Goal: Feedback & Contribution: Contribute content

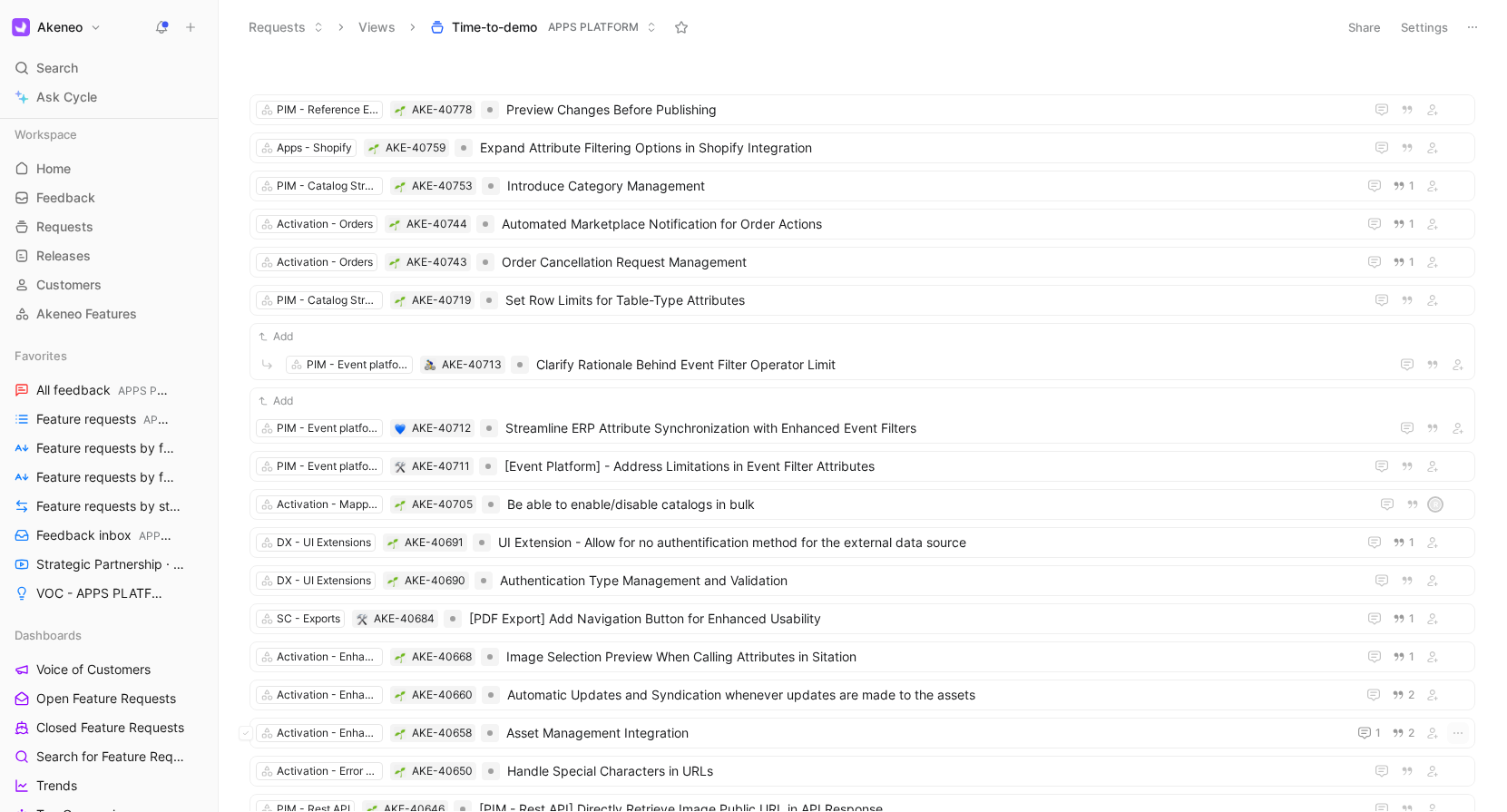
scroll to position [1153, 0]
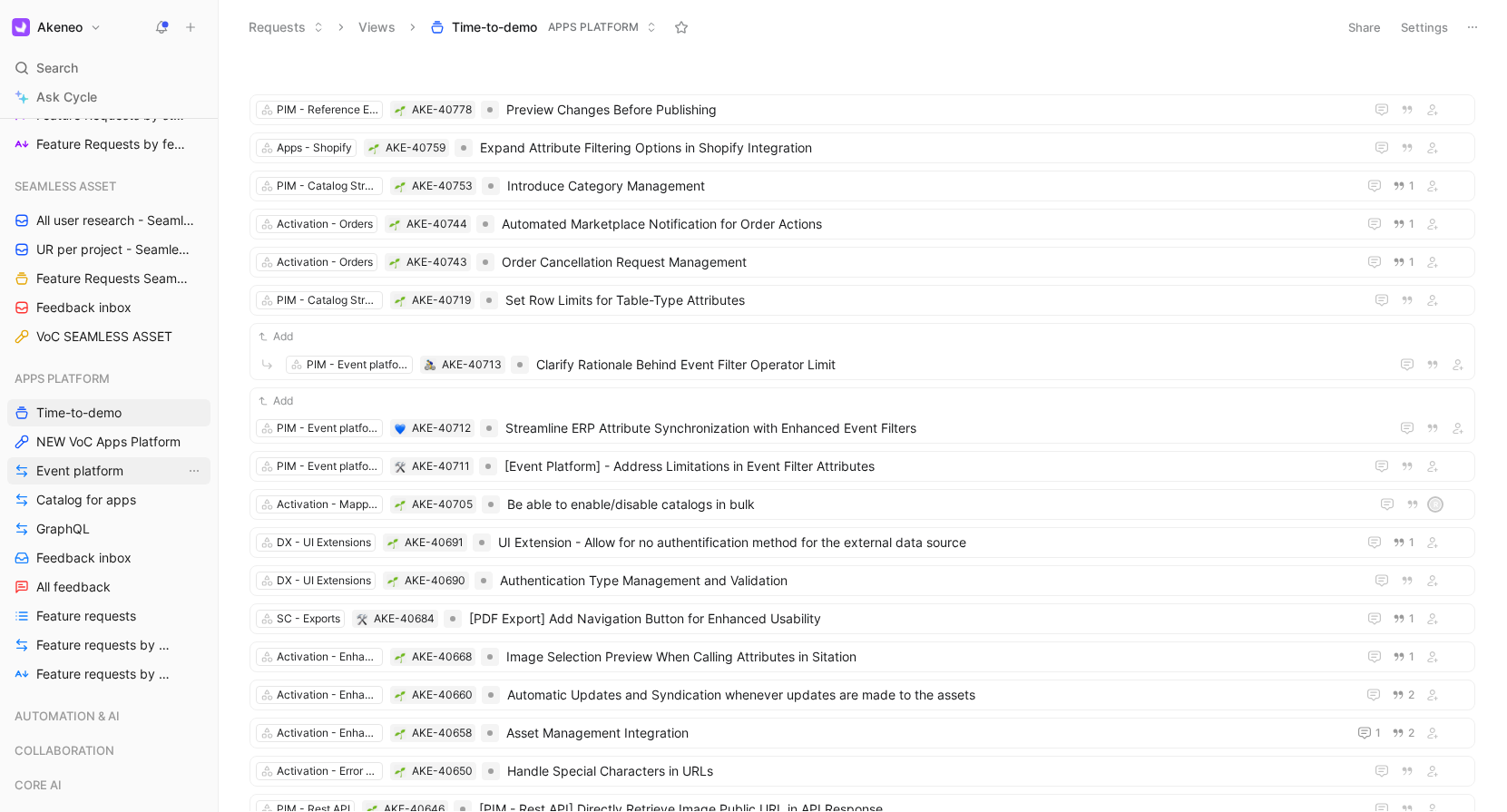
click at [100, 478] on span "Event platform" at bounding box center [79, 470] width 87 height 18
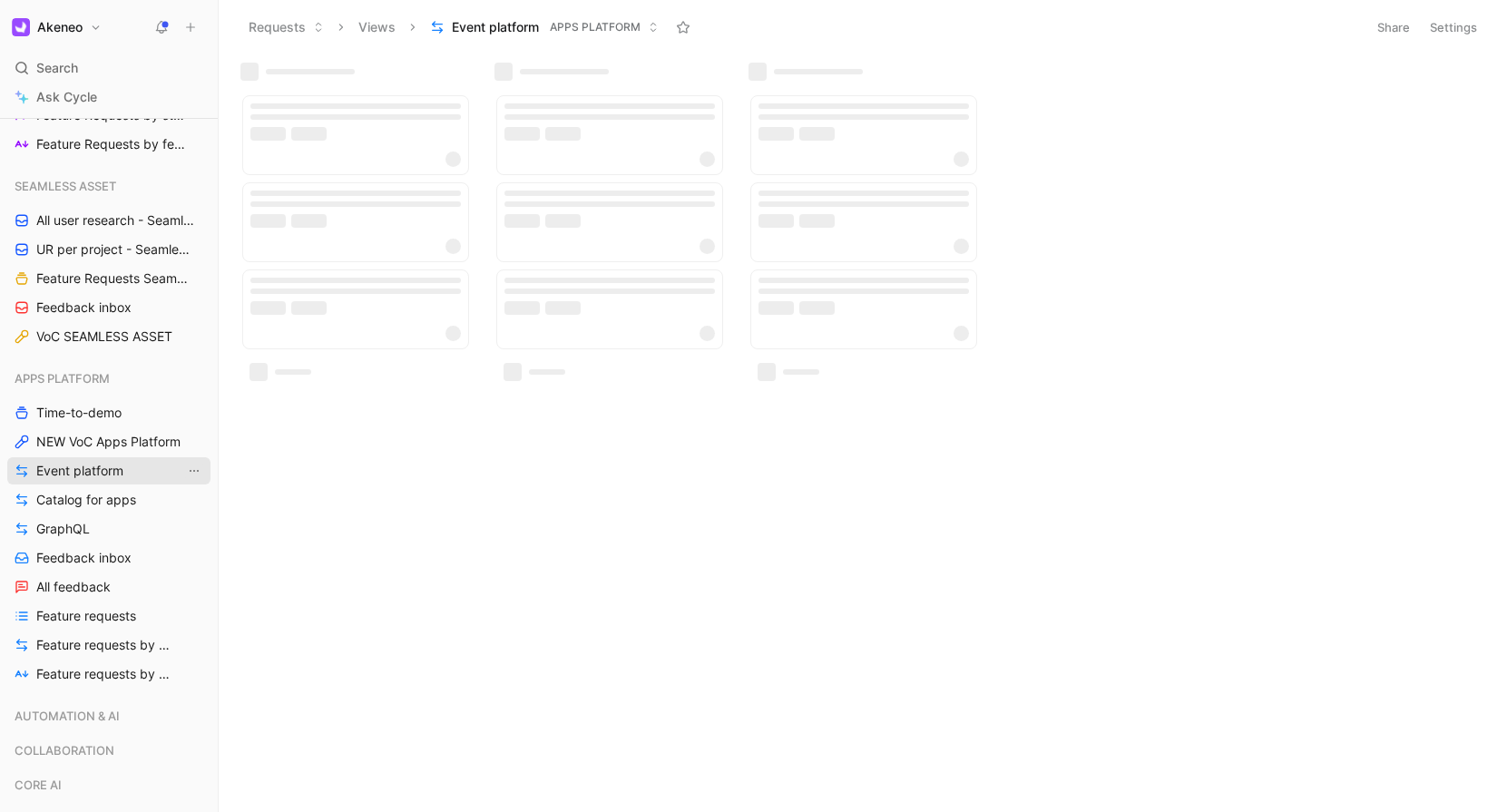
click at [200, 472] on icon "View actions" at bounding box center [194, 470] width 15 height 15
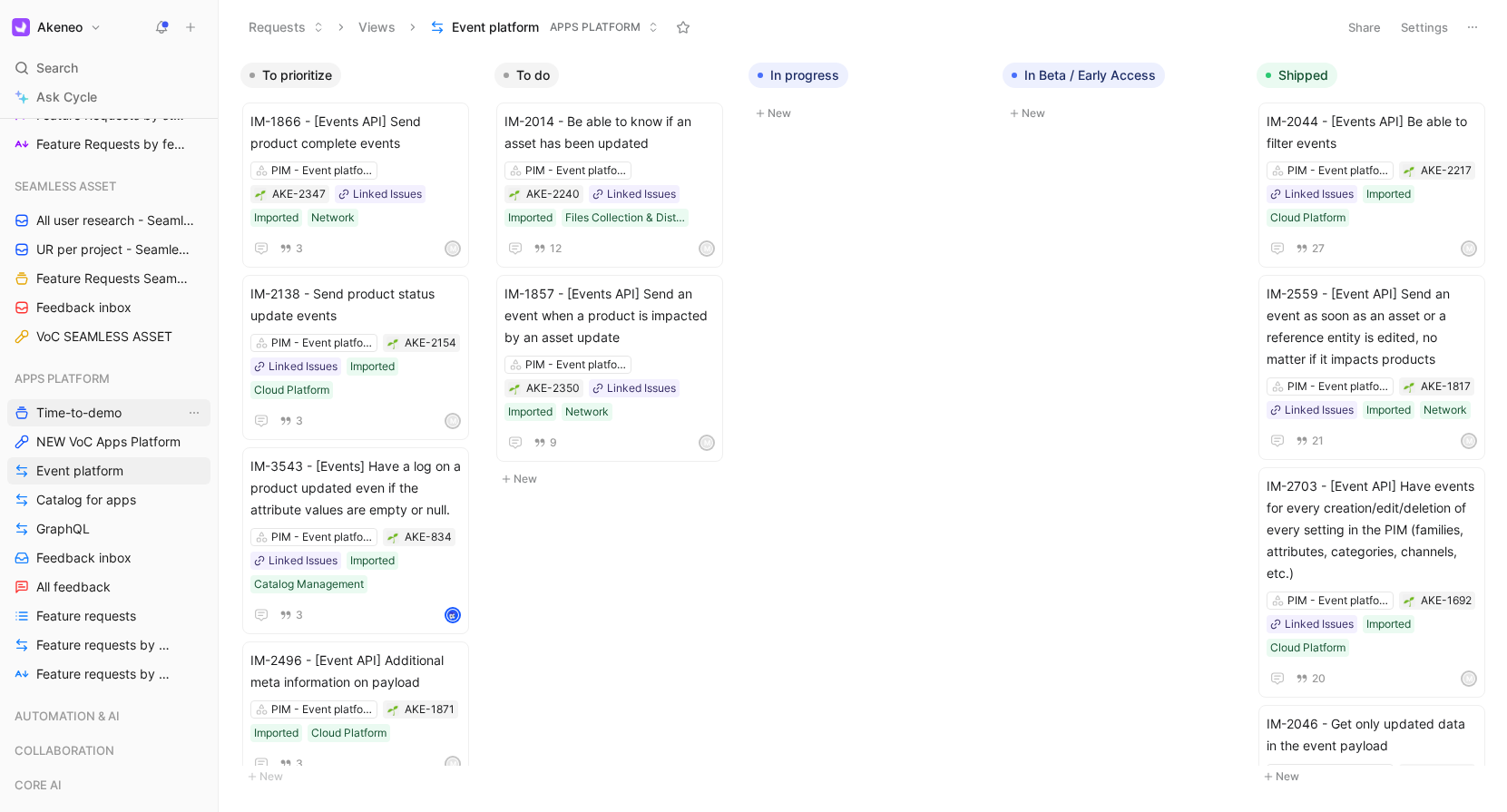
click at [85, 426] on link "Time-to-demo" at bounding box center [108, 412] width 203 height 27
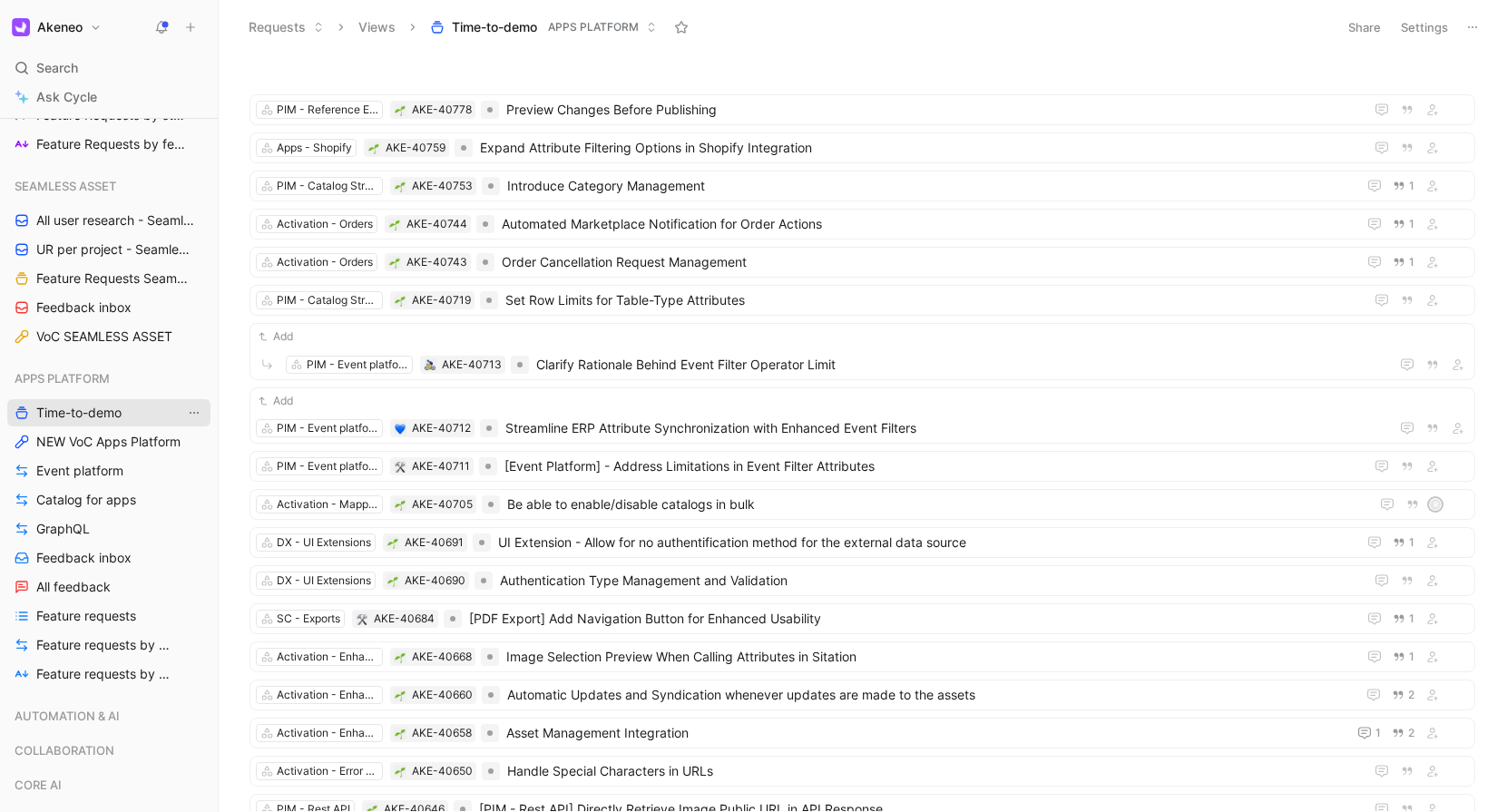
click at [196, 411] on icon "View actions" at bounding box center [194, 412] width 15 height 15
click at [175, 380] on icon "button" at bounding box center [171, 377] width 11 height 11
click at [198, 676] on div at bounding box center [753, 406] width 1507 height 812
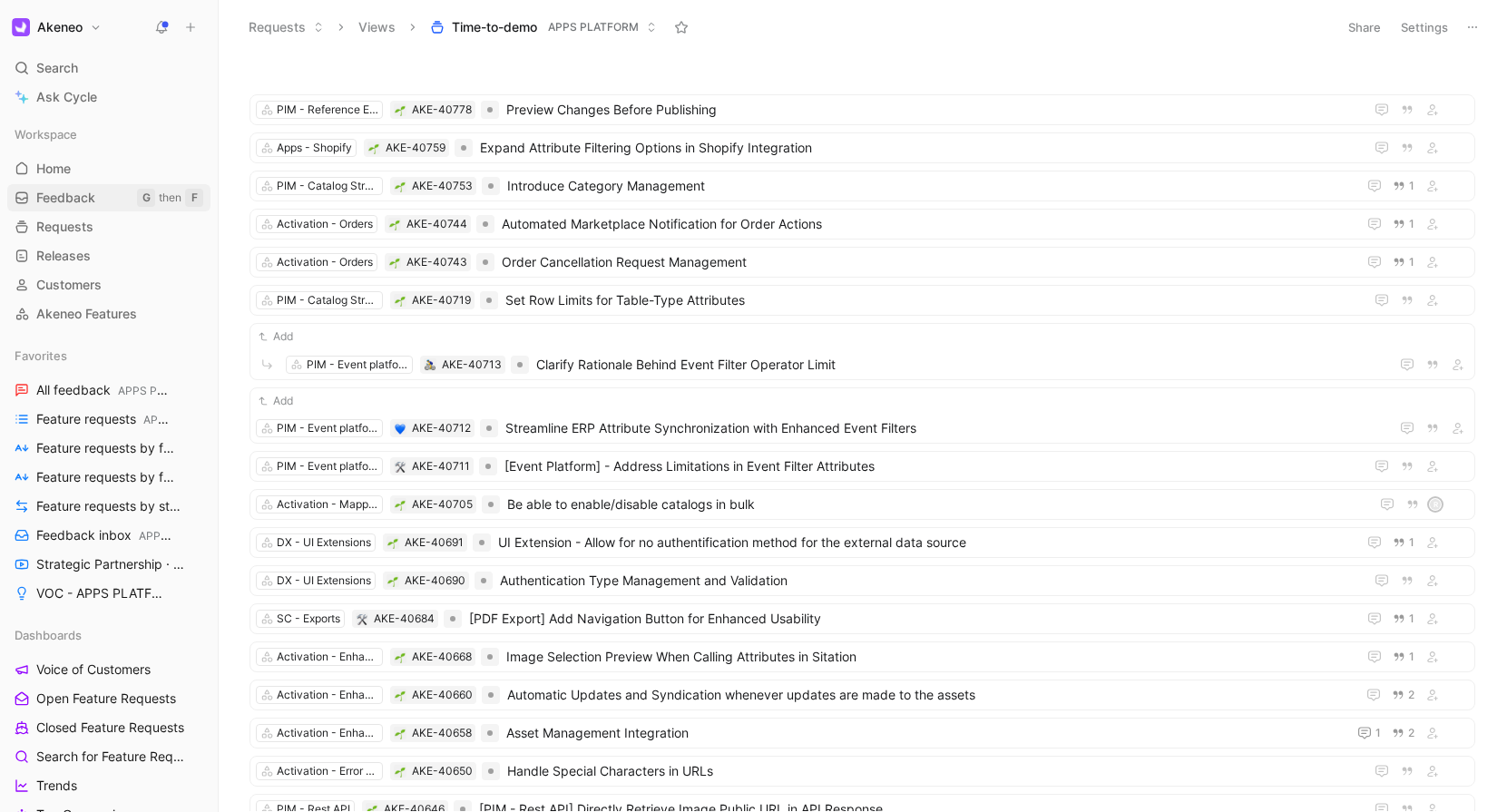
click at [87, 191] on span "Feedback" at bounding box center [65, 197] width 59 height 18
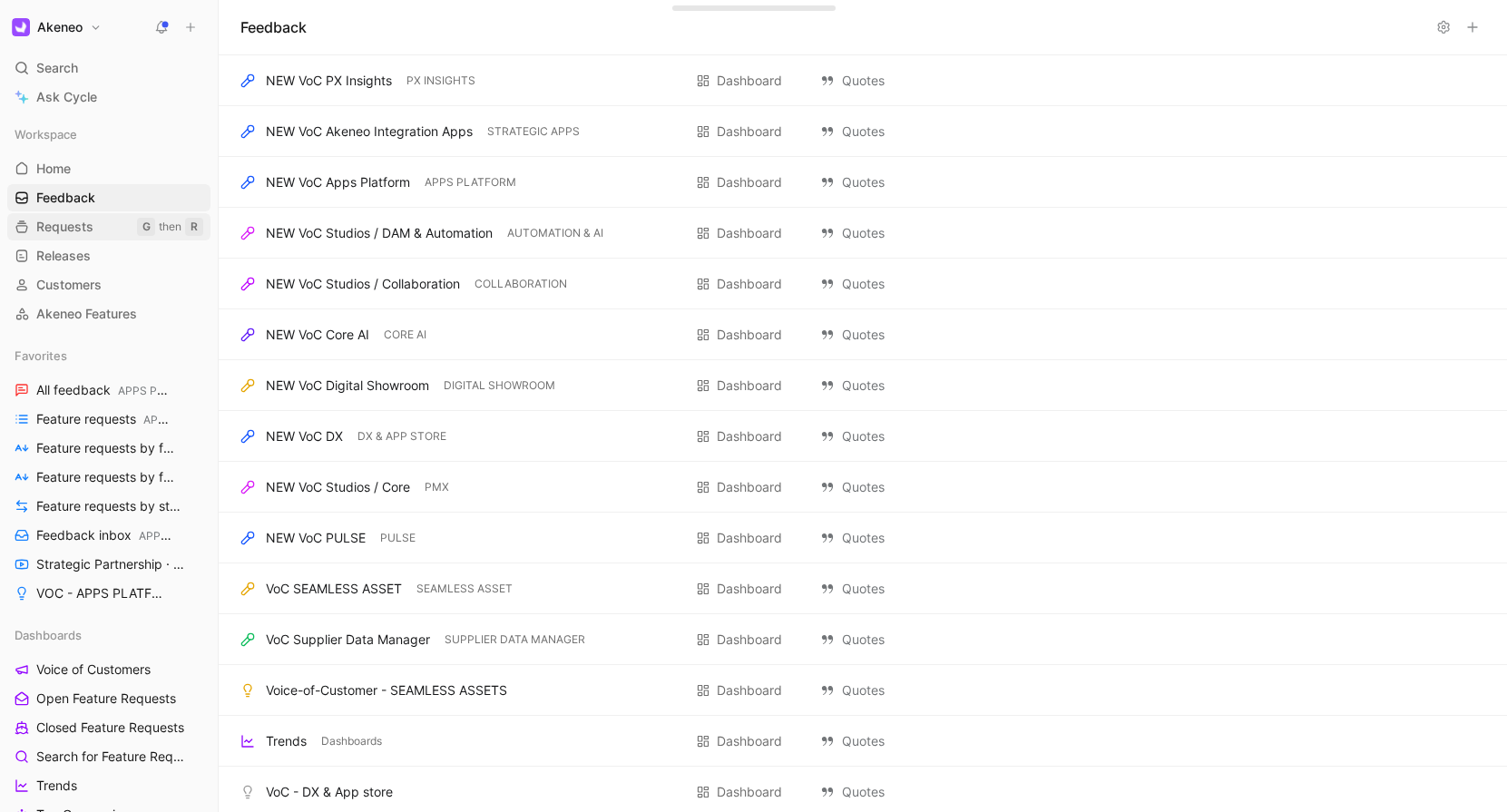
click at [94, 232] on link "Requests G then R" at bounding box center [108, 226] width 203 height 27
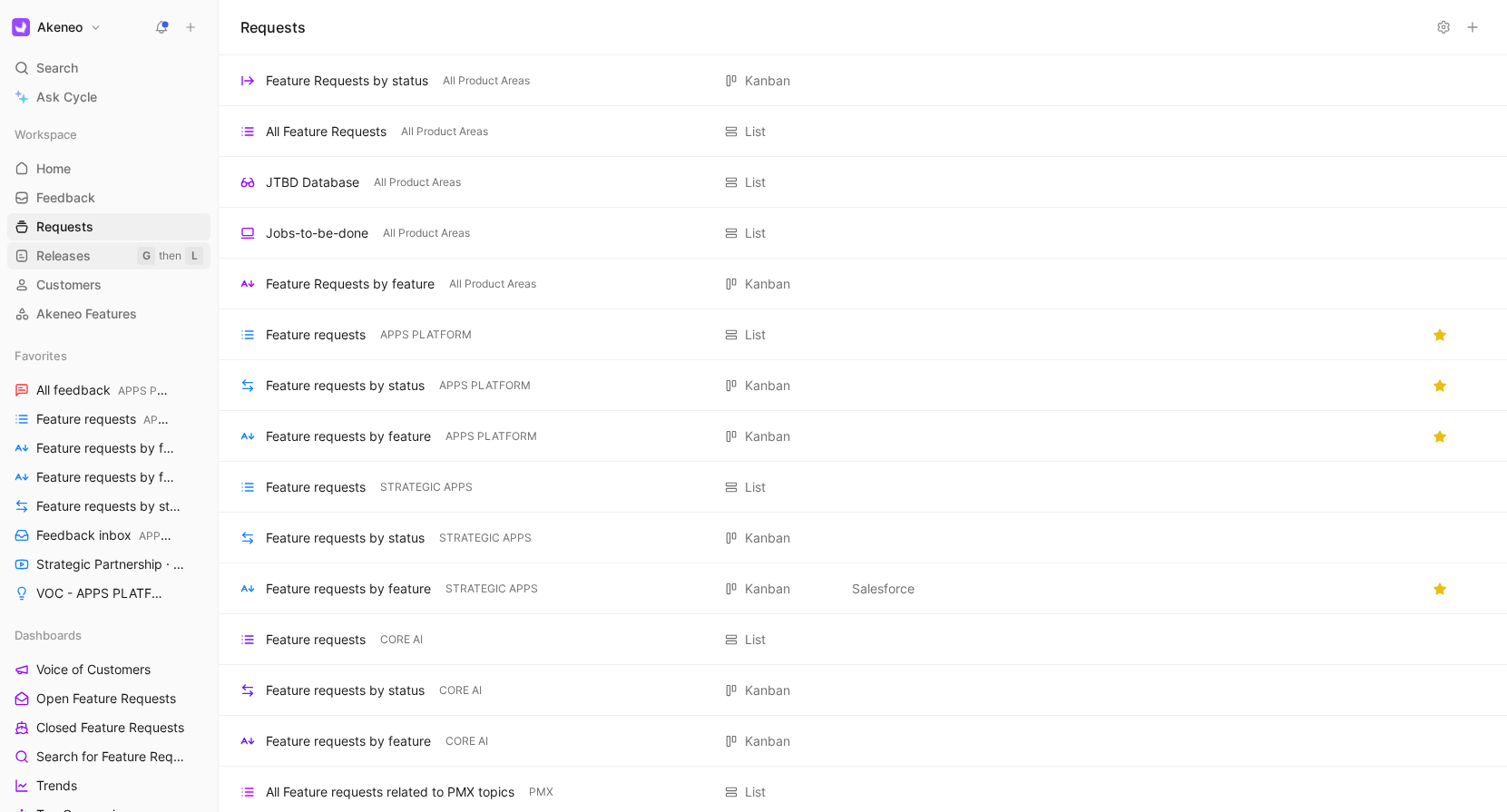
click at [88, 266] on link "Releases G then L" at bounding box center [108, 256] width 203 height 27
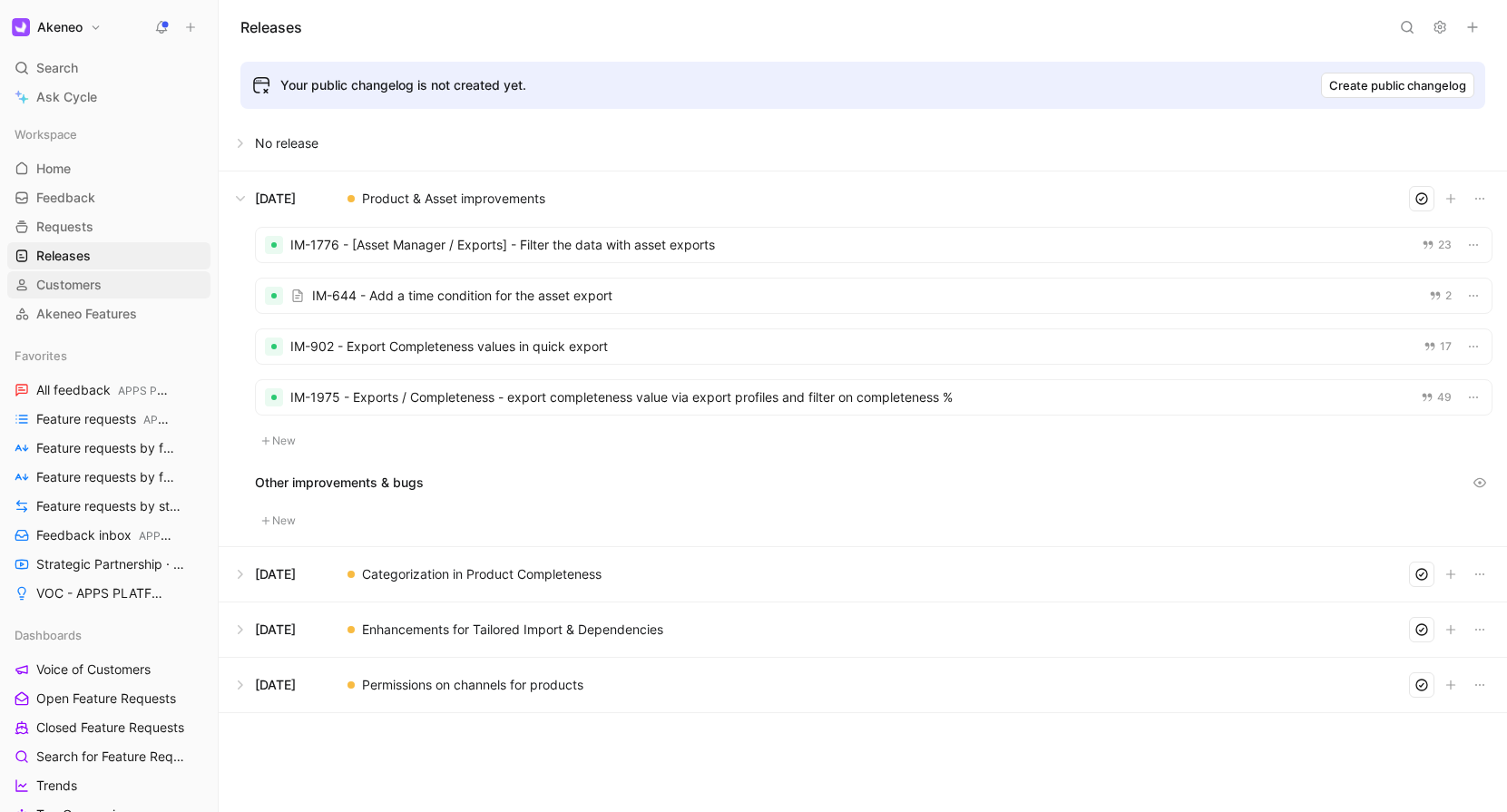
click at [95, 286] on span "Customers" at bounding box center [68, 285] width 65 height 18
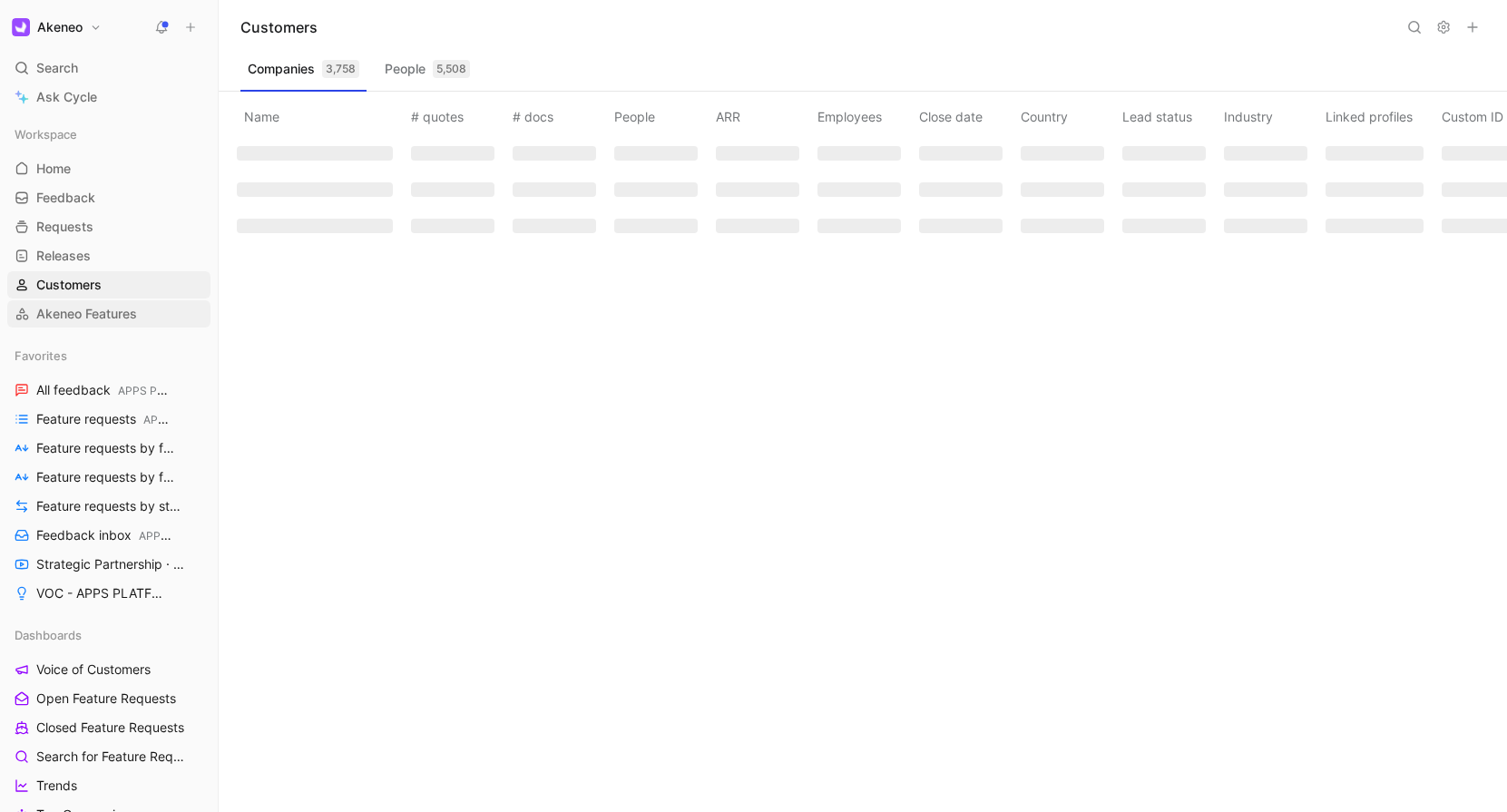
click at [107, 322] on span "Akeneo Features" at bounding box center [86, 314] width 101 height 18
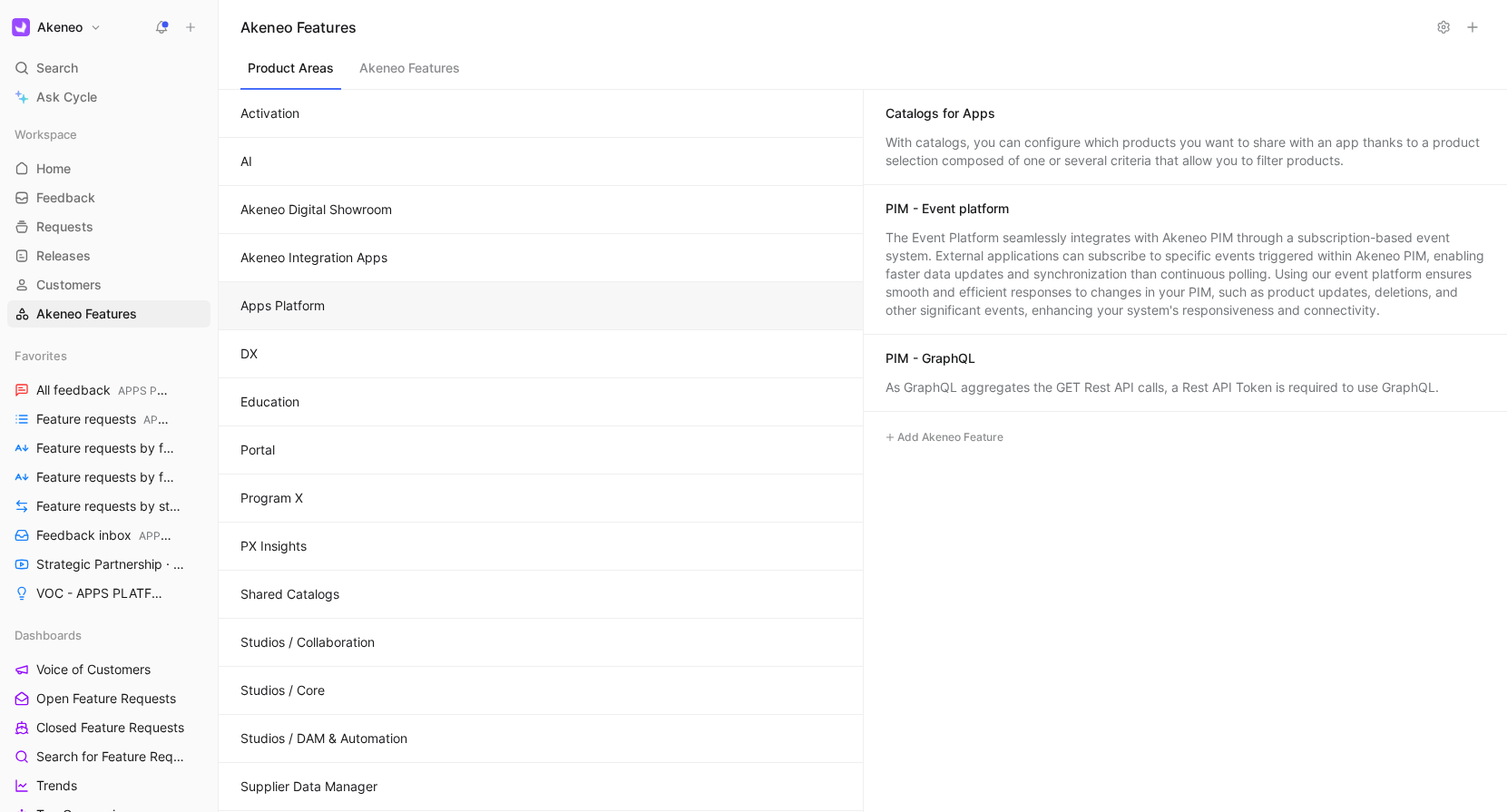
click at [424, 310] on button "Apps Platform" at bounding box center [540, 306] width 644 height 48
click at [1003, 430] on button "Add Akeneo Feature" at bounding box center [944, 436] width 132 height 21
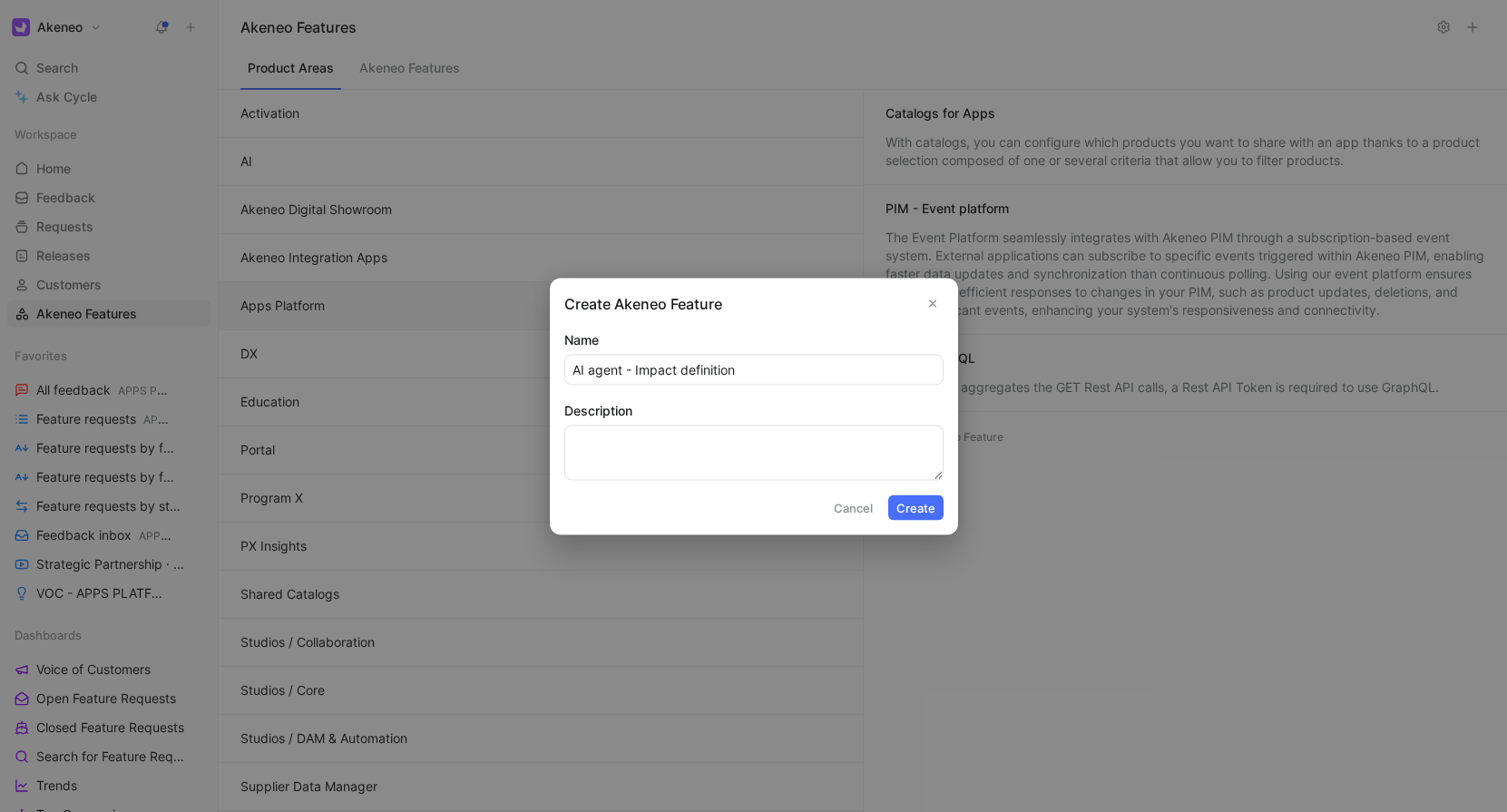
type input "AI agent - Impact definition"
click at [689, 444] on textarea "Description" at bounding box center [754, 452] width 379 height 55
type textarea "Working"
click at [622, 376] on input "AI agent - Impact definition" at bounding box center [754, 369] width 377 height 29
type input "AI agents - Impact definition"
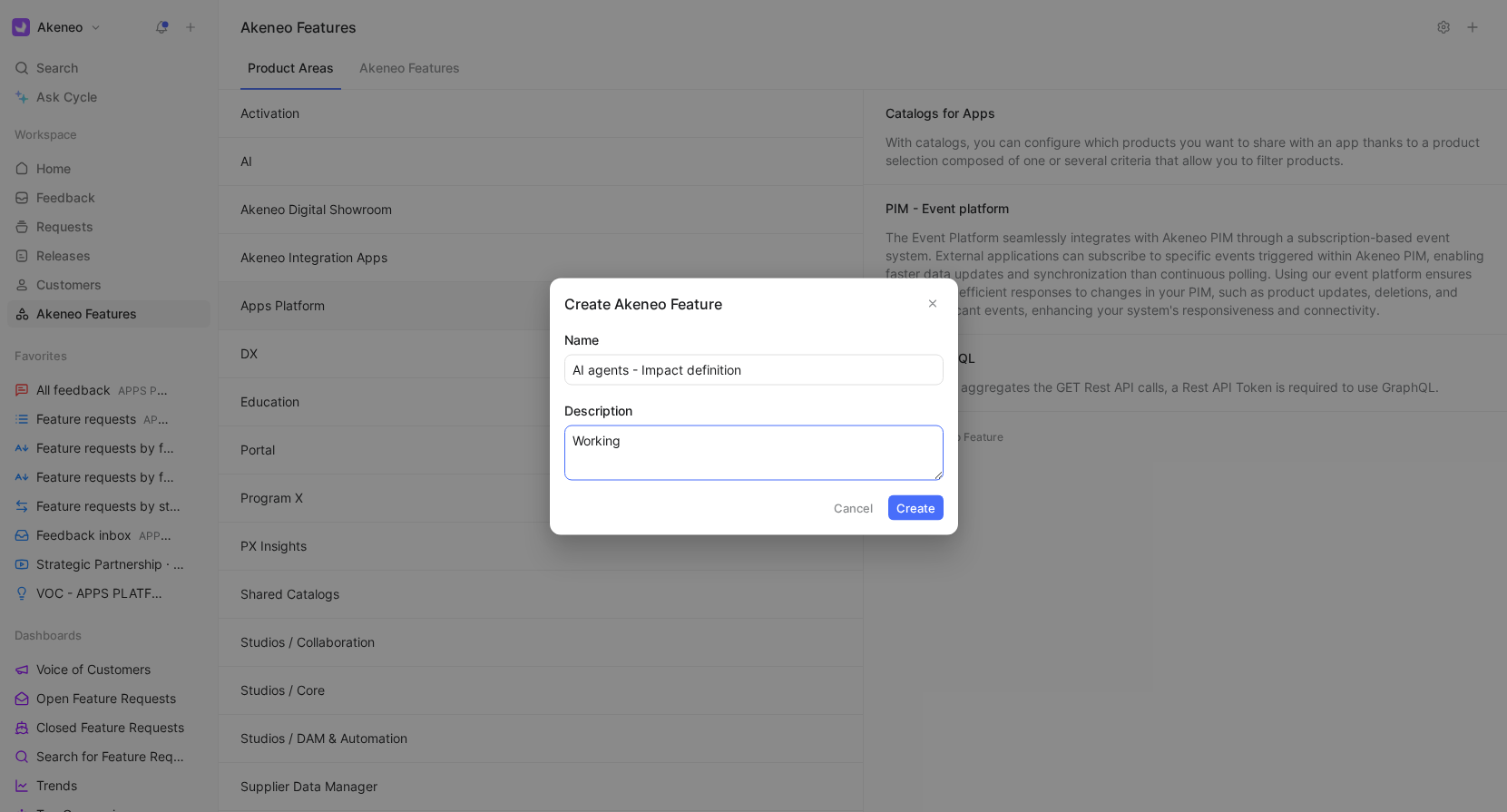
click at [685, 430] on textarea "Working" at bounding box center [754, 452] width 379 height 55
type textarea "Working on the definition of the Impact team"
click at [911, 508] on button "Create" at bounding box center [915, 507] width 55 height 25
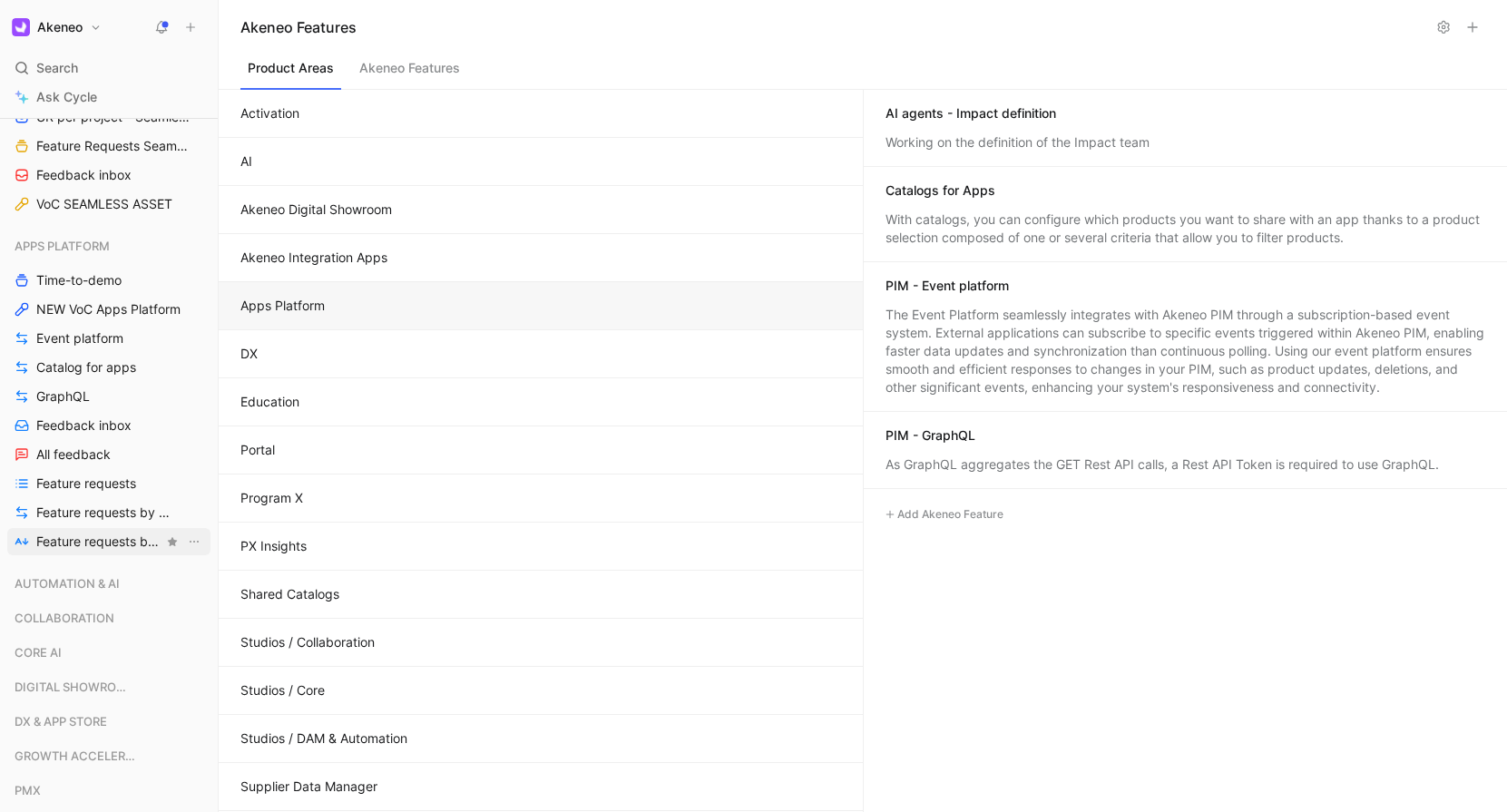
scroll to position [1199, 0]
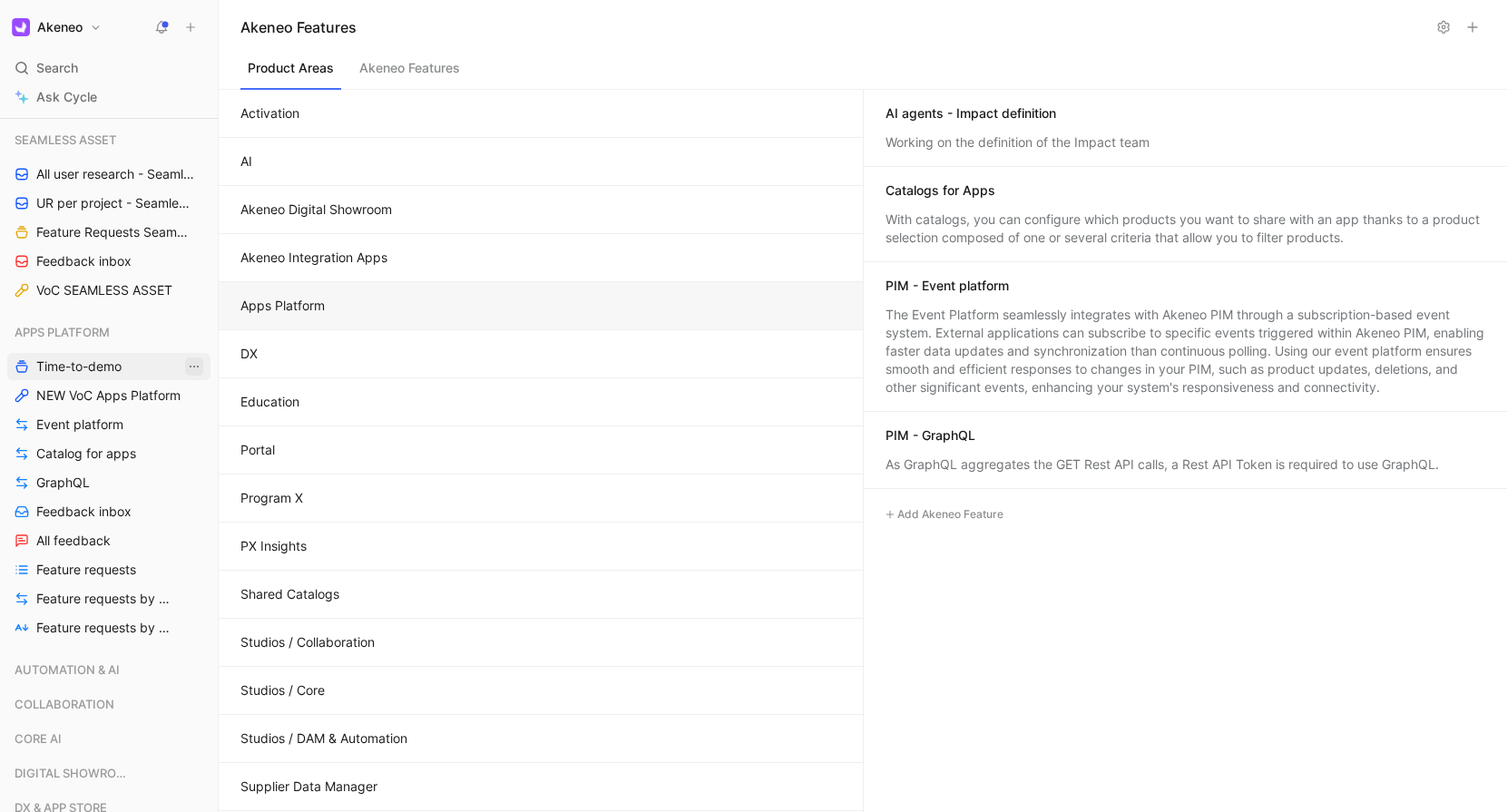
click at [190, 360] on icon "View actions" at bounding box center [194, 366] width 15 height 15
click at [175, 527] on span "Delete" at bounding box center [156, 523] width 38 height 15
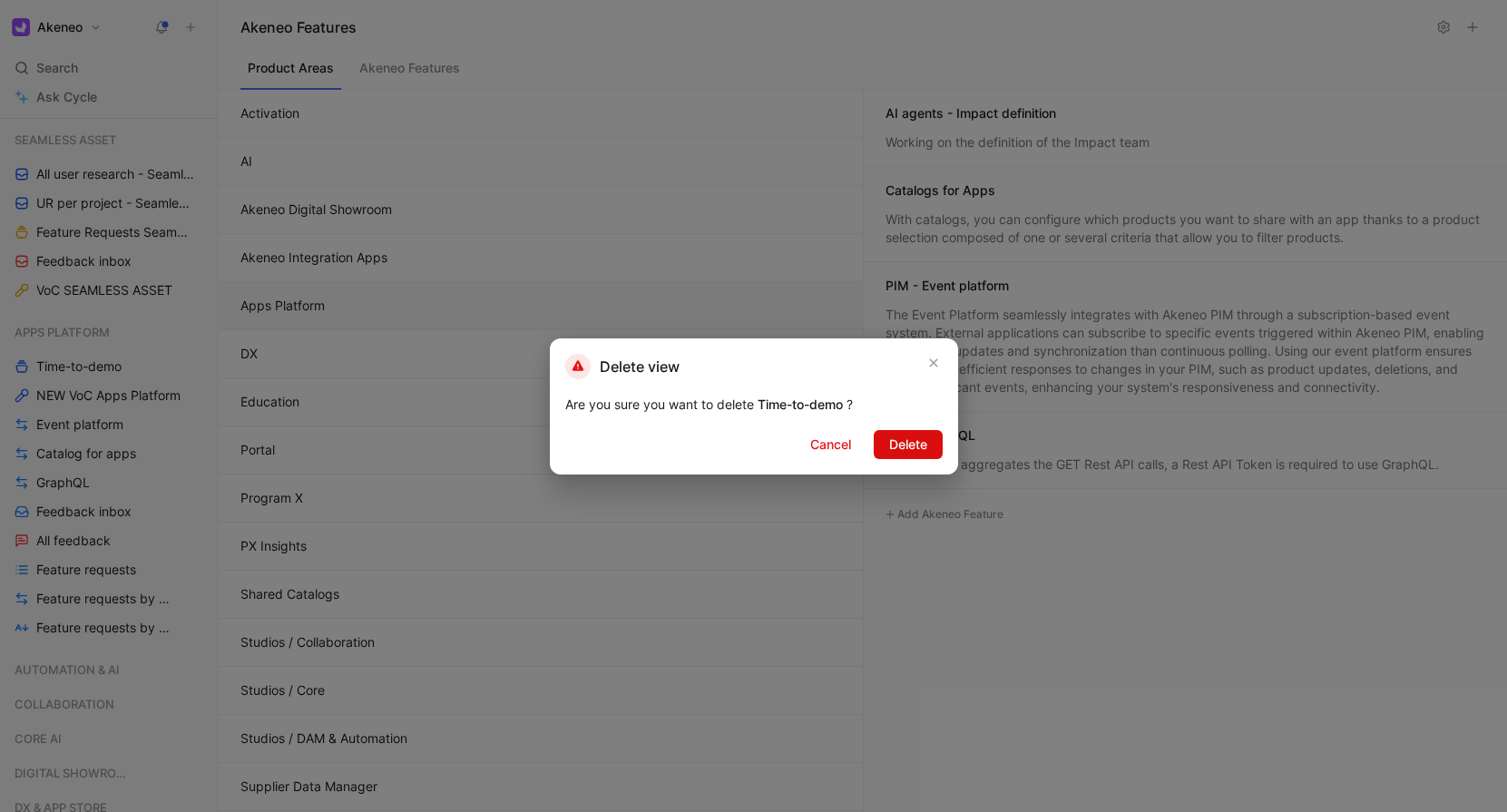
click at [898, 439] on span "Delete" at bounding box center [907, 444] width 38 height 21
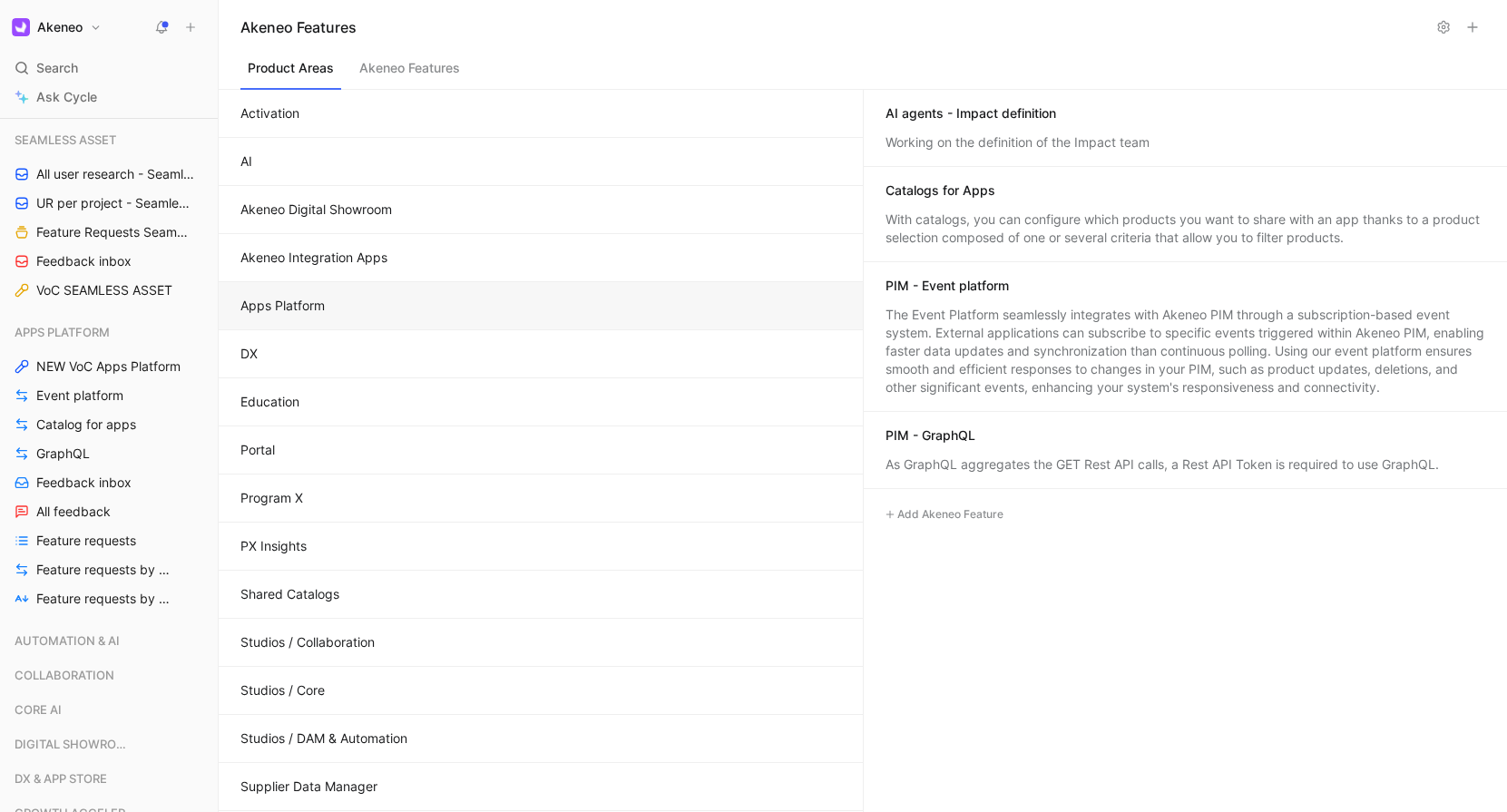
click at [1064, 106] on div "AI agents - Impact definition" at bounding box center [1185, 115] width 599 height 21
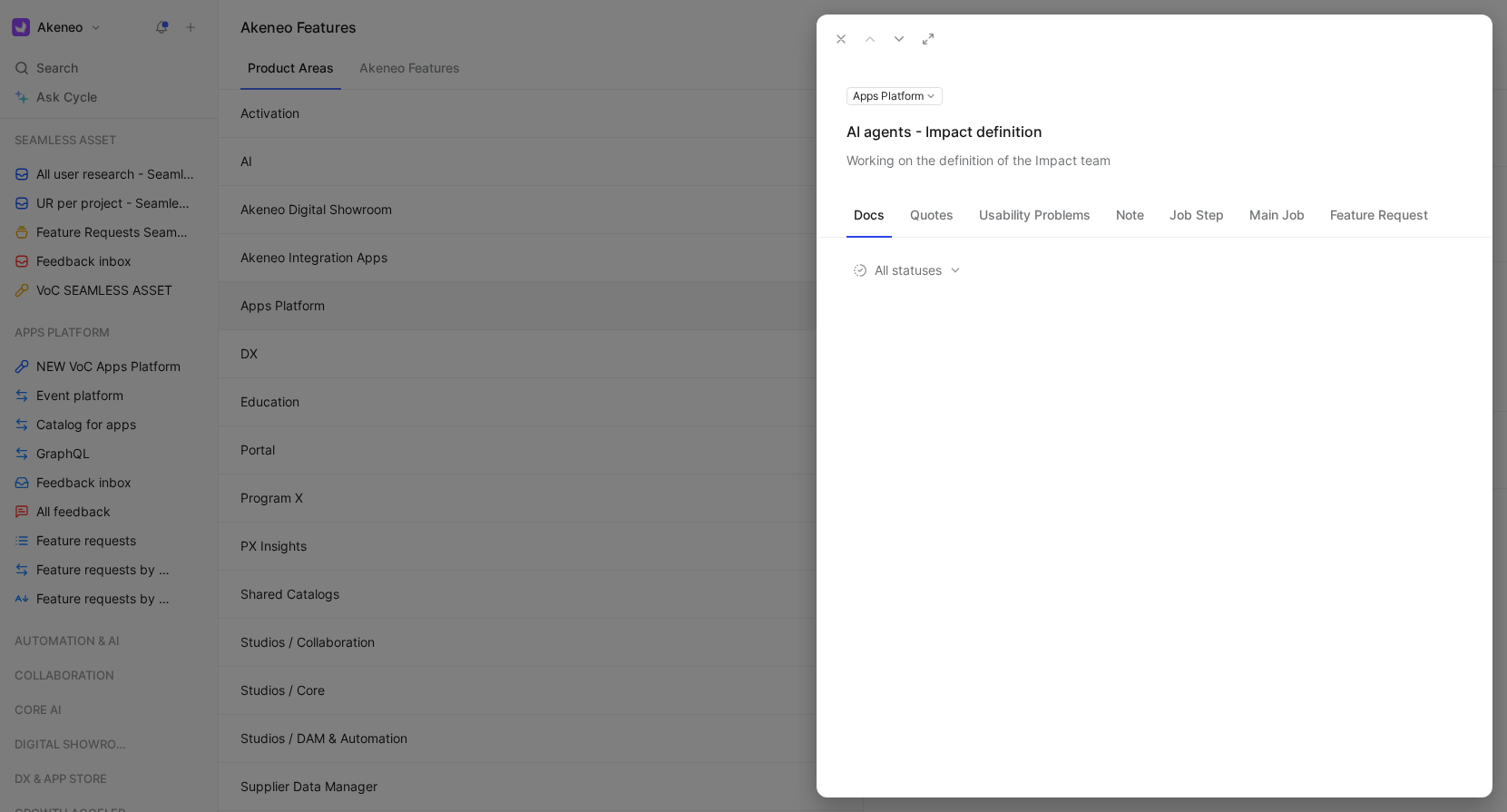
click at [901, 139] on div "AI agents - Impact definition" at bounding box center [1154, 132] width 616 height 21
click at [0, 0] on icon at bounding box center [0, 0] width 0 height 0
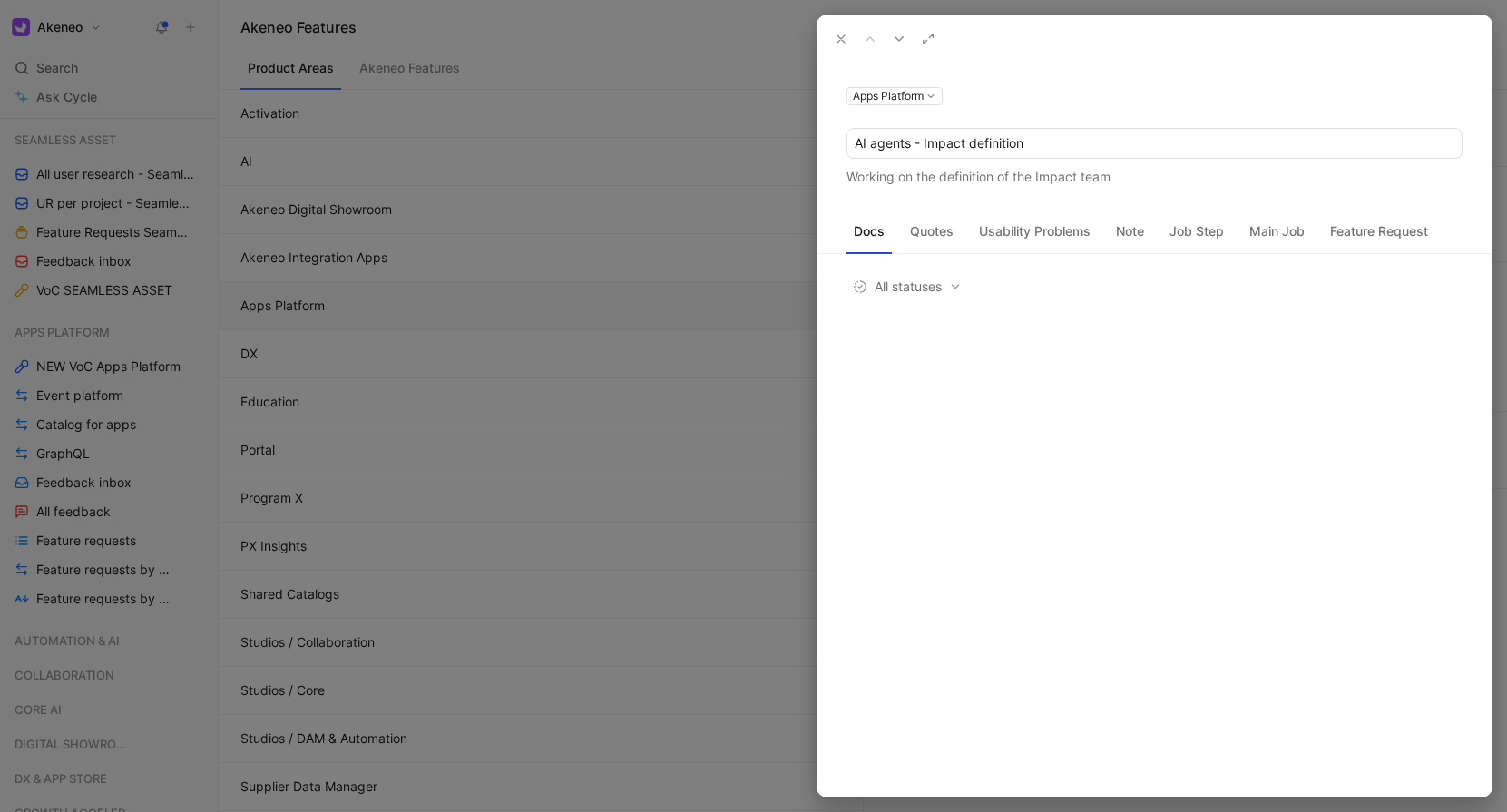
click at [852, 139] on input "AI agents - Impact definition" at bounding box center [1154, 143] width 614 height 29
type input "Time-to-Demo / AI agents - Impact definition"
click at [839, 45] on icon at bounding box center [840, 39] width 15 height 15
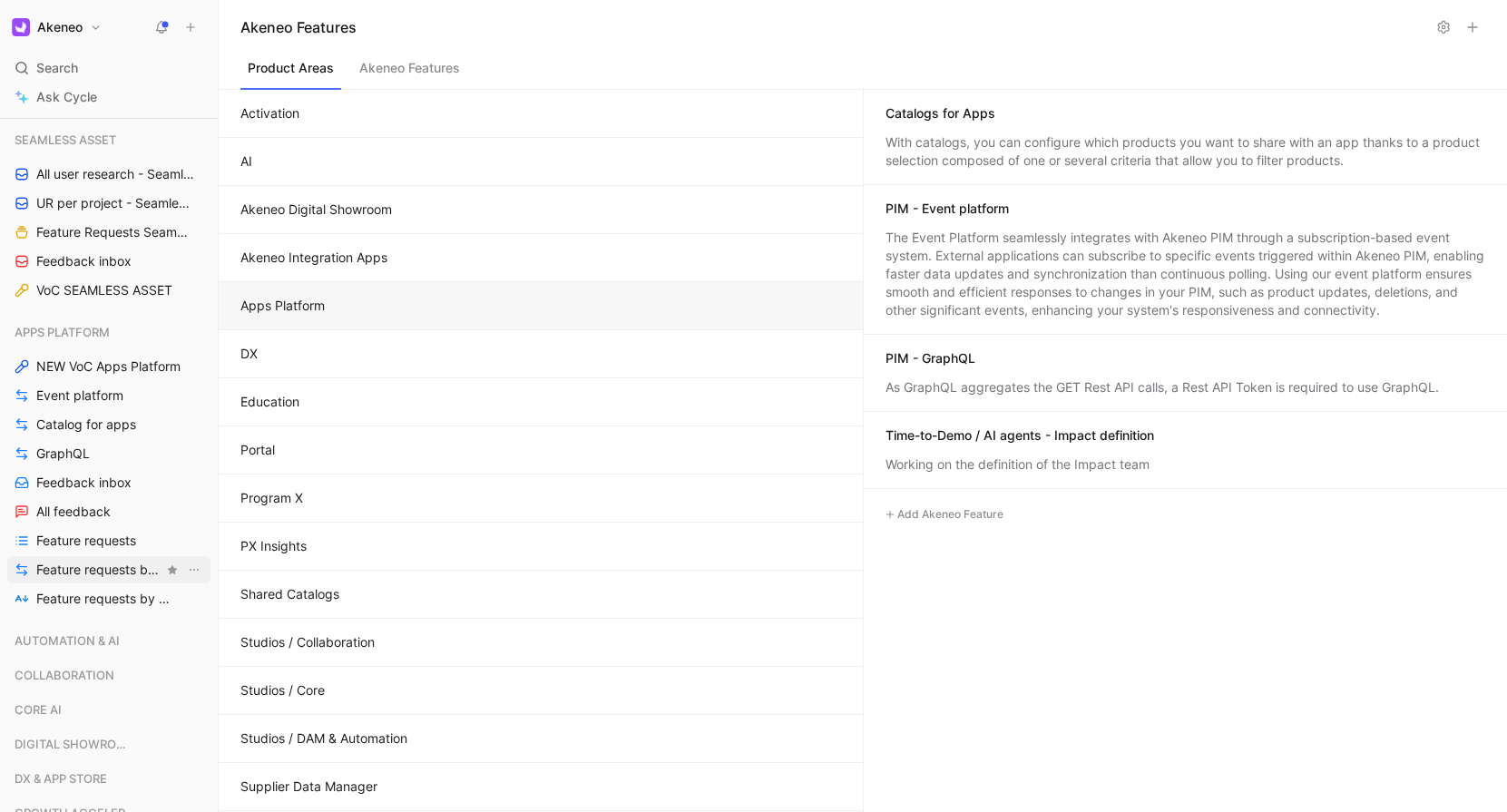
click at [92, 569] on span "Feature requests by status" at bounding box center [99, 569] width 127 height 18
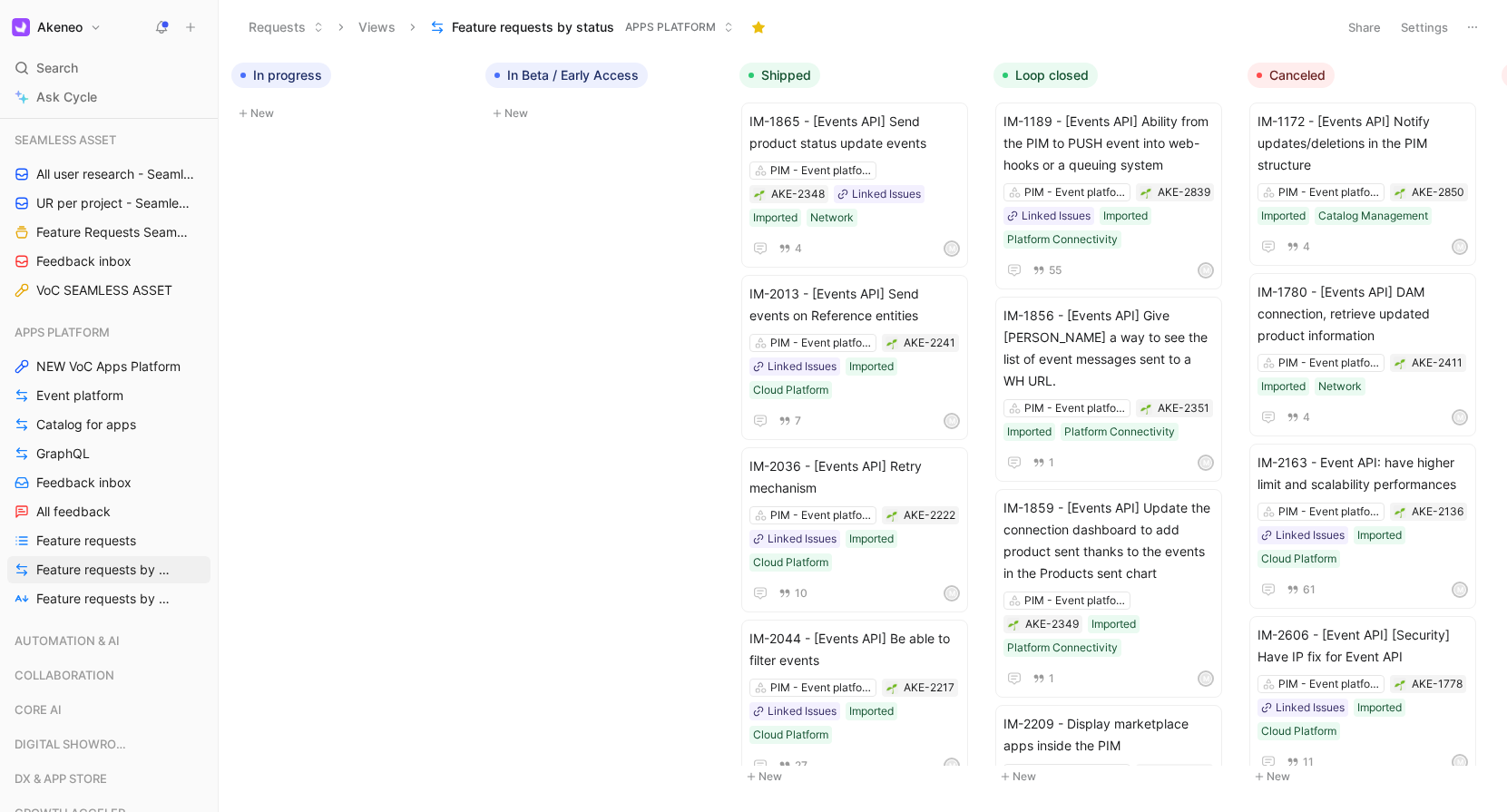
scroll to position [0, 772]
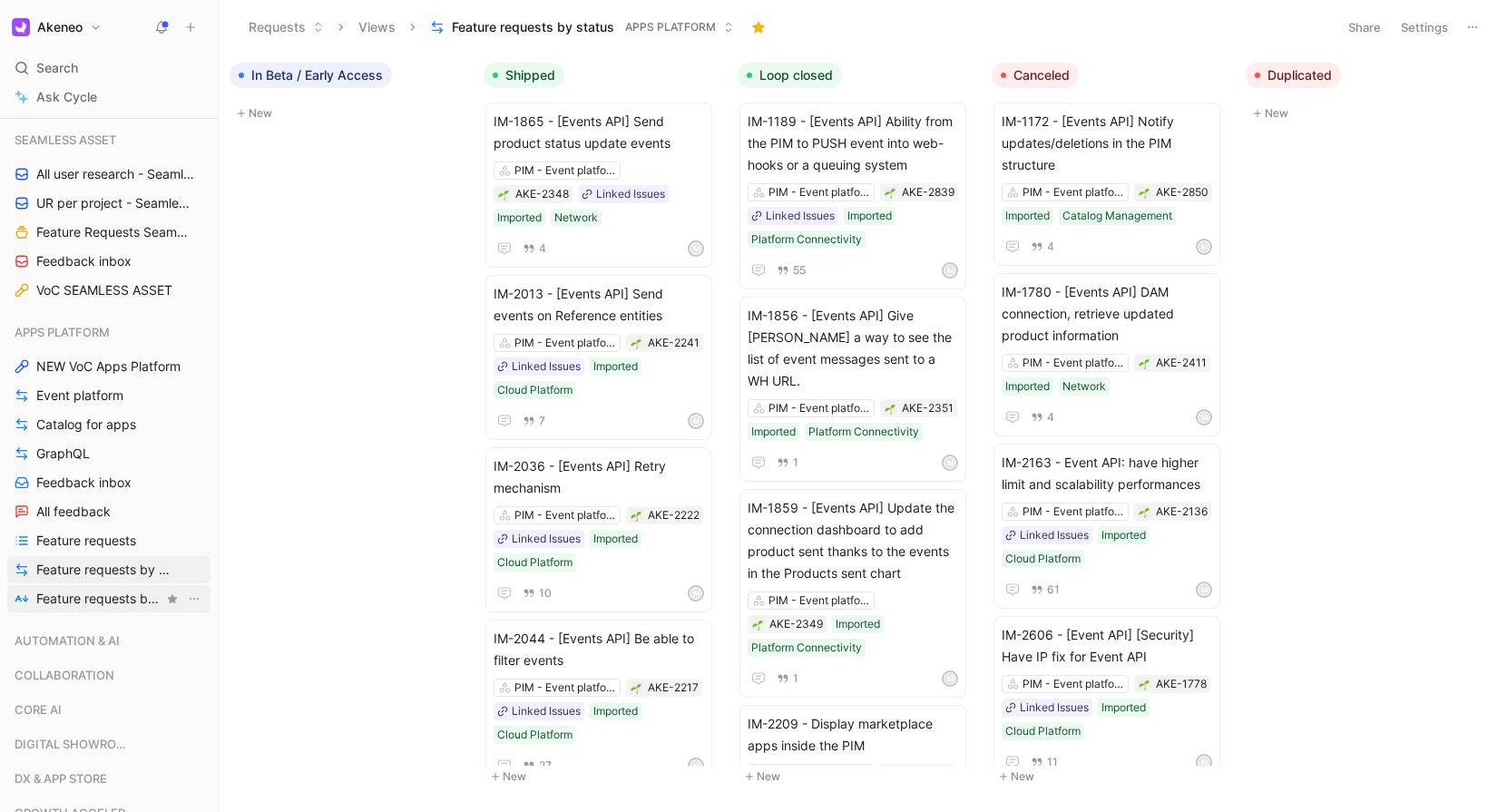
click at [79, 608] on link "Feature requests by feature" at bounding box center [108, 598] width 203 height 27
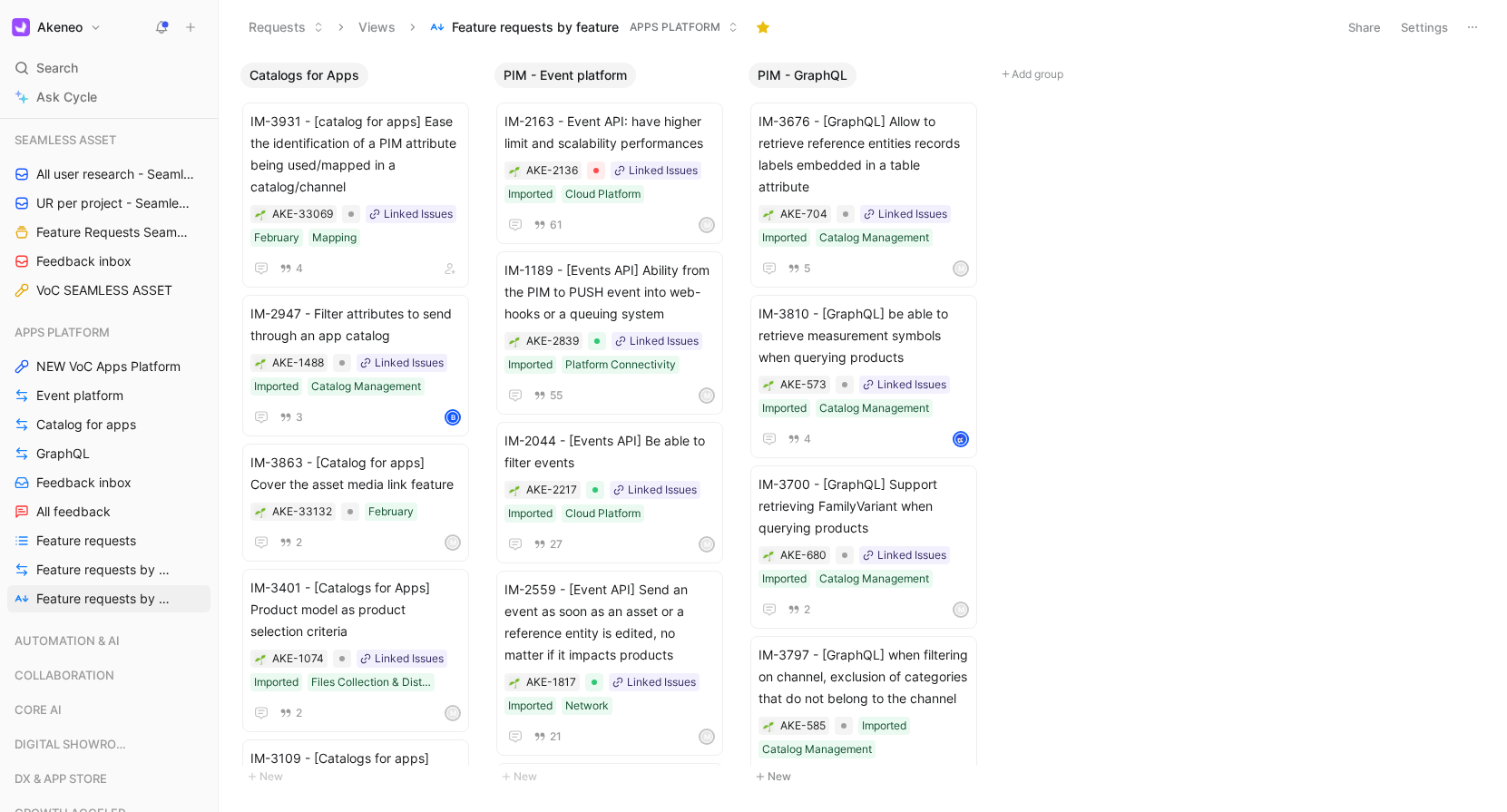
click at [1017, 71] on button "Add group" at bounding box center [1117, 75] width 245 height 21
type input "AI agents"
click at [1076, 67] on button "Add group" at bounding box center [1117, 75] width 245 height 21
type input "AI agent"
click at [1458, 32] on div "Share Settings" at bounding box center [1412, 27] width 145 height 26
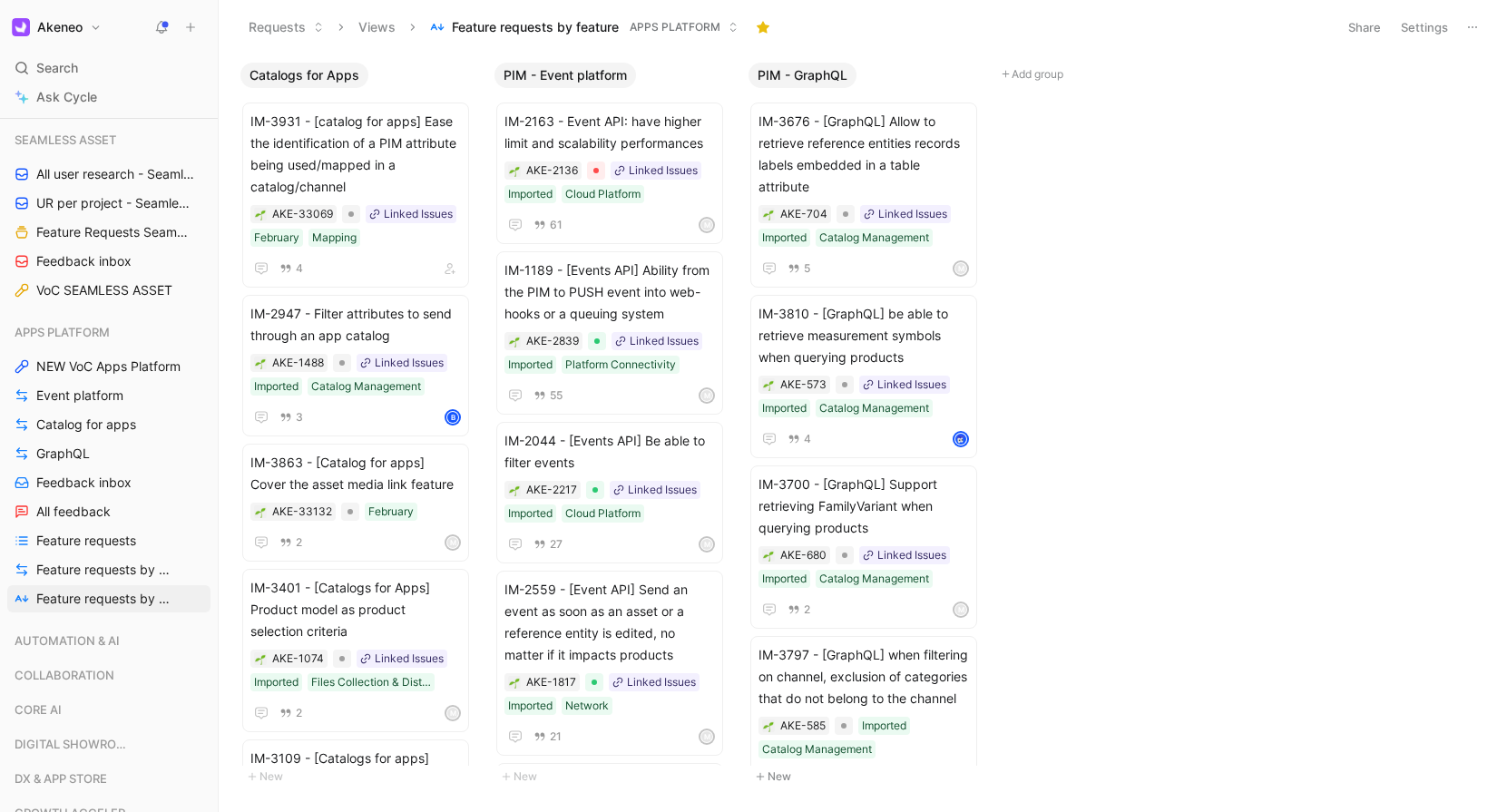
click at [1466, 29] on icon at bounding box center [1472, 27] width 15 height 15
click at [1429, 25] on button "Settings" at bounding box center [1425, 27] width 64 height 25
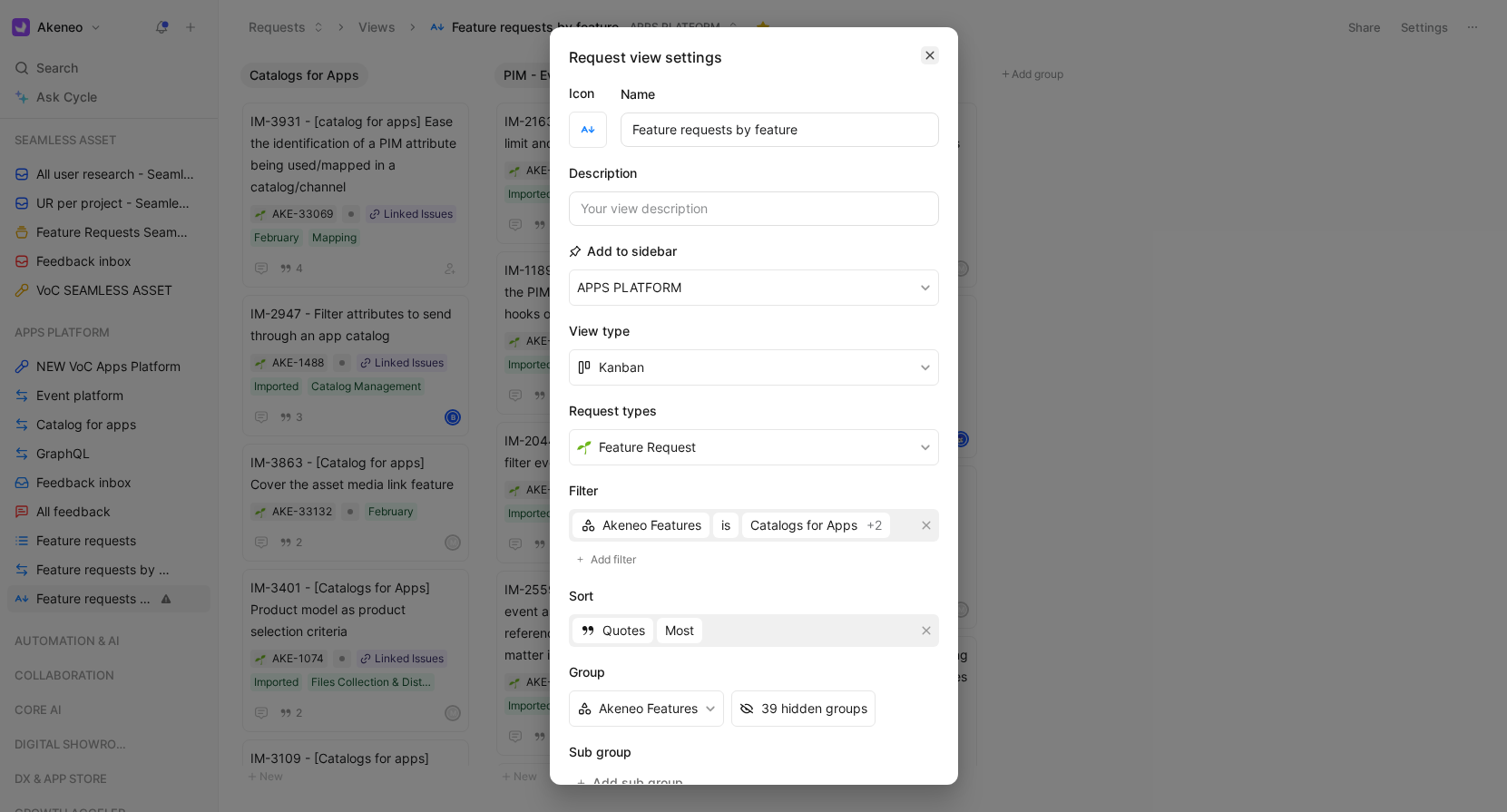
click at [930, 52] on icon "button" at bounding box center [929, 55] width 11 height 15
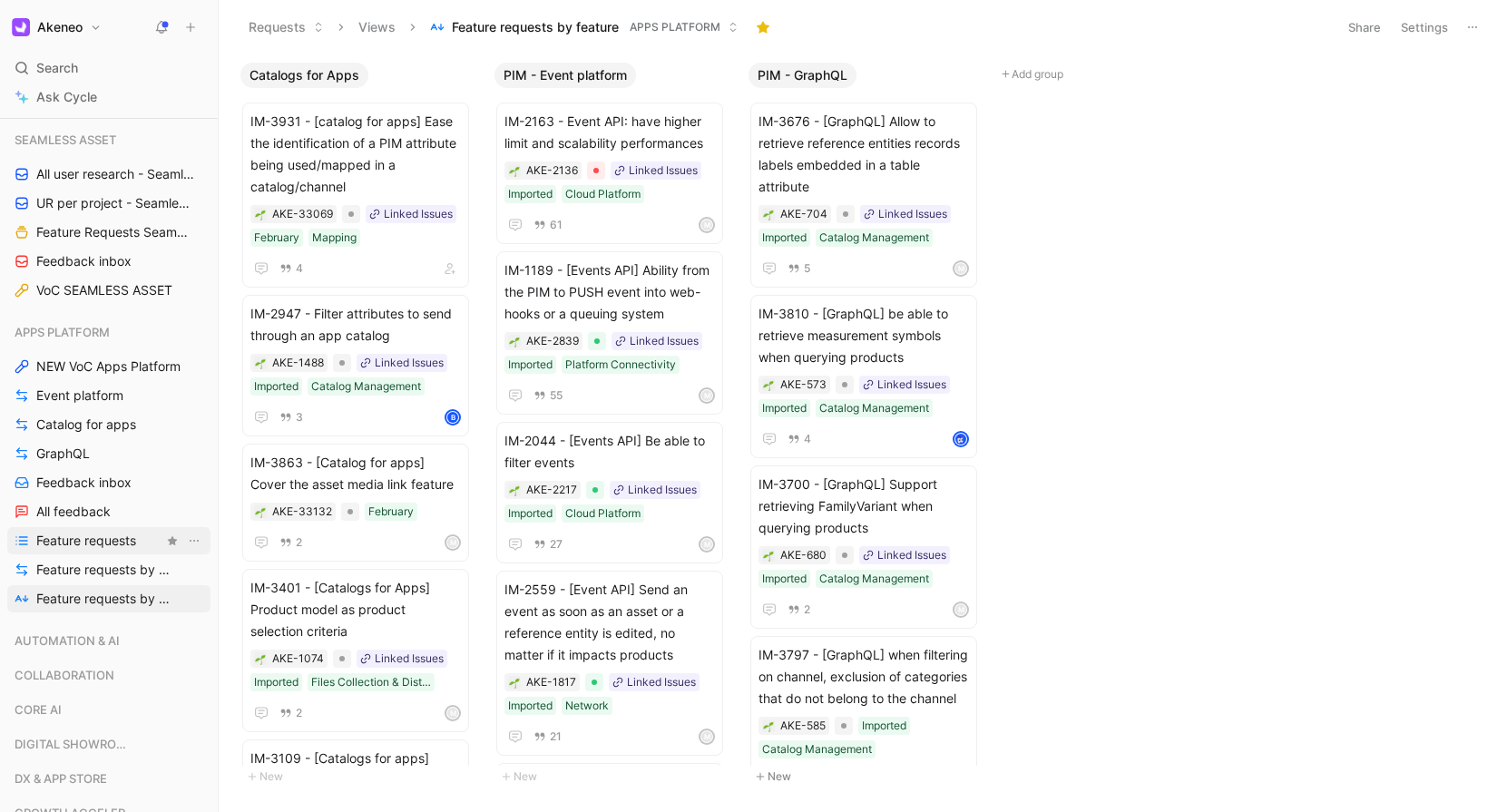
click at [83, 533] on span "Feature requests" at bounding box center [85, 540] width 100 height 18
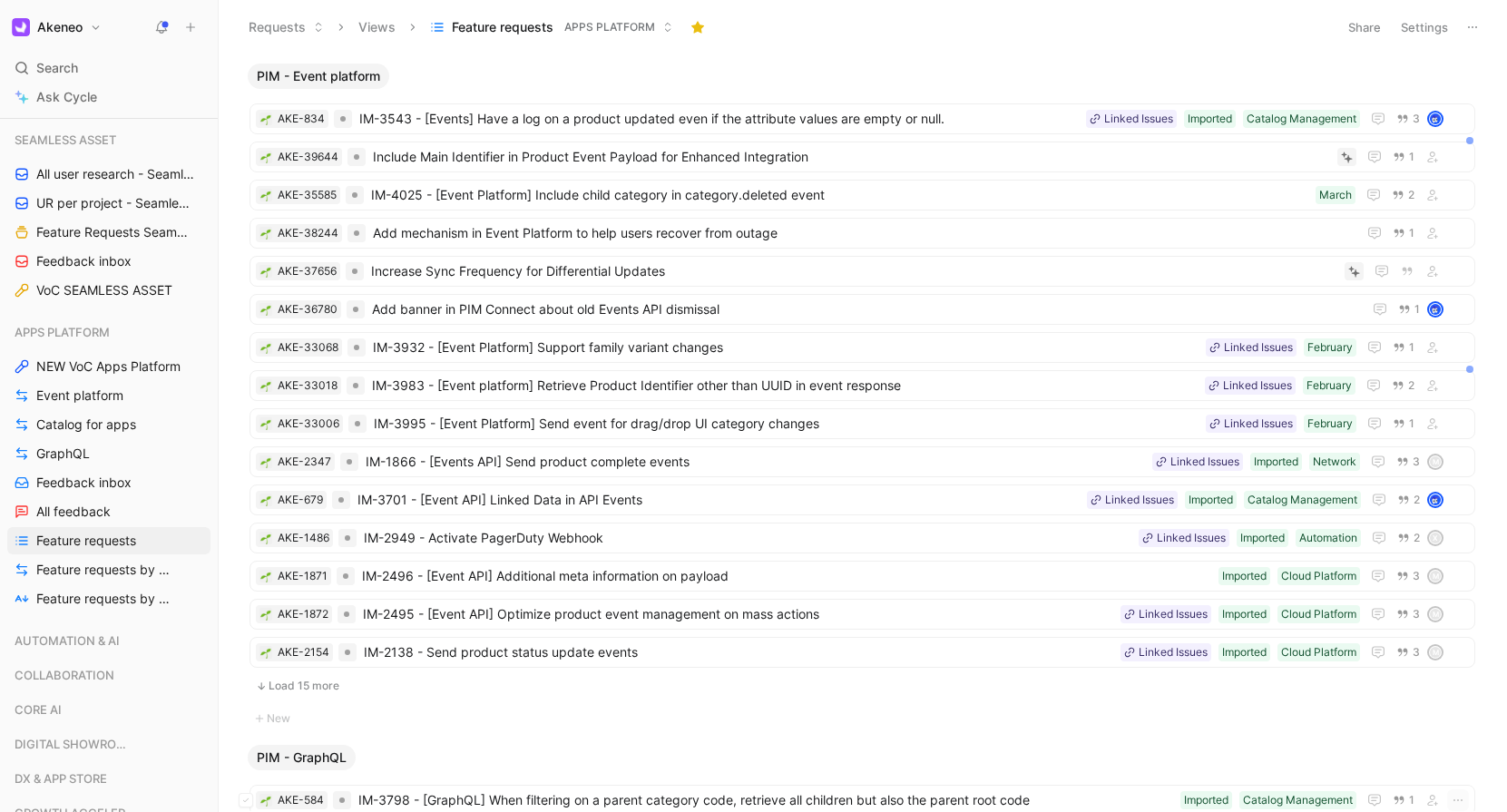
scroll to position [1221, 0]
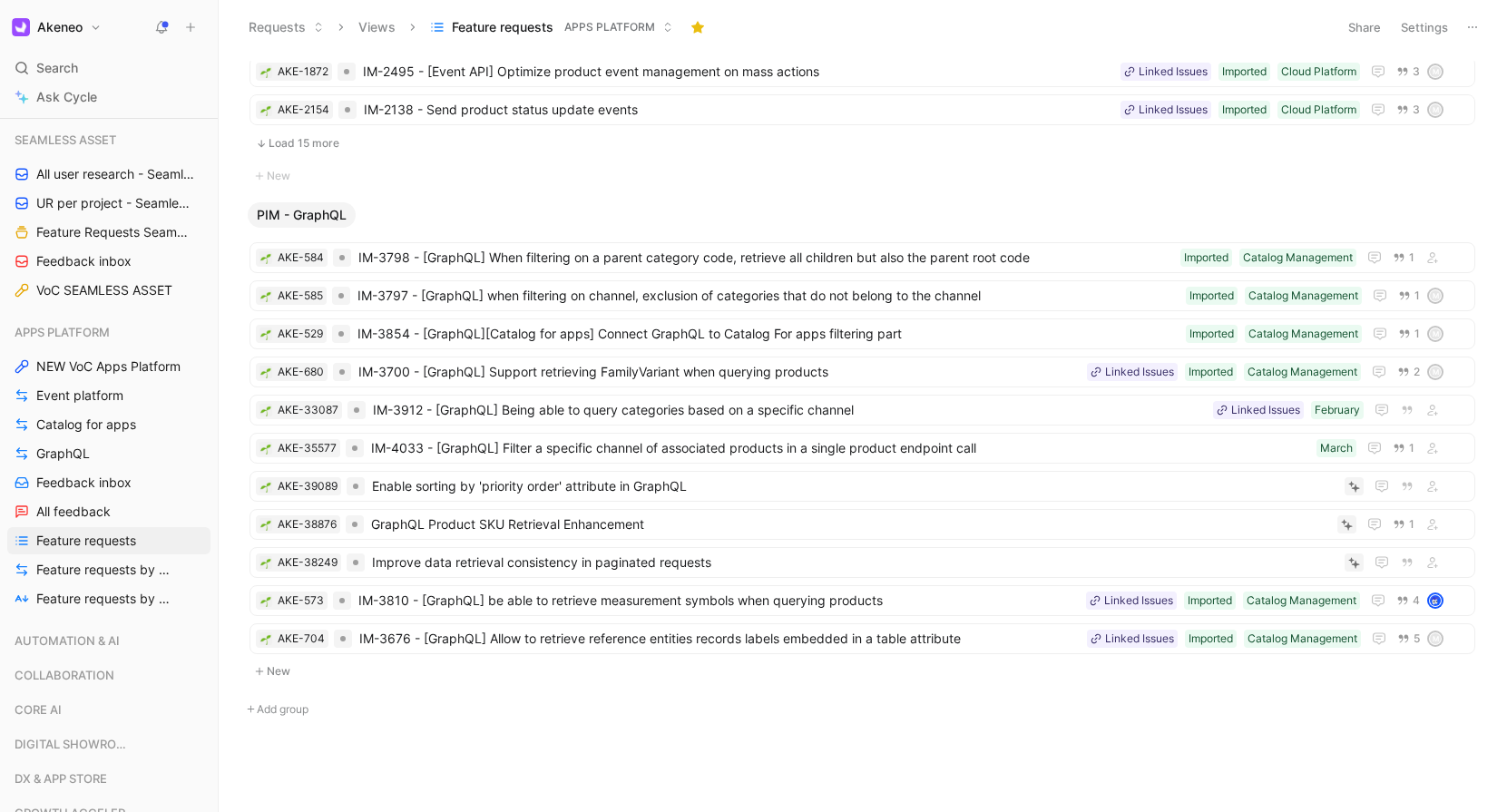
click at [263, 709] on button "Add group" at bounding box center [861, 709] width 1244 height 21
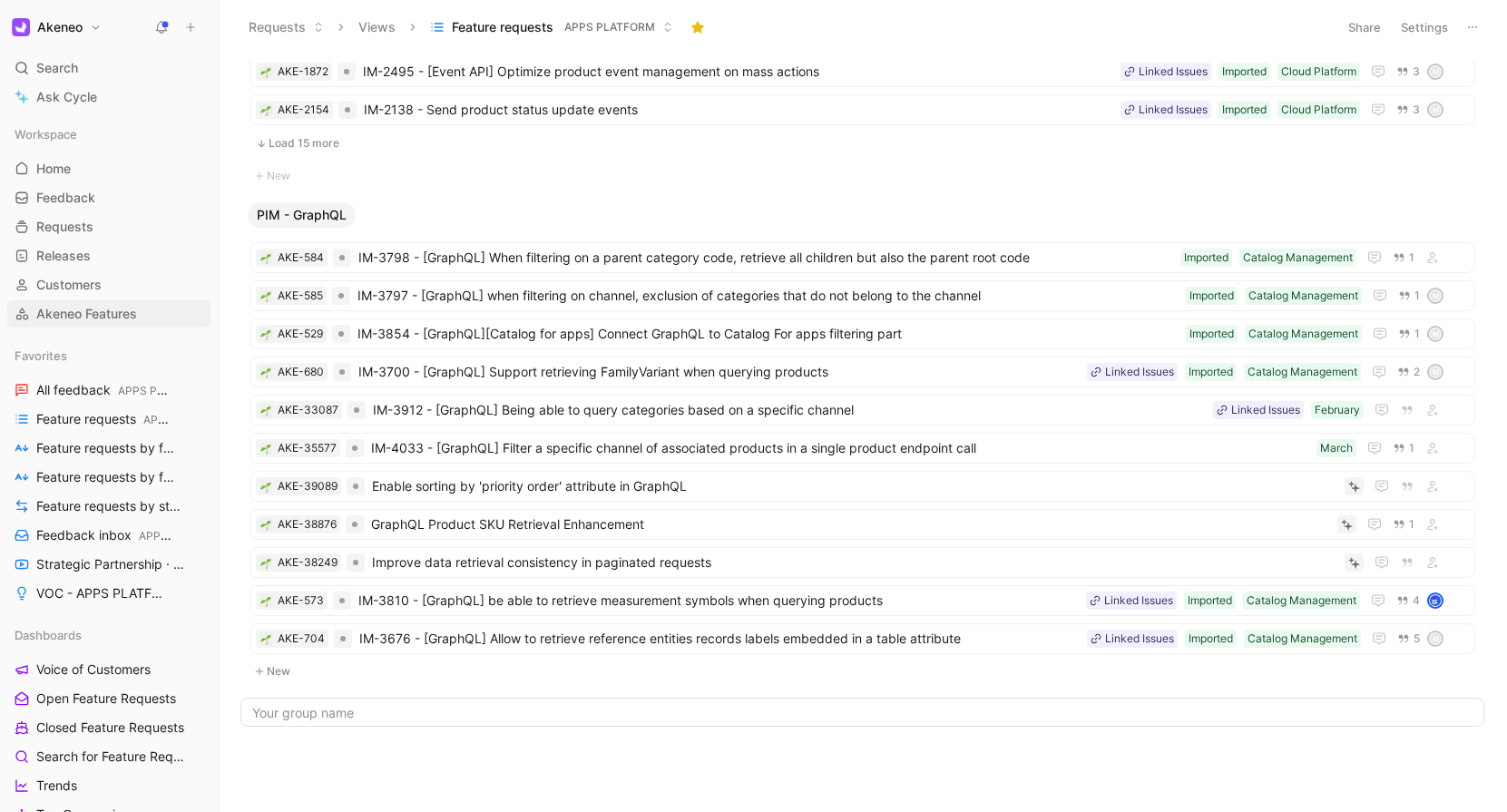
click at [108, 306] on span "Akeneo Features" at bounding box center [86, 314] width 101 height 18
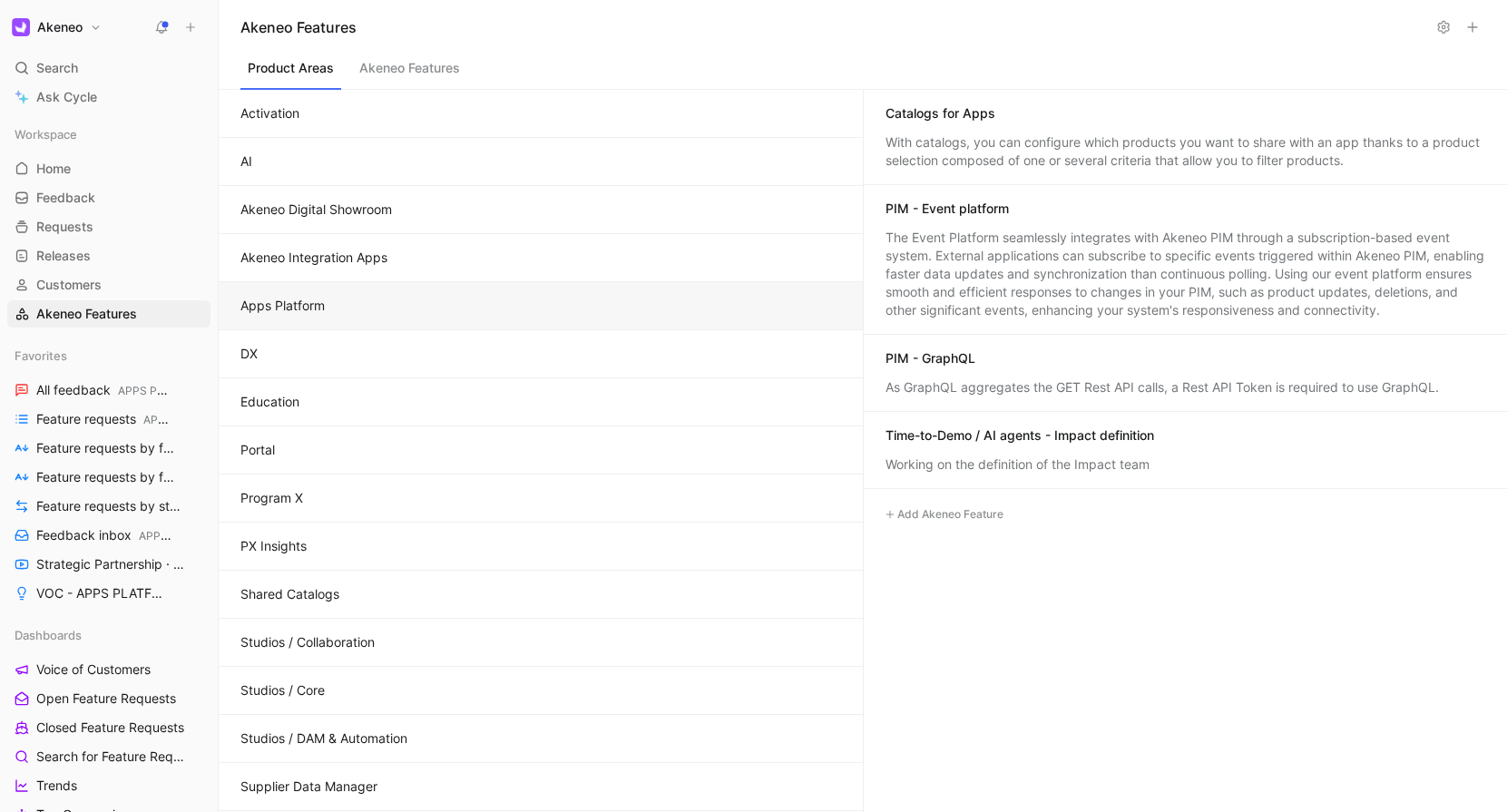
click at [1100, 458] on div "Working on the definition of the Impact team" at bounding box center [1185, 464] width 599 height 18
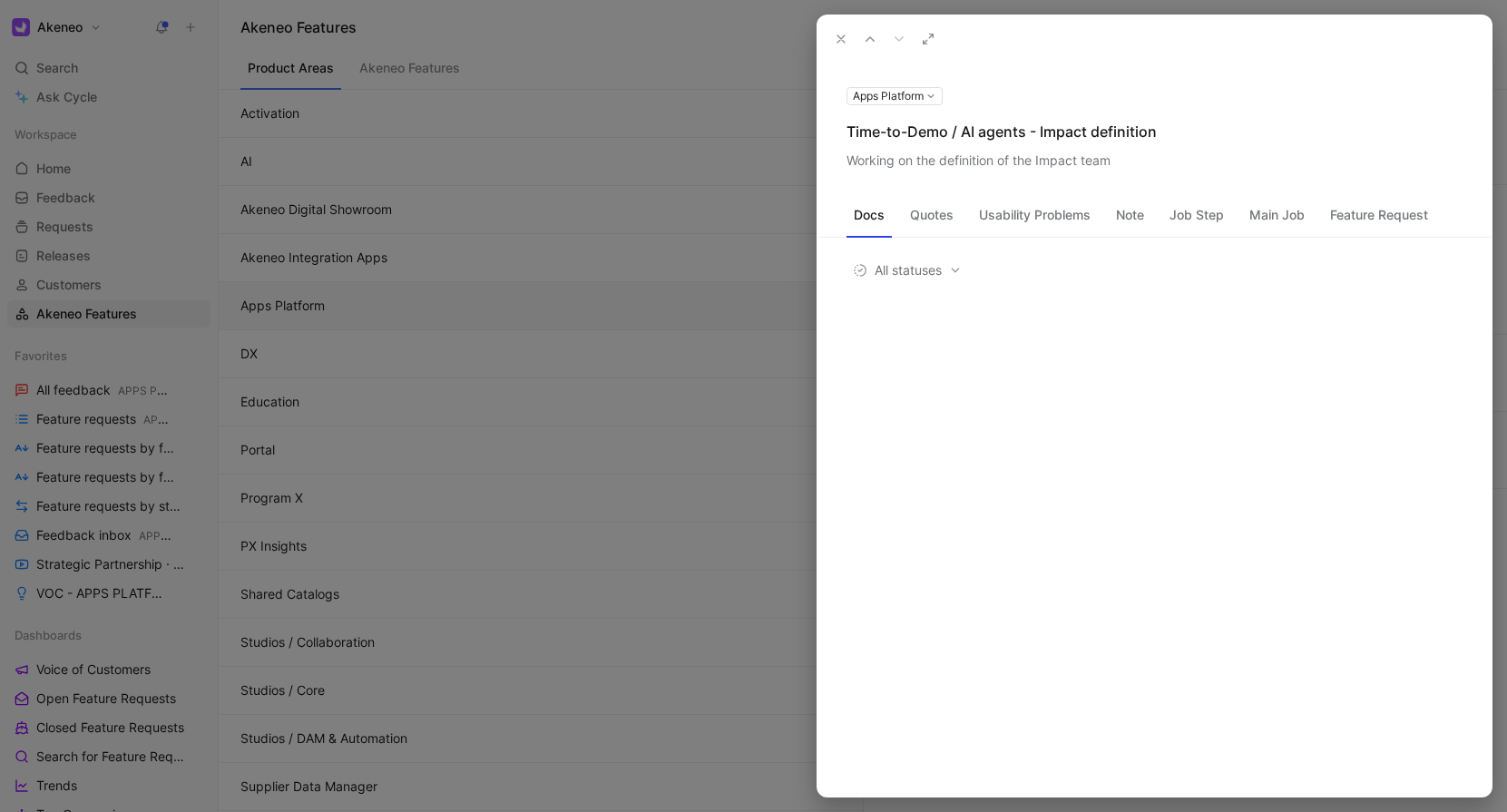
click at [927, 210] on button "Quotes" at bounding box center [931, 215] width 58 height 29
click at [1063, 223] on button "Usability Problems" at bounding box center [1035, 215] width 126 height 29
click at [1151, 223] on button "Note" at bounding box center [1130, 215] width 43 height 29
click at [1188, 224] on button "Job Step" at bounding box center [1195, 215] width 69 height 29
click at [1264, 226] on button "Main Job" at bounding box center [1277, 215] width 70 height 29
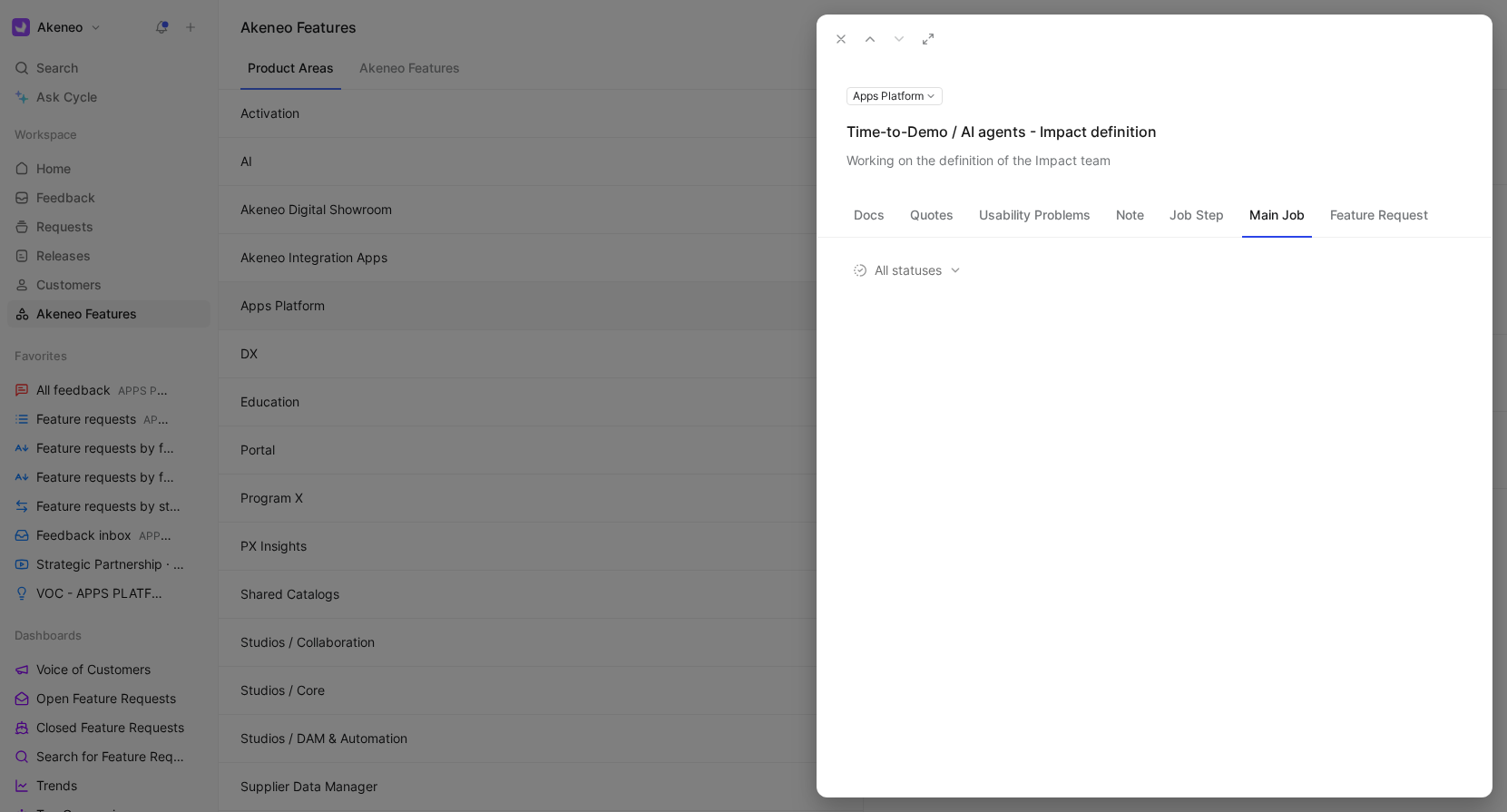
click at [1373, 218] on button "Feature Request" at bounding box center [1378, 215] width 112 height 29
click at [841, 33] on icon at bounding box center [840, 39] width 15 height 15
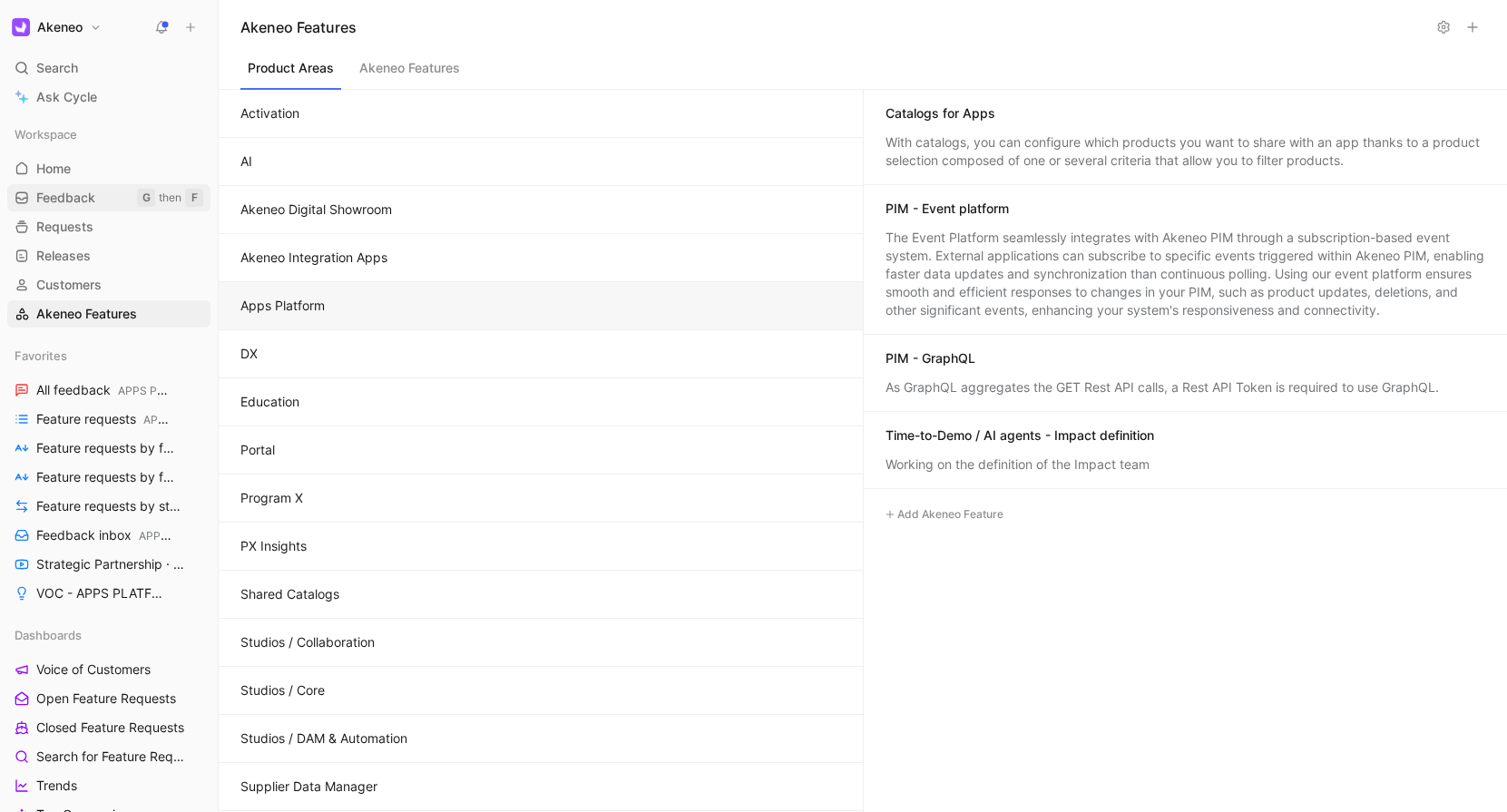
click at [75, 193] on span "Feedback" at bounding box center [65, 197] width 59 height 18
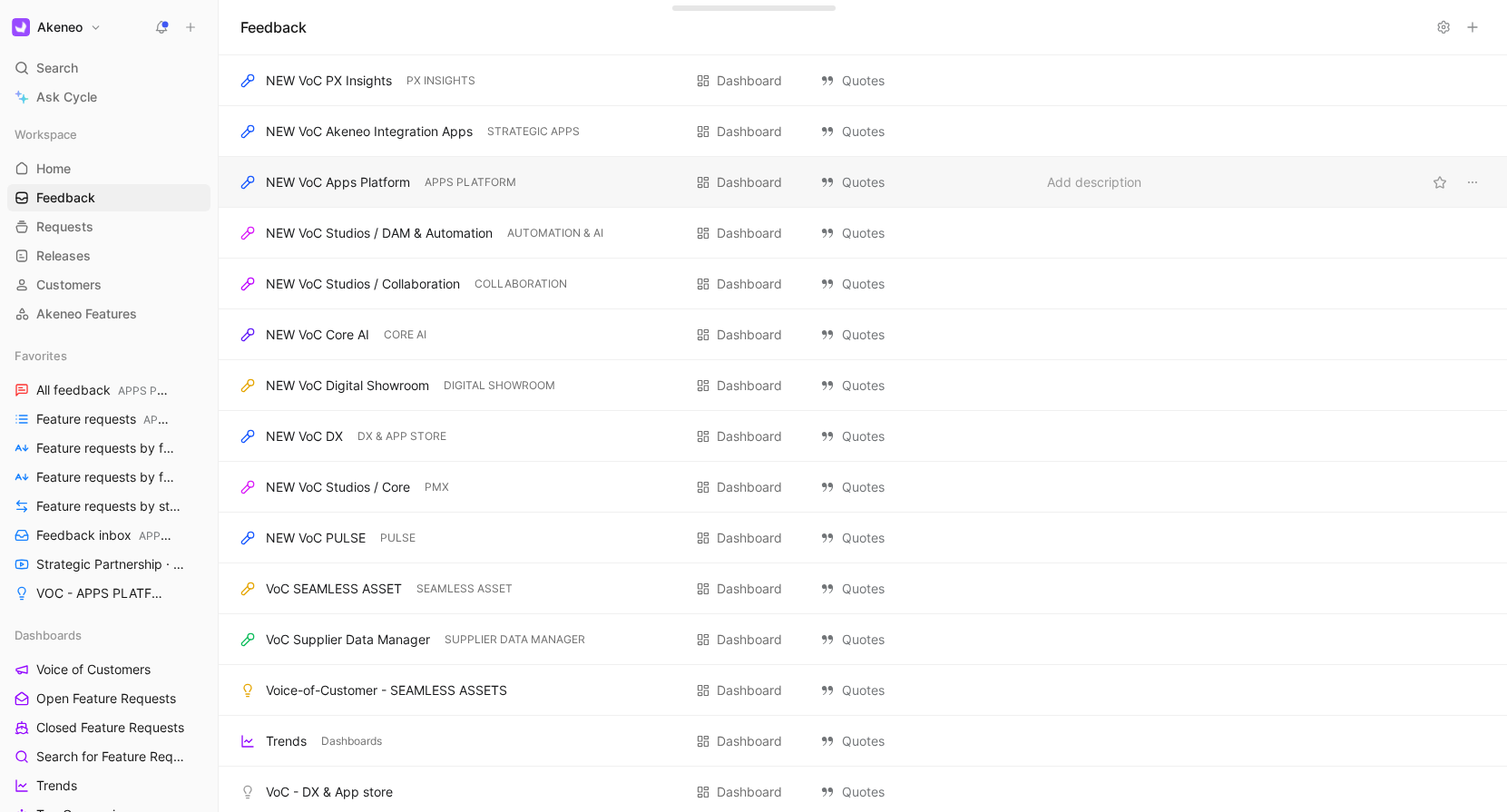
click at [322, 180] on div "NEW VoC Apps Platform" at bounding box center [338, 182] width 144 height 21
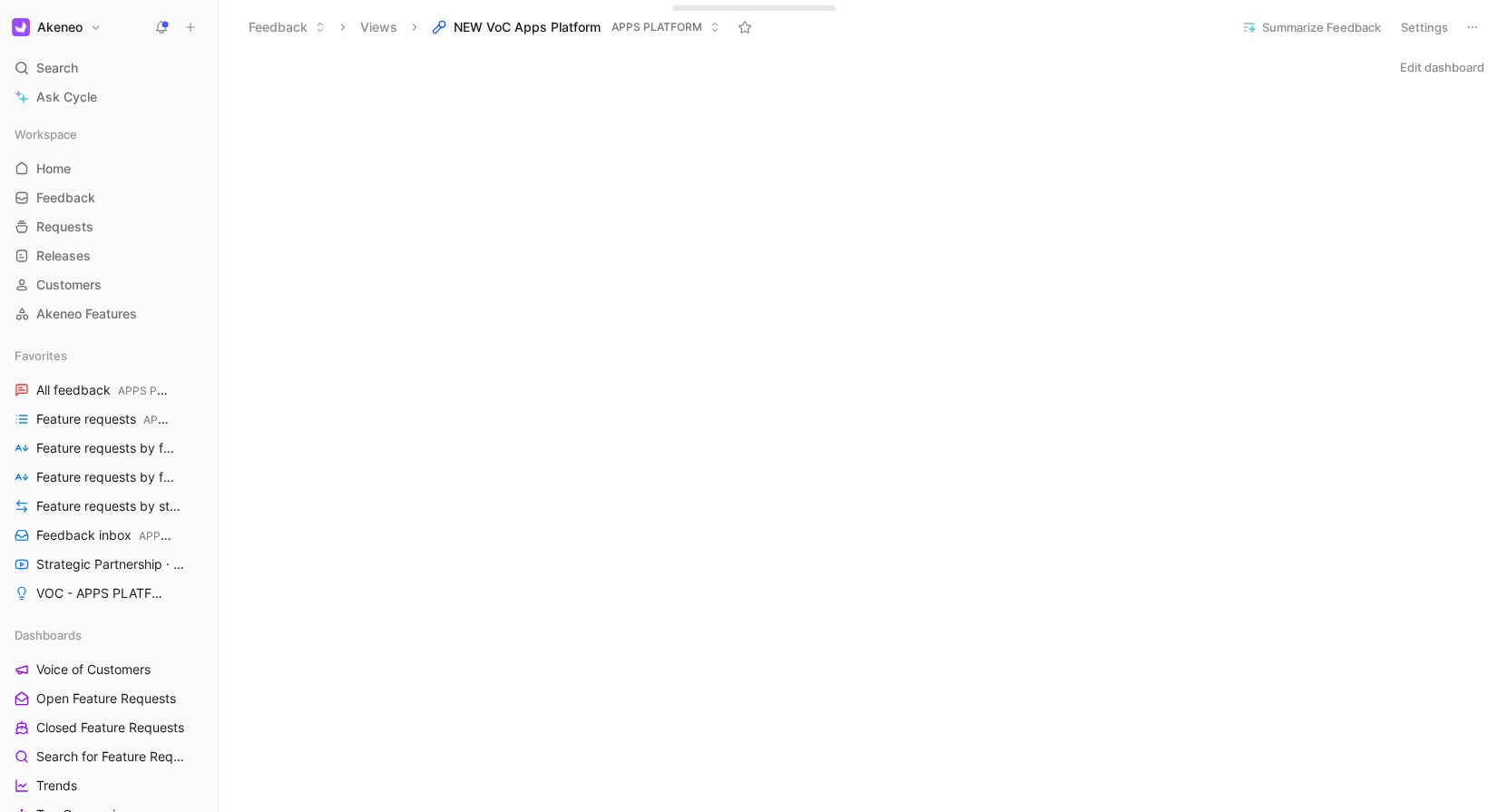
scroll to position [4, 0]
click at [85, 224] on span "Requests" at bounding box center [64, 226] width 57 height 18
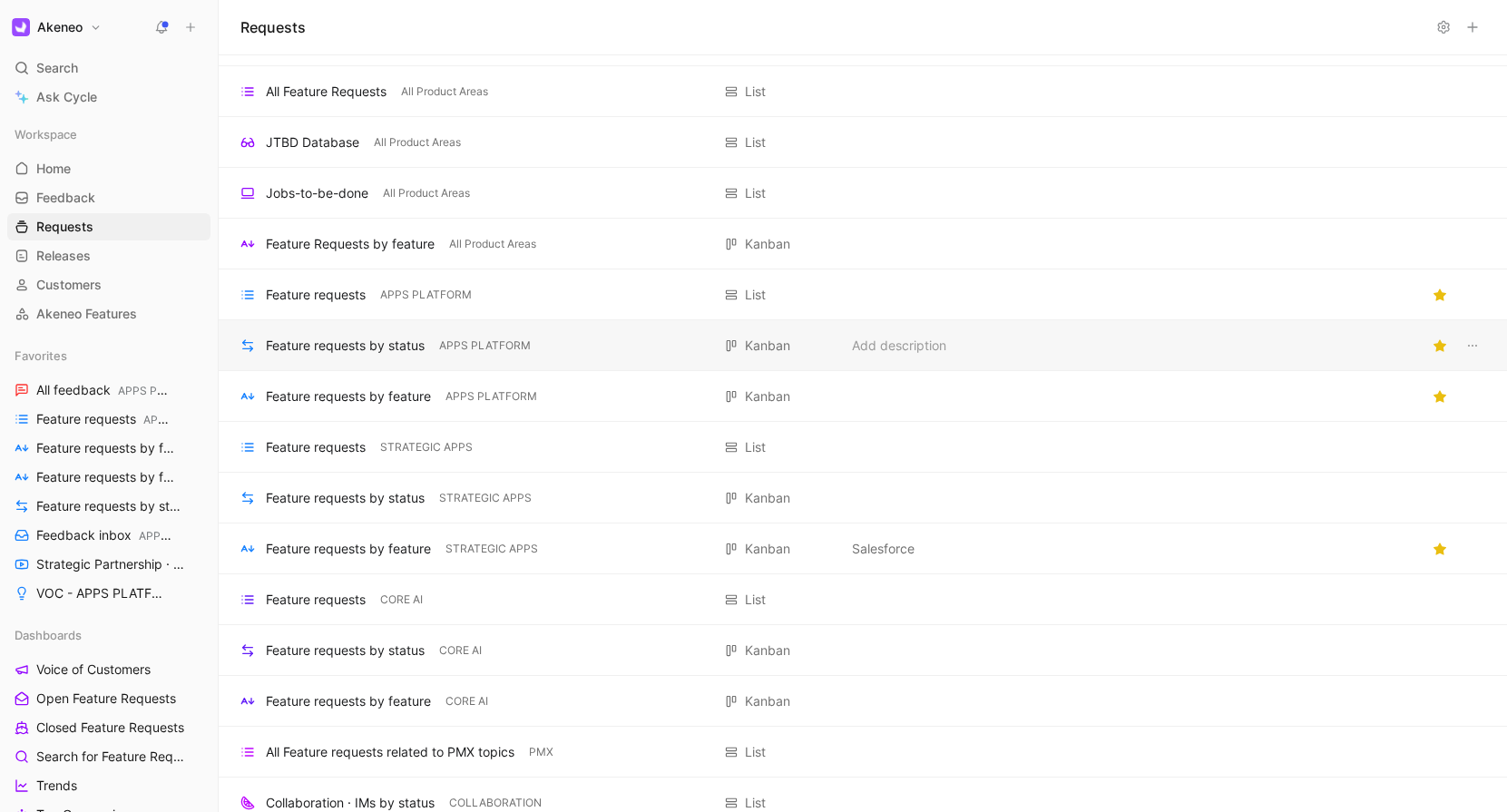
scroll to position [41, 0]
click at [315, 396] on div "Feature requests by feature" at bounding box center [348, 395] width 166 height 21
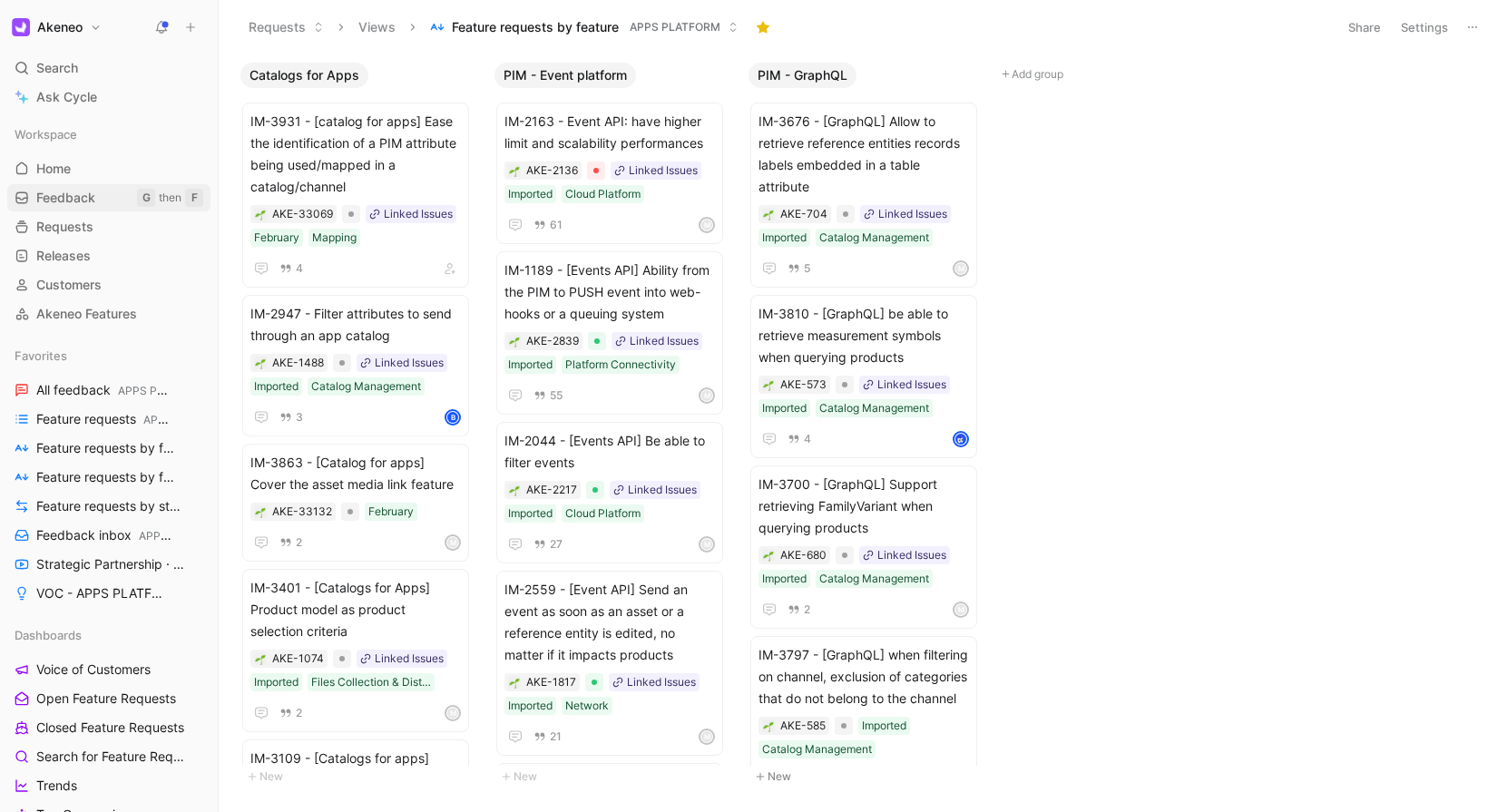
click at [124, 195] on link "Feedback G then F" at bounding box center [108, 197] width 203 height 27
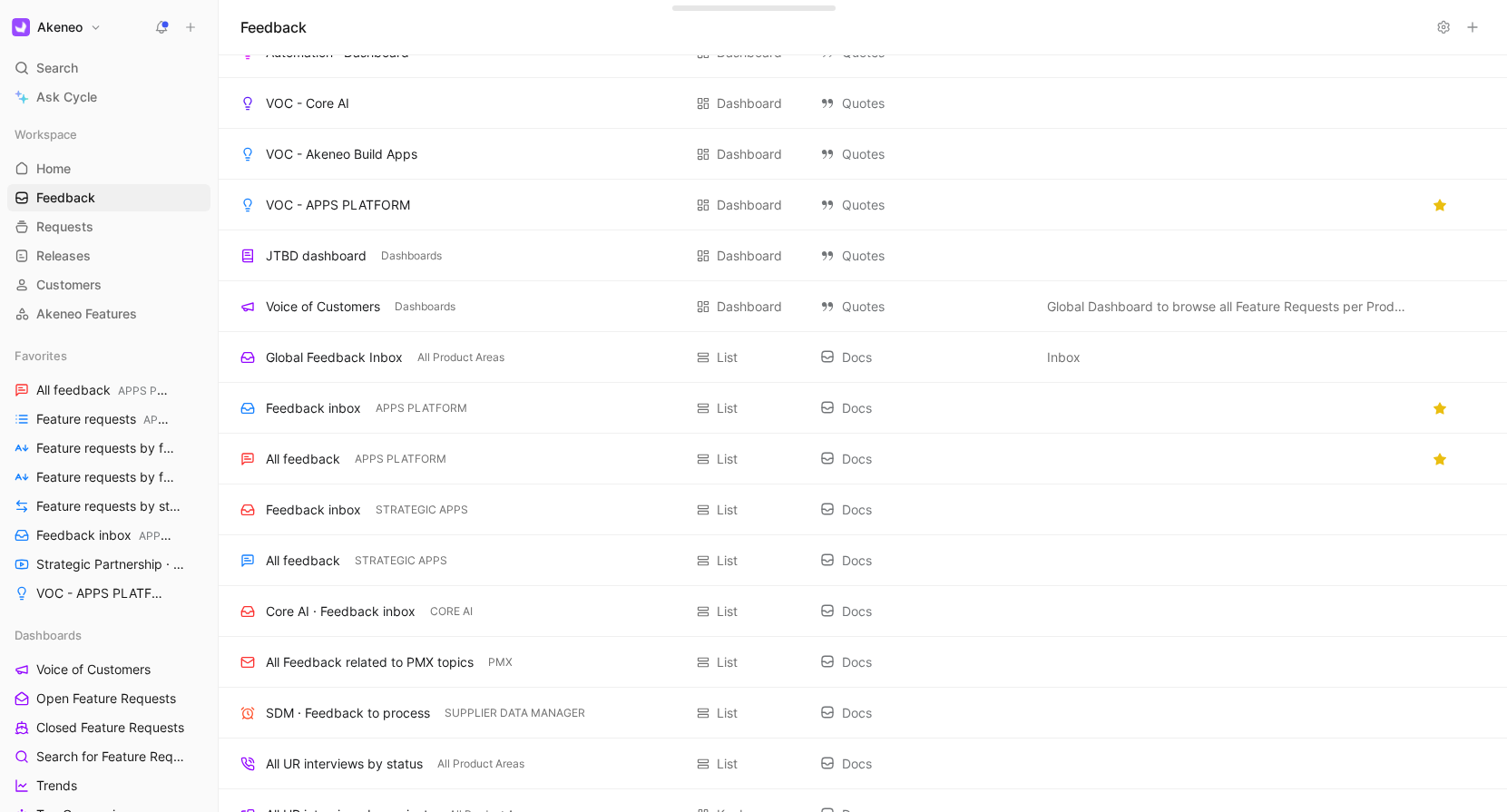
scroll to position [1161, 0]
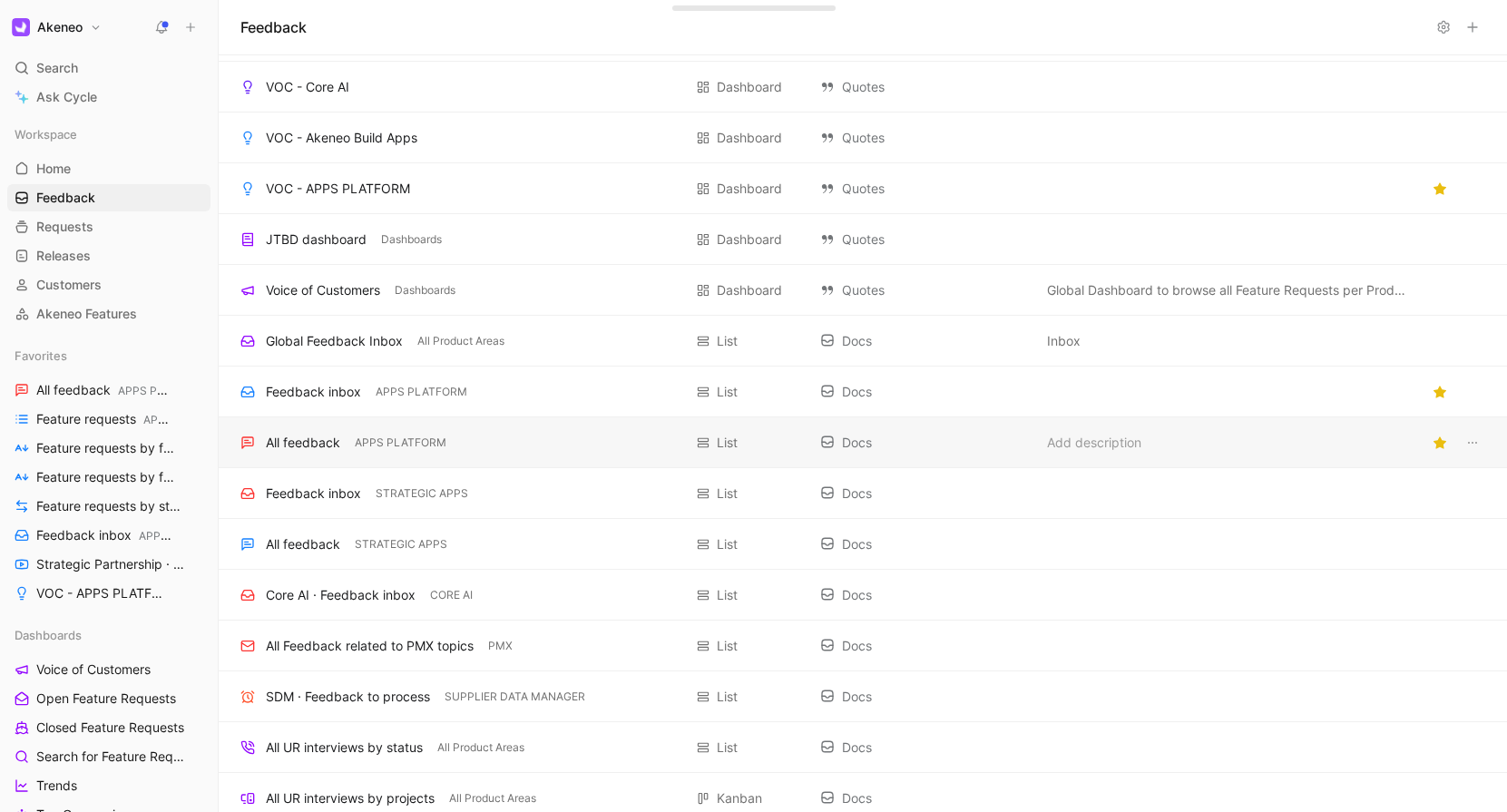
click at [351, 454] on div "All feedback APPS PLATFORM List Docs Add description" at bounding box center [862, 442] width 1288 height 50
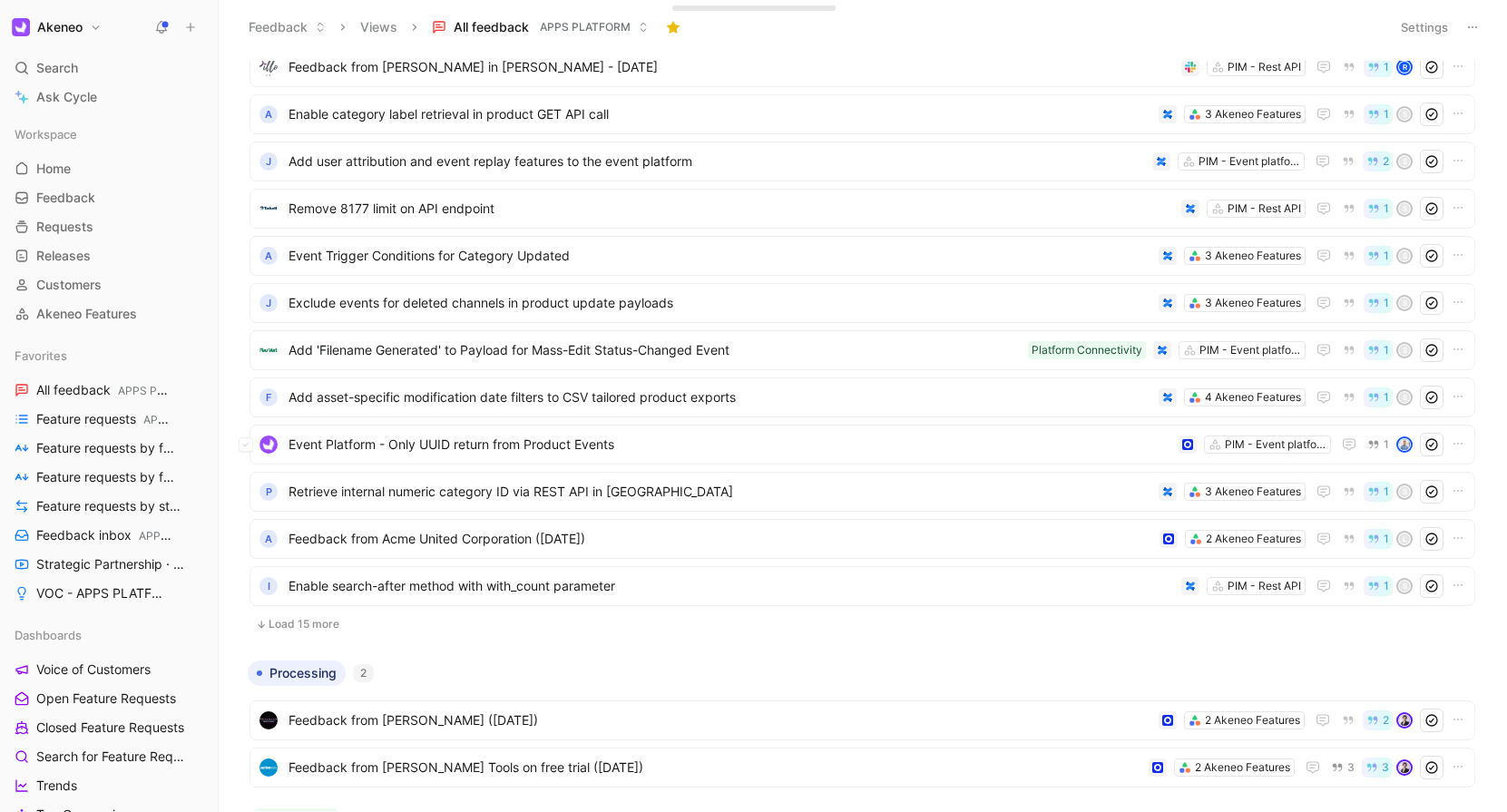
scroll to position [194, 0]
click at [296, 624] on button "Load 15 more" at bounding box center [862, 626] width 1225 height 21
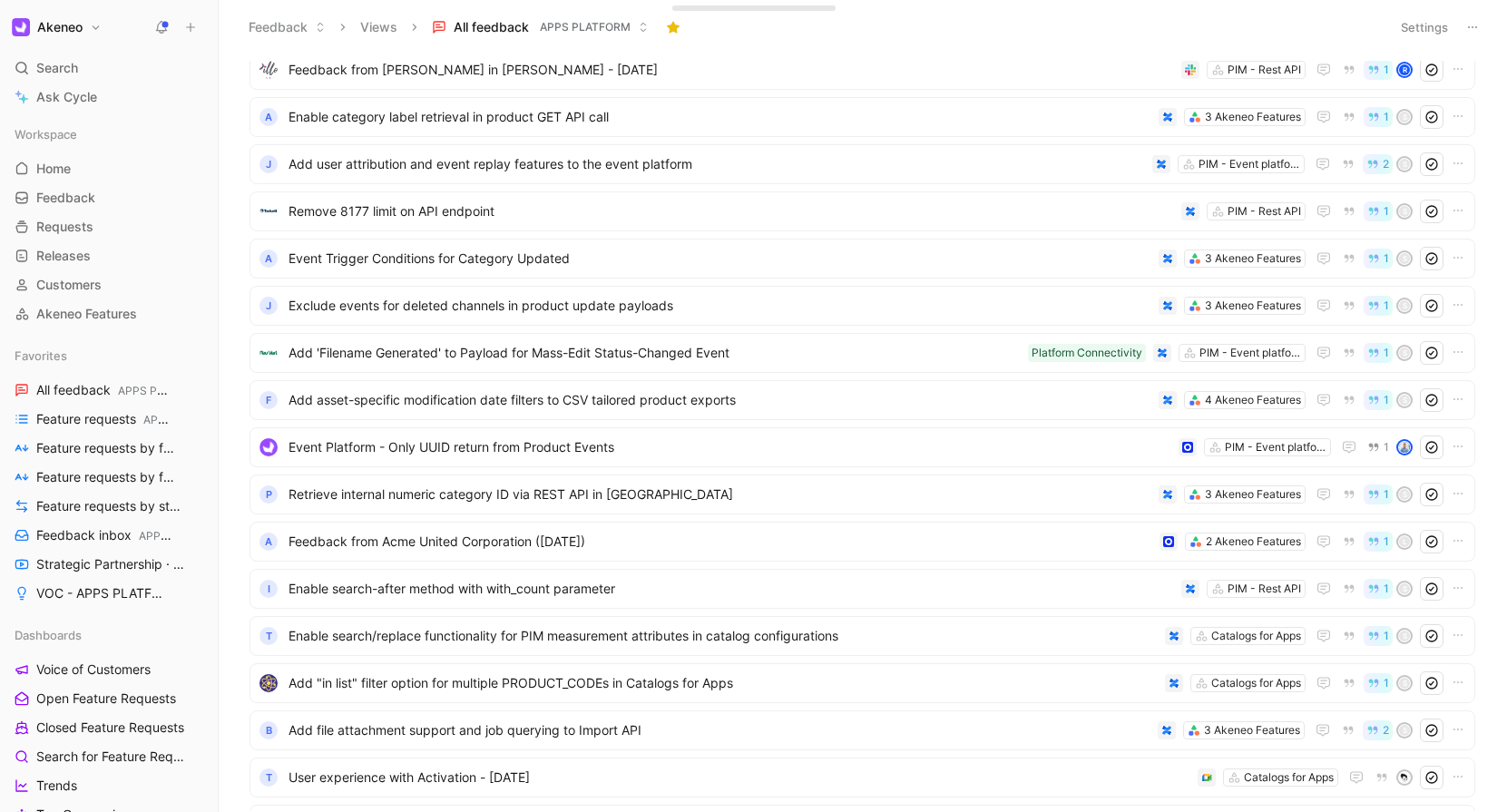
scroll to position [0, 0]
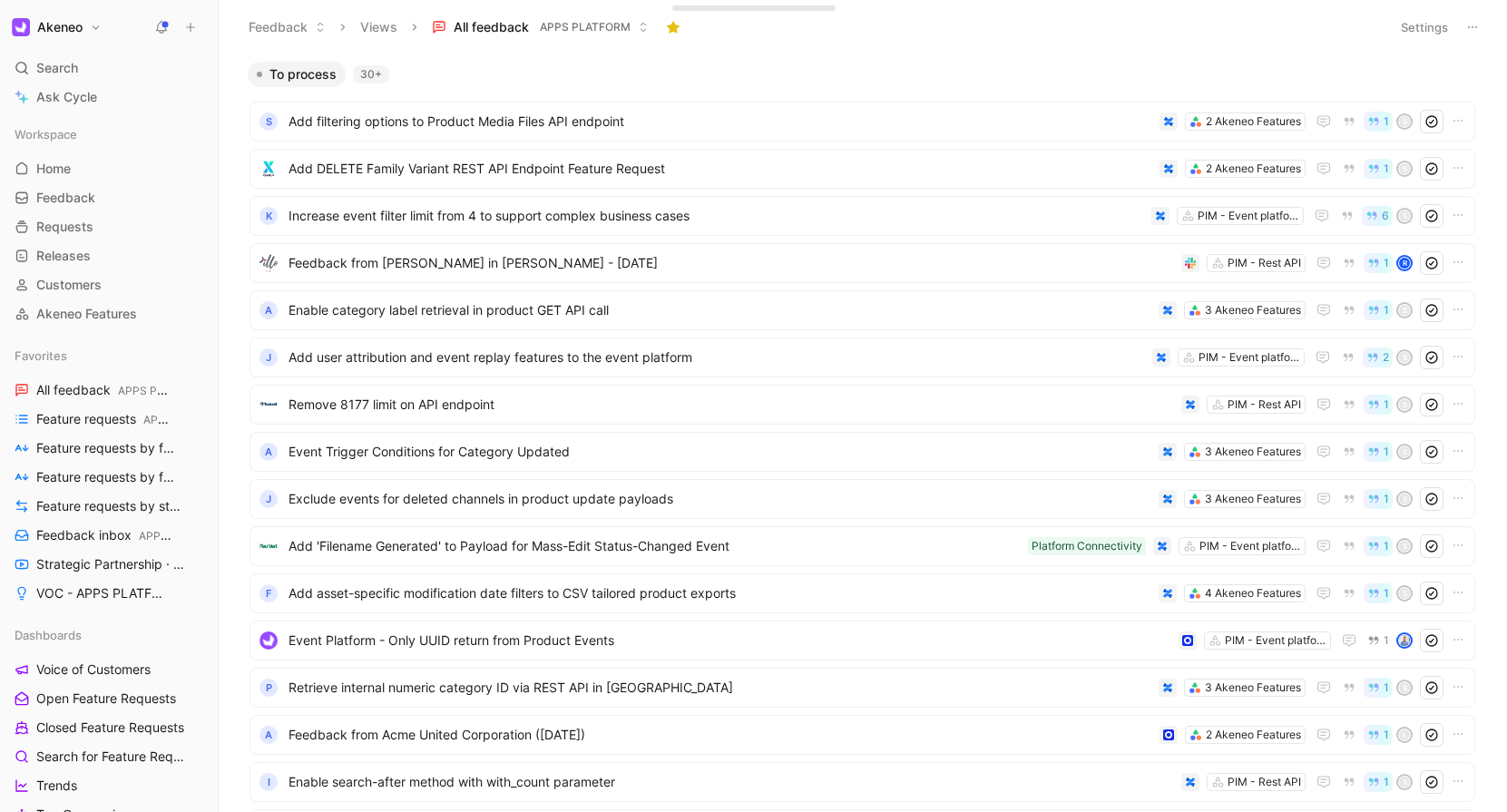
click at [383, 22] on button "Views" at bounding box center [378, 27] width 53 height 27
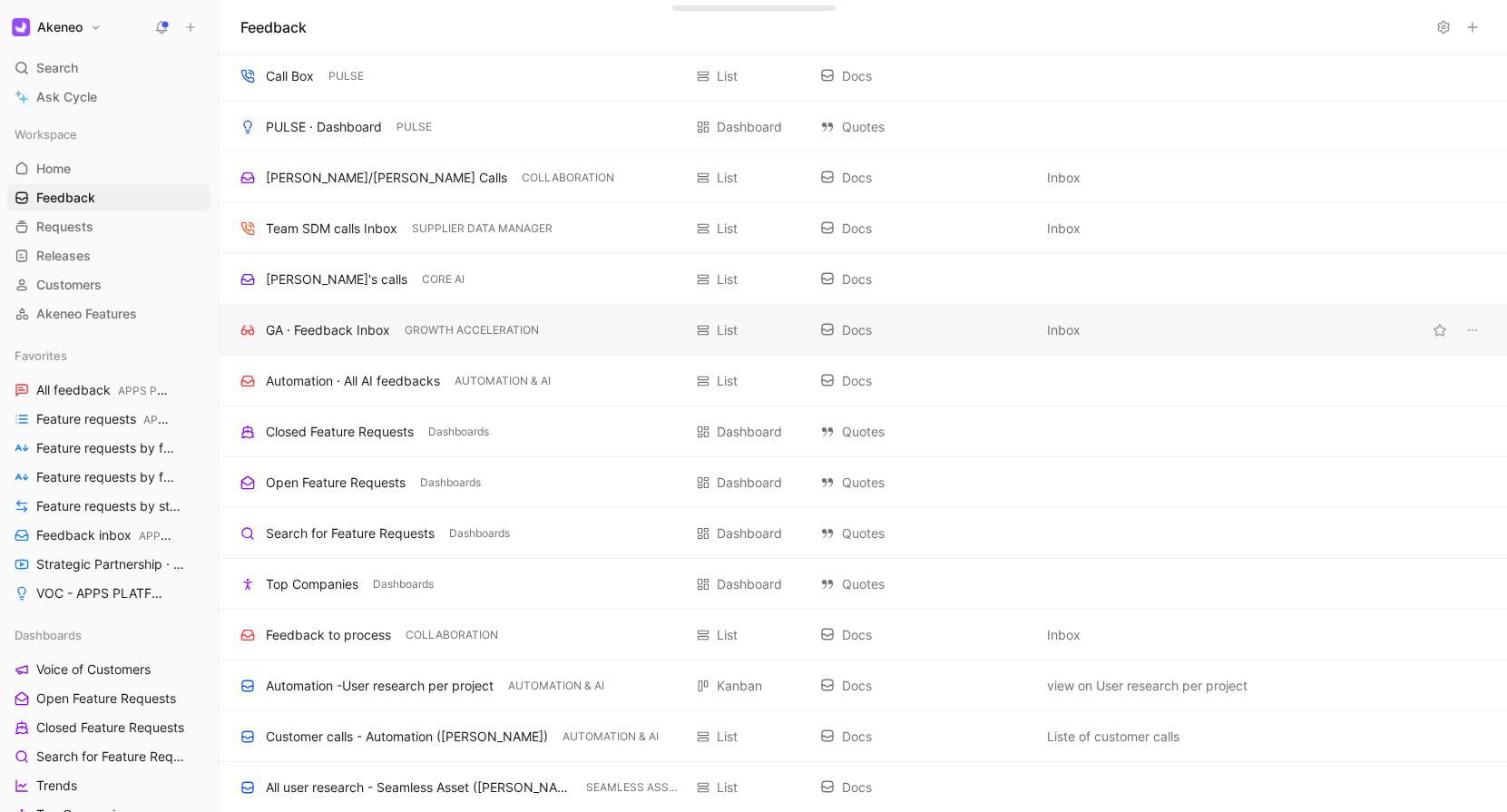
scroll to position [3610, 0]
click at [393, 382] on div "Automation · All AI feedbacks" at bounding box center [353, 381] width 174 height 21
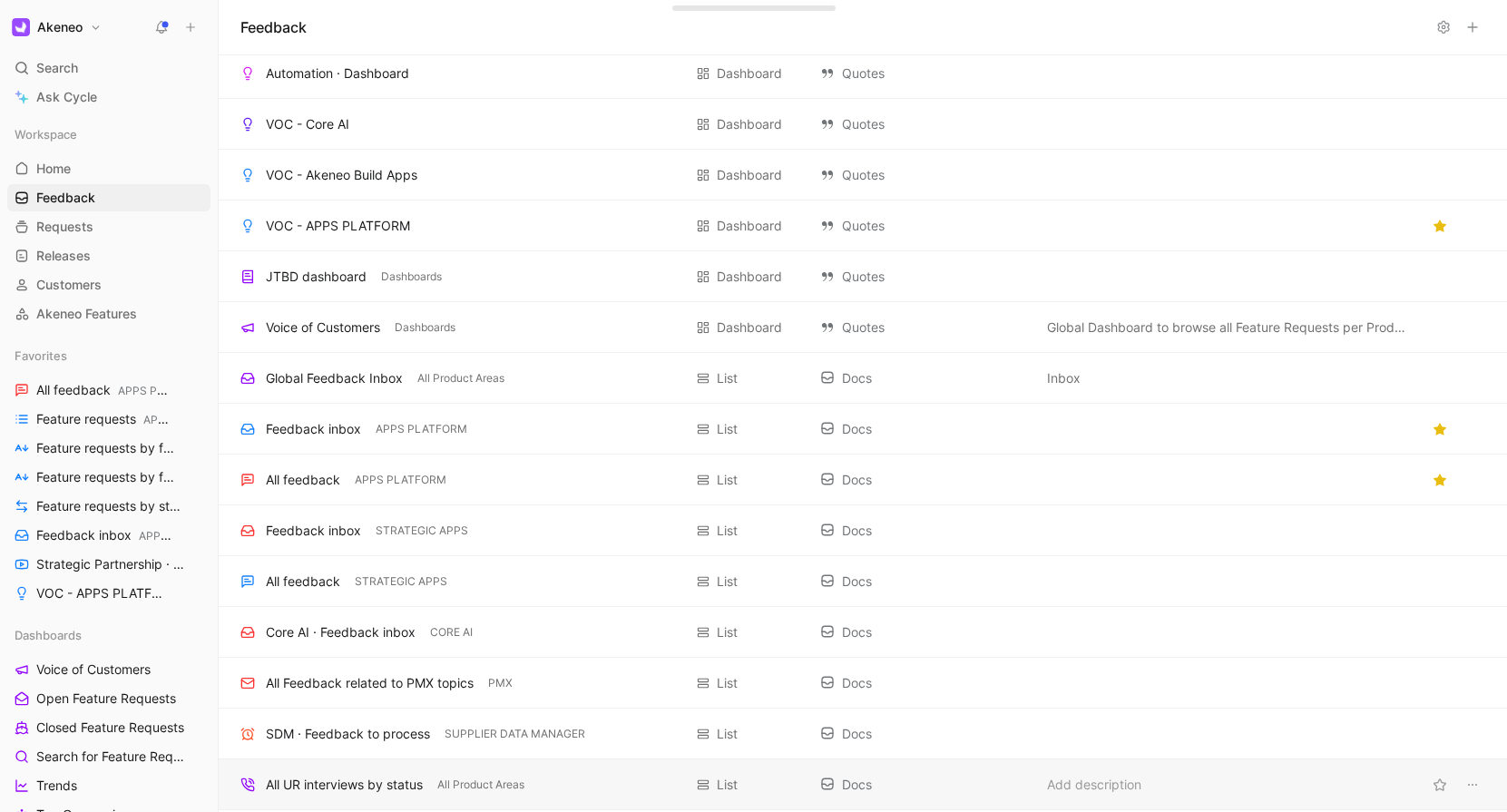
scroll to position [1113, 0]
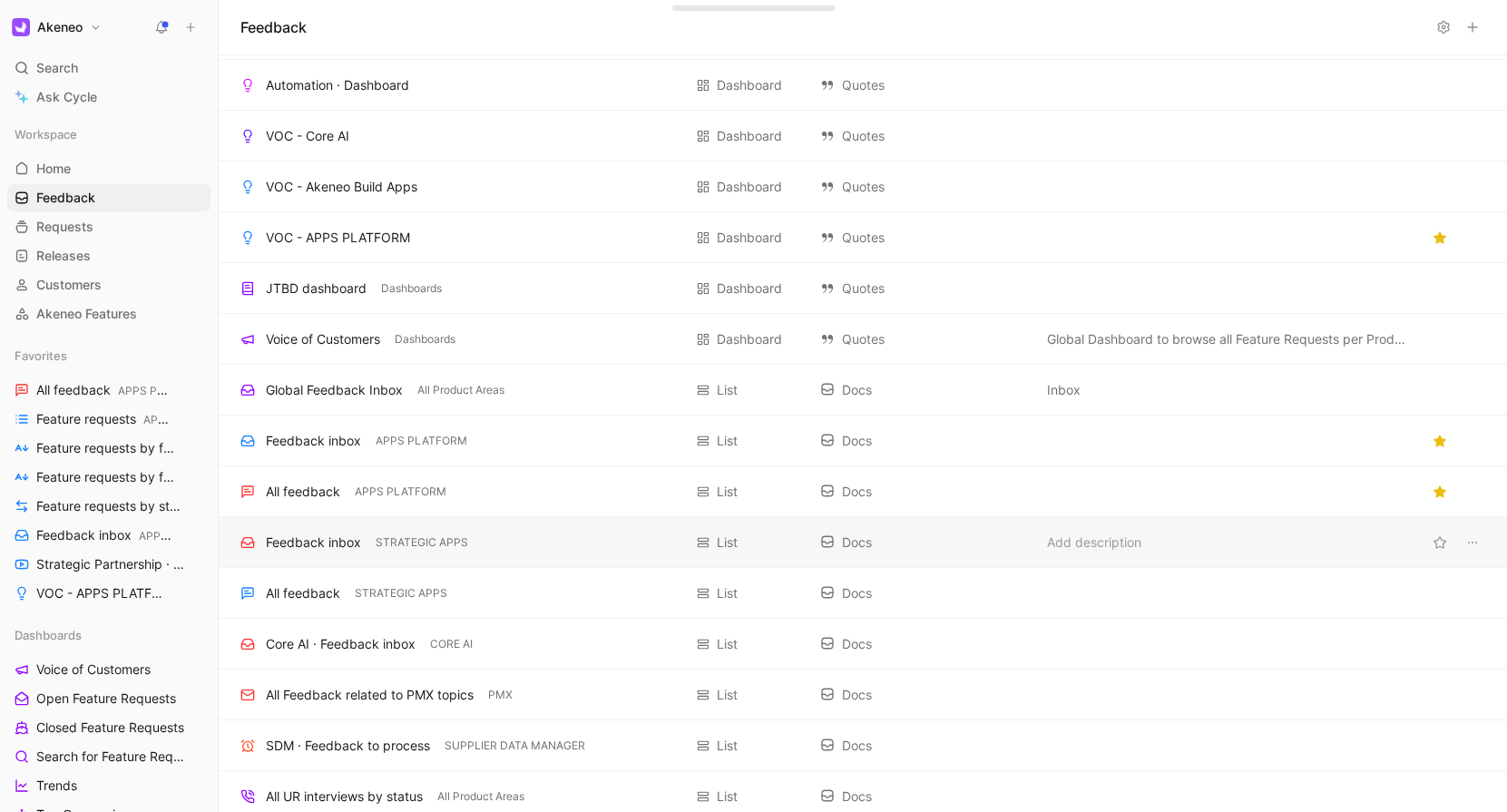
click at [356, 554] on div "Feedback inbox STRATEGIC APPS List Docs Add description" at bounding box center [862, 542] width 1288 height 50
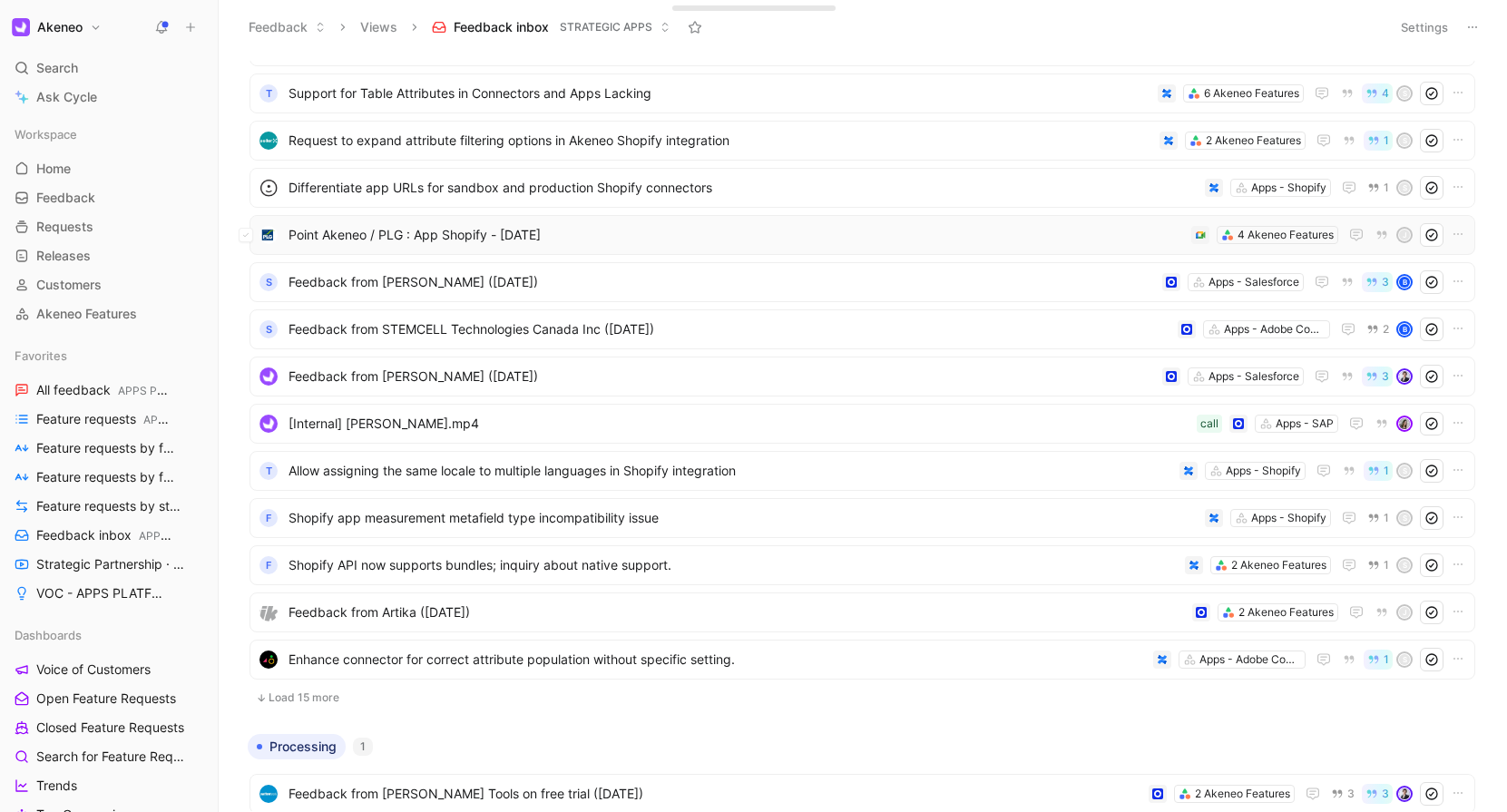
scroll to position [130, 0]
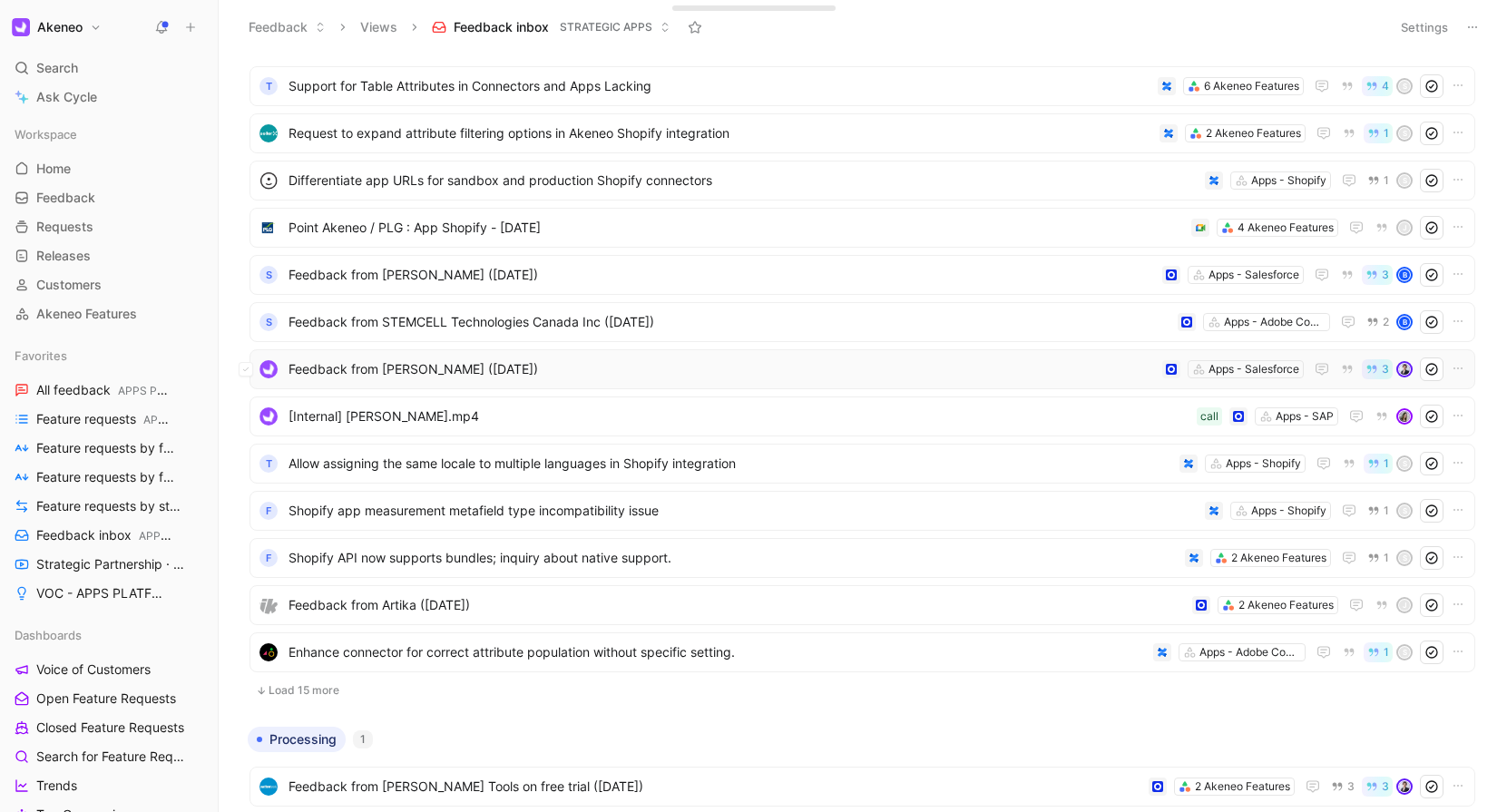
click at [368, 357] on div "Feedback from [PERSON_NAME] ([DATE]) Apps - Salesforce 3" at bounding box center [861, 369] width 1213 height 23
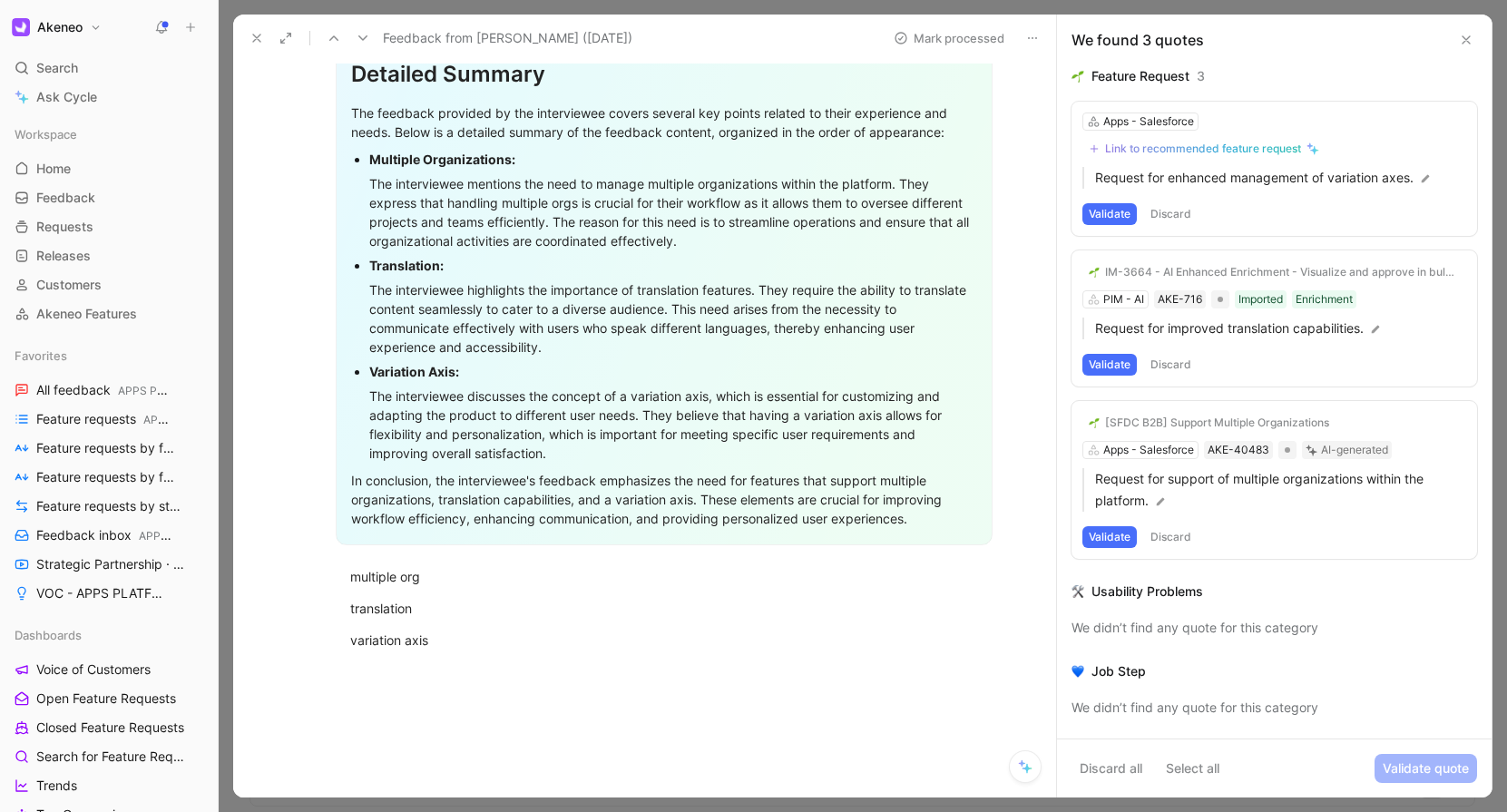
scroll to position [1800, 0]
click at [253, 39] on icon at bounding box center [256, 38] width 15 height 15
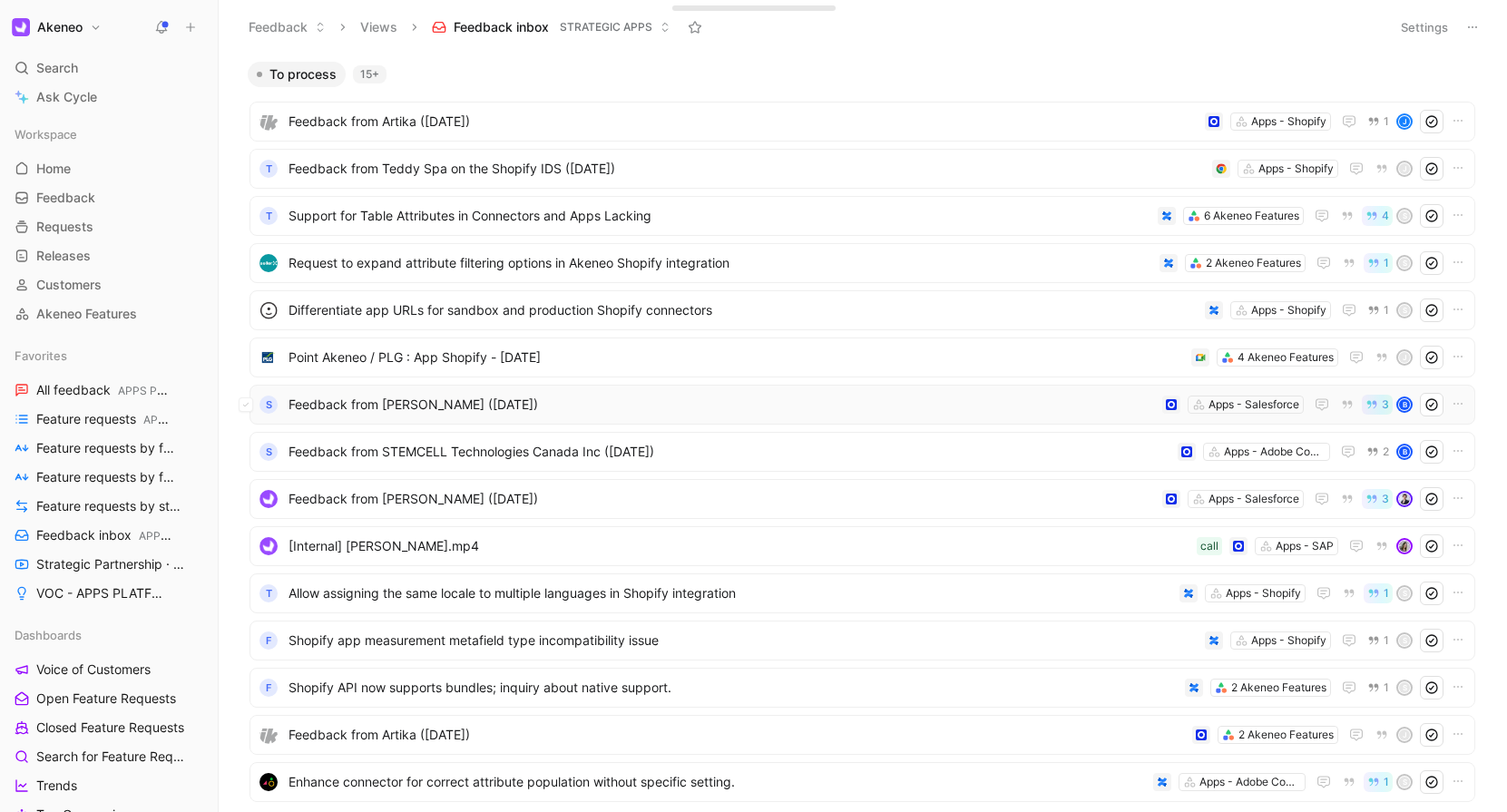
click at [405, 412] on span "Feedback from [PERSON_NAME] ([DATE])" at bounding box center [721, 405] width 866 height 21
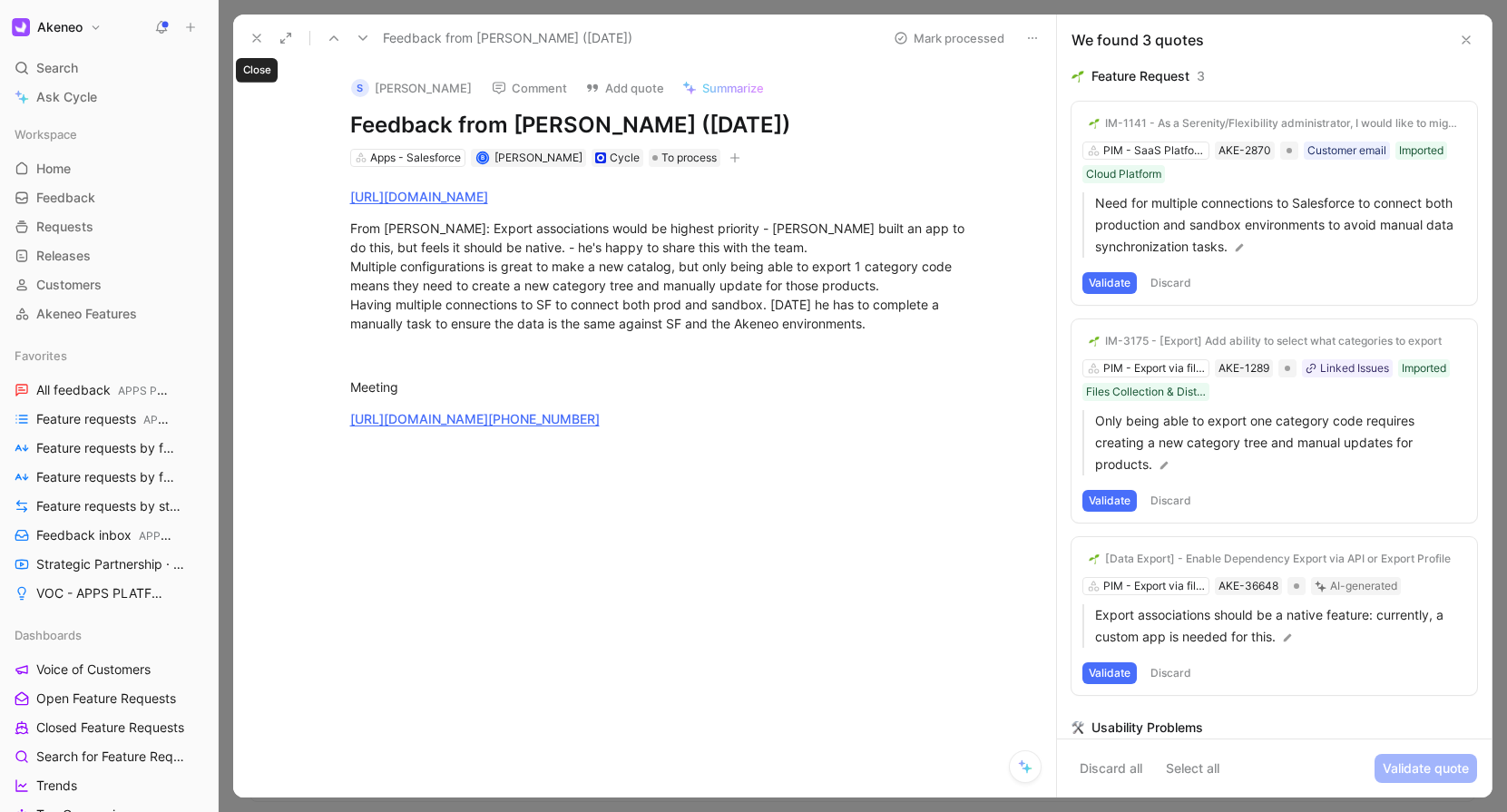
click at [258, 35] on use at bounding box center [256, 38] width 7 height 7
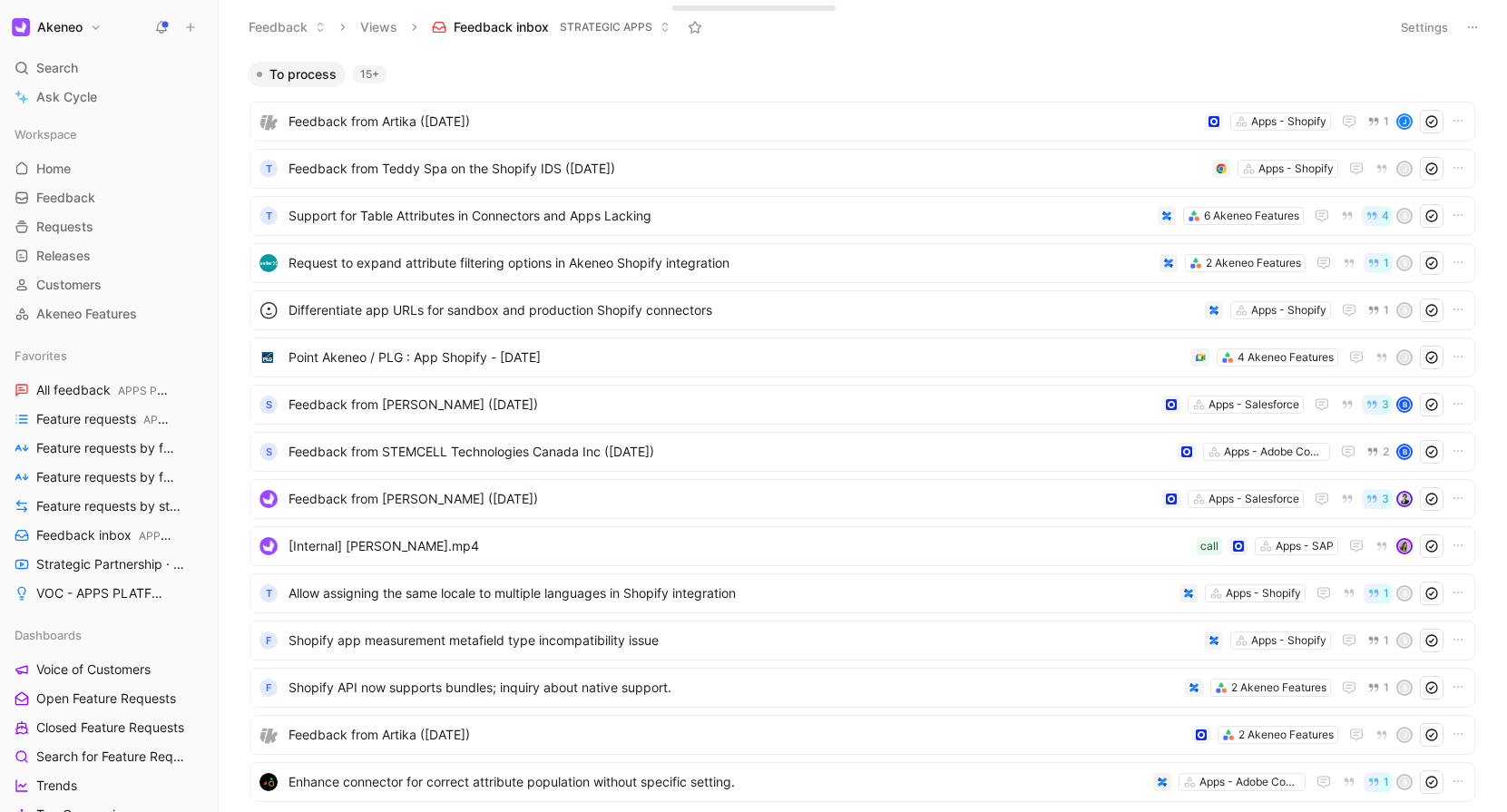
click at [525, 22] on span "Feedback inbox" at bounding box center [501, 27] width 95 height 18
click at [374, 34] on button "Views" at bounding box center [378, 27] width 53 height 27
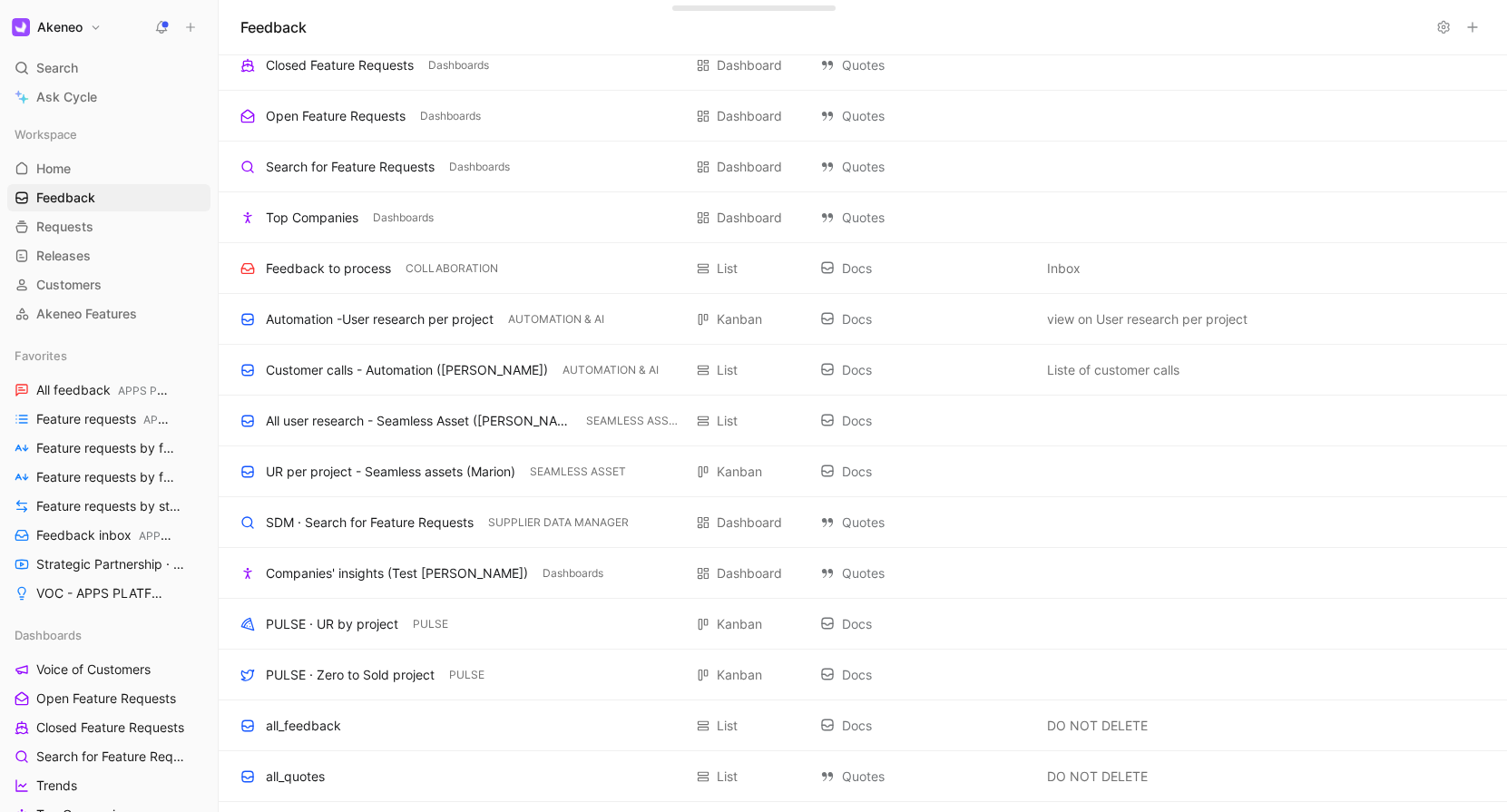
scroll to position [4065, 0]
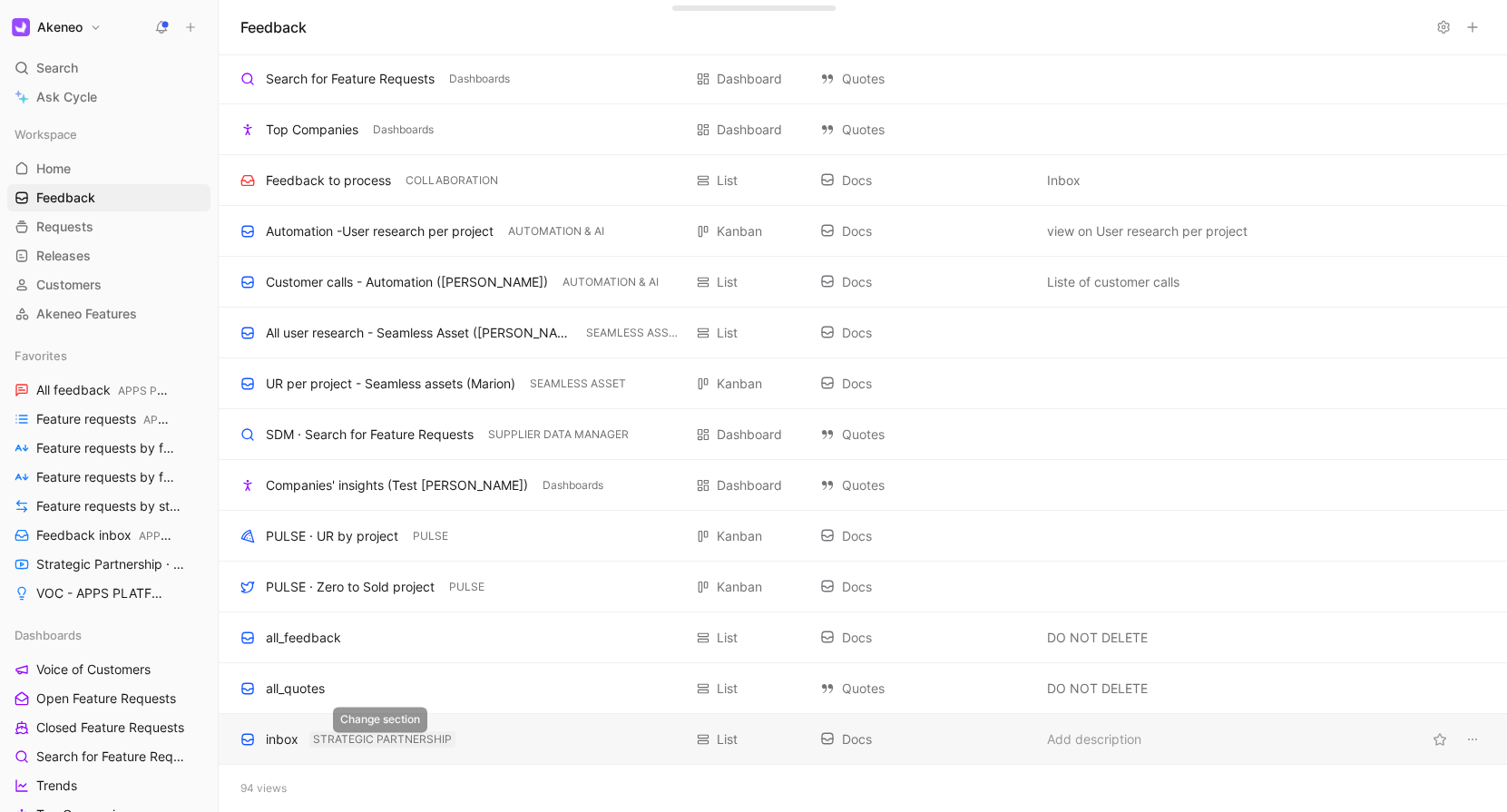
click at [380, 743] on span "STRATEGIC PARTNERSHIP" at bounding box center [381, 738] width 138 height 18
click at [282, 743] on div "inbox" at bounding box center [283, 739] width 33 height 21
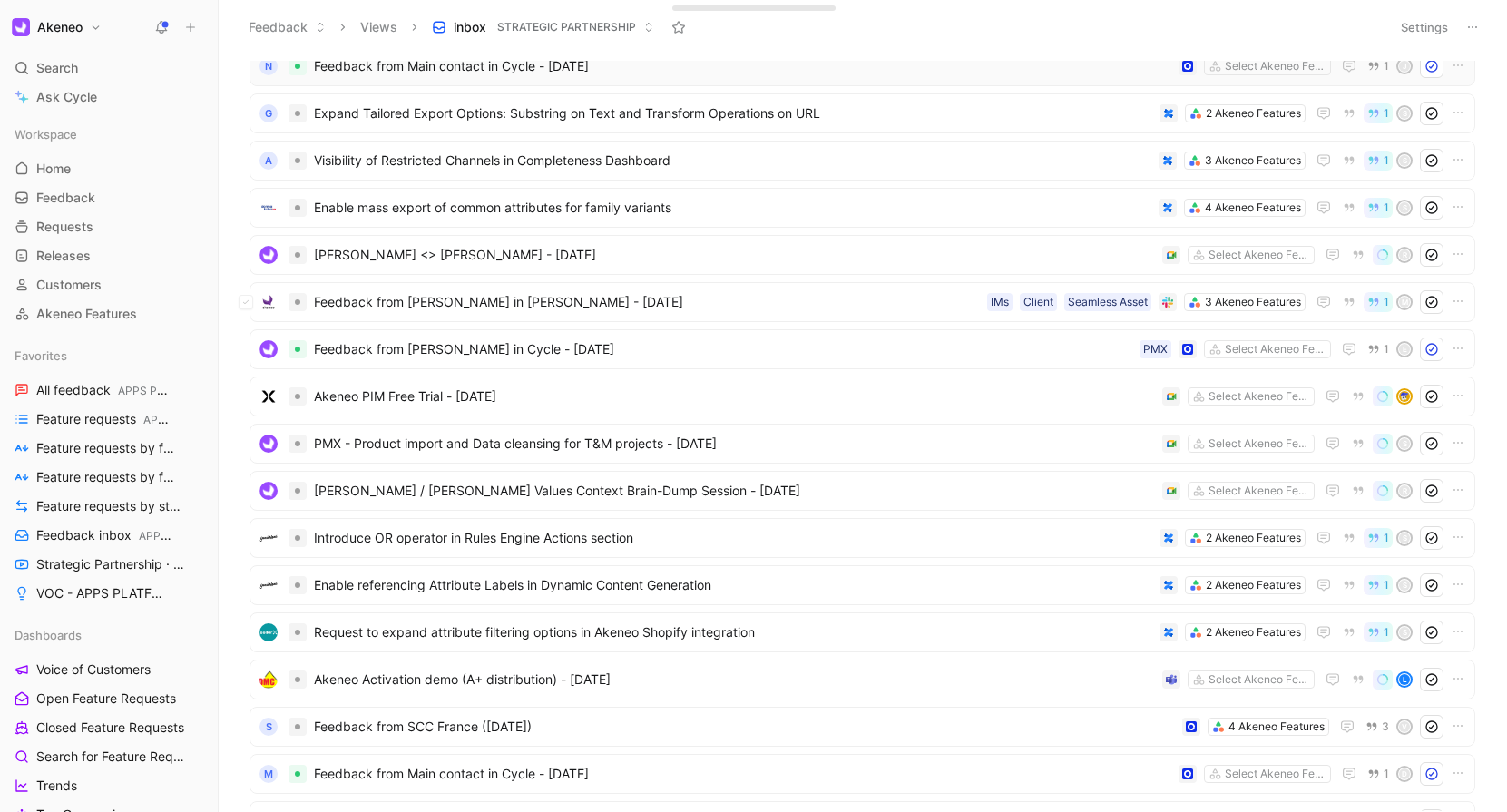
scroll to position [288, 0]
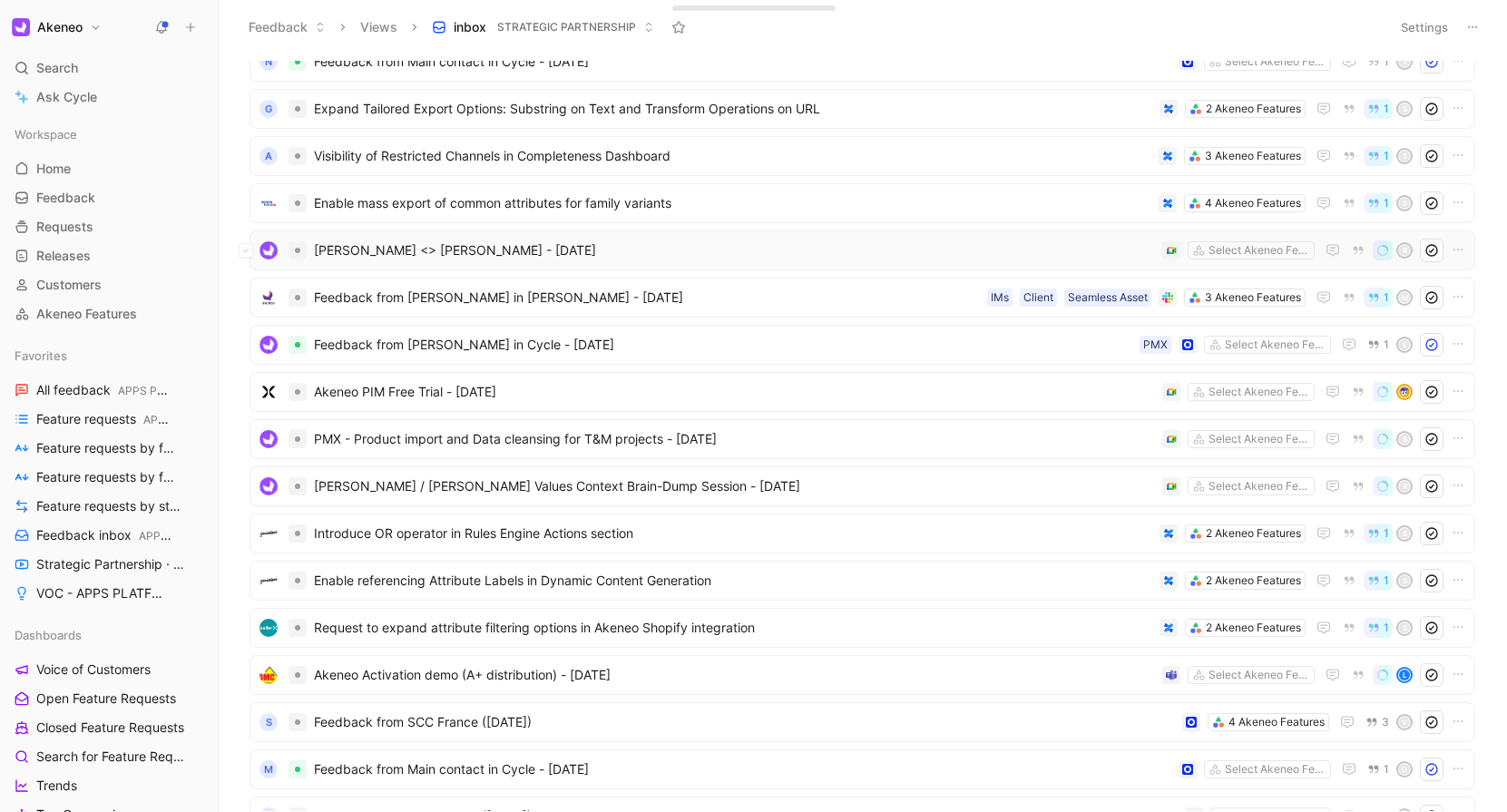
click at [482, 255] on span "[PERSON_NAME] <> [PERSON_NAME] - [DATE]" at bounding box center [734, 250] width 841 height 21
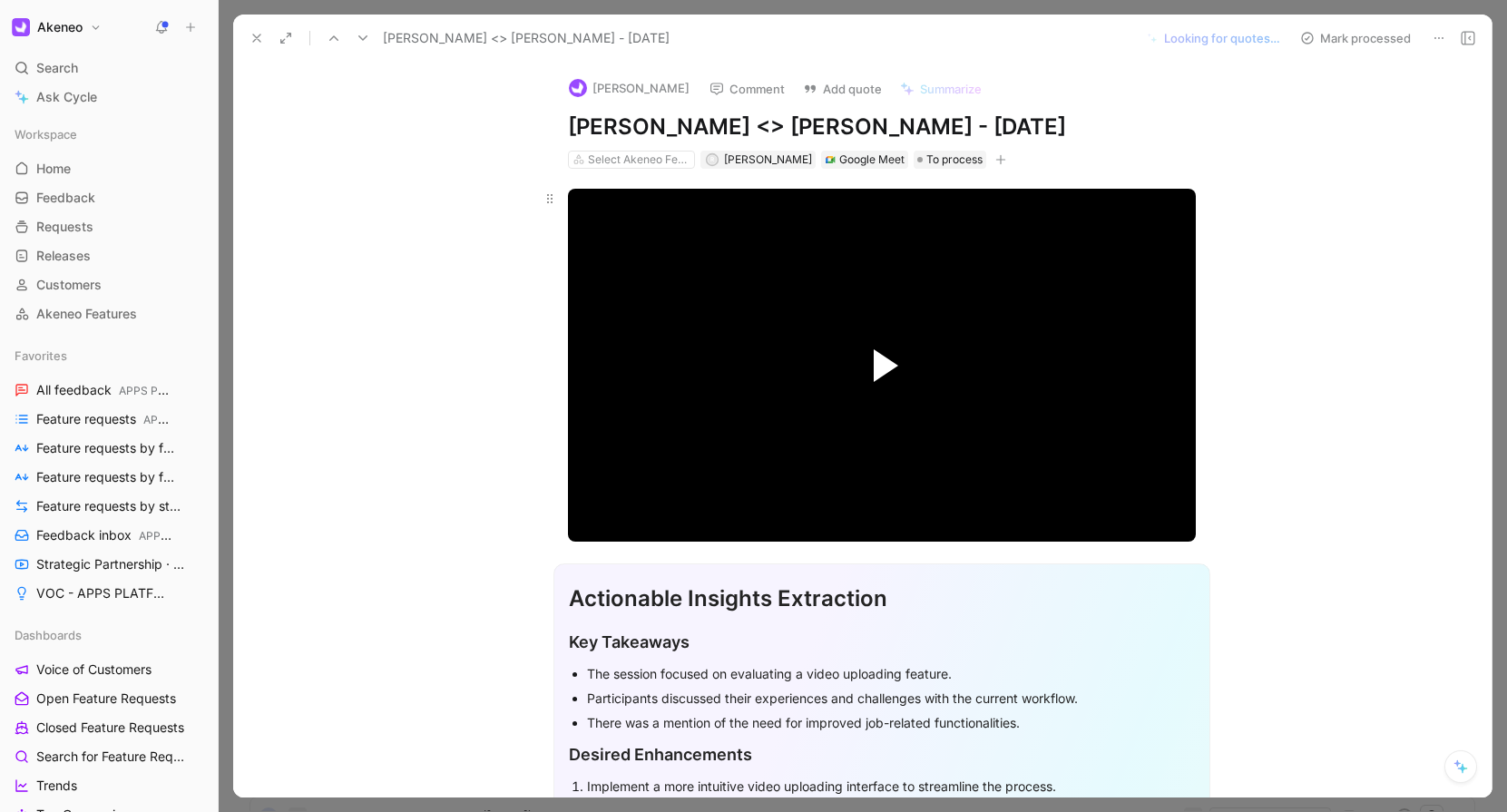
click at [888, 370] on span "Video Player" at bounding box center [885, 366] width 24 height 33
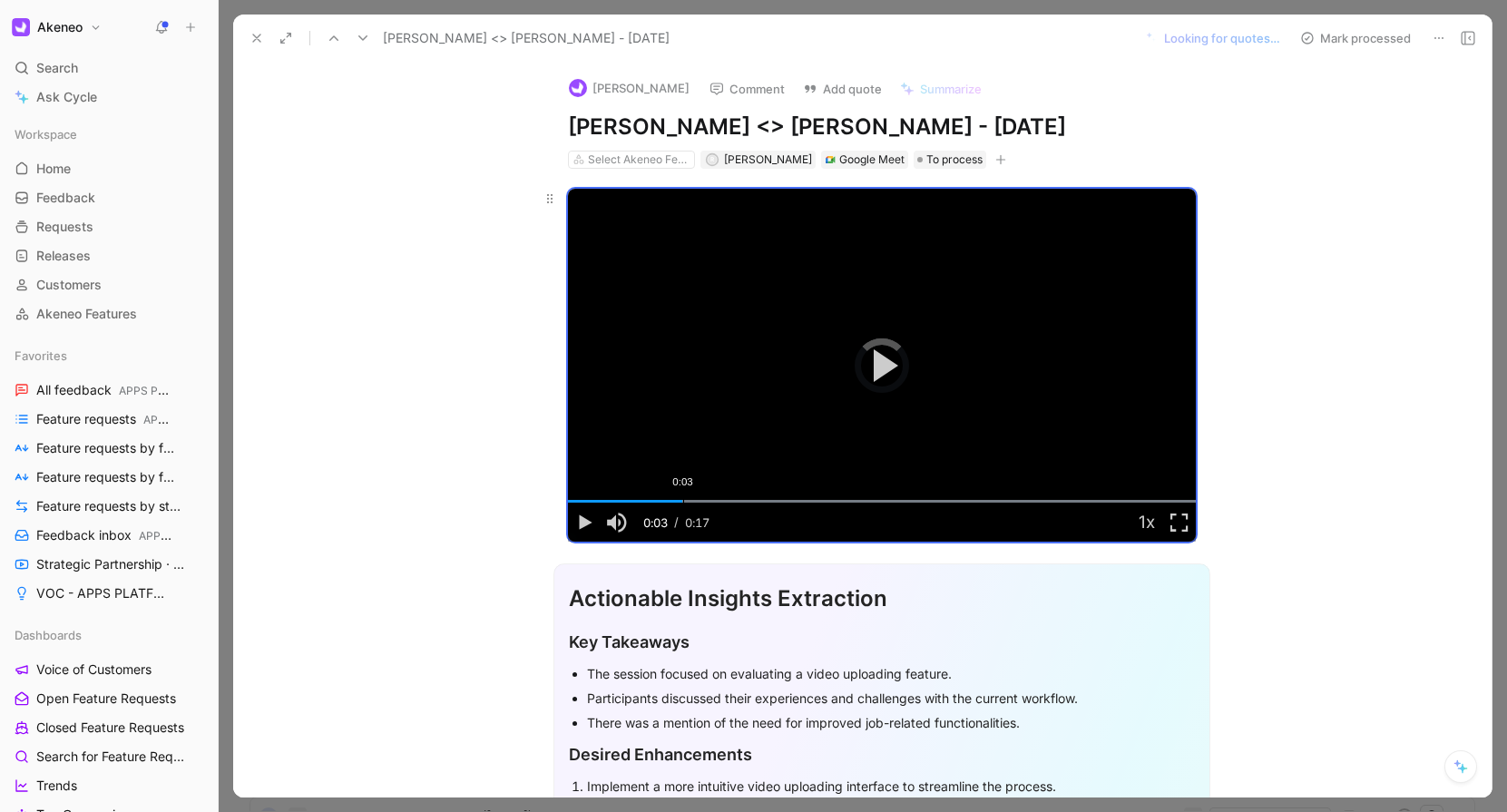
click at [683, 499] on div "0:03" at bounding box center [683, 500] width 1 height 3
click at [788, 499] on div "Loaded : 100.00% 0:06 0:03" at bounding box center [882, 500] width 628 height 3
click at [954, 502] on div "Loaded : 100.00% 0:10 0:06" at bounding box center [882, 500] width 628 height 3
click at [253, 39] on icon at bounding box center [256, 38] width 15 height 15
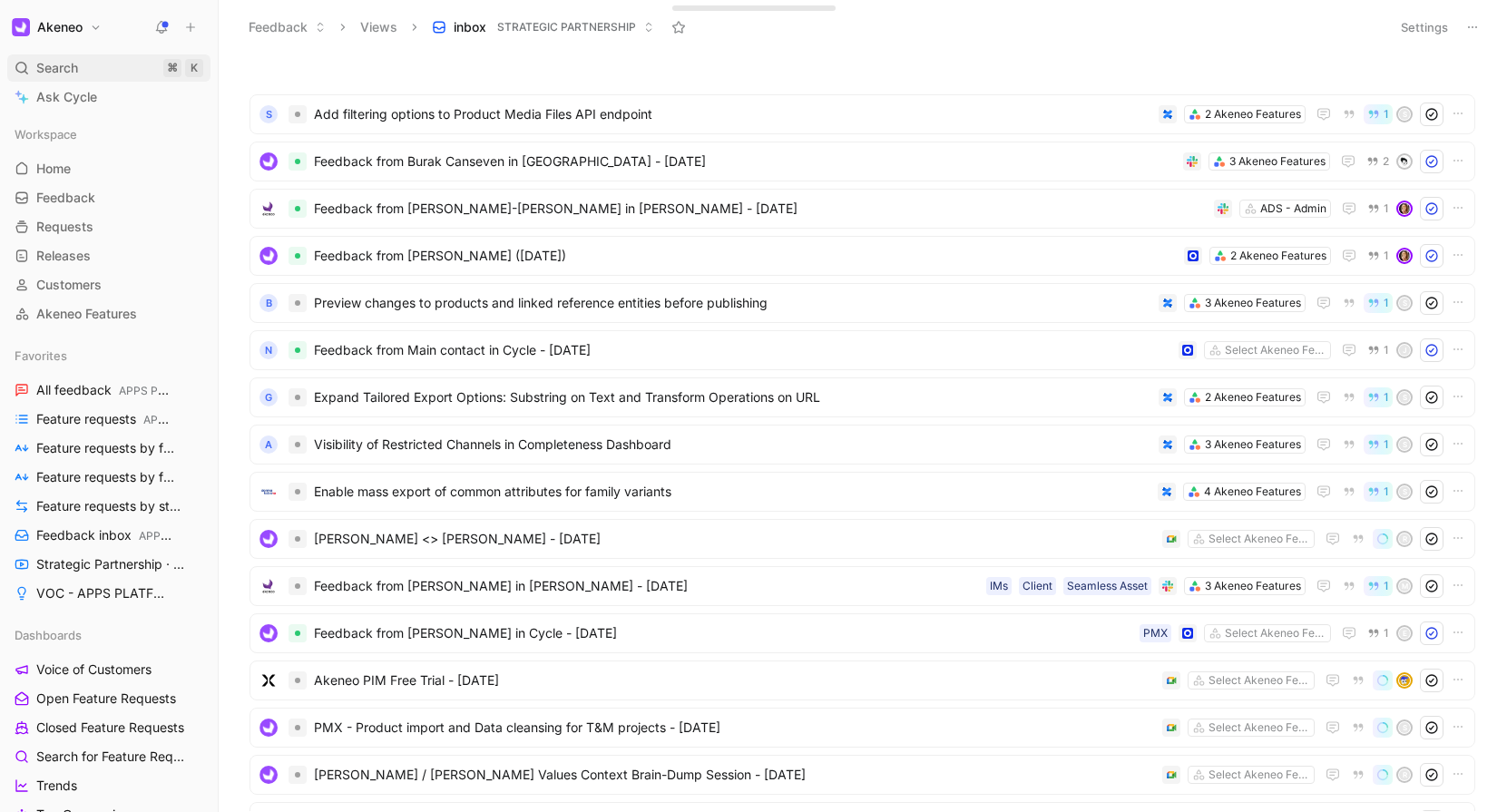
click at [122, 58] on div "Search ⌘ K" at bounding box center [108, 68] width 203 height 27
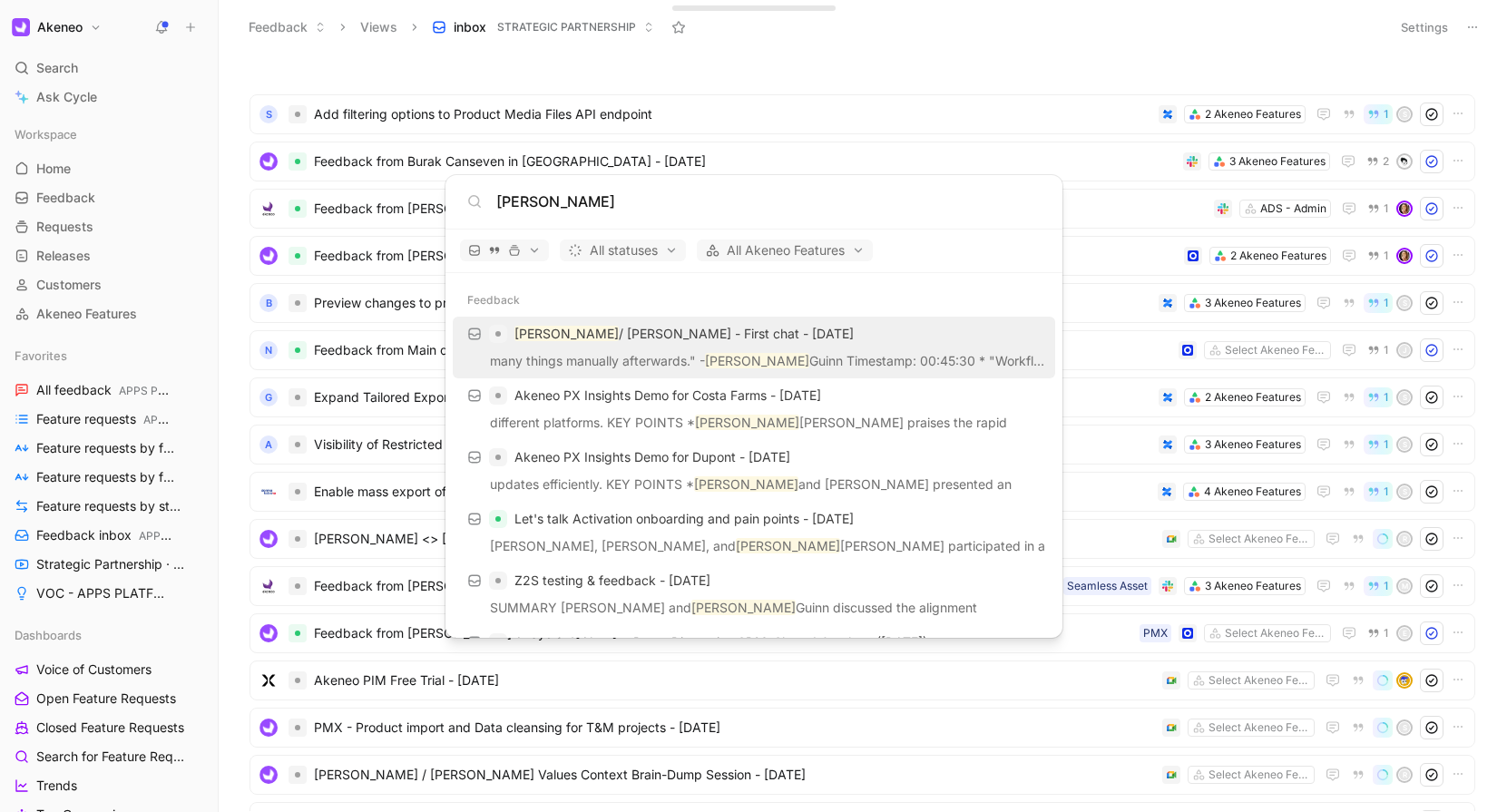
type input "[PERSON_NAME]"
click at [539, 360] on p "many things manually afterwards." - [PERSON_NAME] Timestamp: 00:45:30 * "Workfl…" at bounding box center [753, 364] width 591 height 27
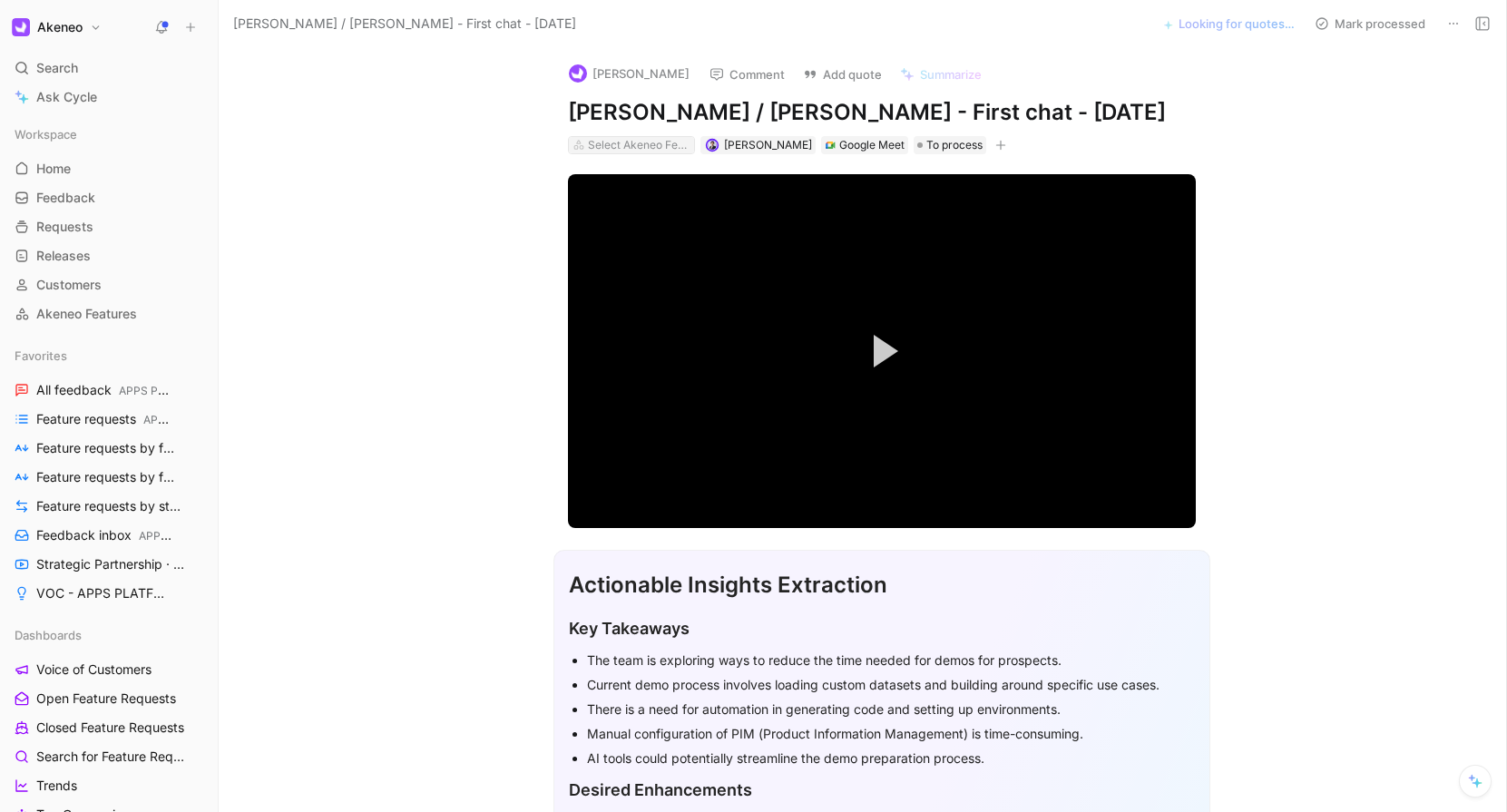
click at [678, 148] on div "Select Akeneo Features" at bounding box center [638, 145] width 102 height 18
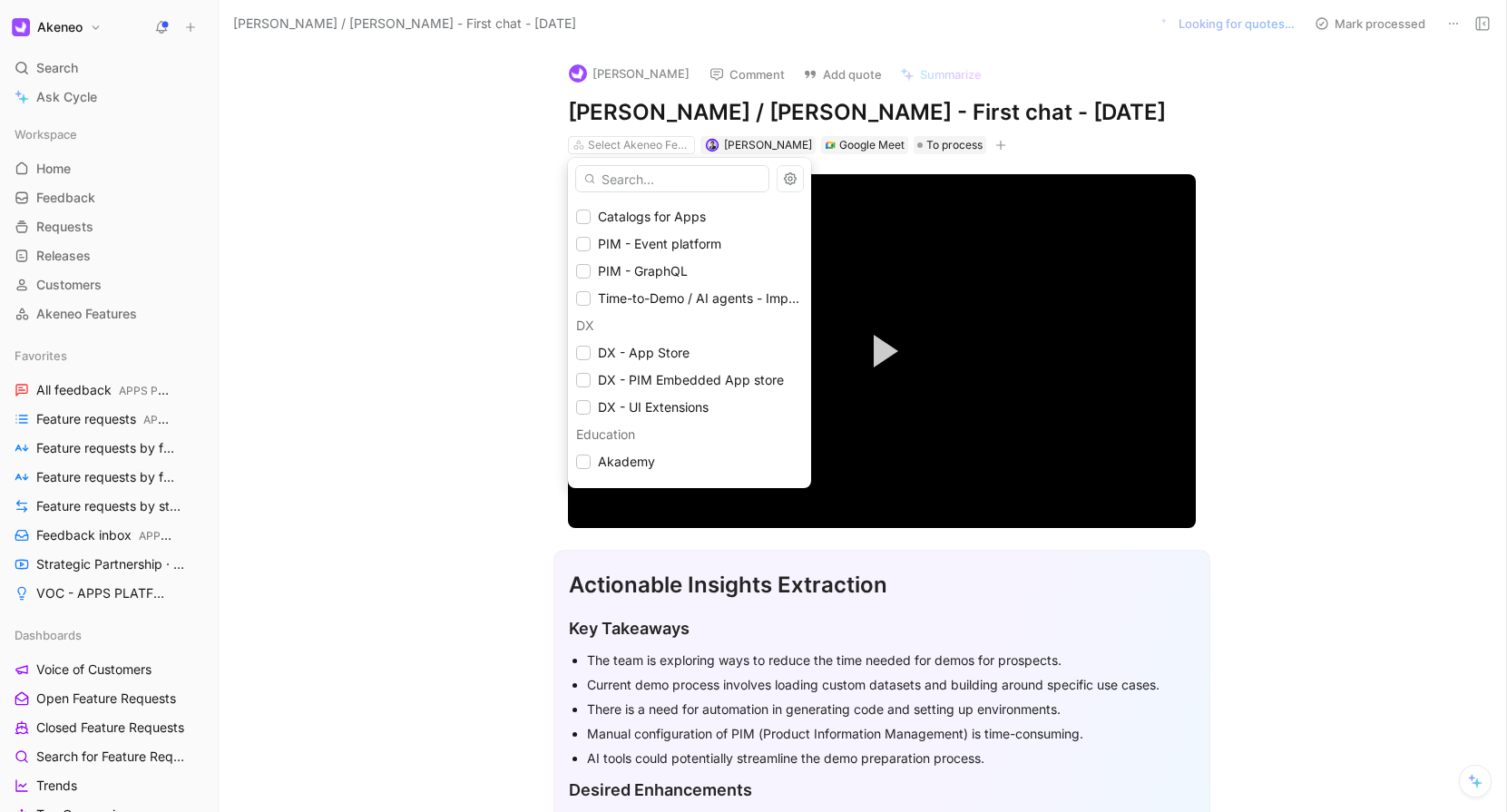
scroll to position [755, 0]
click at [580, 303] on icon at bounding box center [583, 301] width 11 height 11
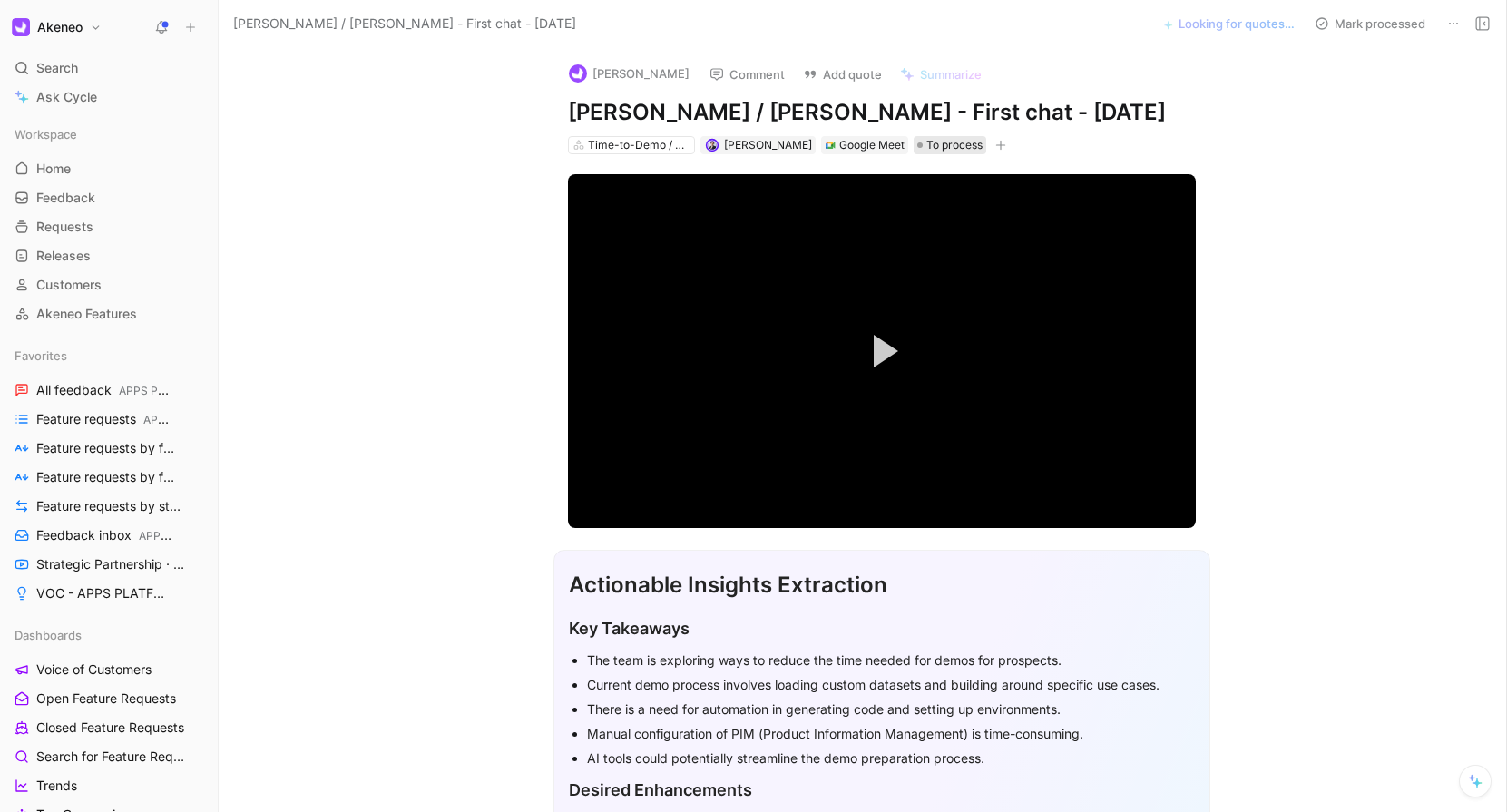
click at [927, 150] on span "To process" at bounding box center [954, 145] width 56 height 18
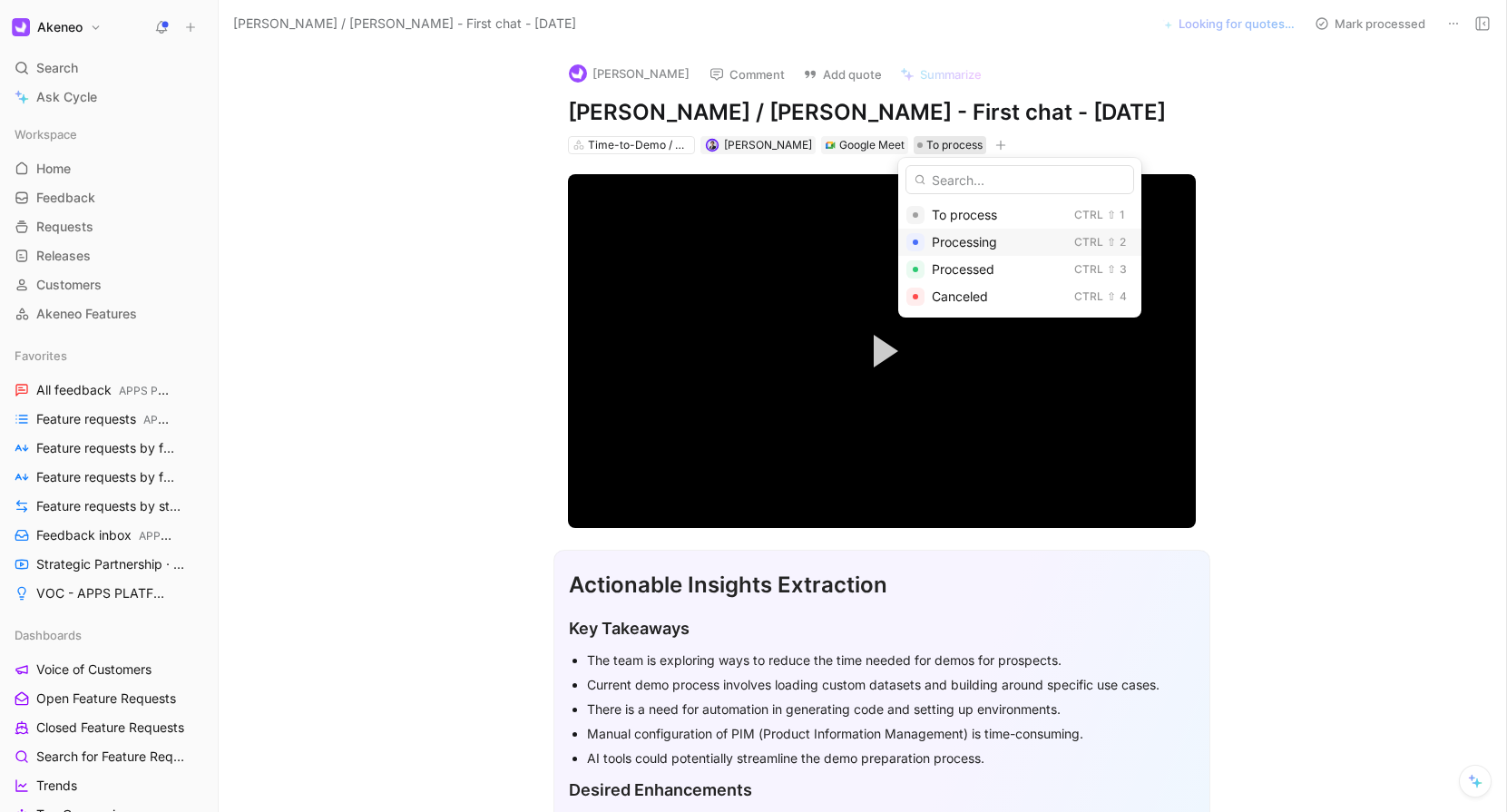
click at [932, 231] on div "Processing" at bounding box center [999, 242] width 136 height 21
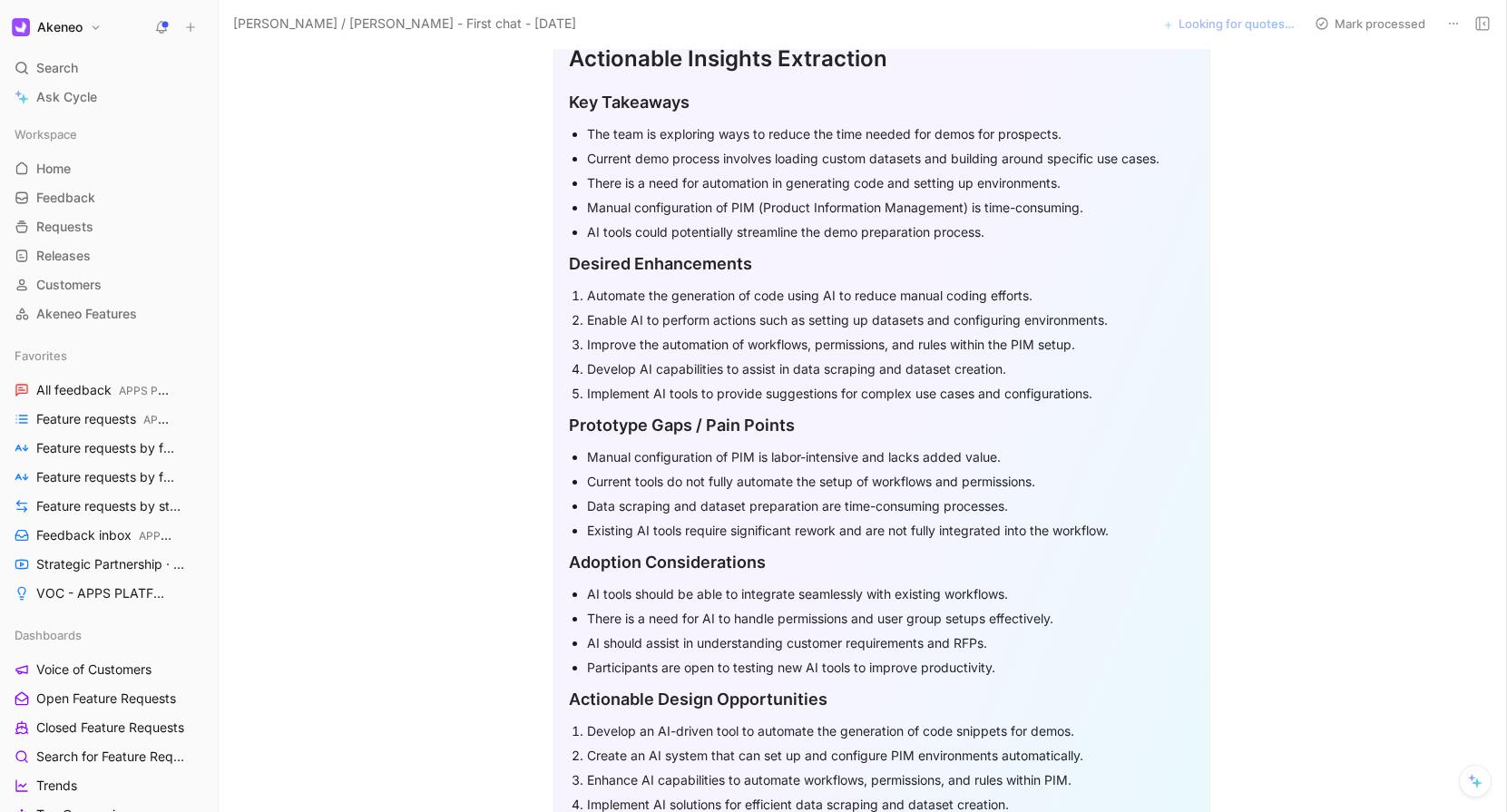
scroll to position [489, 0]
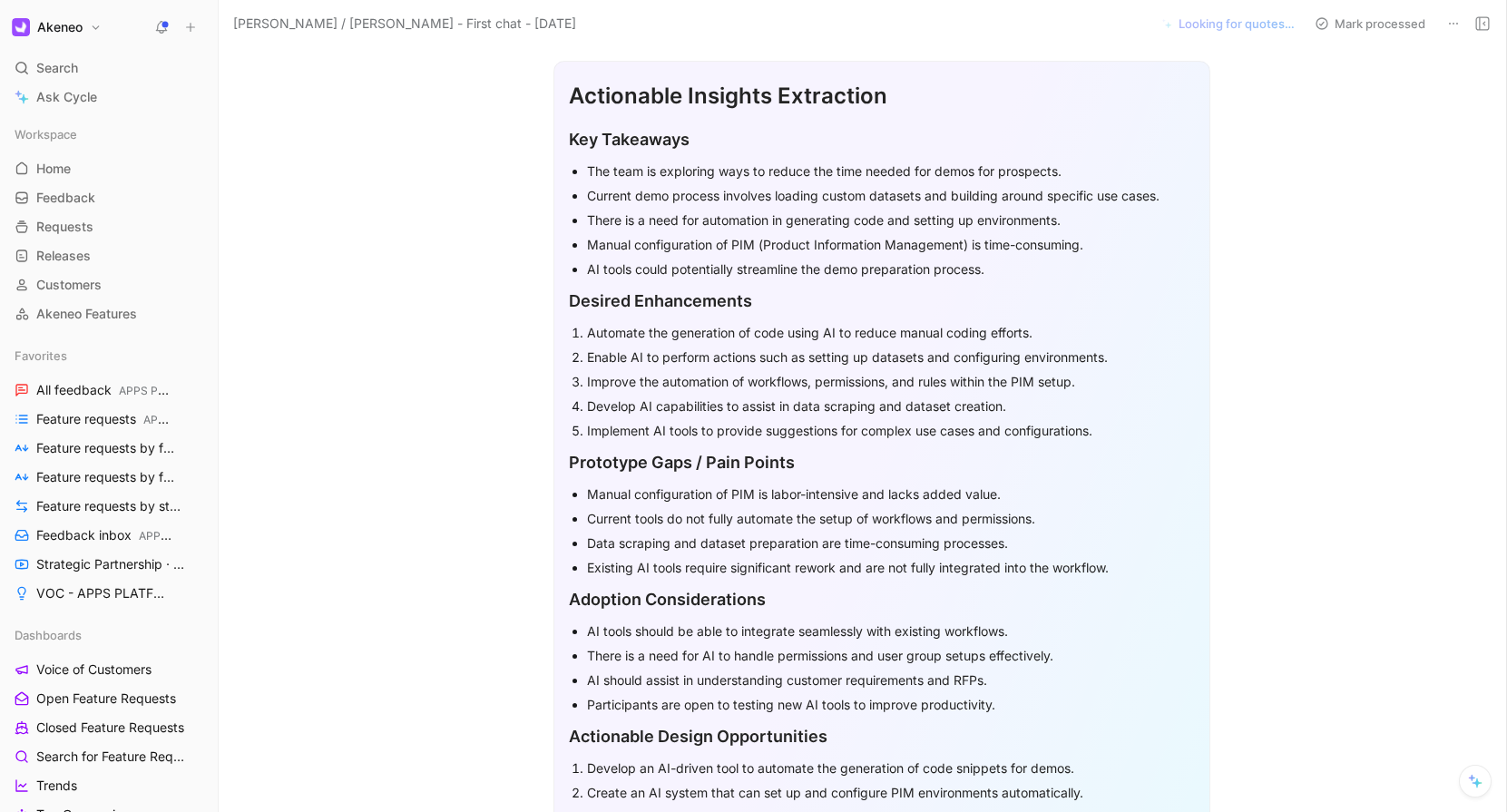
click at [773, 195] on div "Current demo process involves loading custom datasets and building around speci…" at bounding box center [890, 195] width 608 height 19
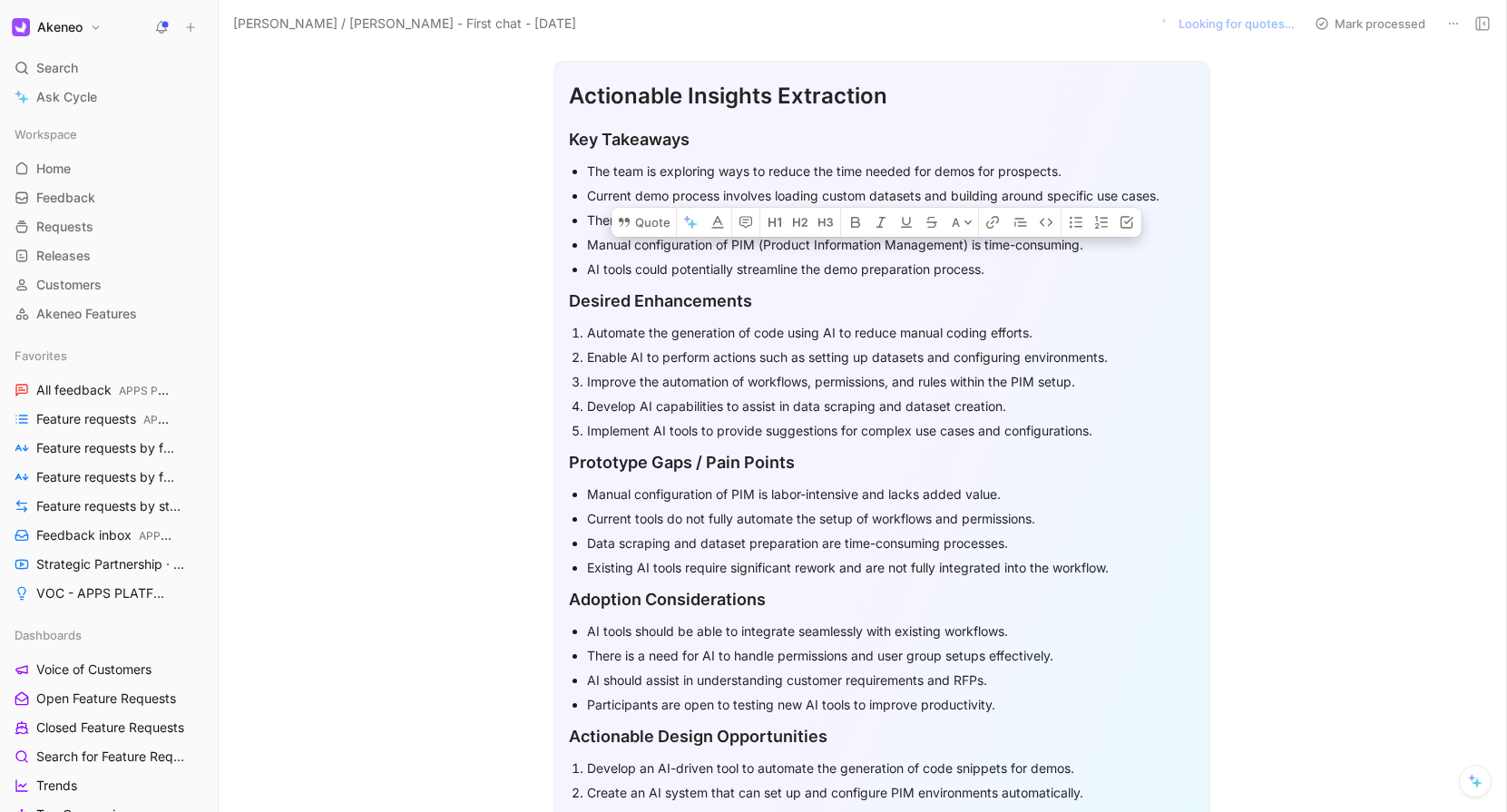
scroll to position [498, 0]
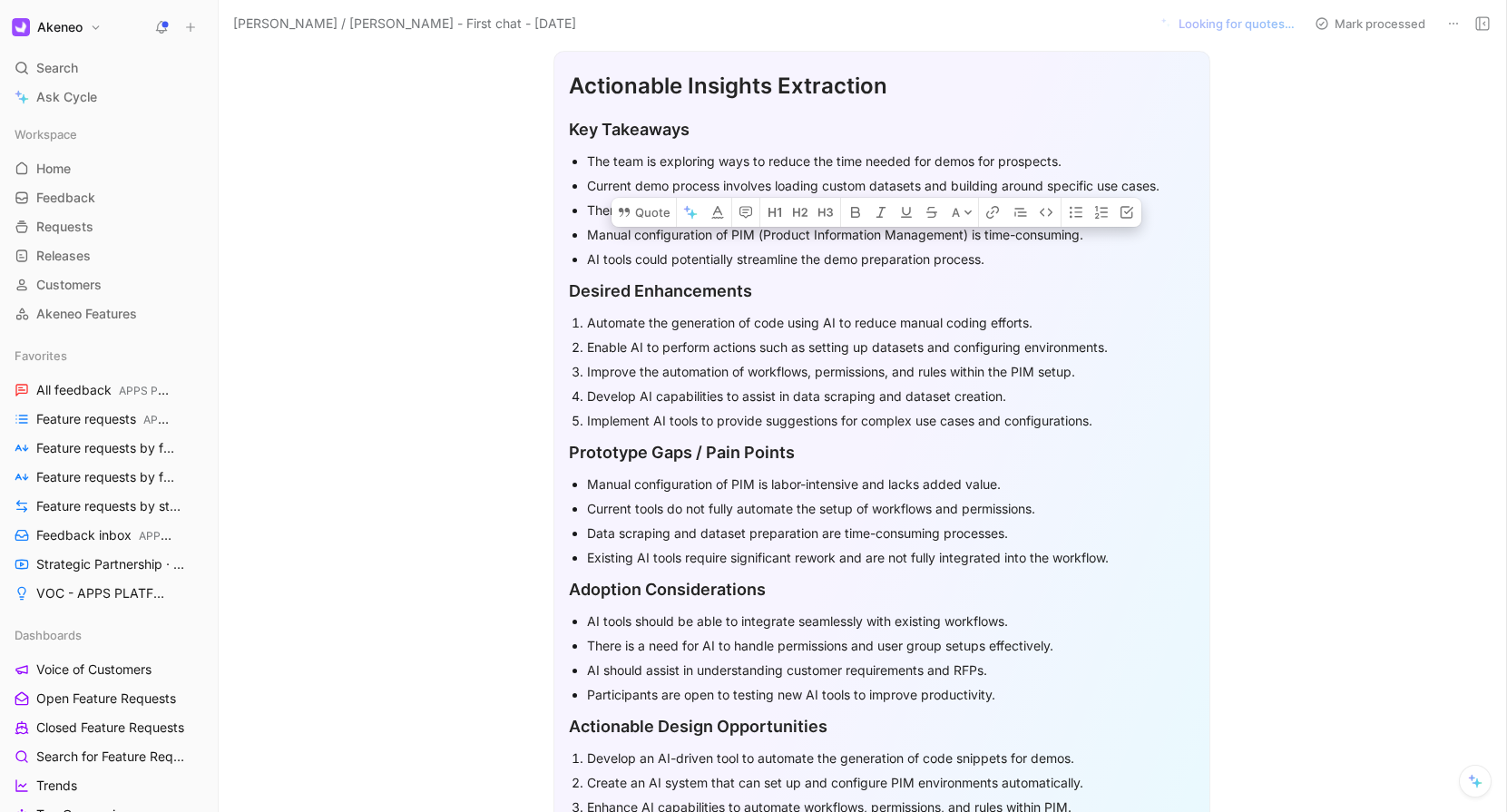
click at [758, 223] on p "Manual configuration of PIM (Product Information Management) is time-consuming." at bounding box center [890, 234] width 608 height 24
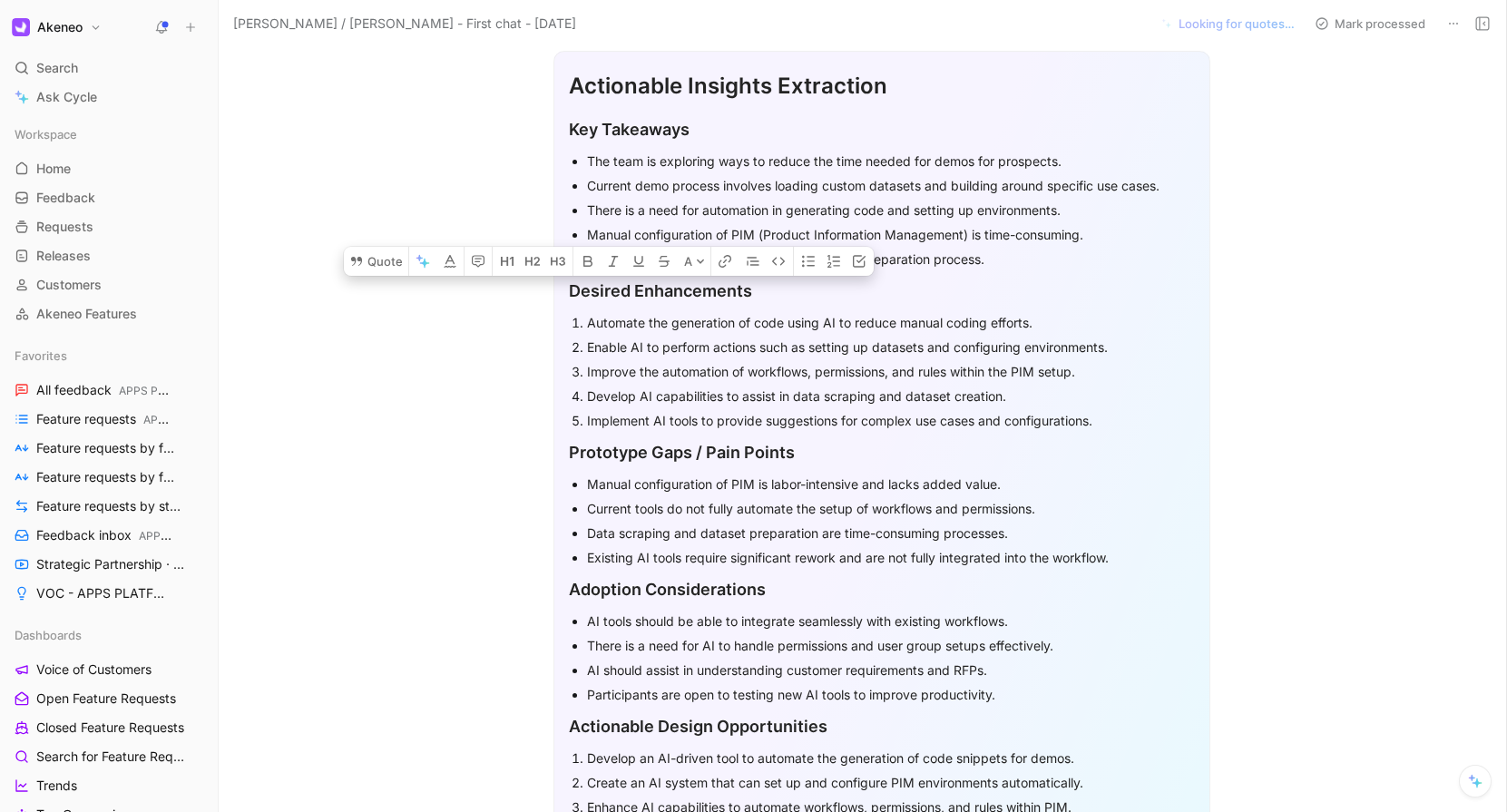
click at [961, 221] on p "There is a need for automation in generating code and setting up environments." at bounding box center [890, 209] width 608 height 24
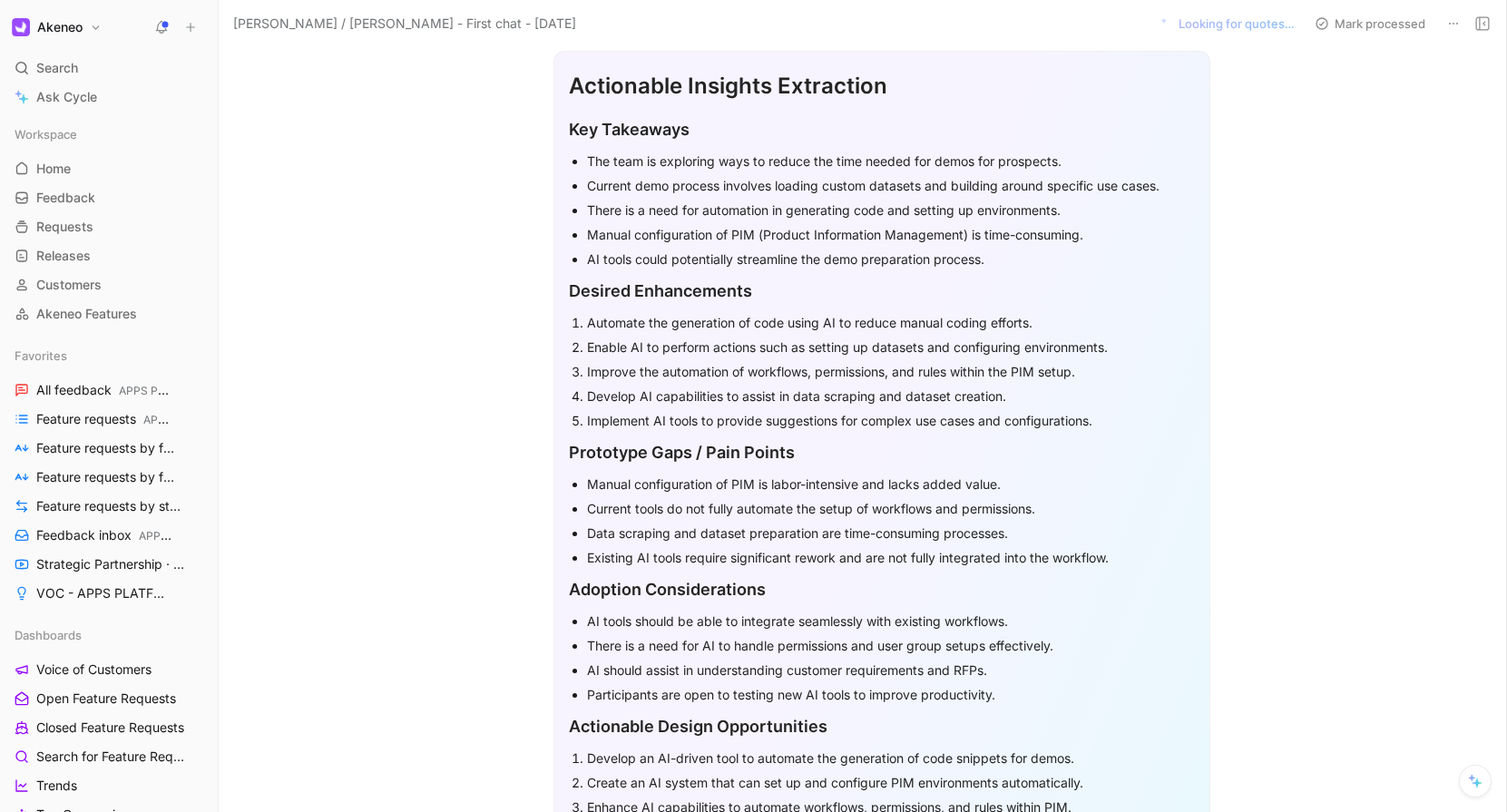
click at [961, 221] on p "There is a need for automation in generating code and setting up environments." at bounding box center [890, 209] width 608 height 24
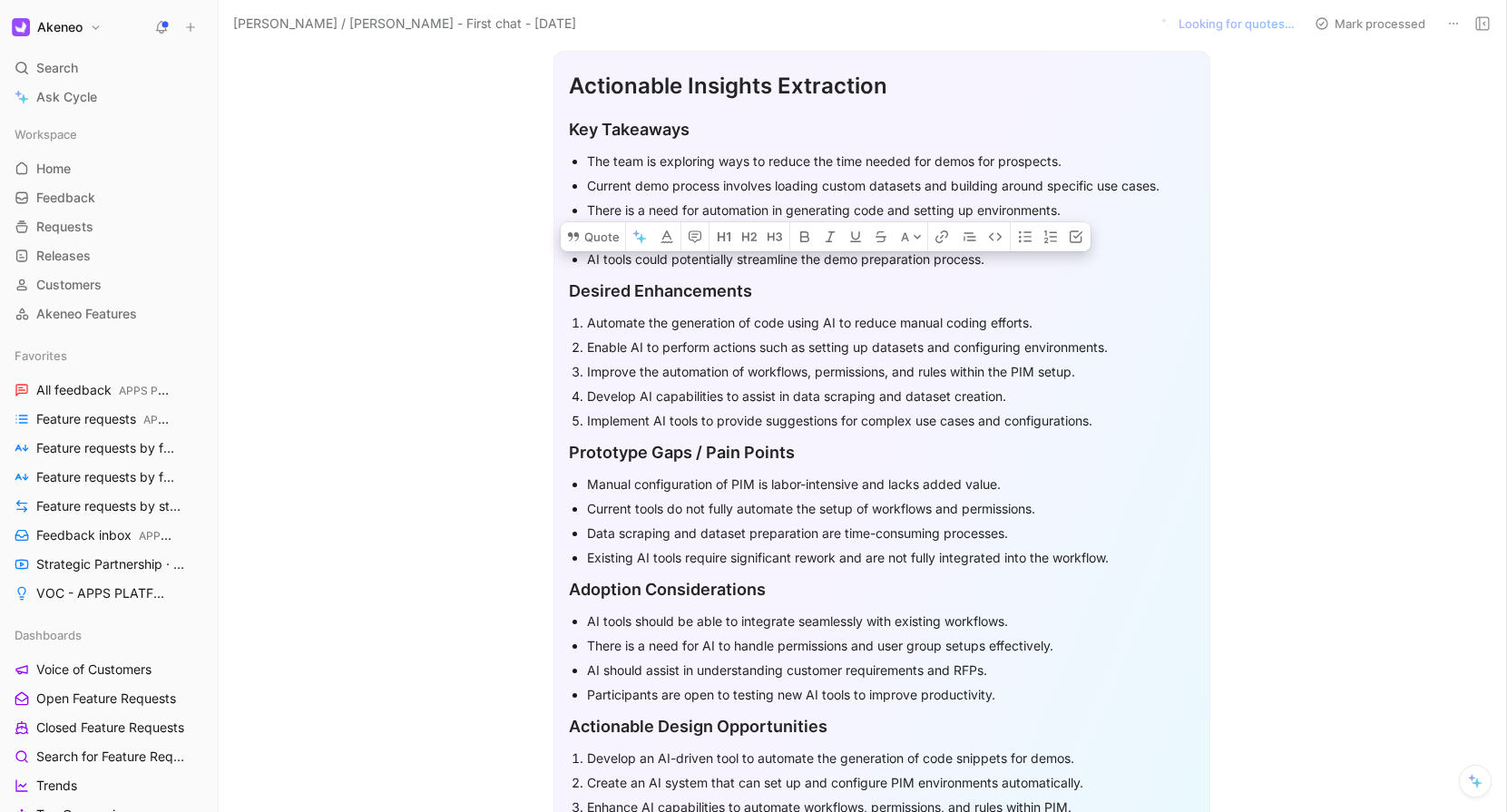
scroll to position [520, 0]
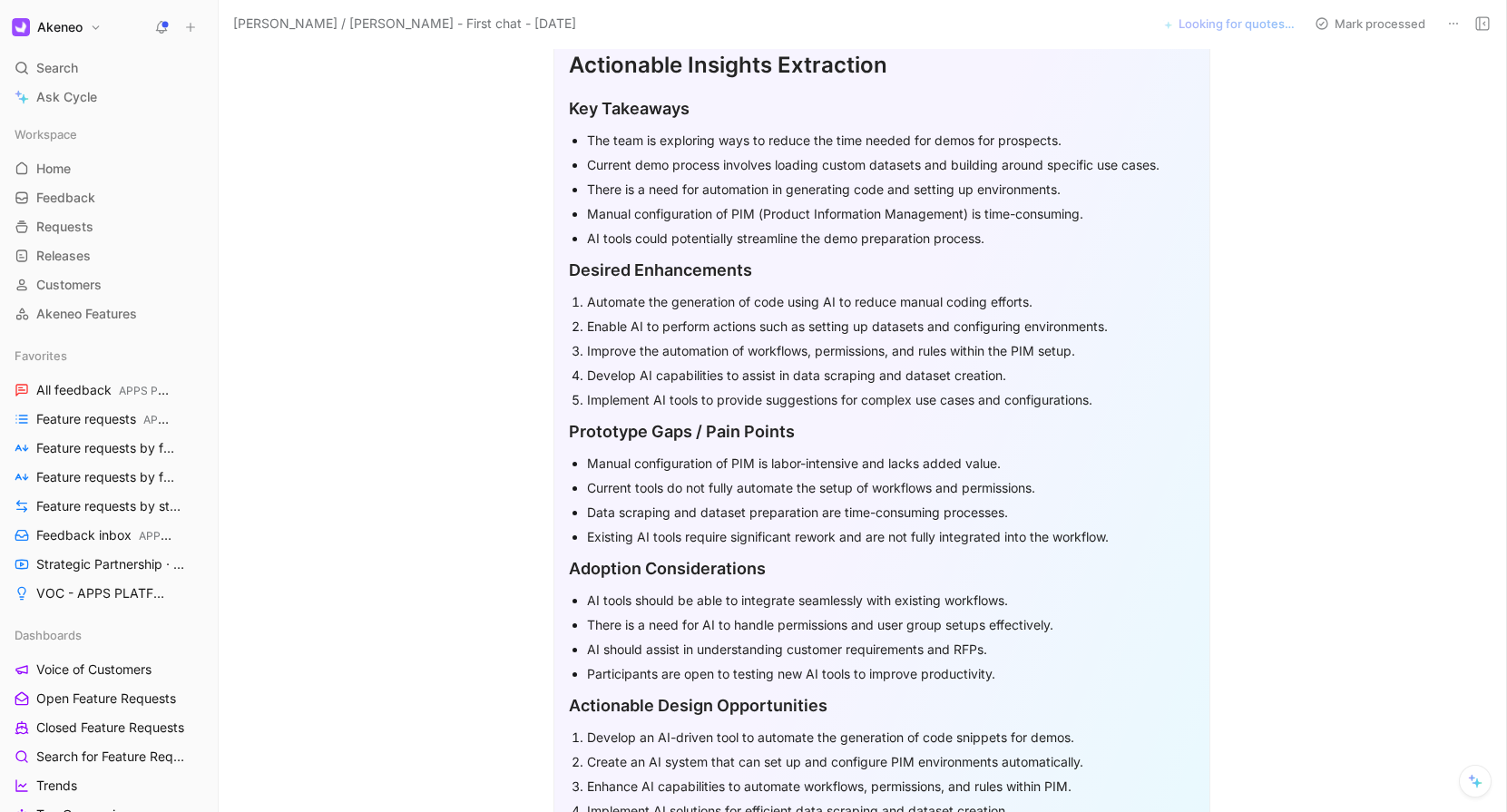
click at [841, 205] on div "Manual configuration of PIM (Product Information Management) is time-consuming." at bounding box center [890, 214] width 608 height 19
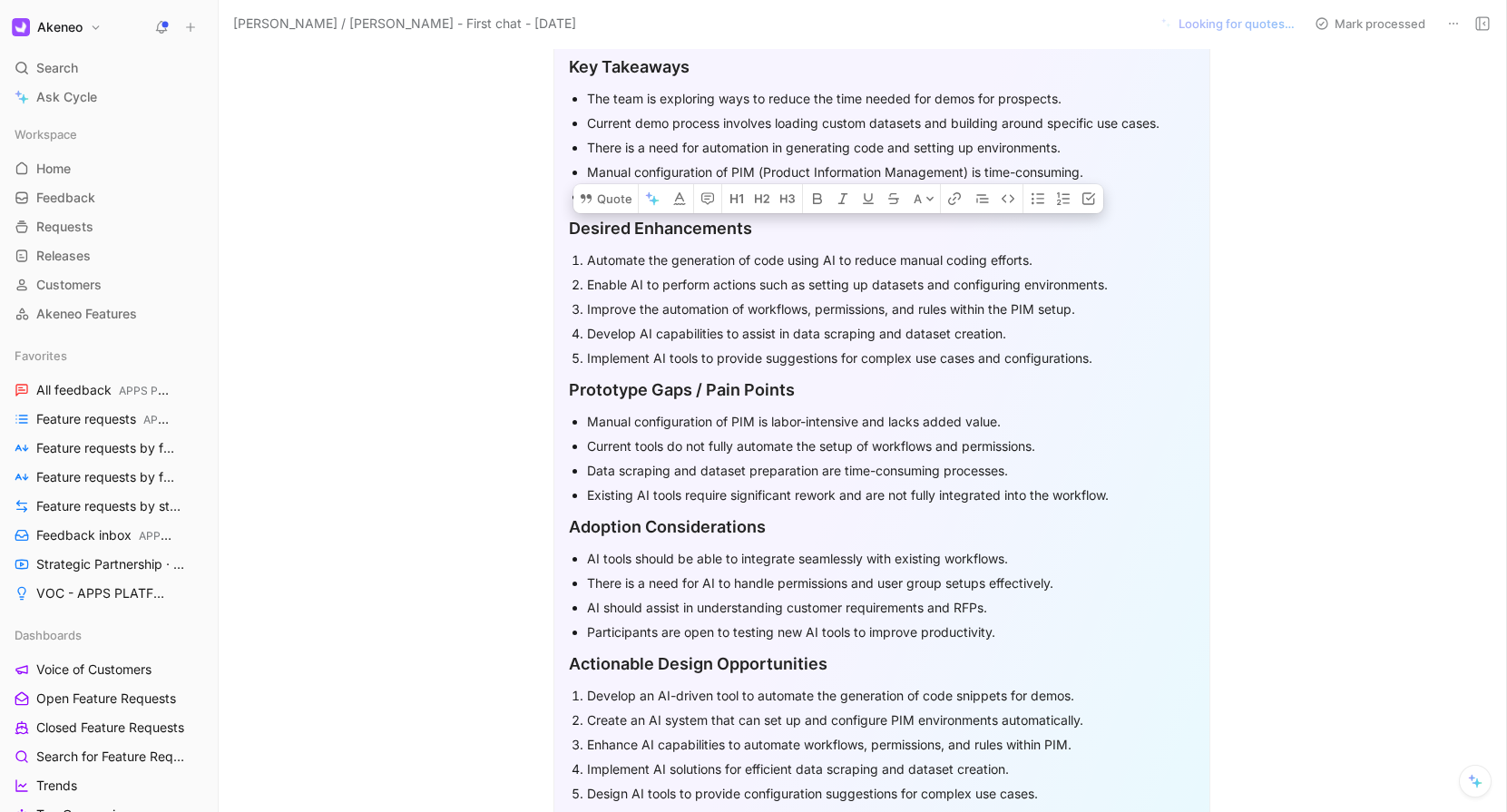
scroll to position [556, 0]
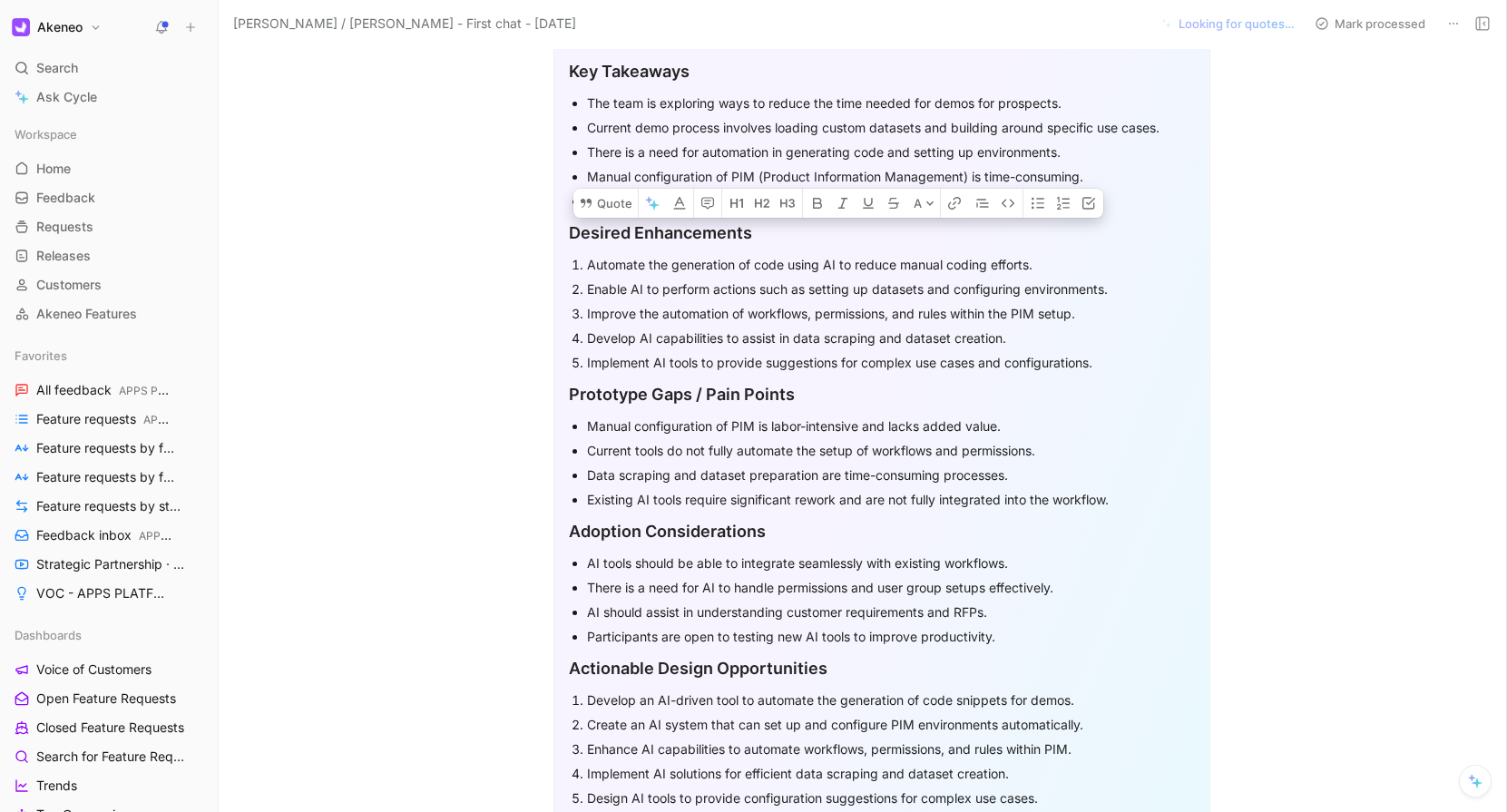
click at [758, 258] on div "Automate the generation of code using AI to reduce manual coding efforts." at bounding box center [890, 264] width 608 height 19
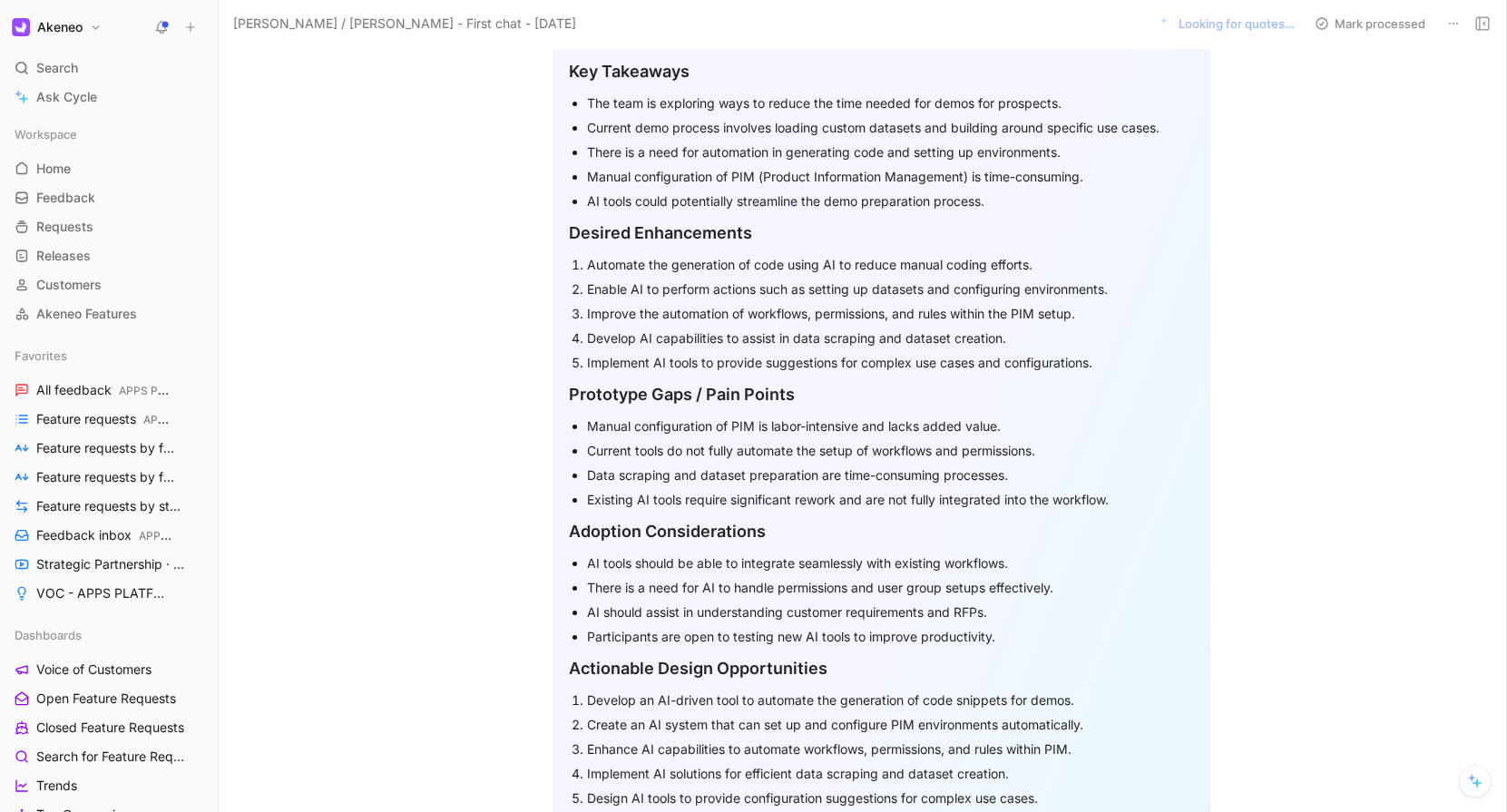
click at [758, 258] on div "Automate the generation of code using AI to reduce manual coding efforts." at bounding box center [890, 264] width 608 height 19
click at [795, 296] on div "Enable AI to perform actions such as setting up datasets and configuring enviro…" at bounding box center [890, 289] width 608 height 19
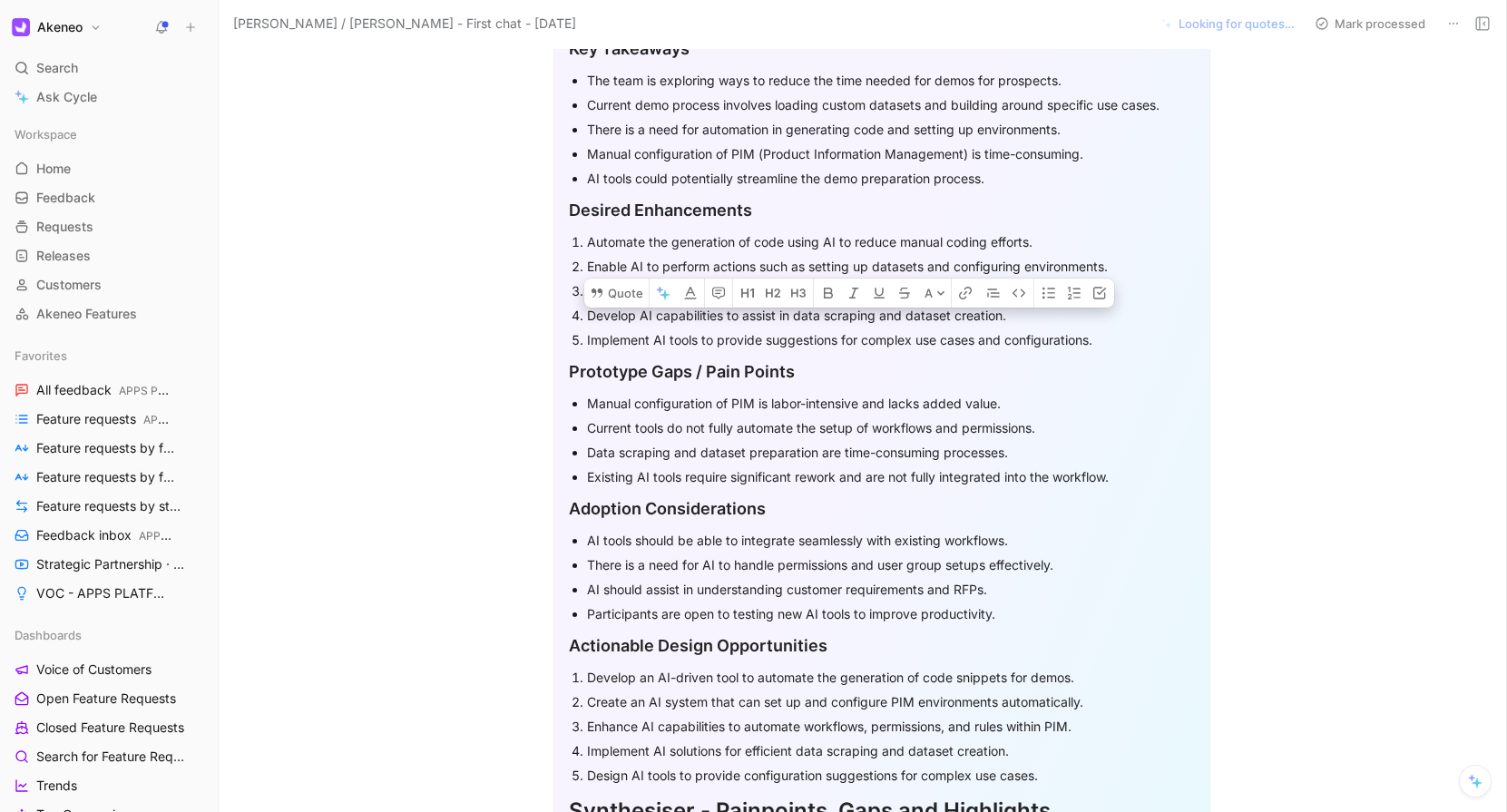
scroll to position [583, 0]
click at [634, 276] on button "Quote" at bounding box center [617, 290] width 65 height 29
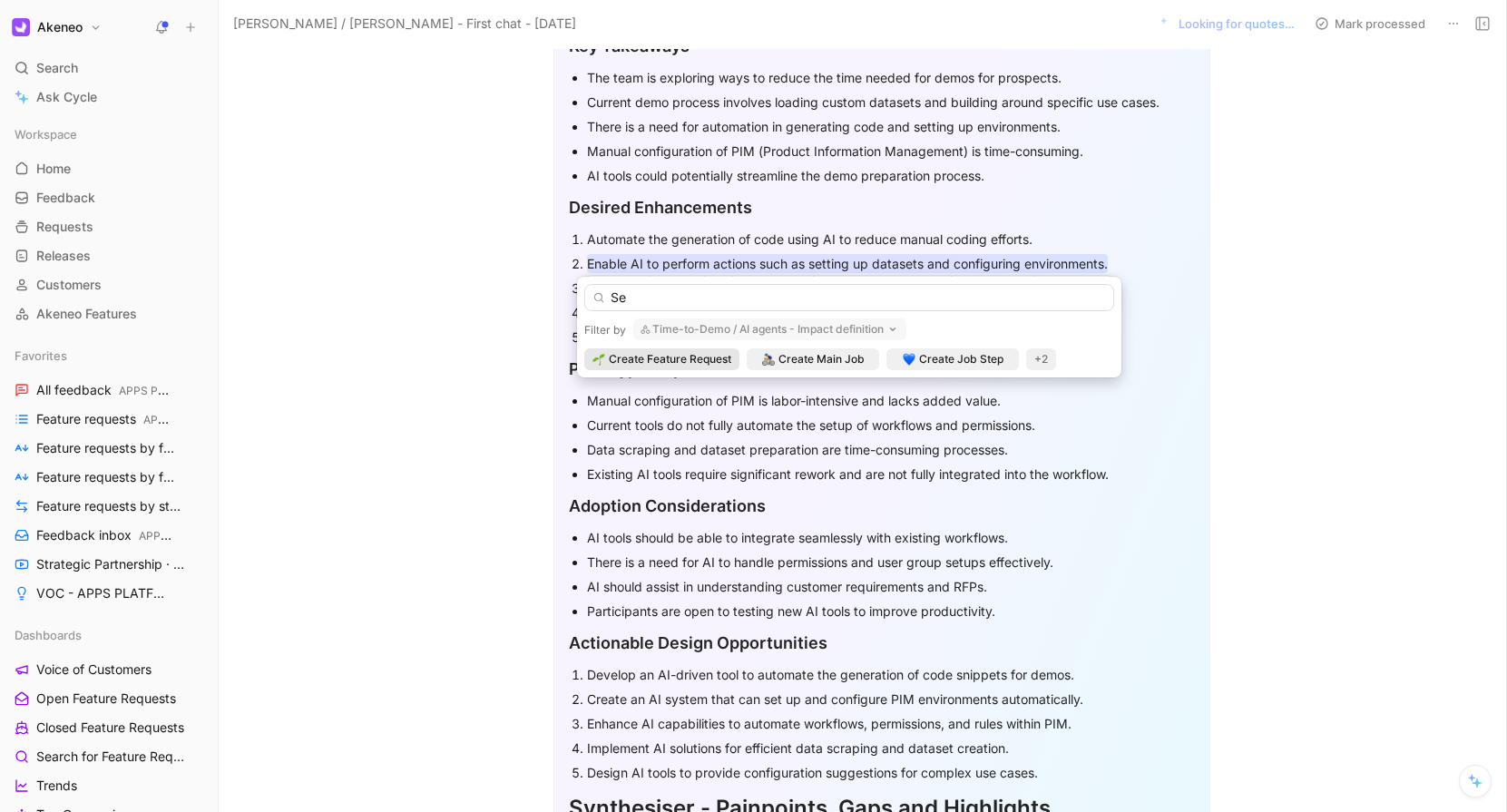
type input "S"
type input "AI Agent to set up database"
click at [668, 368] on span "Create Feature Request" at bounding box center [670, 359] width 123 height 18
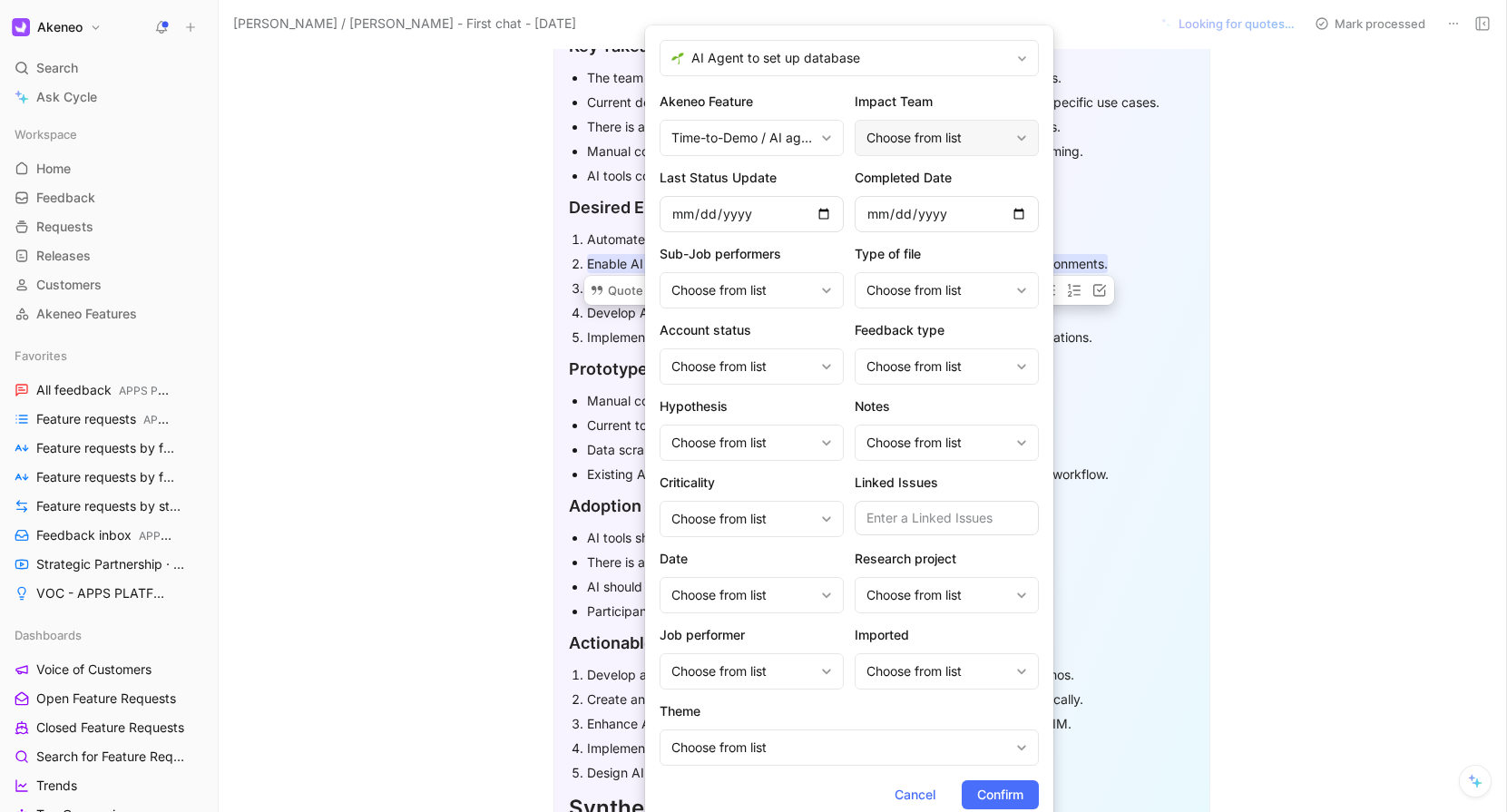
click at [942, 138] on div "Choose from list" at bounding box center [937, 137] width 142 height 21
type input "A"
type input "Time to demo"
click at [972, 215] on div "Time to demo" at bounding box center [978, 215] width 136 height 21
click at [946, 214] on div "Time to demo" at bounding box center [930, 215] width 136 height 21
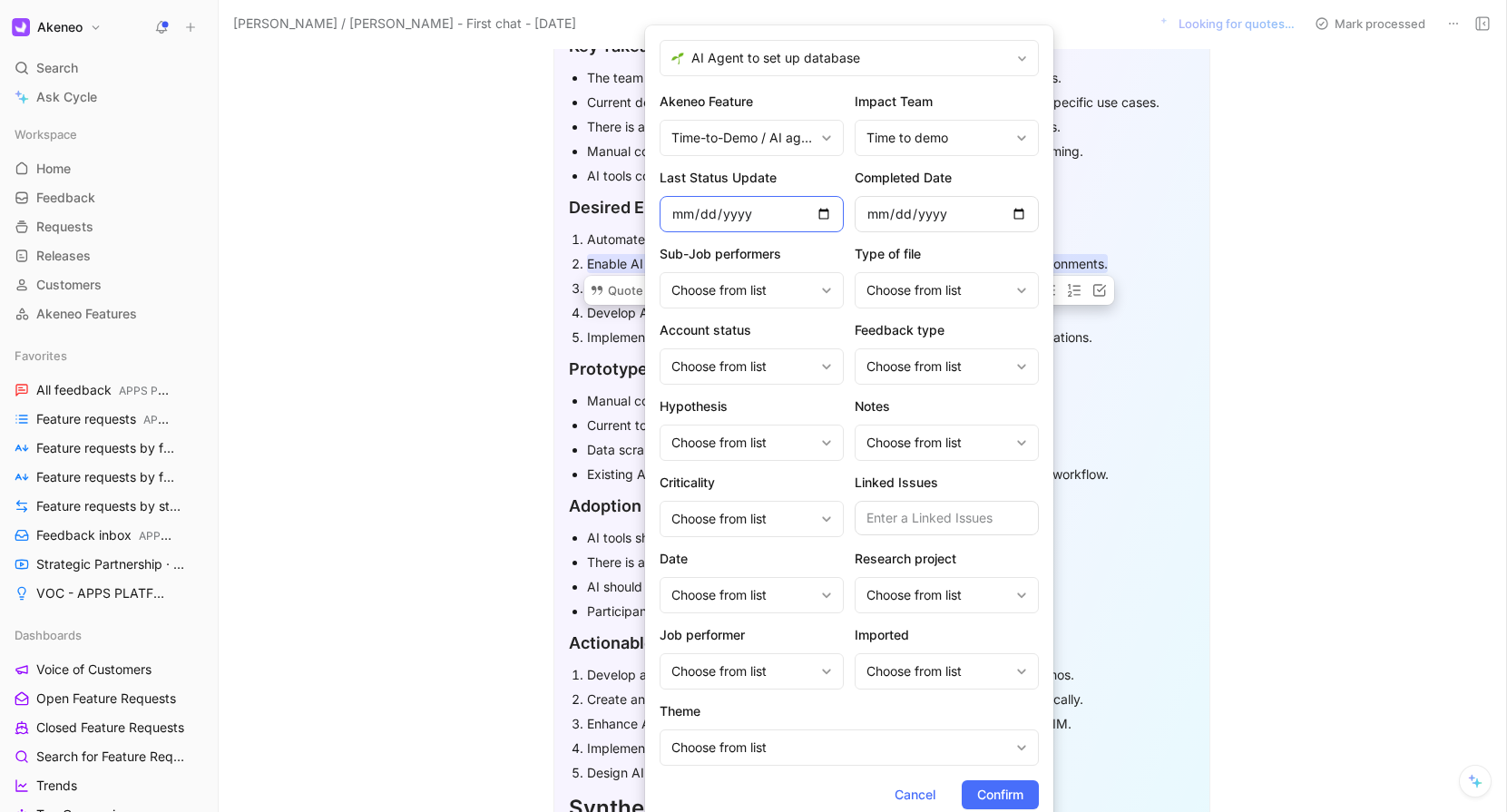
click at [787, 212] on input "date" at bounding box center [751, 213] width 184 height 36
click at [712, 286] on div "Choose from list" at bounding box center [741, 290] width 142 height 21
click at [787, 373] on div "Choose from list" at bounding box center [741, 366] width 142 height 21
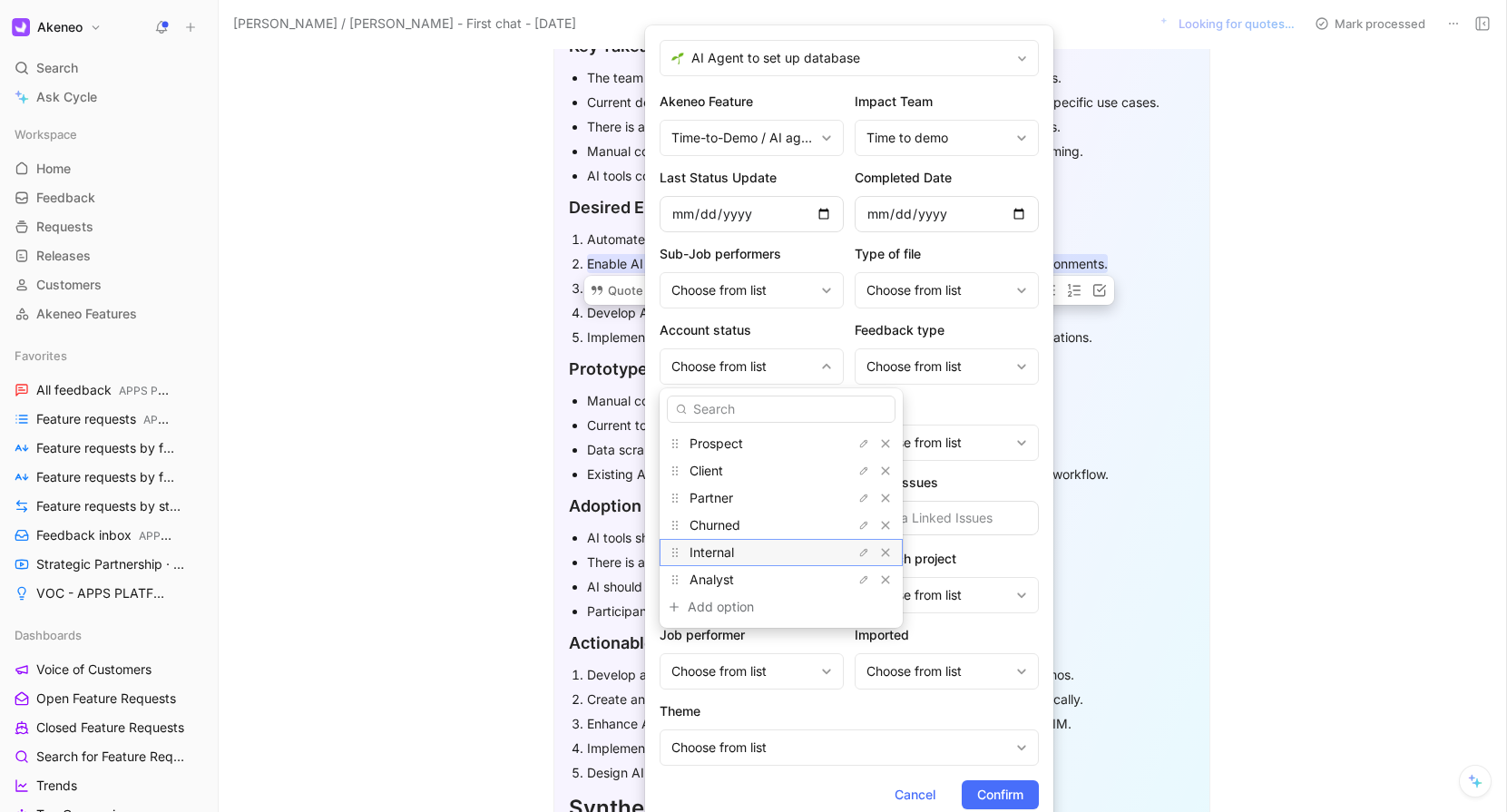
click at [736, 556] on div "Internal" at bounding box center [757, 552] width 136 height 21
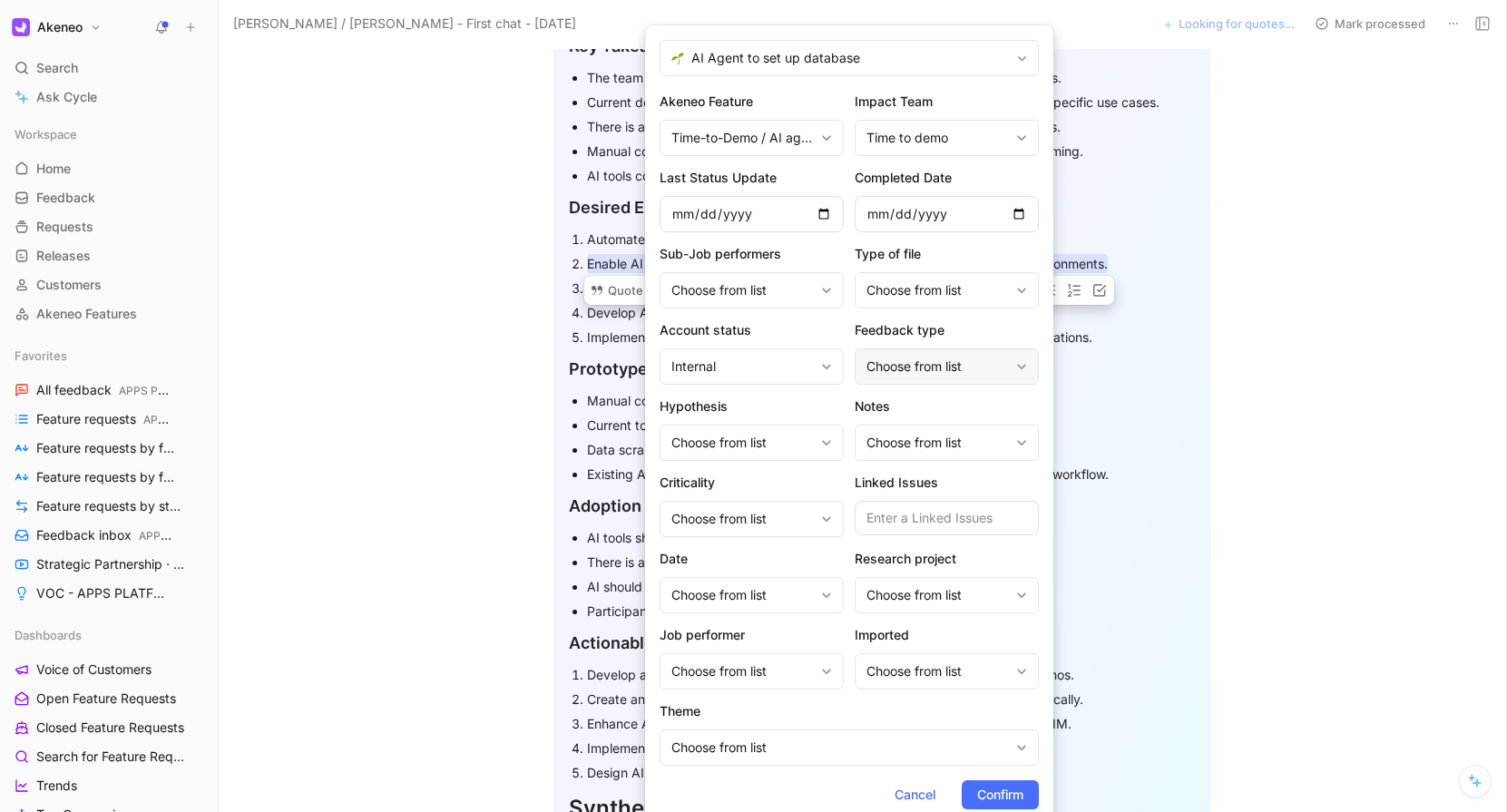
click at [920, 377] on div "Choose from list" at bounding box center [947, 366] width 184 height 36
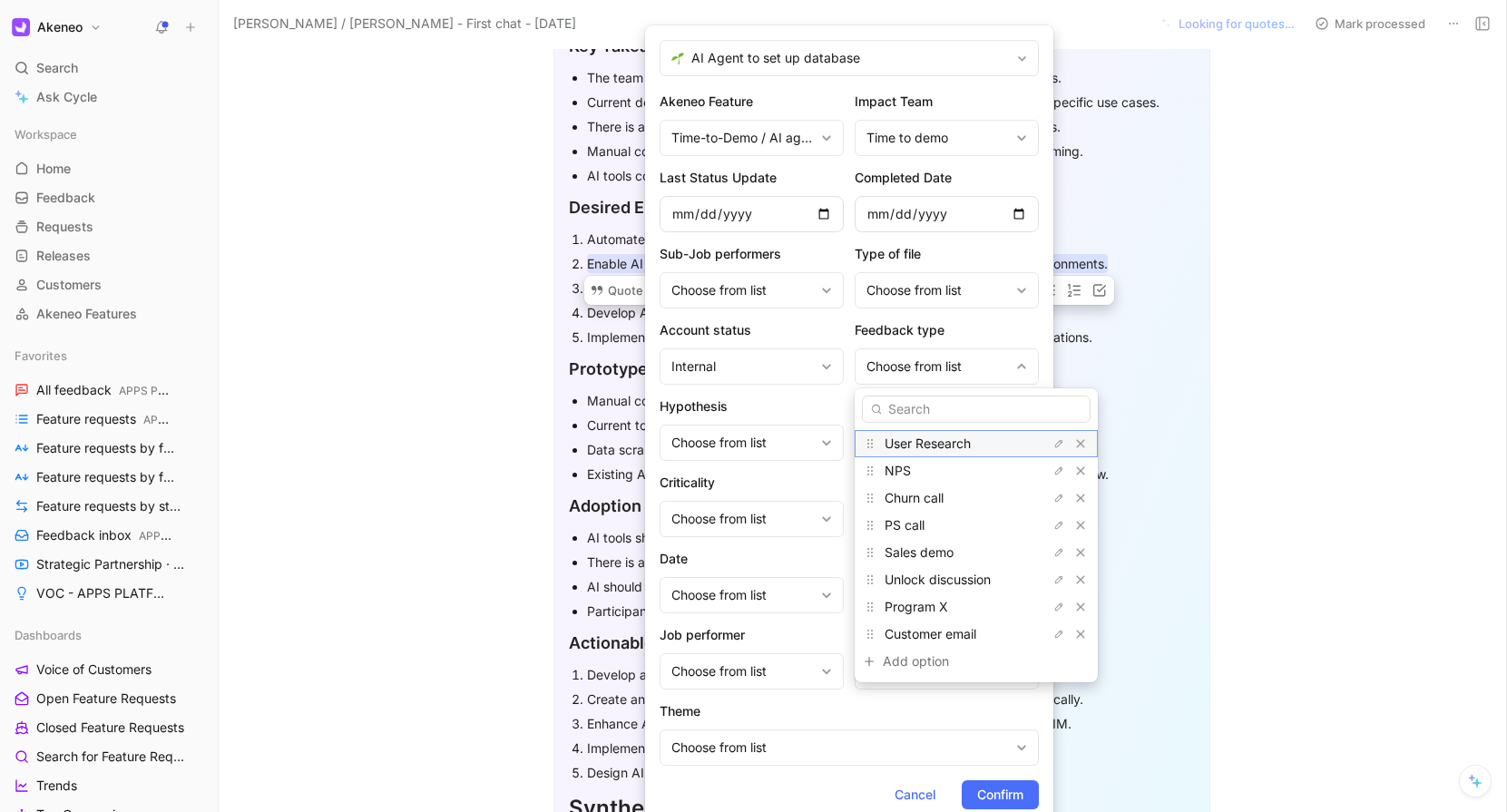
click at [918, 441] on span "User Research" at bounding box center [927, 443] width 86 height 15
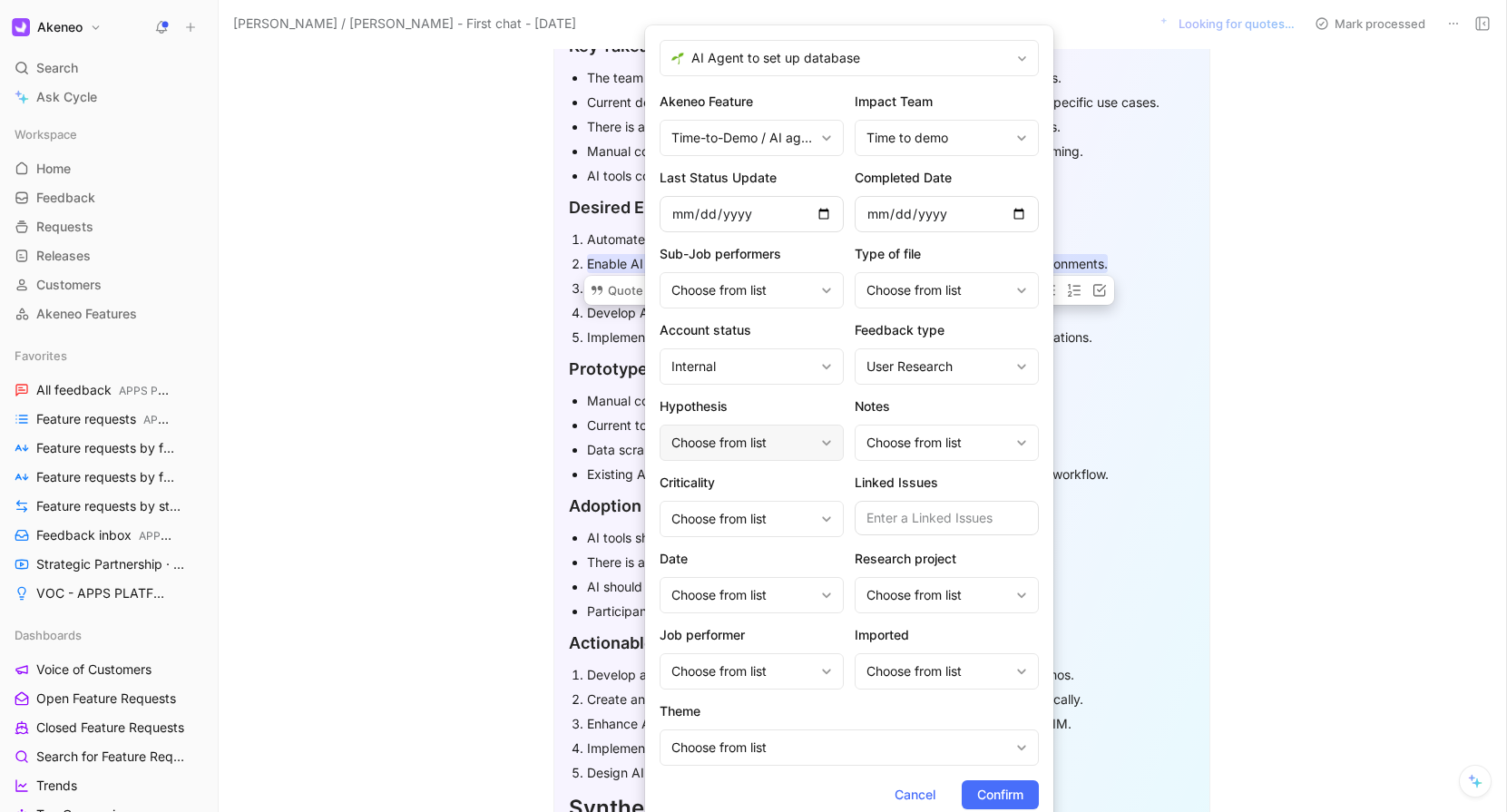
click at [752, 454] on div "Choose from list" at bounding box center [751, 442] width 184 height 36
click at [816, 519] on div "Choose from list" at bounding box center [751, 518] width 184 height 36
click at [816, 510] on div "Choose from list" at bounding box center [751, 518] width 184 height 36
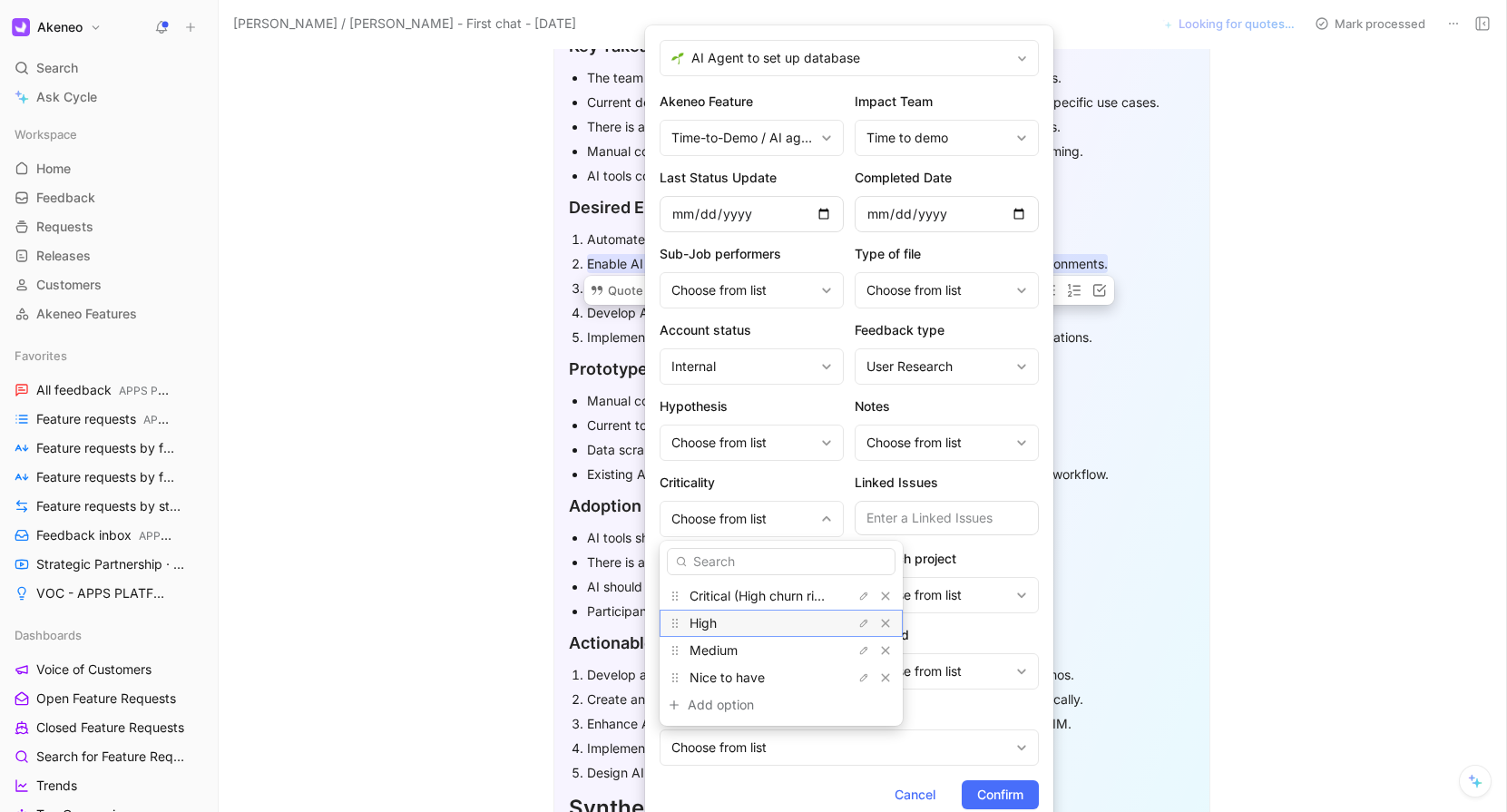
click at [744, 630] on div "High" at bounding box center [757, 623] width 136 height 21
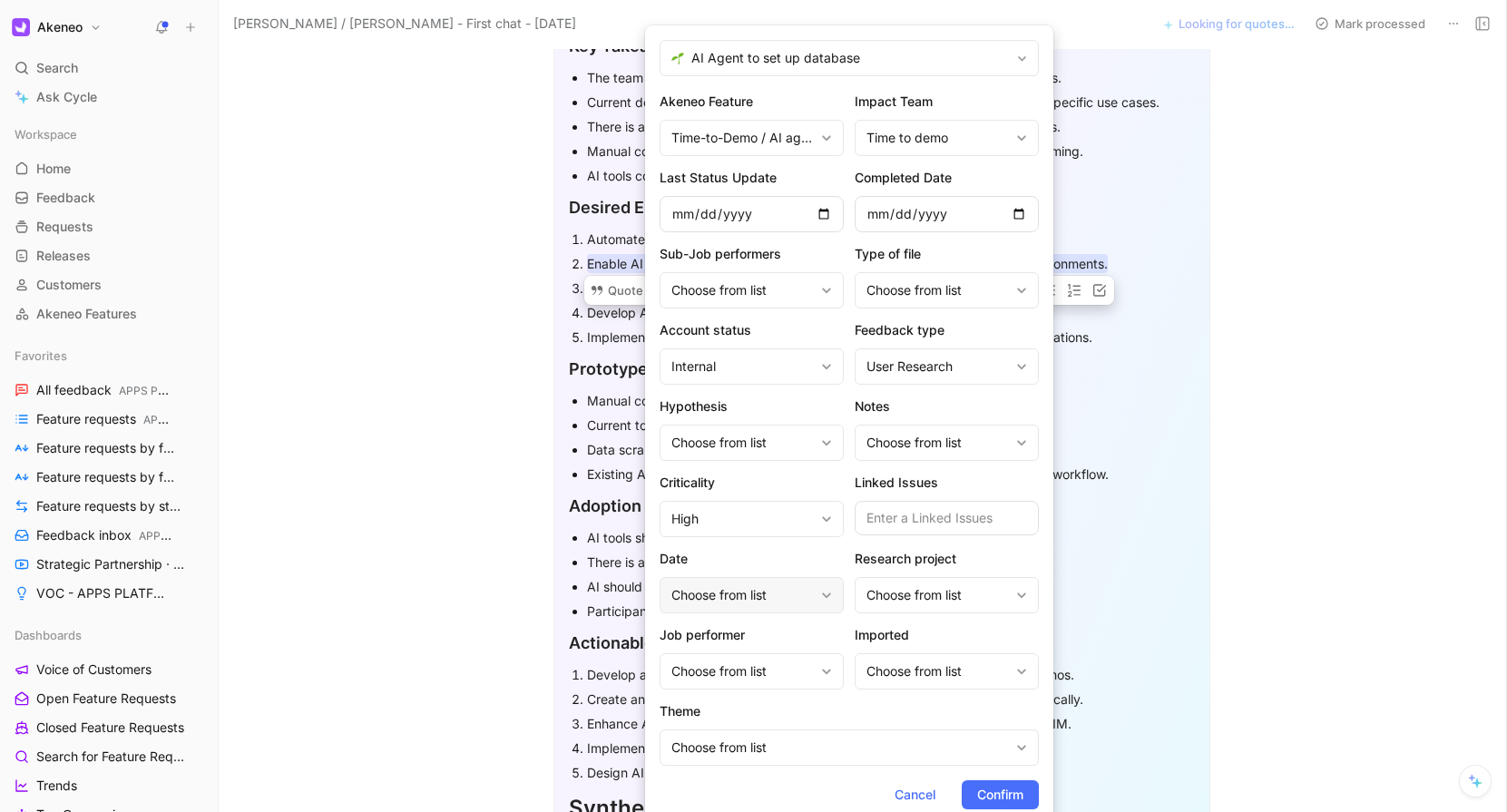
click at [781, 598] on div "Choose from list" at bounding box center [741, 595] width 142 height 21
click at [902, 606] on div "Choose from list" at bounding box center [947, 594] width 184 height 36
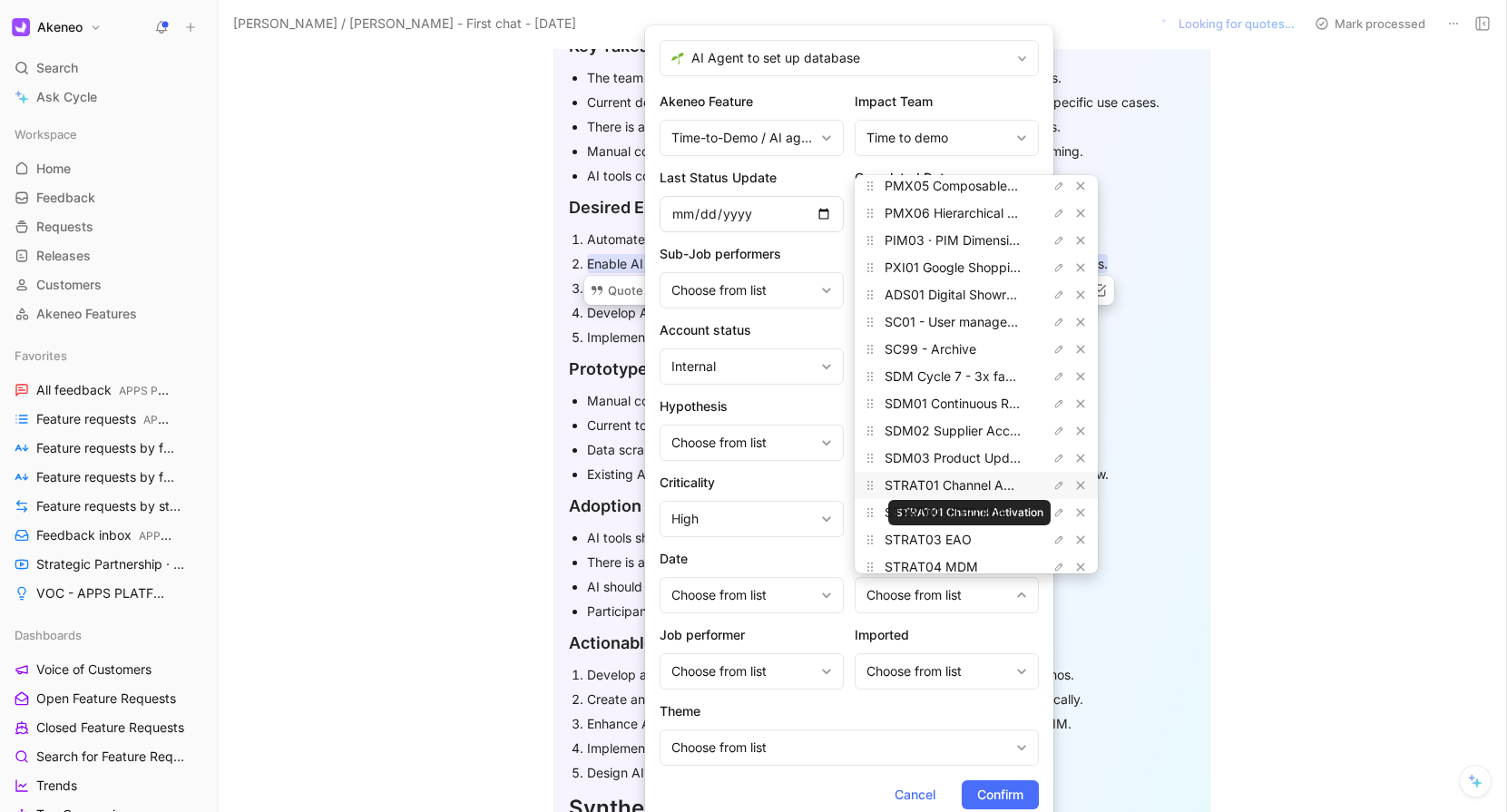
scroll to position [1229, 0]
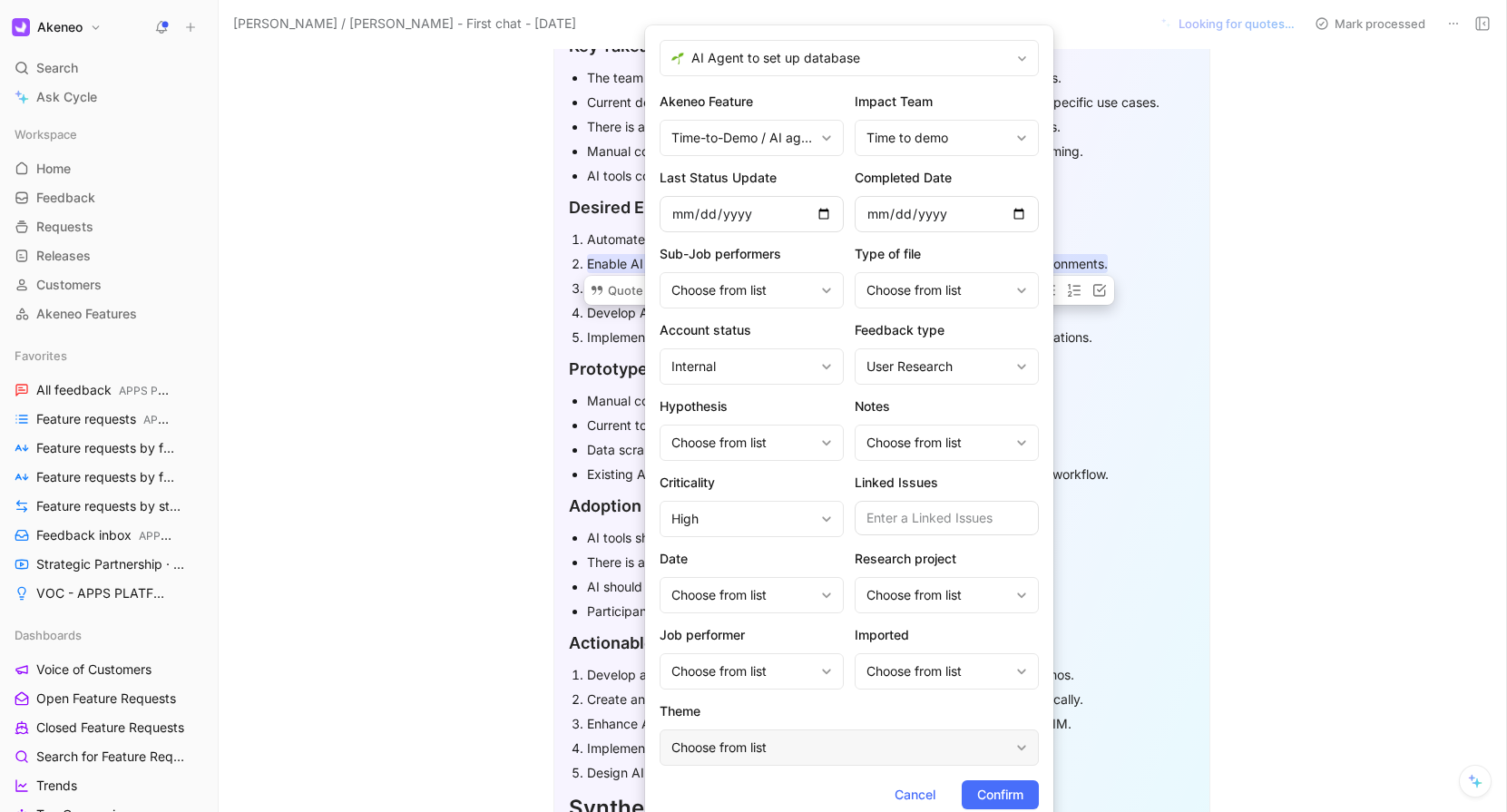
click at [813, 758] on div "Choose from list" at bounding box center [839, 747] width 338 height 21
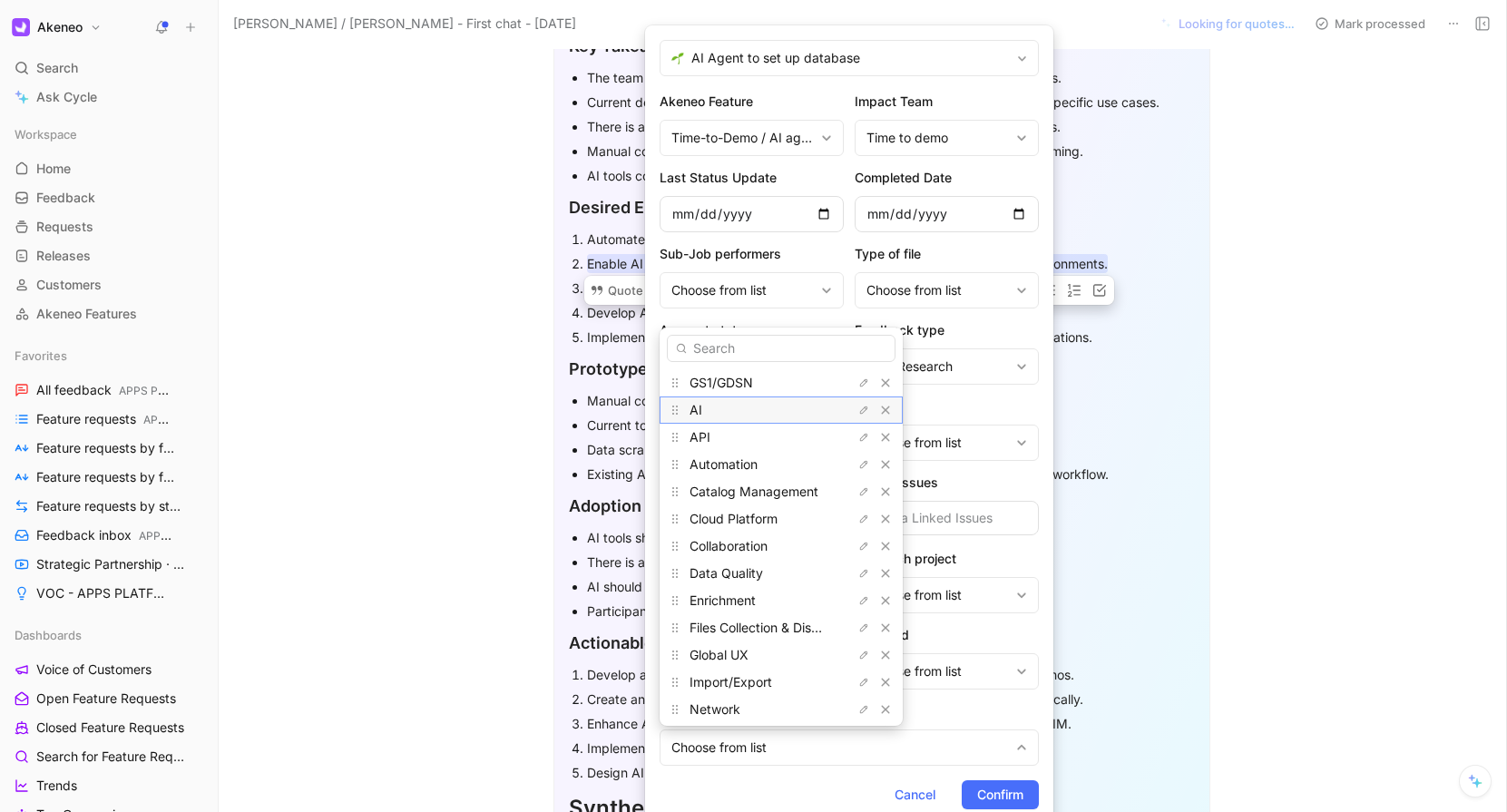
click at [743, 404] on div "AI" at bounding box center [757, 409] width 136 height 21
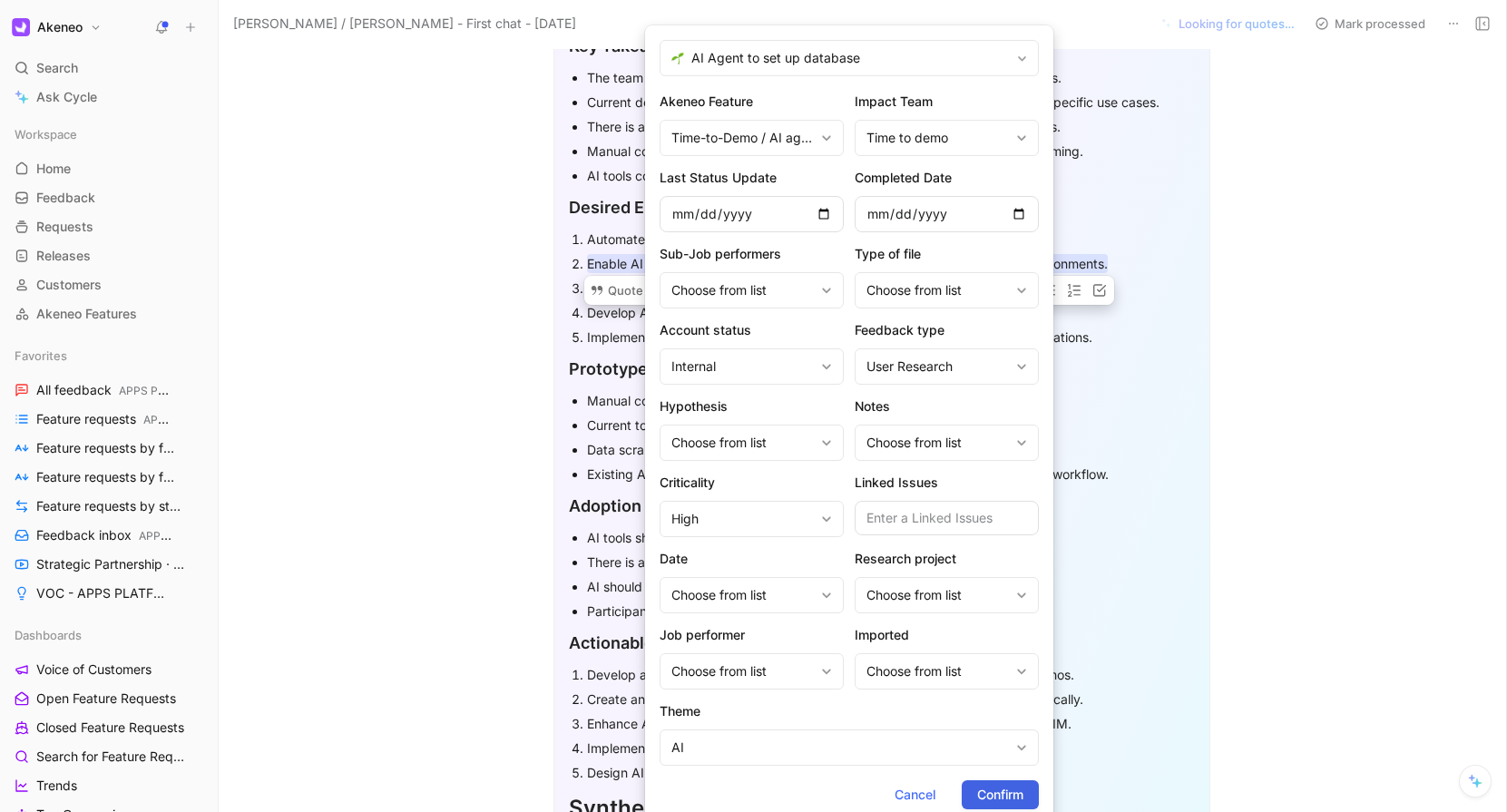
click at [1007, 797] on span "Confirm" at bounding box center [1000, 795] width 46 height 21
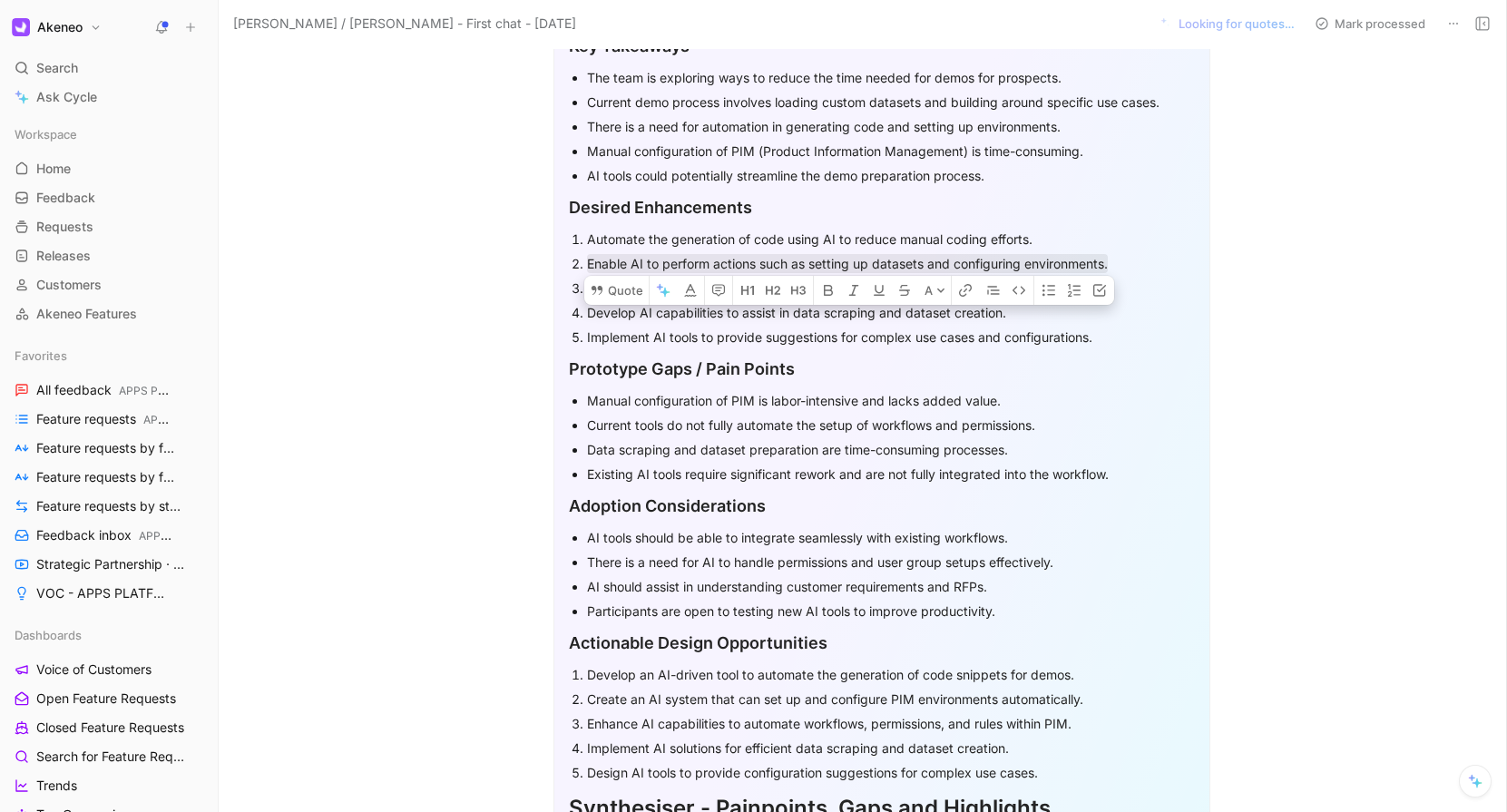
click at [763, 282] on div "Improve the automation of workflows, permissions, and rules within the PIM setu…" at bounding box center [890, 288] width 608 height 19
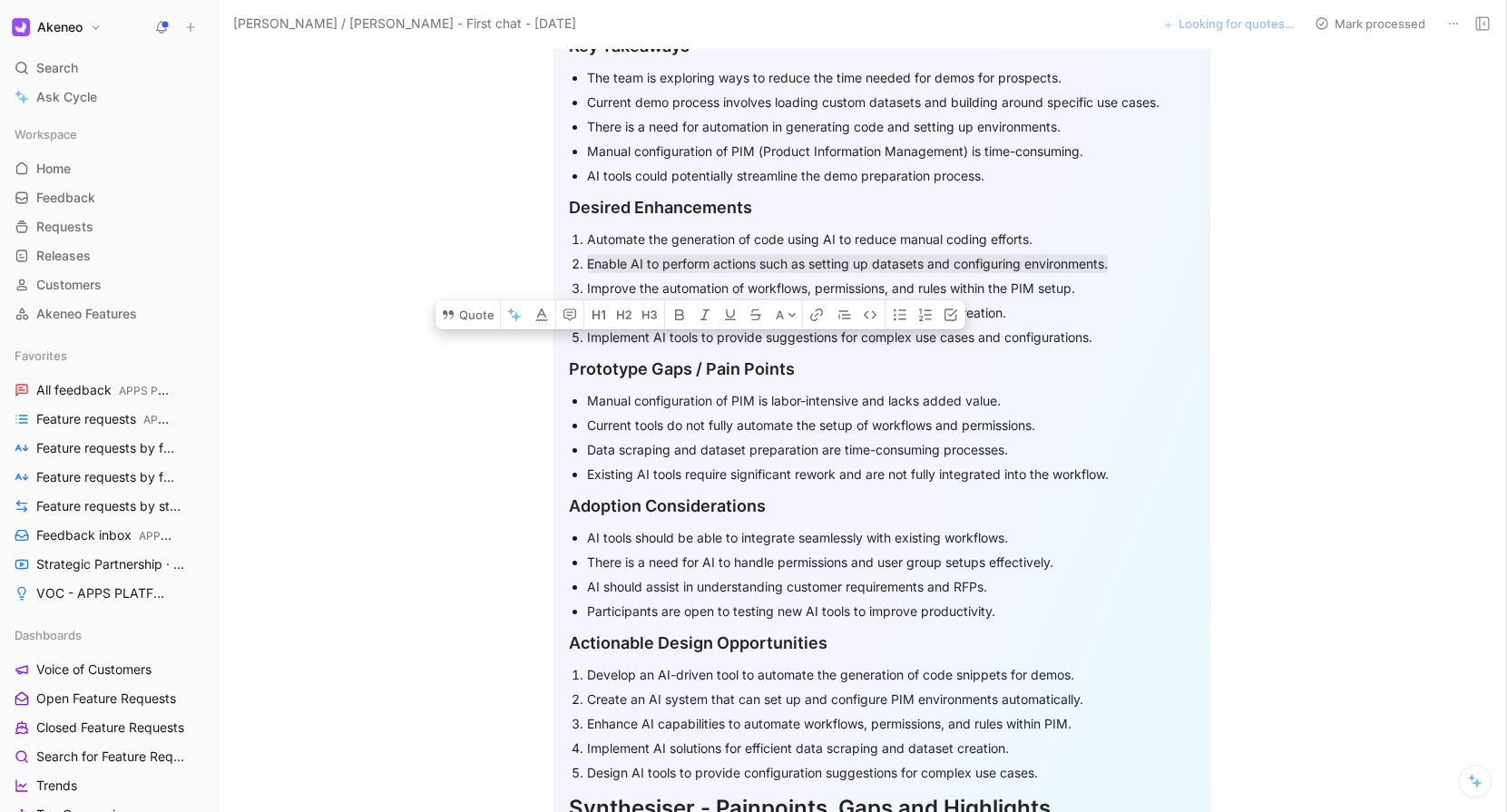
drag, startPoint x: 586, startPoint y: 288, endPoint x: 812, endPoint y: 286, distance: 226.0
click at [812, 286] on div "Improve the automation of workflows, permissions, and rules within the PIM setu…" at bounding box center [890, 288] width 608 height 19
click at [812, 286] on div "Improve the automation of workflows, permissions, and rules within the PIM setu…" at bounding box center [890, 288] width 608 height 19
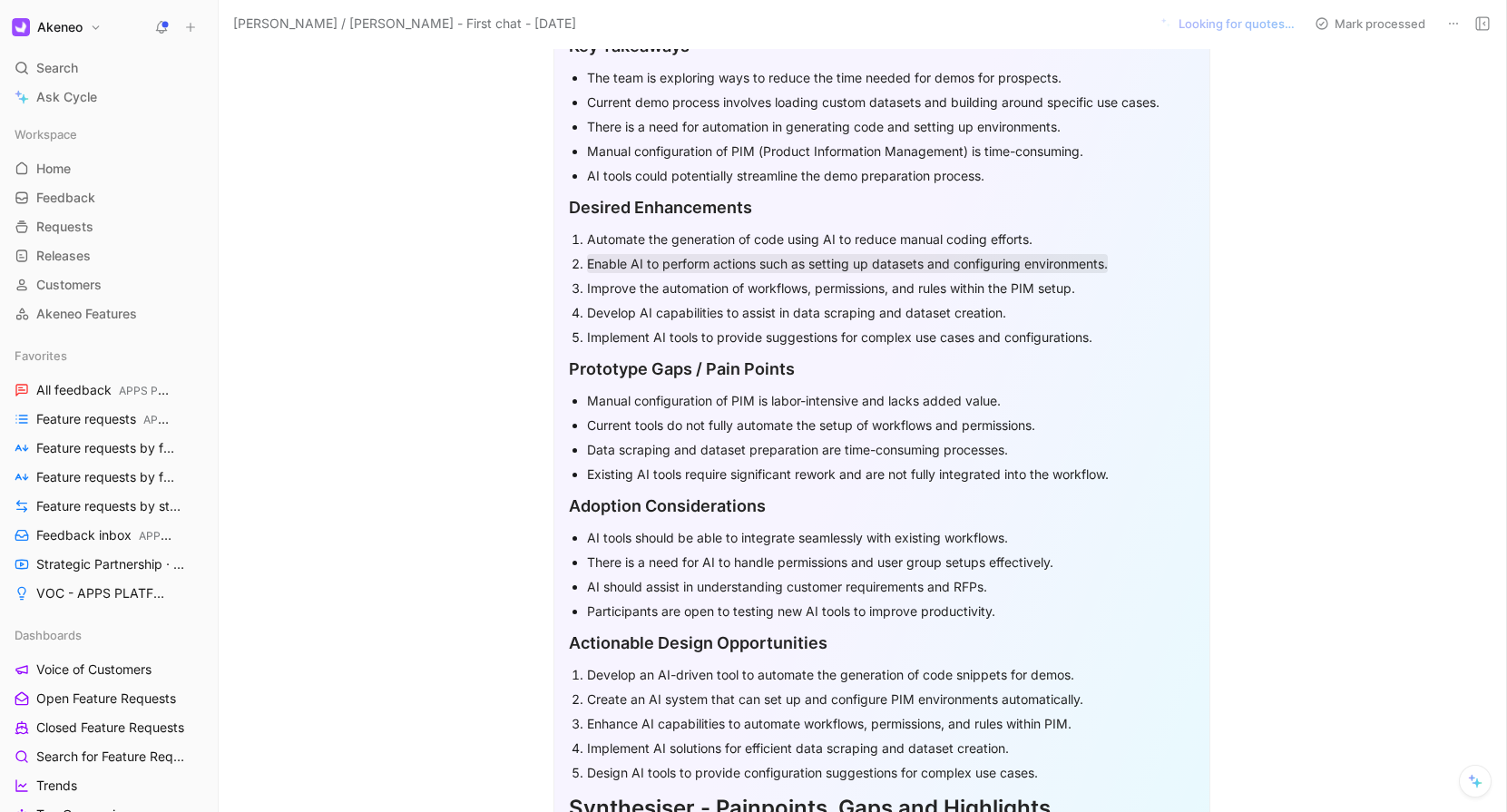
click at [812, 286] on div "Improve the automation of workflows, permissions, and rules within the PIM setu…" at bounding box center [890, 288] width 608 height 19
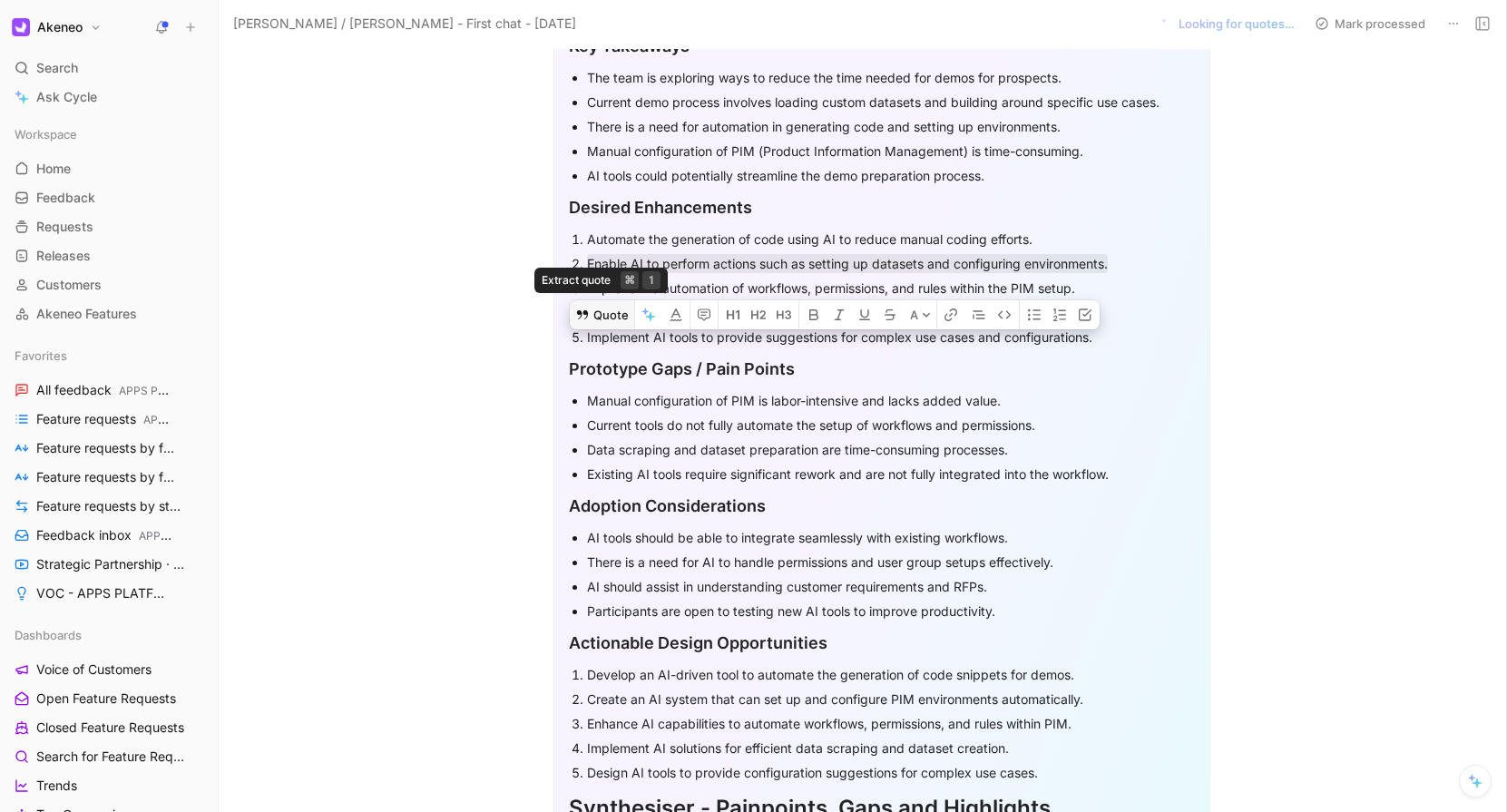
click at [599, 300] on button "Quote" at bounding box center [602, 315] width 65 height 29
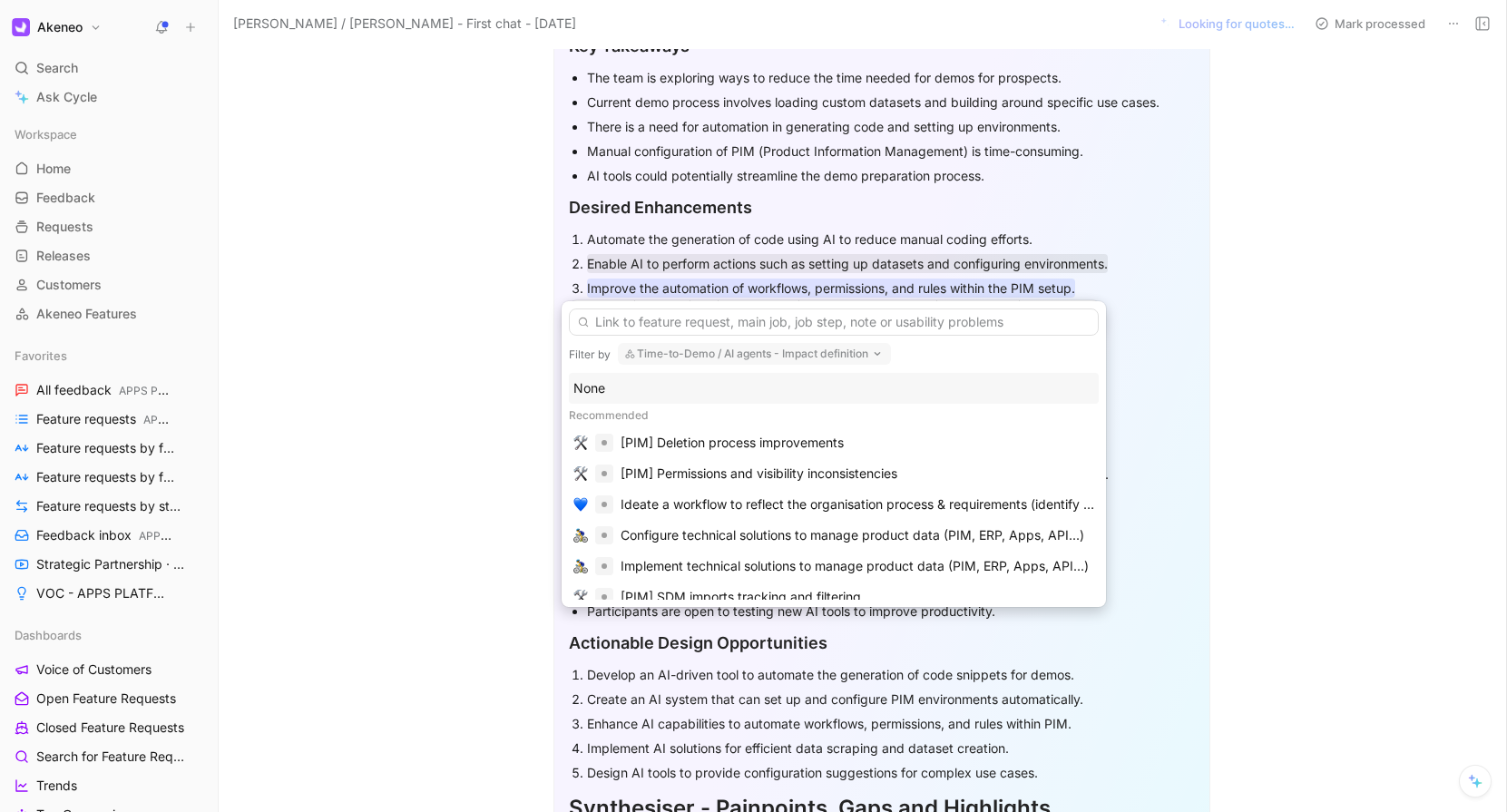
click at [606, 385] on div "None" at bounding box center [833, 388] width 521 height 21
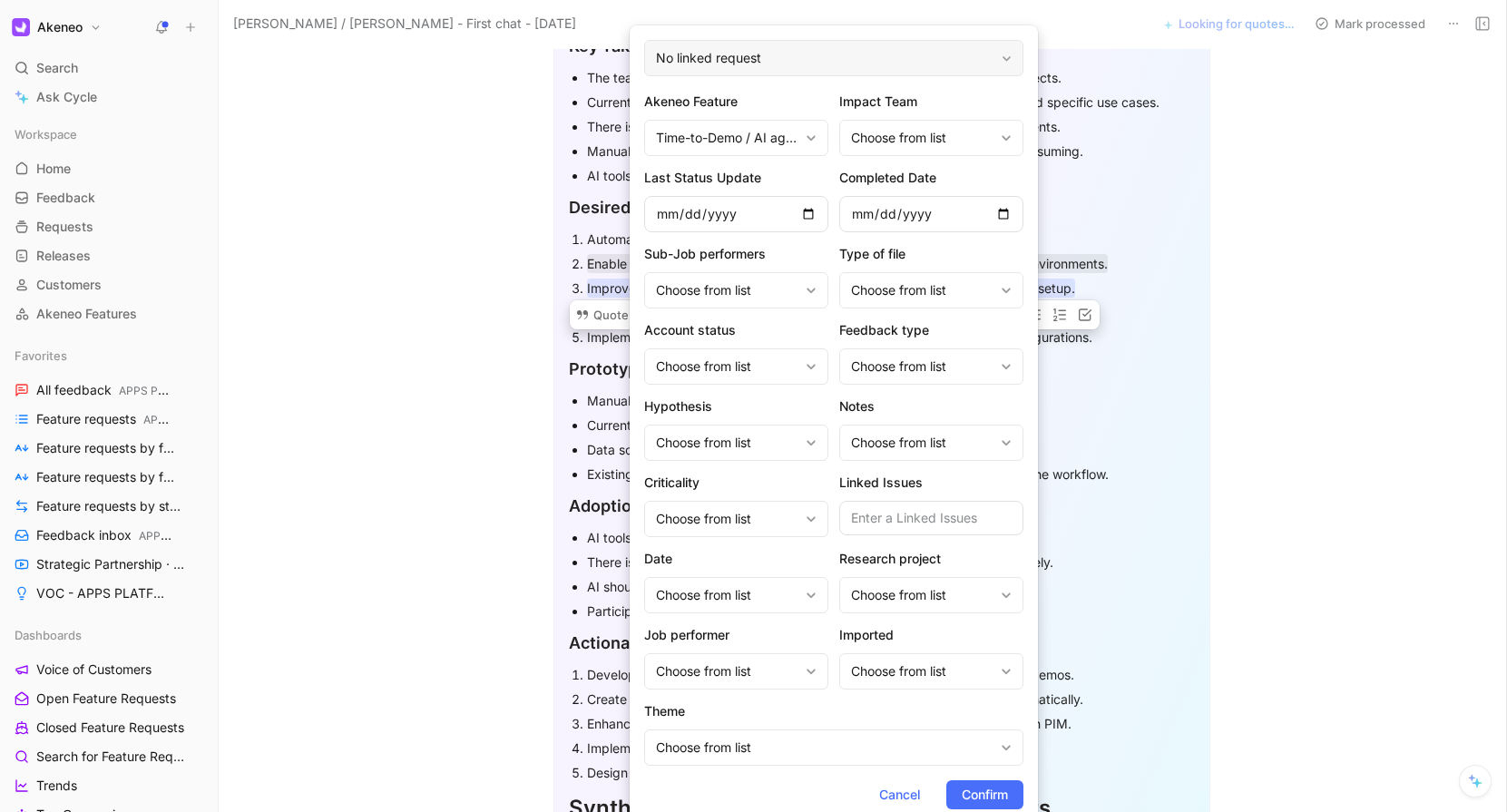
click at [719, 67] on div "No linked request" at bounding box center [833, 57] width 379 height 36
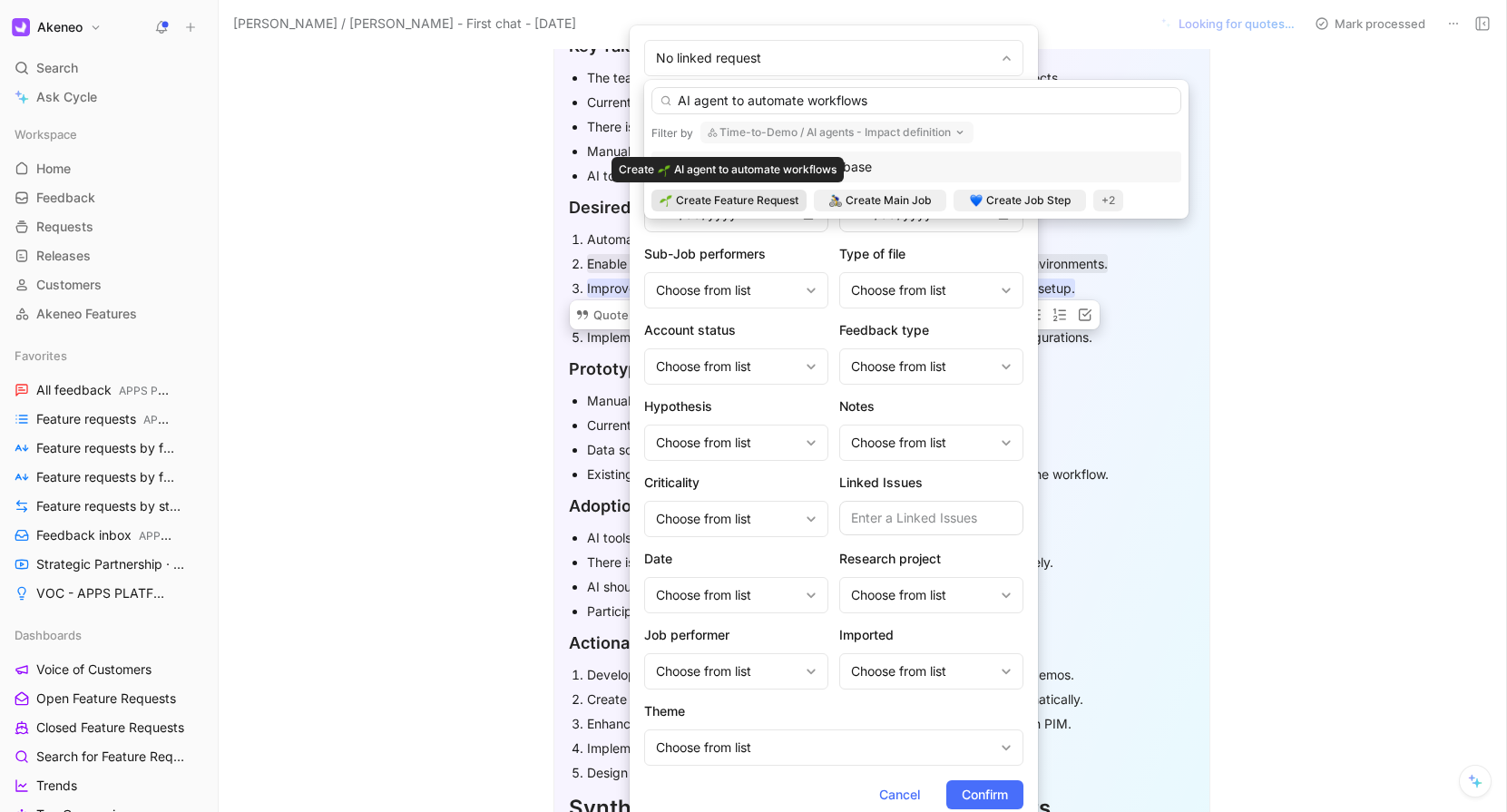
type input "AI agent to automate workflows"
click at [761, 195] on span "Create Feature Request" at bounding box center [737, 200] width 123 height 18
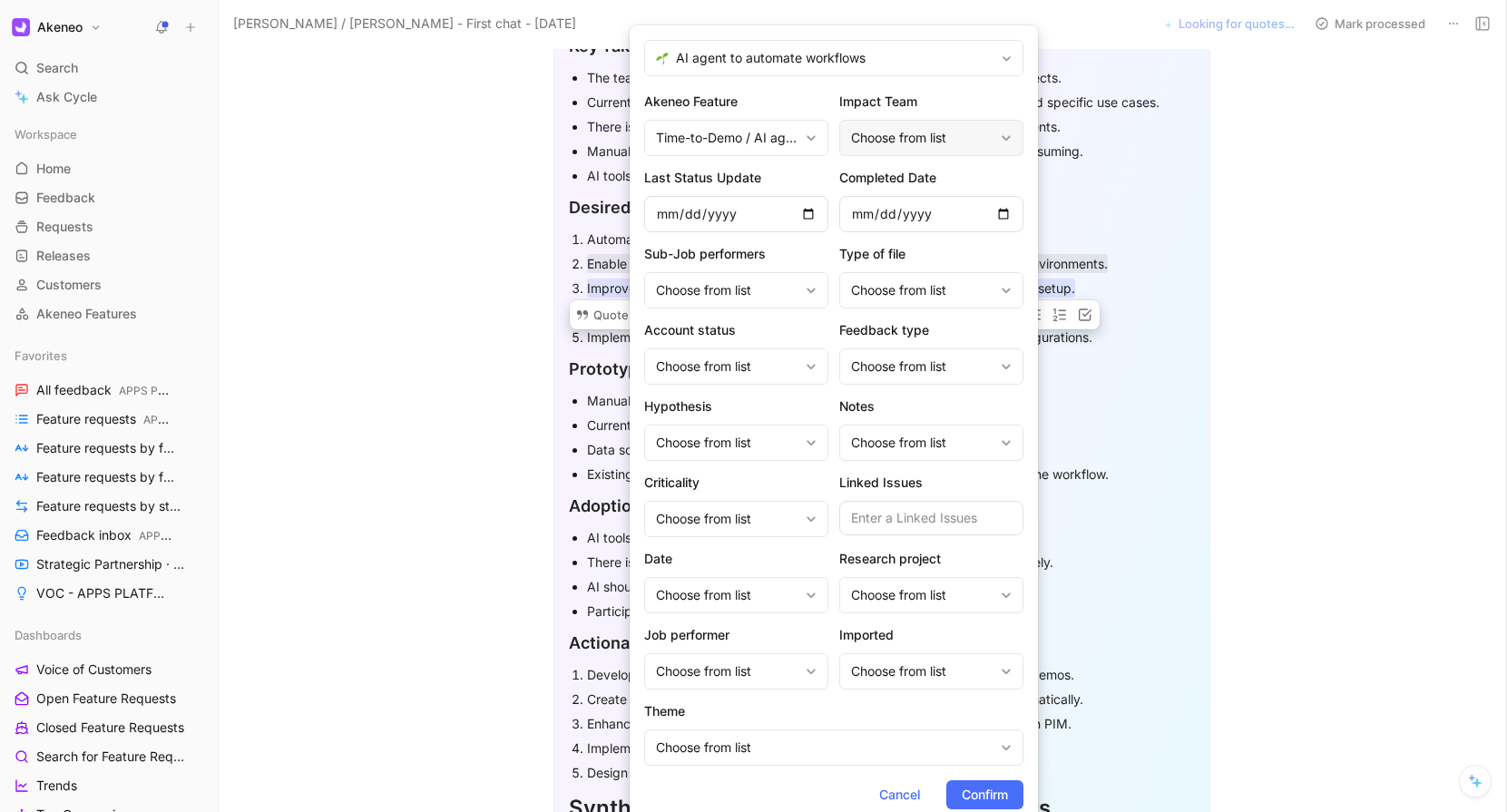
click at [877, 140] on div "Choose from list" at bounding box center [921, 137] width 142 height 21
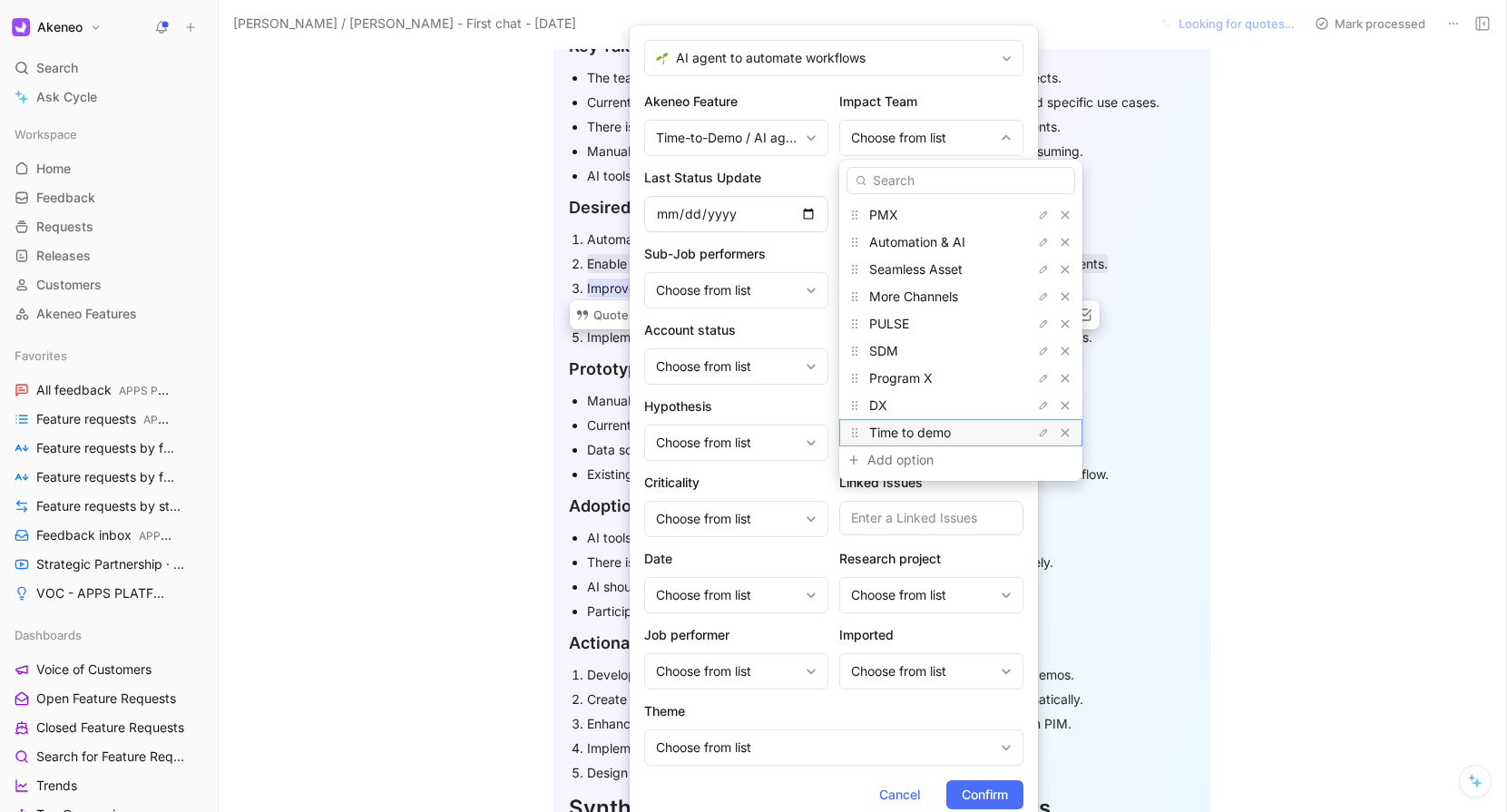
click at [904, 431] on span "Time to demo" at bounding box center [910, 433] width 81 height 15
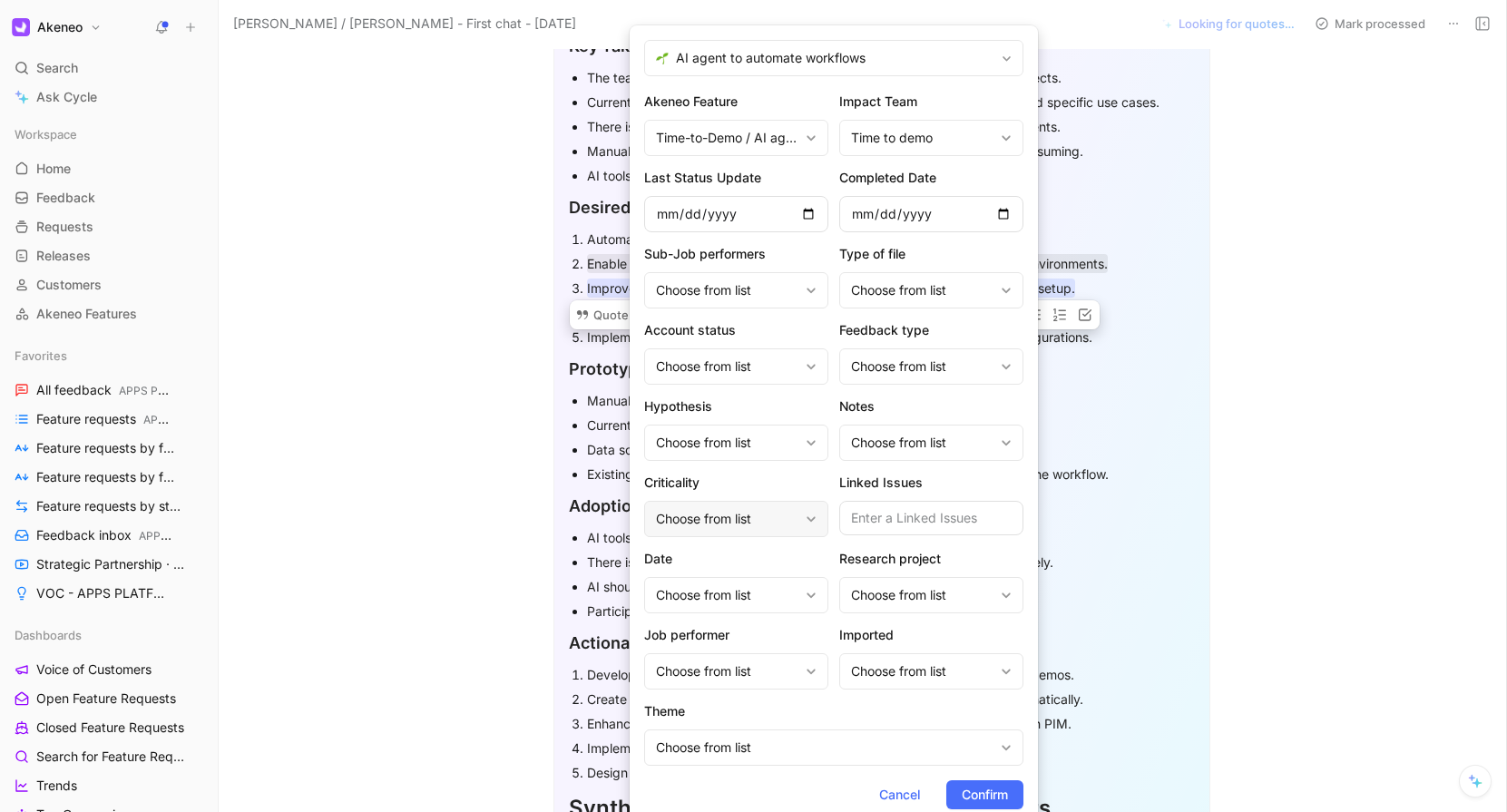
click at [806, 524] on div "Choose from list" at bounding box center [736, 518] width 184 height 36
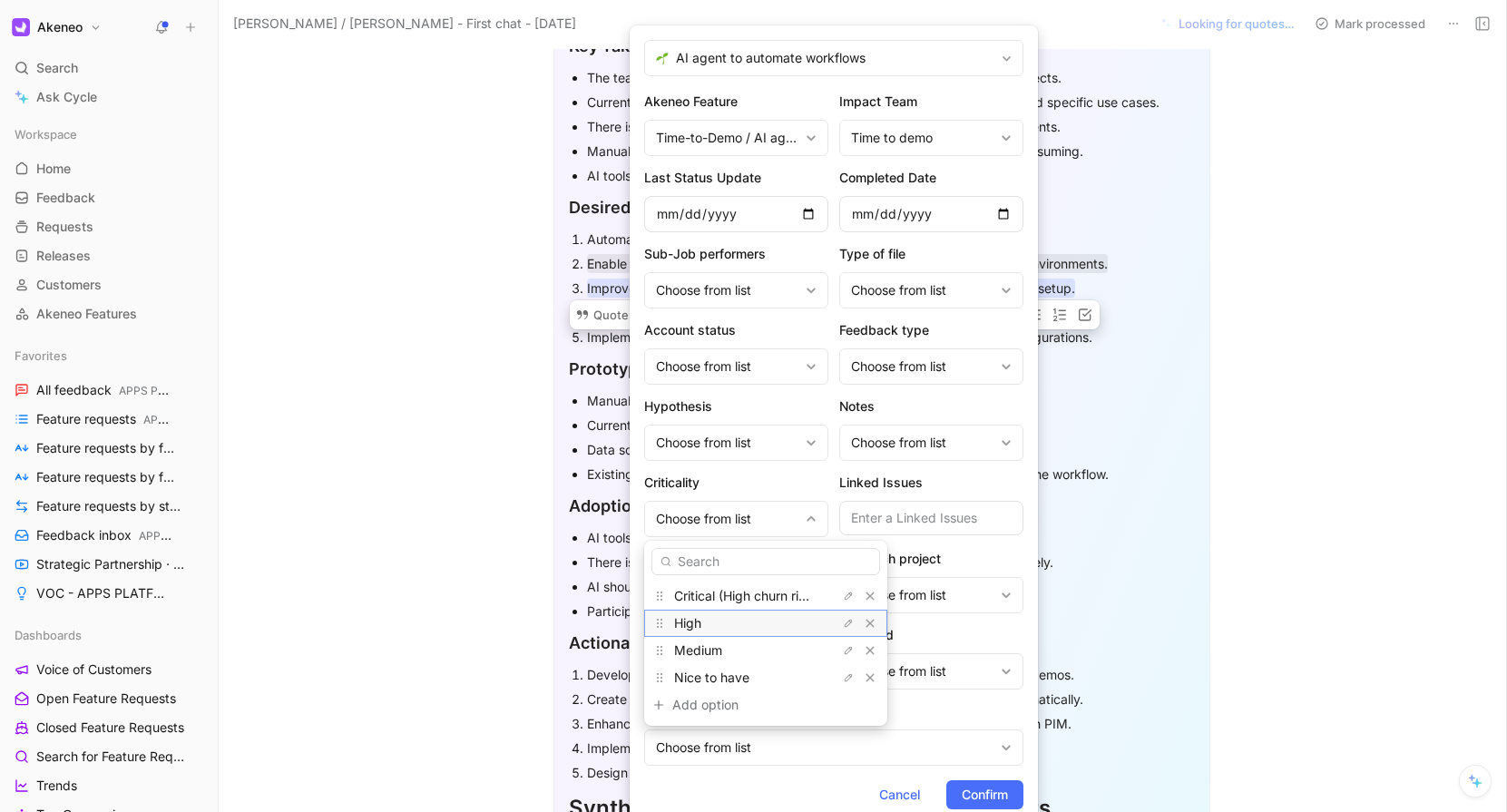
click at [772, 622] on div "High" at bounding box center [741, 623] width 136 height 21
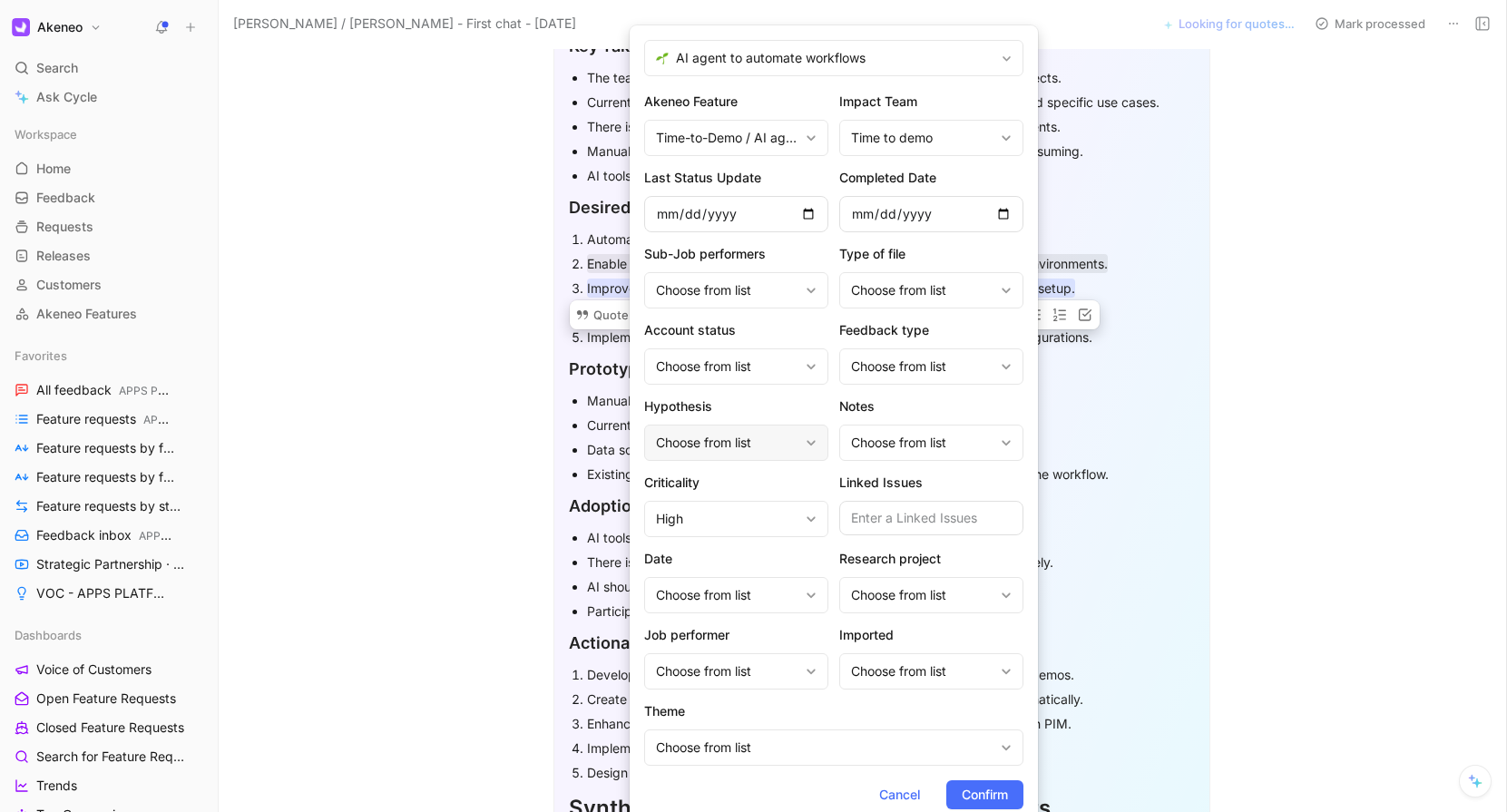
click at [772, 454] on div "Choose from list" at bounding box center [736, 442] width 184 height 36
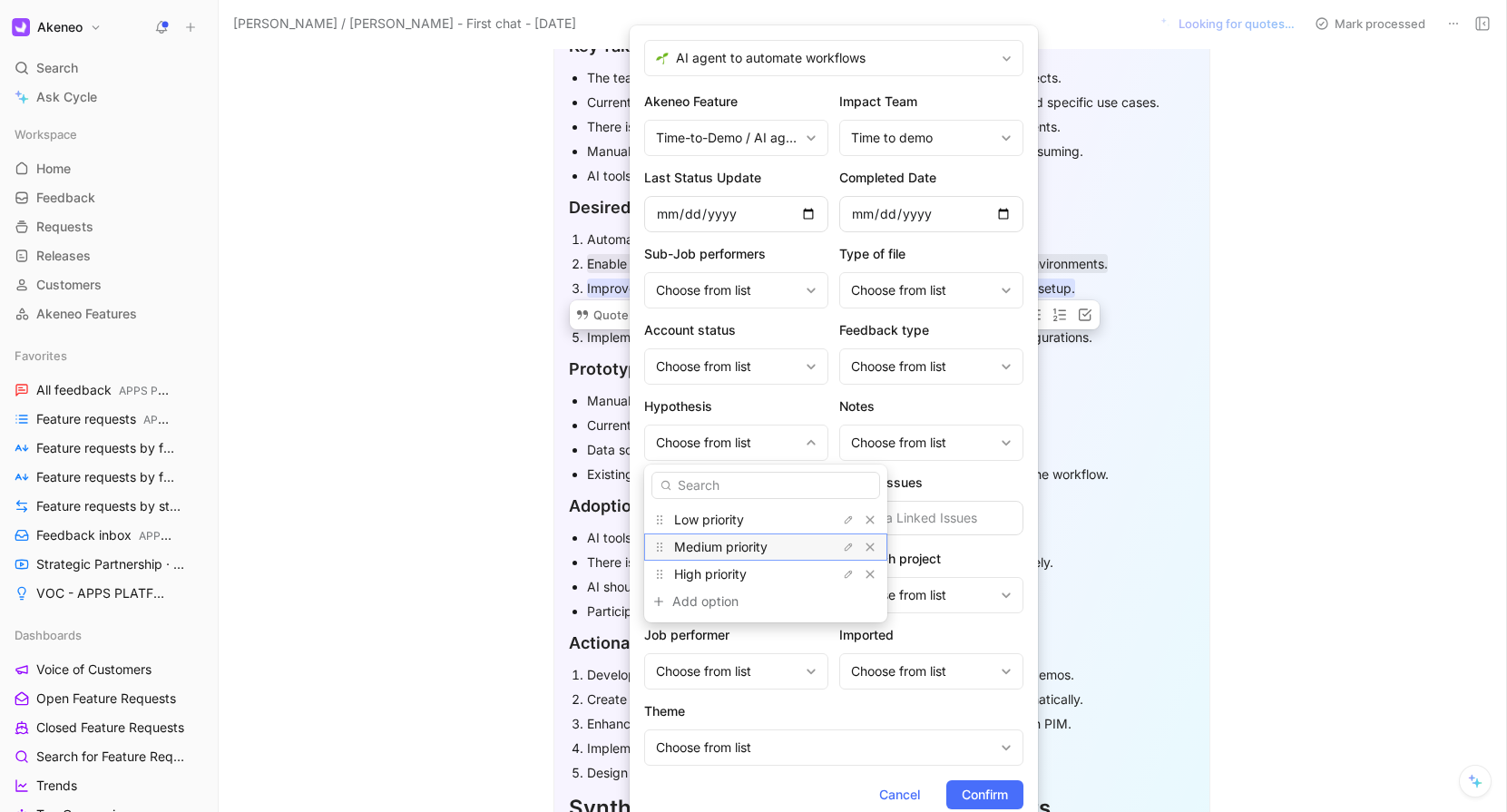
click at [750, 534] on div "Medium priority" at bounding box center [765, 547] width 243 height 27
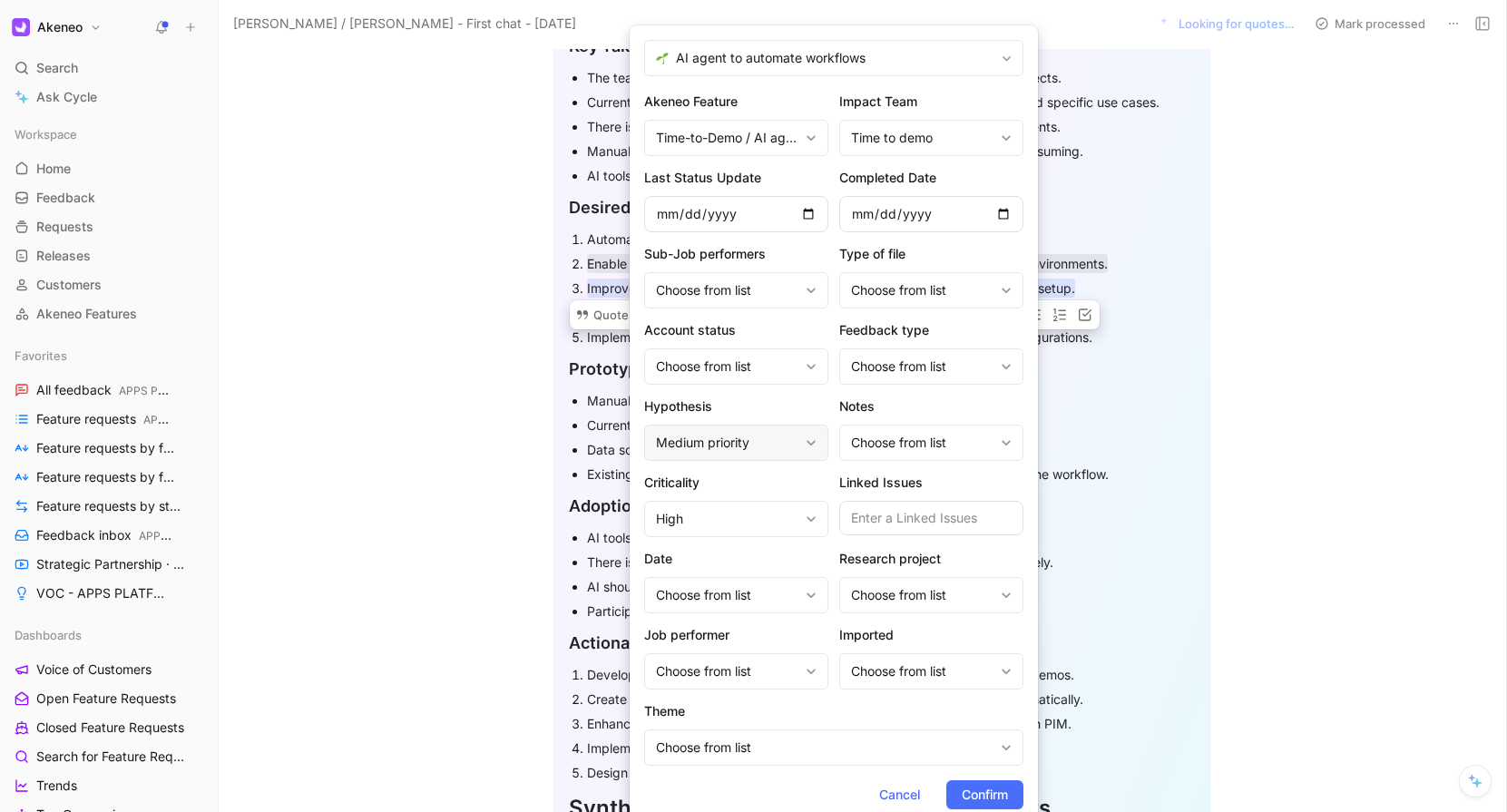
click at [758, 436] on div "Medium priority" at bounding box center [727, 442] width 142 height 21
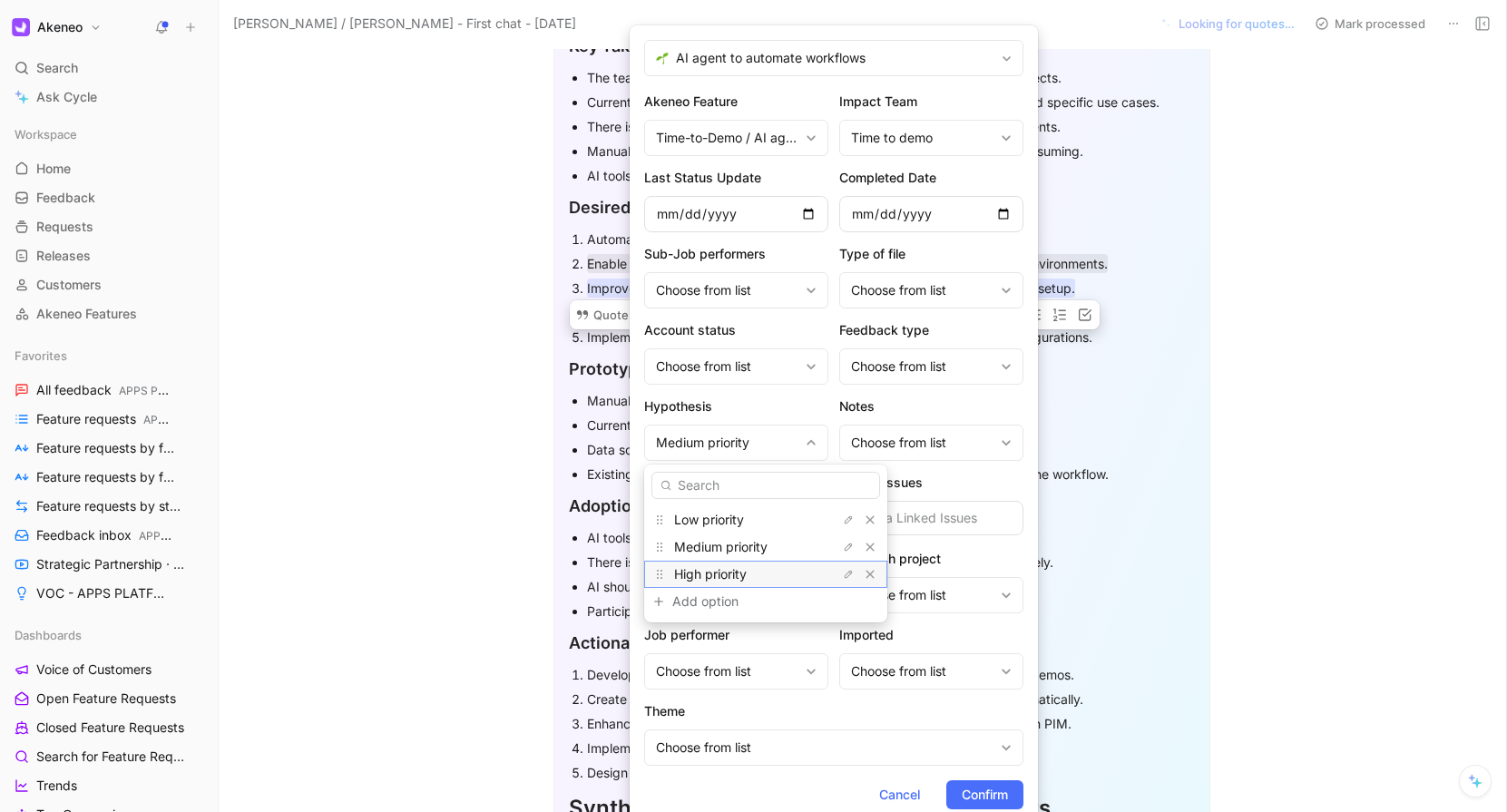
click at [724, 577] on span "High priority" at bounding box center [709, 574] width 73 height 15
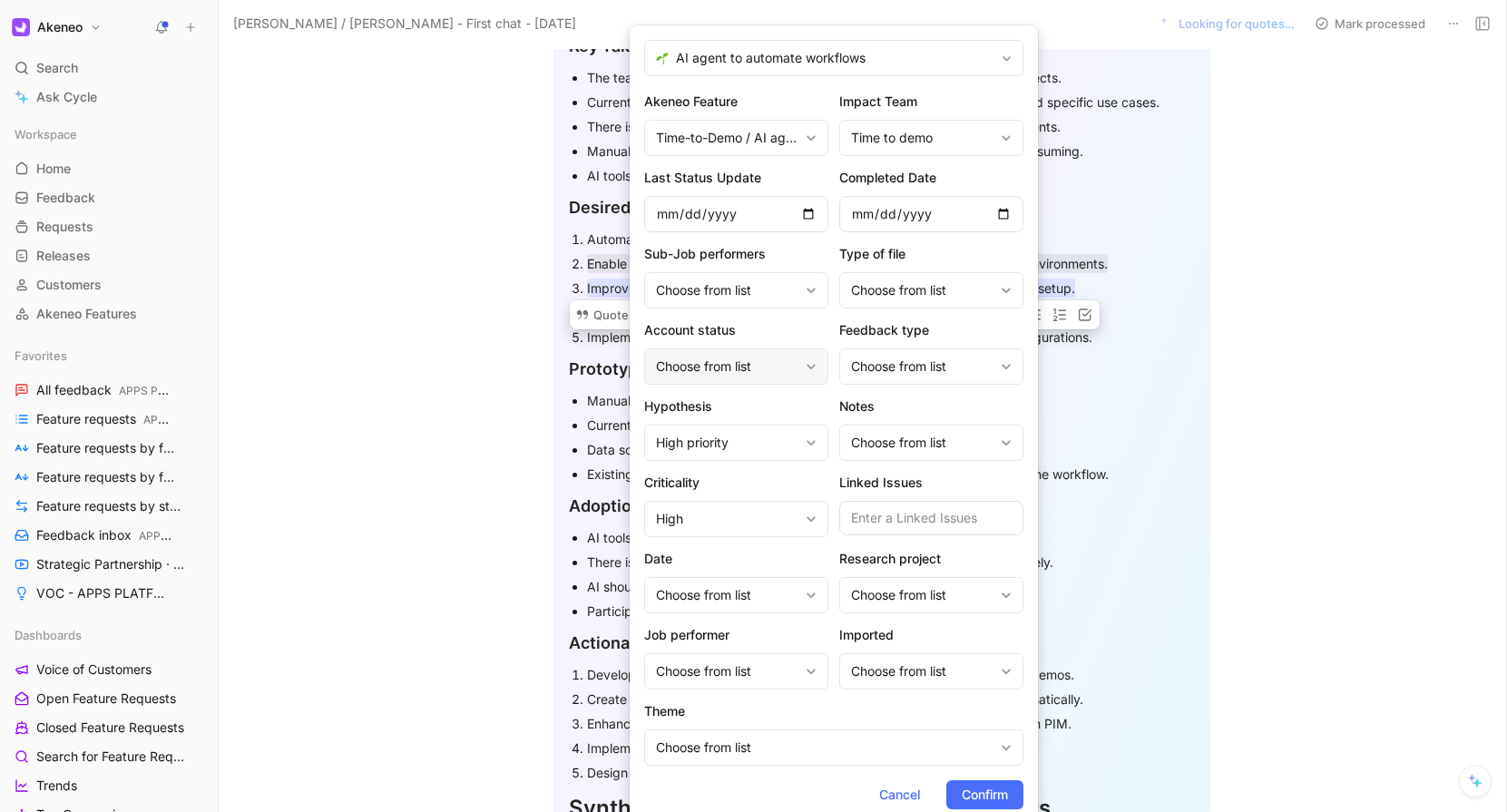
click at [809, 369] on icon at bounding box center [810, 366] width 11 height 11
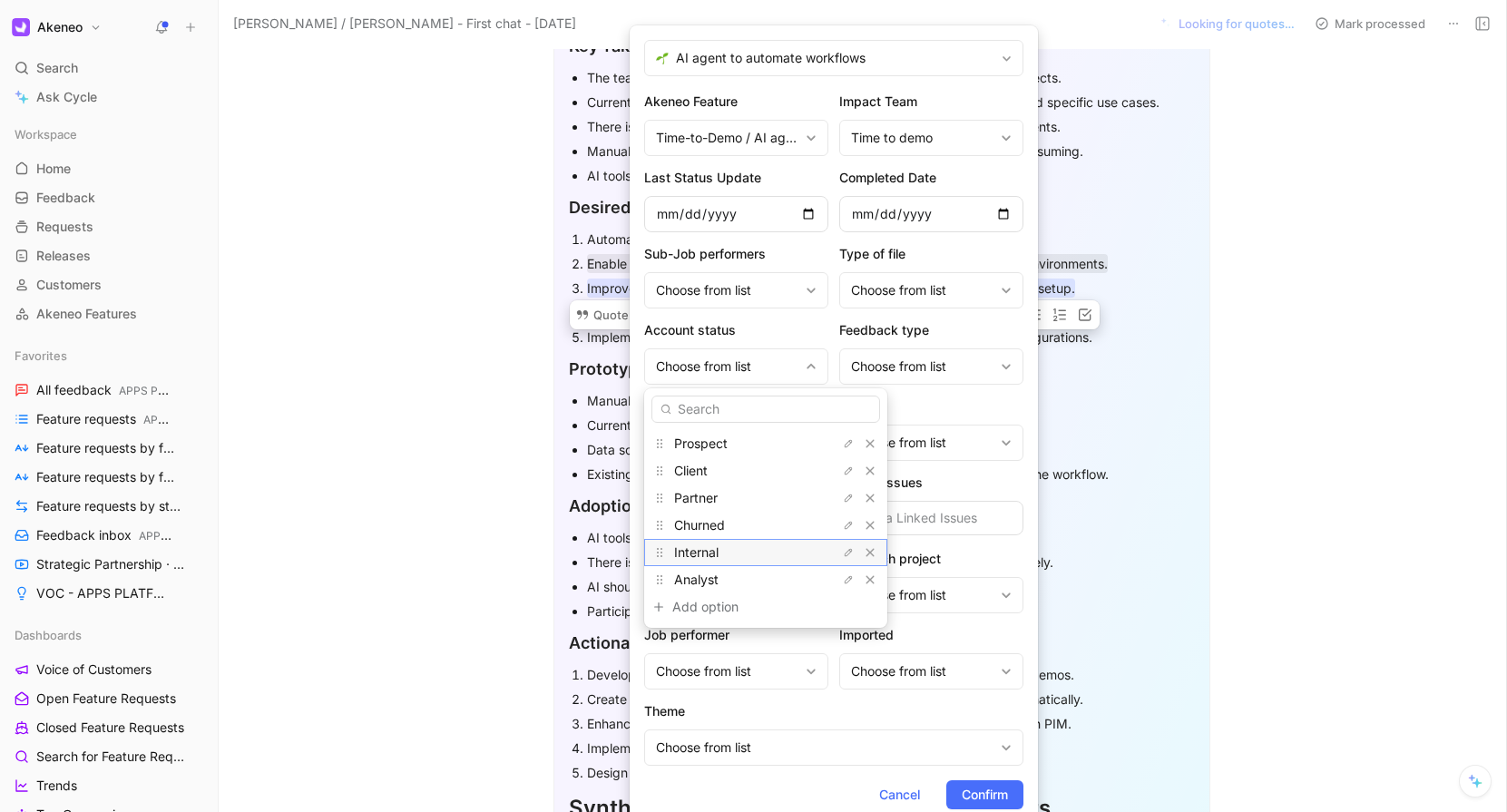
click at [733, 543] on div "Internal" at bounding box center [741, 552] width 136 height 21
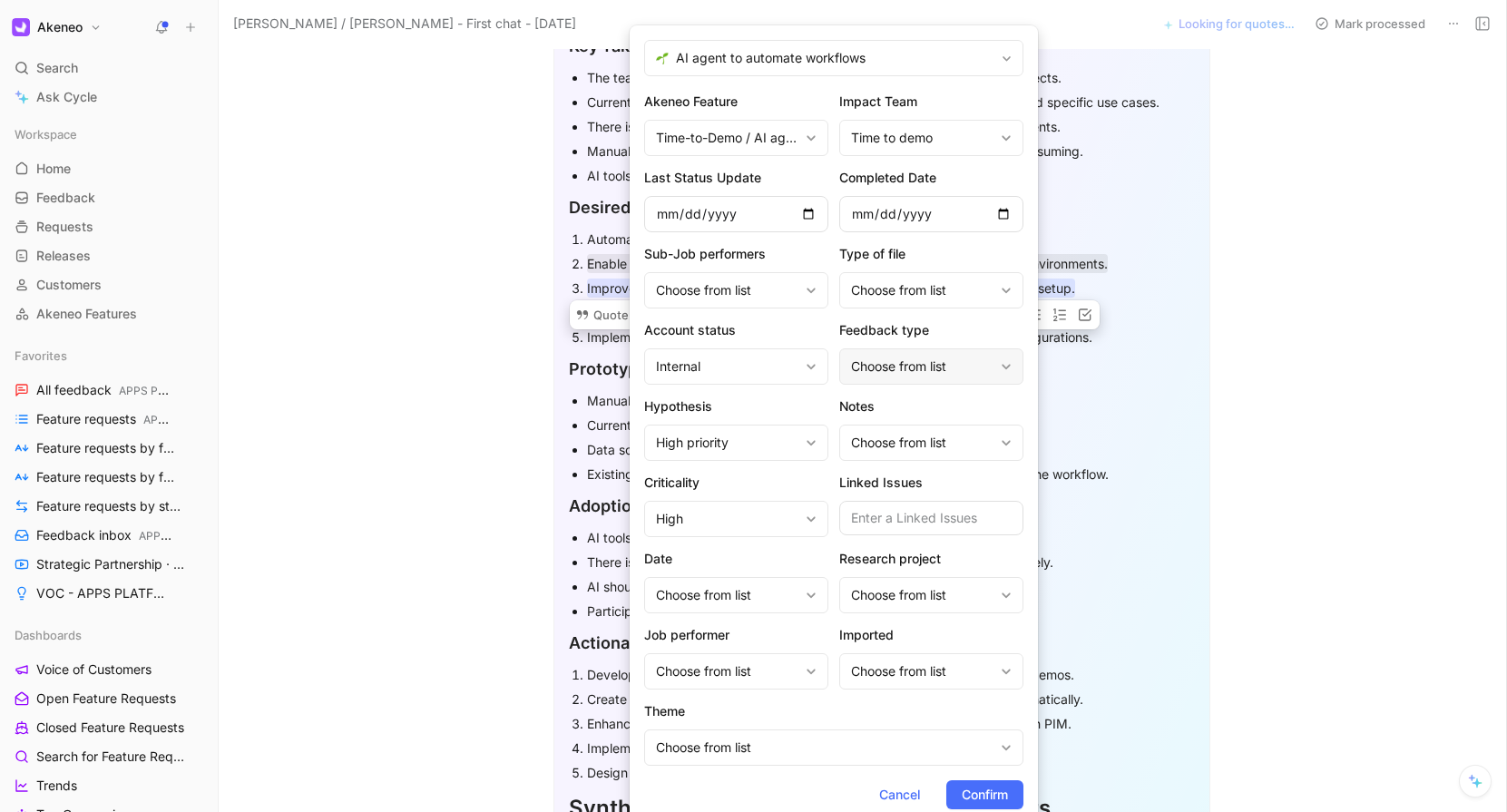
click at [938, 349] on div "Choose from list" at bounding box center [931, 366] width 184 height 36
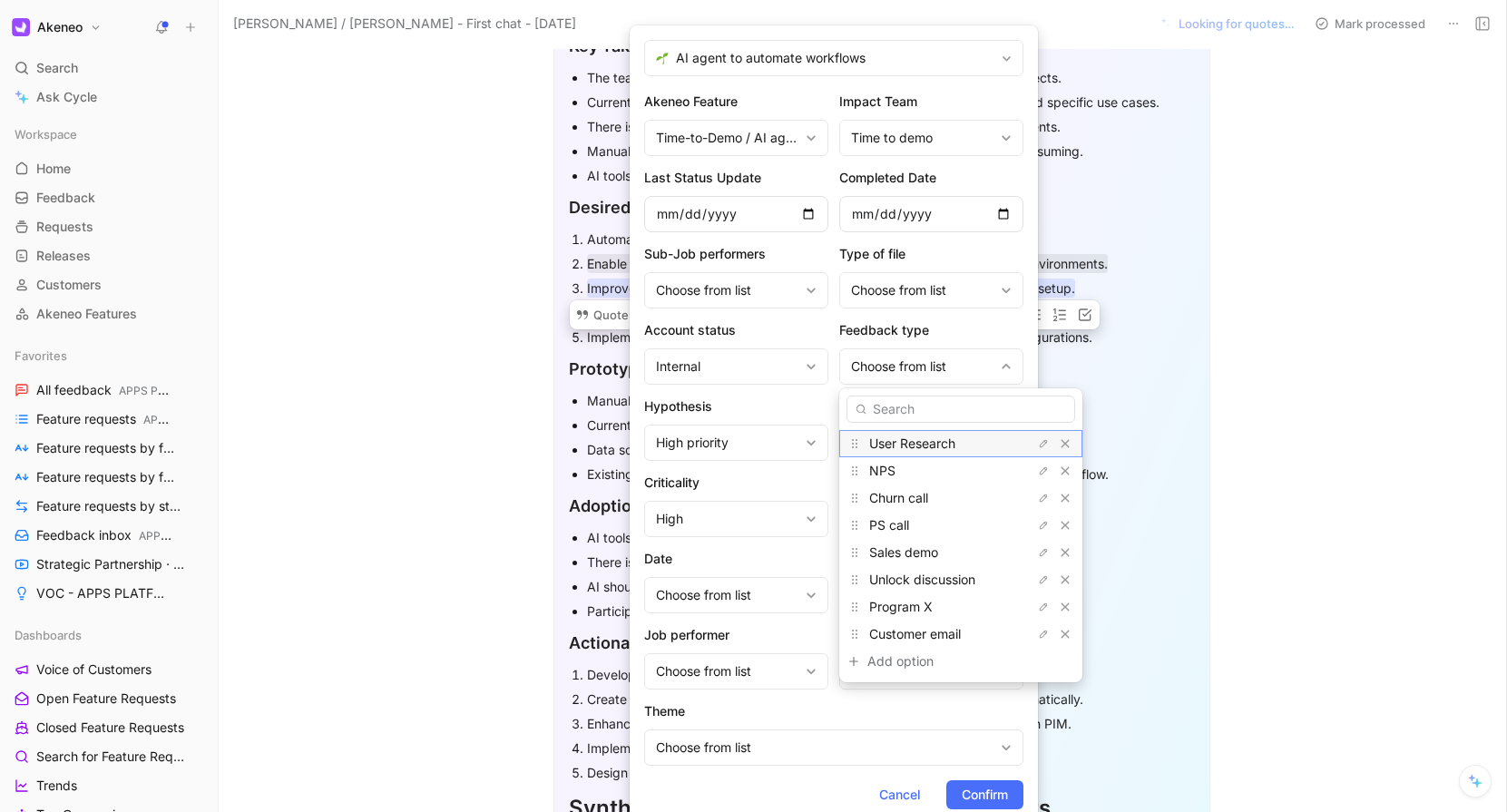
click at [921, 449] on span "User Research" at bounding box center [912, 443] width 86 height 15
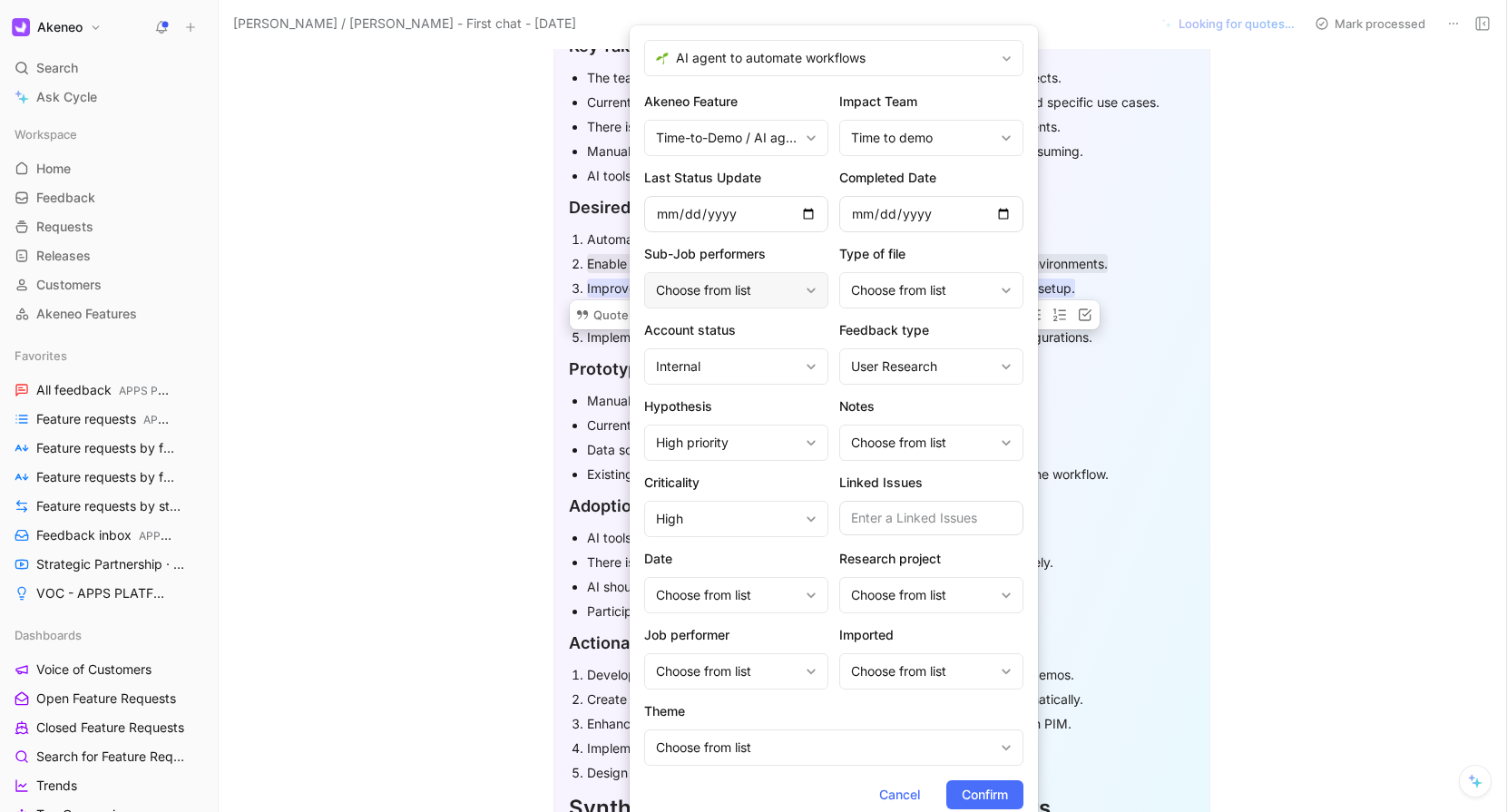
click at [794, 277] on div "Choose from list" at bounding box center [736, 289] width 184 height 36
click at [985, 789] on span "Confirm" at bounding box center [984, 795] width 46 height 21
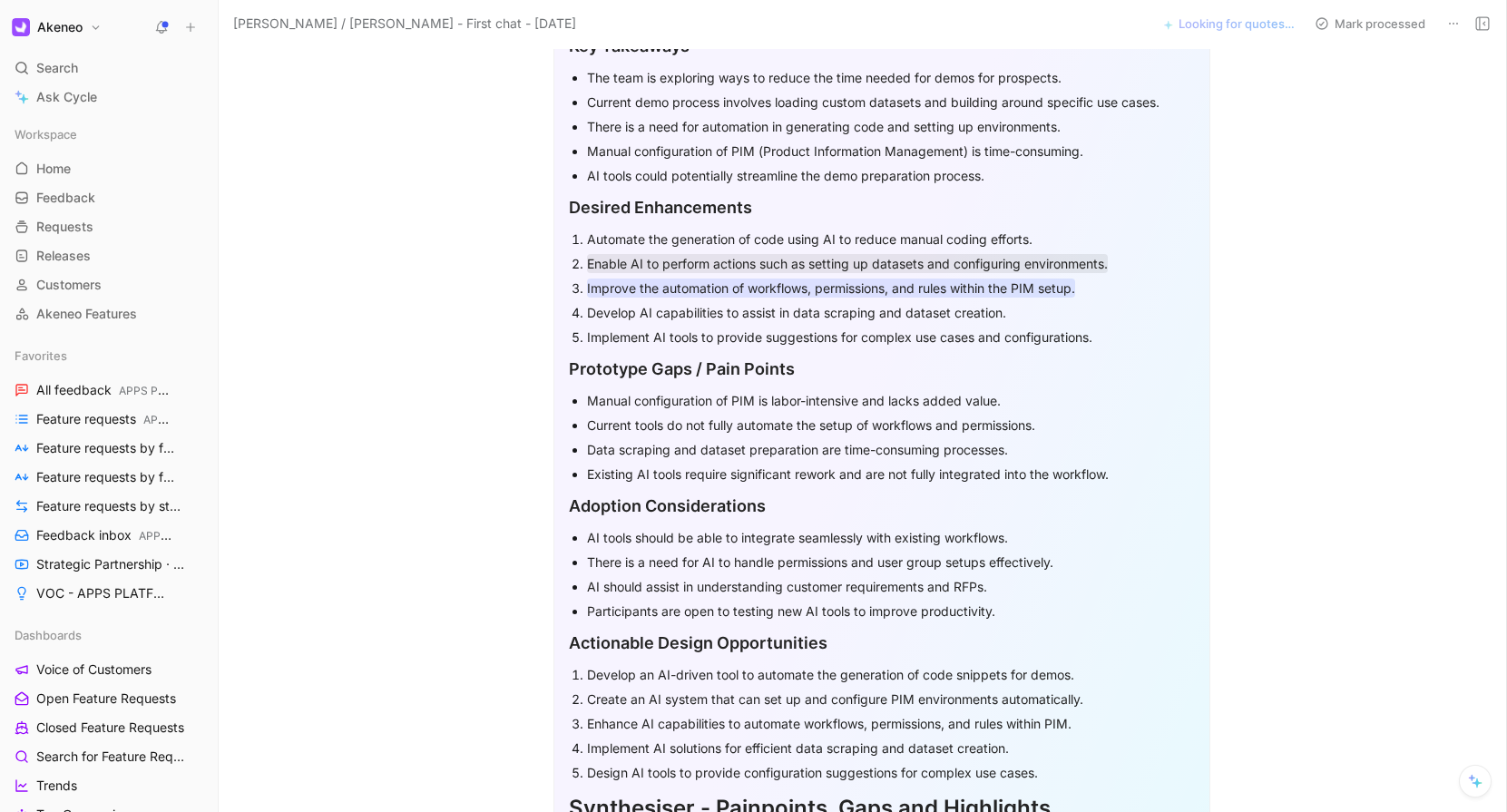
click at [697, 295] on mark "Improve the automation of workflows, permissions, and rules within the PIM setu…" at bounding box center [830, 288] width 488 height 19
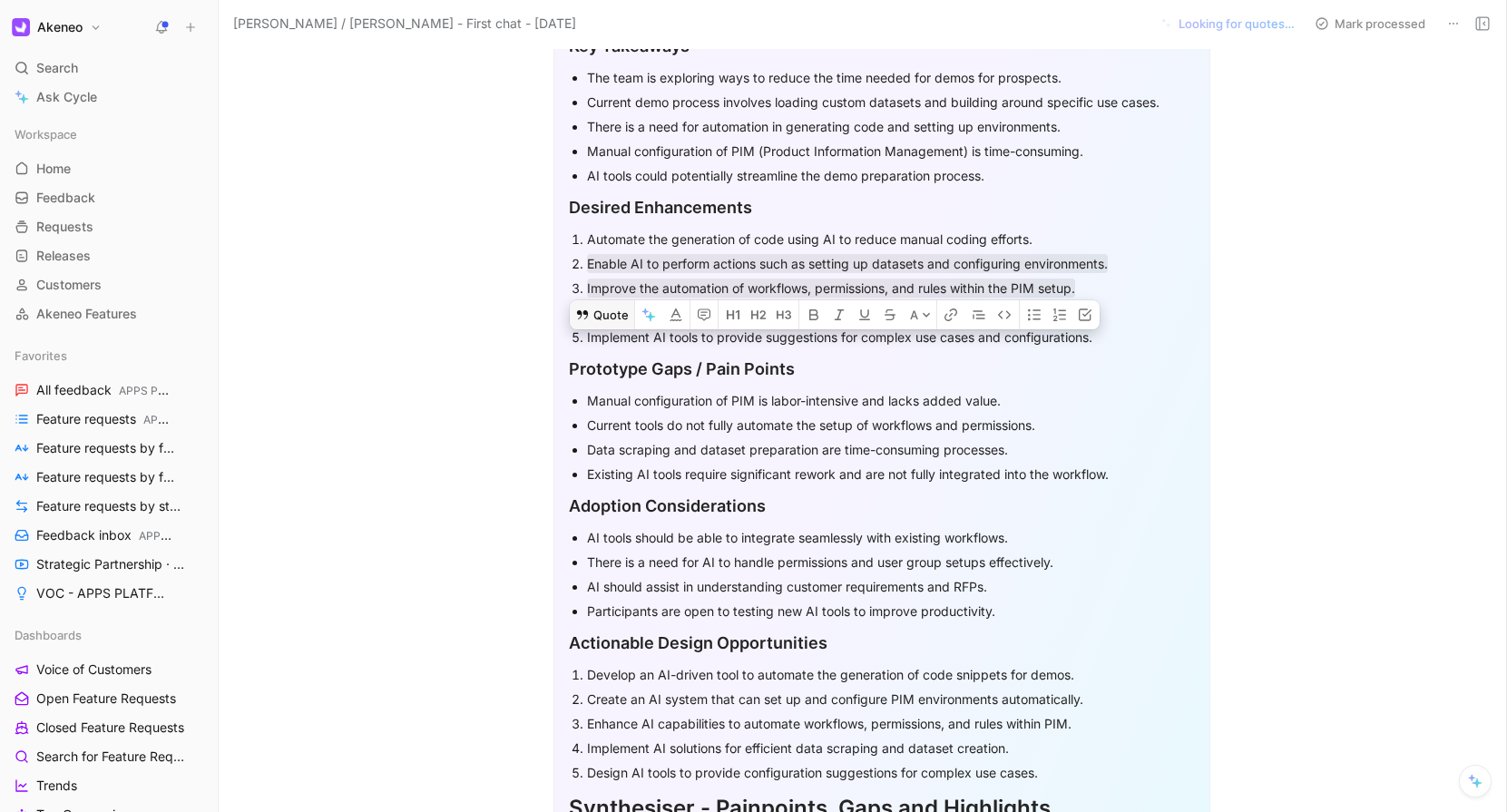
click at [614, 300] on button "Quote" at bounding box center [602, 315] width 65 height 29
click at [601, 300] on button "Quote" at bounding box center [602, 315] width 65 height 29
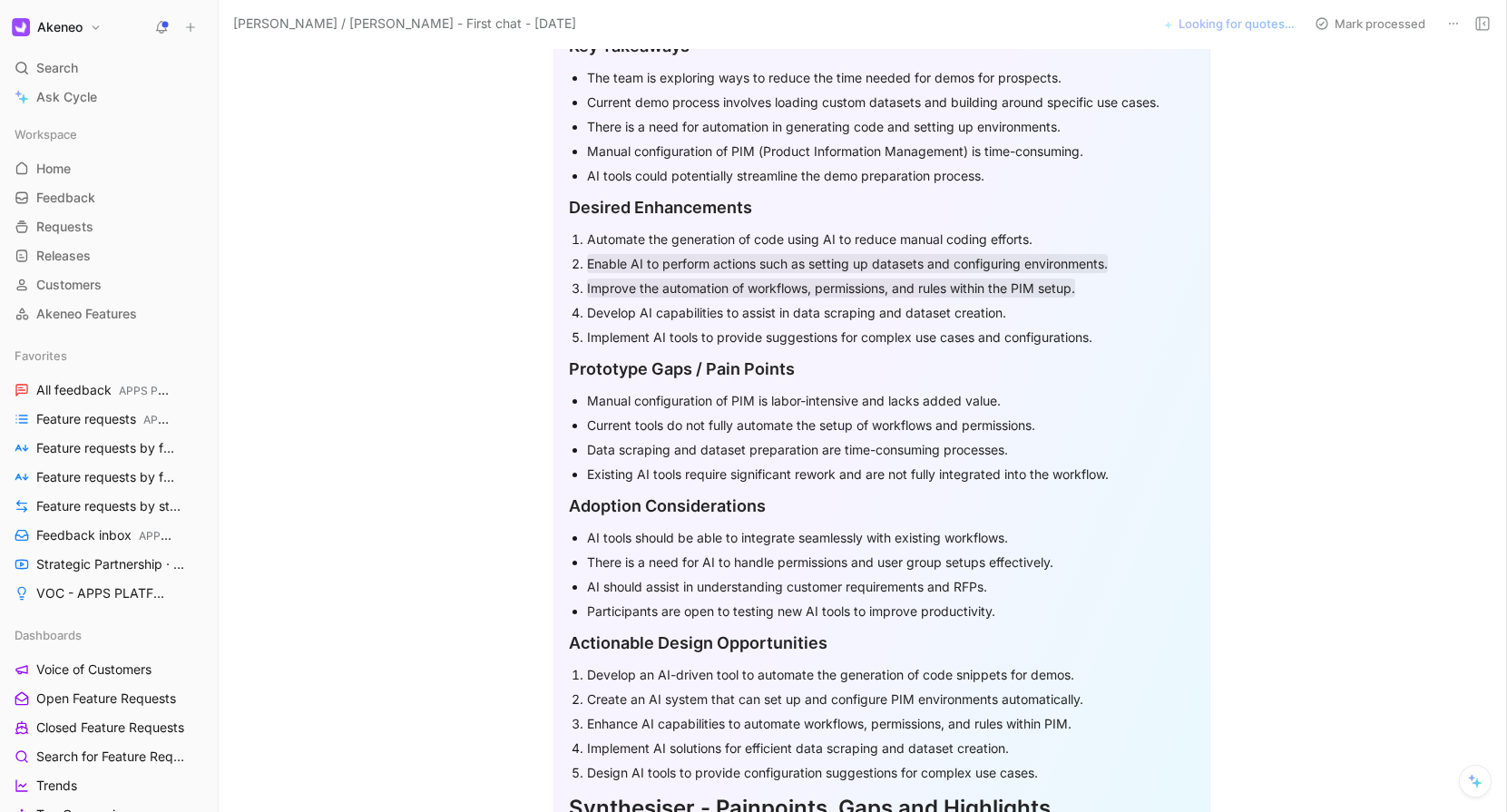
click at [1099, 286] on div "Improve the automation of workflows, permissions, and rules within the PIM setu…" at bounding box center [890, 288] width 608 height 19
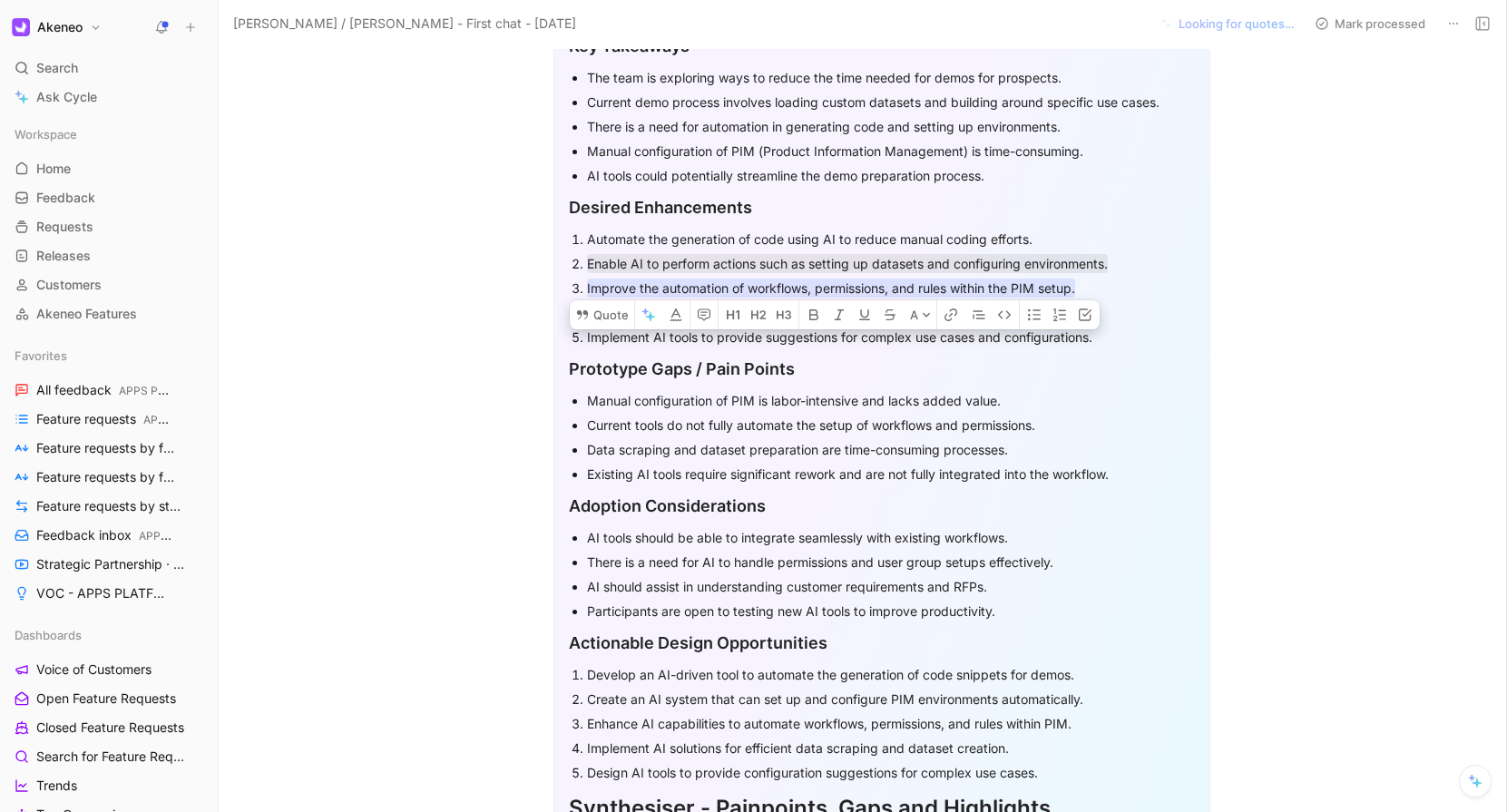
drag, startPoint x: 1095, startPoint y: 286, endPoint x: 571, endPoint y: 293, distance: 524.0
click at [587, 293] on li "Improve the automation of workflows, permissions, and rules within the PIM setu…" at bounding box center [890, 287] width 608 height 24
click at [594, 300] on button "Quote" at bounding box center [602, 315] width 65 height 29
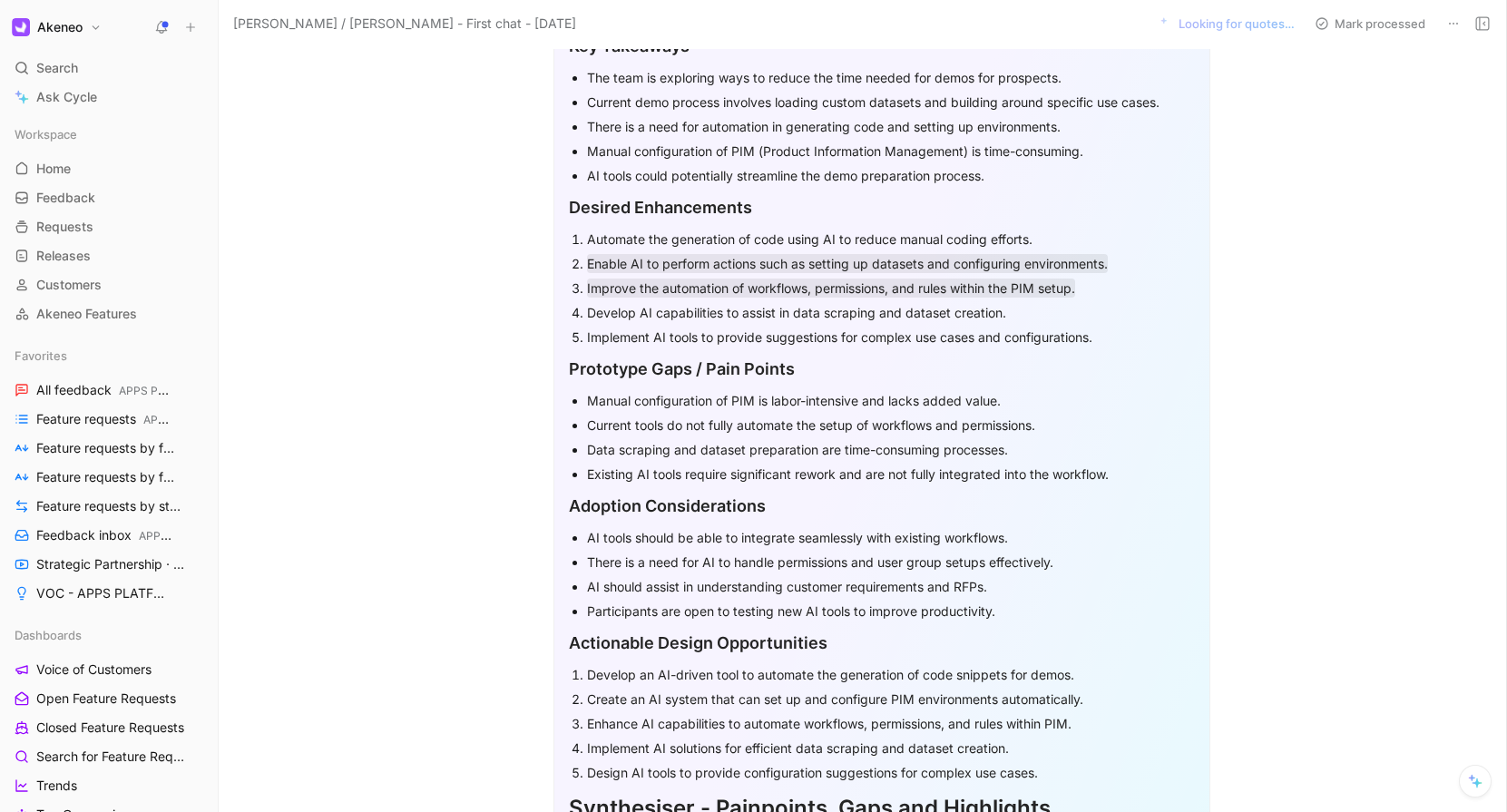
click at [780, 303] on div "Develop AI capabilities to assist in data scraping and dataset creation." at bounding box center [890, 313] width 608 height 19
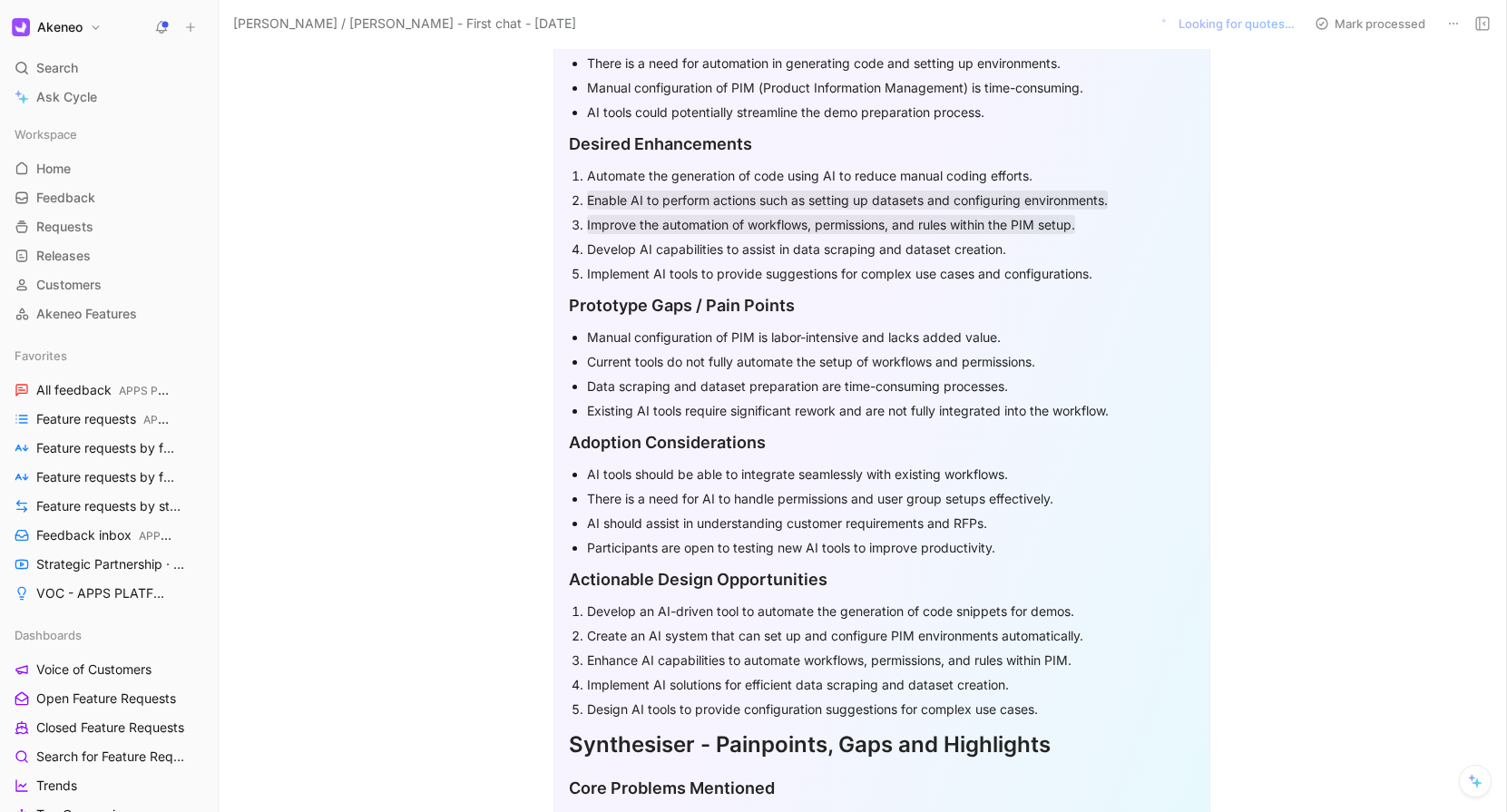
click at [989, 212] on p "Improve the automation of workflows, permissions, and rules within the PIM setu…" at bounding box center [890, 224] width 608 height 24
click at [981, 226] on mark "Improve the automation of workflows, permissions, and rules within the PIM setu…" at bounding box center [830, 225] width 488 height 19
click at [813, 226] on mark "Improve the automation of workflows, permissions, and rules within the PIM setu…" at bounding box center [830, 225] width 488 height 19
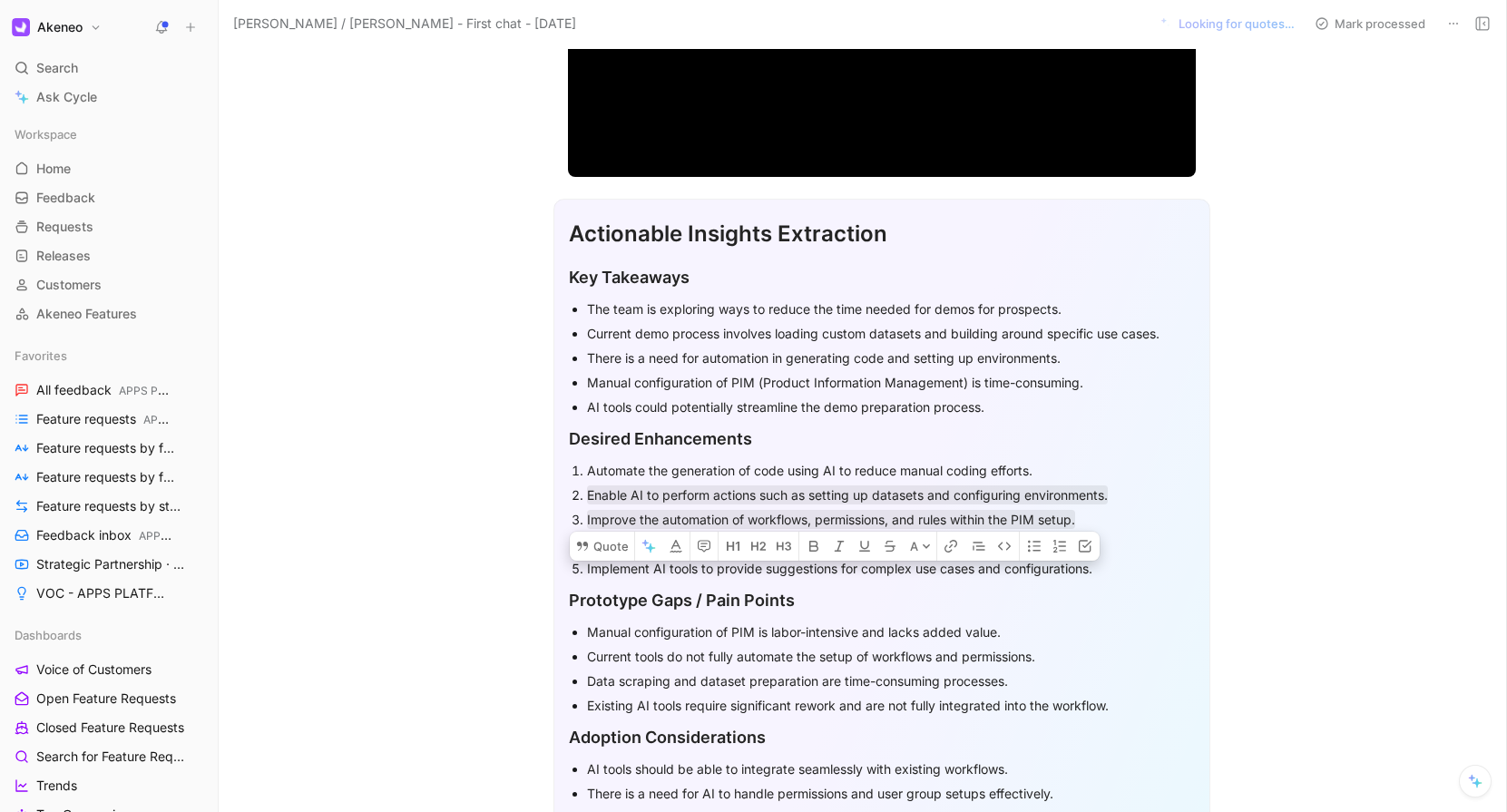
scroll to position [355, 0]
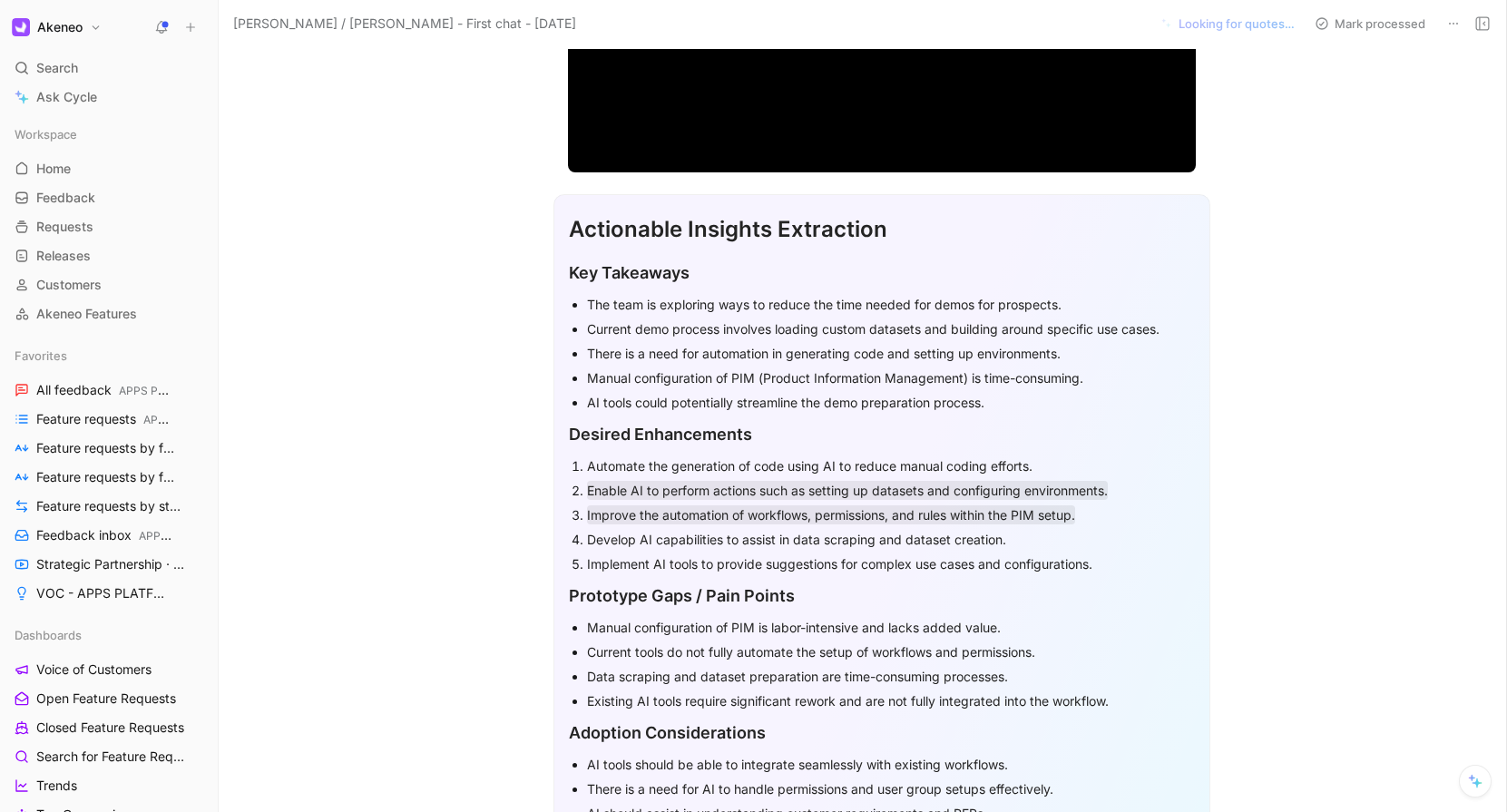
click at [700, 541] on div "Develop AI capabilities to assist in data scraping and dataset creation." at bounding box center [890, 539] width 608 height 19
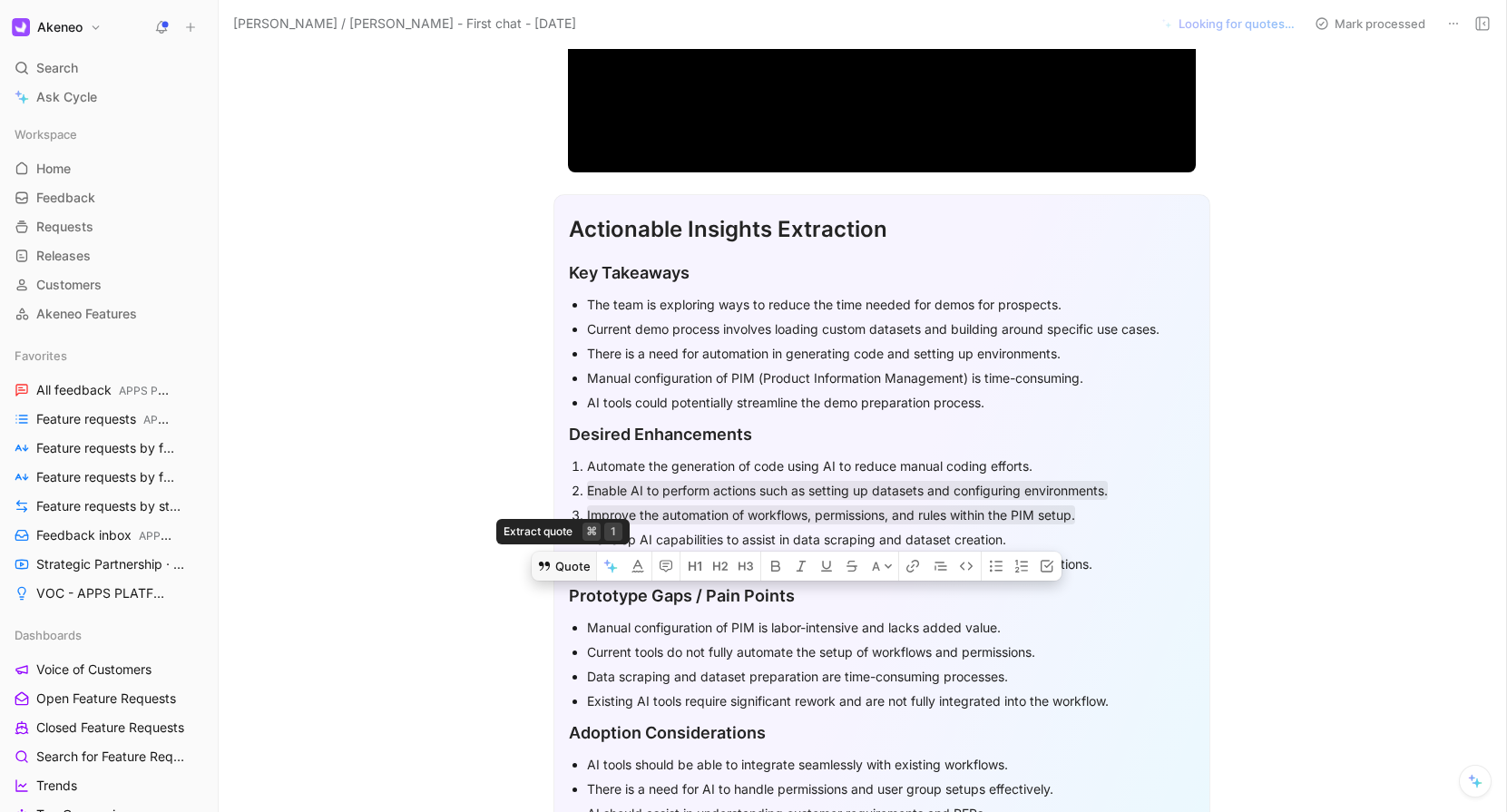
click at [568, 552] on button "Quote" at bounding box center [563, 566] width 65 height 29
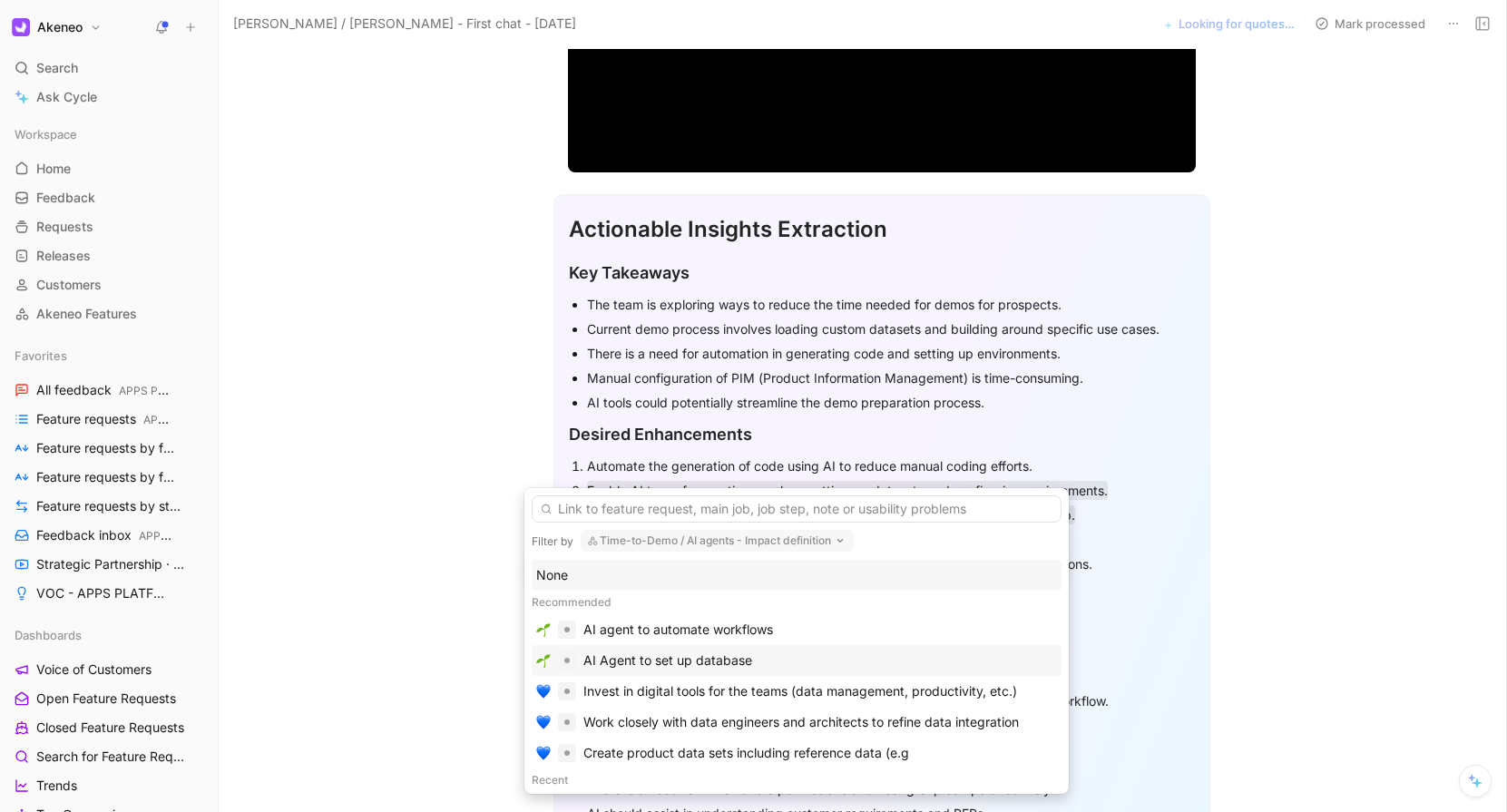
click at [612, 660] on div "AI Agent to set up database" at bounding box center [668, 660] width 168 height 21
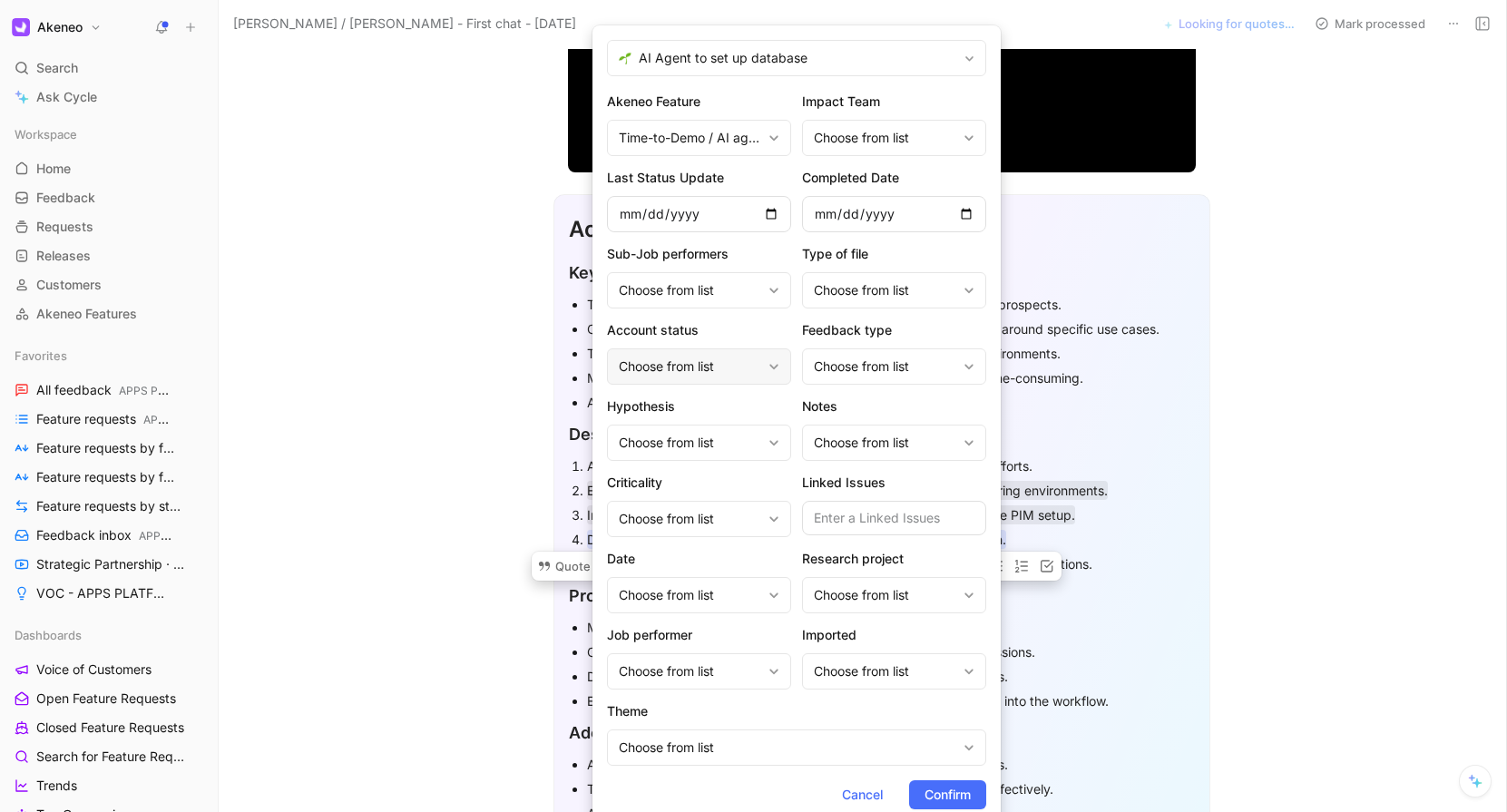
click at [708, 368] on div "Choose from list" at bounding box center [689, 366] width 142 height 21
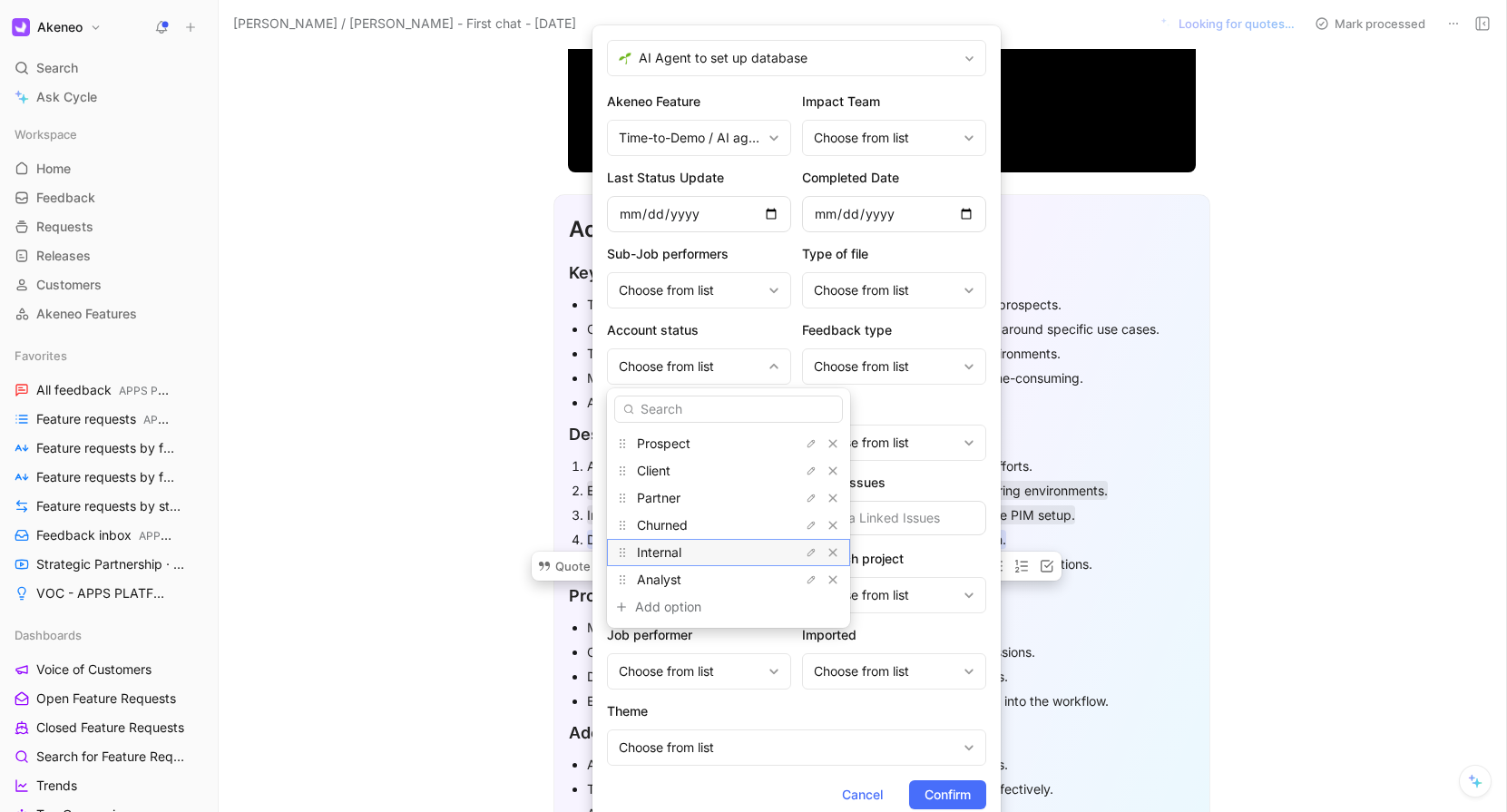
click at [685, 544] on div "Internal" at bounding box center [705, 552] width 136 height 21
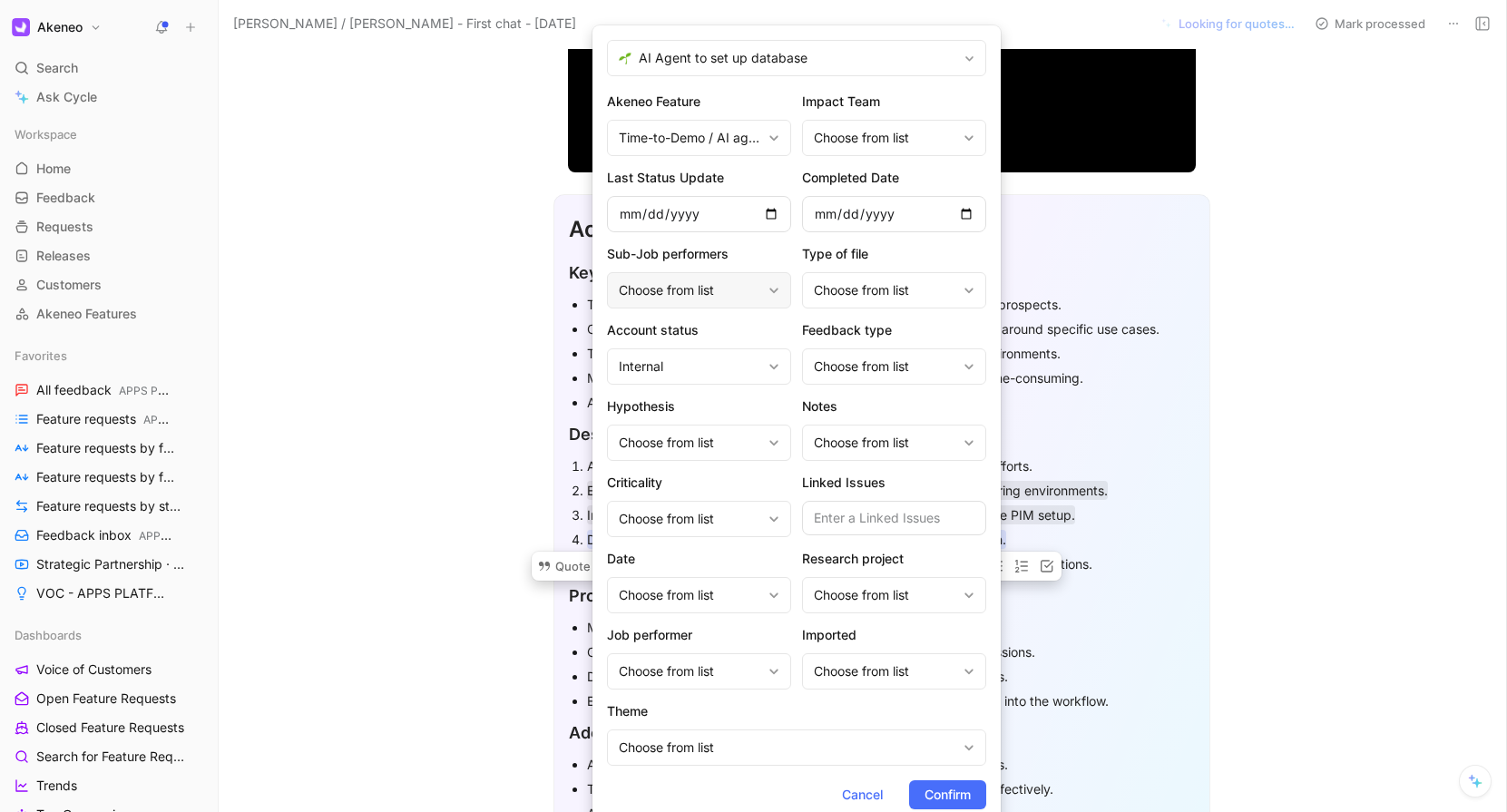
click at [722, 282] on div "Choose from list" at bounding box center [689, 290] width 142 height 21
click at [871, 375] on div "Choose from list" at bounding box center [885, 366] width 142 height 21
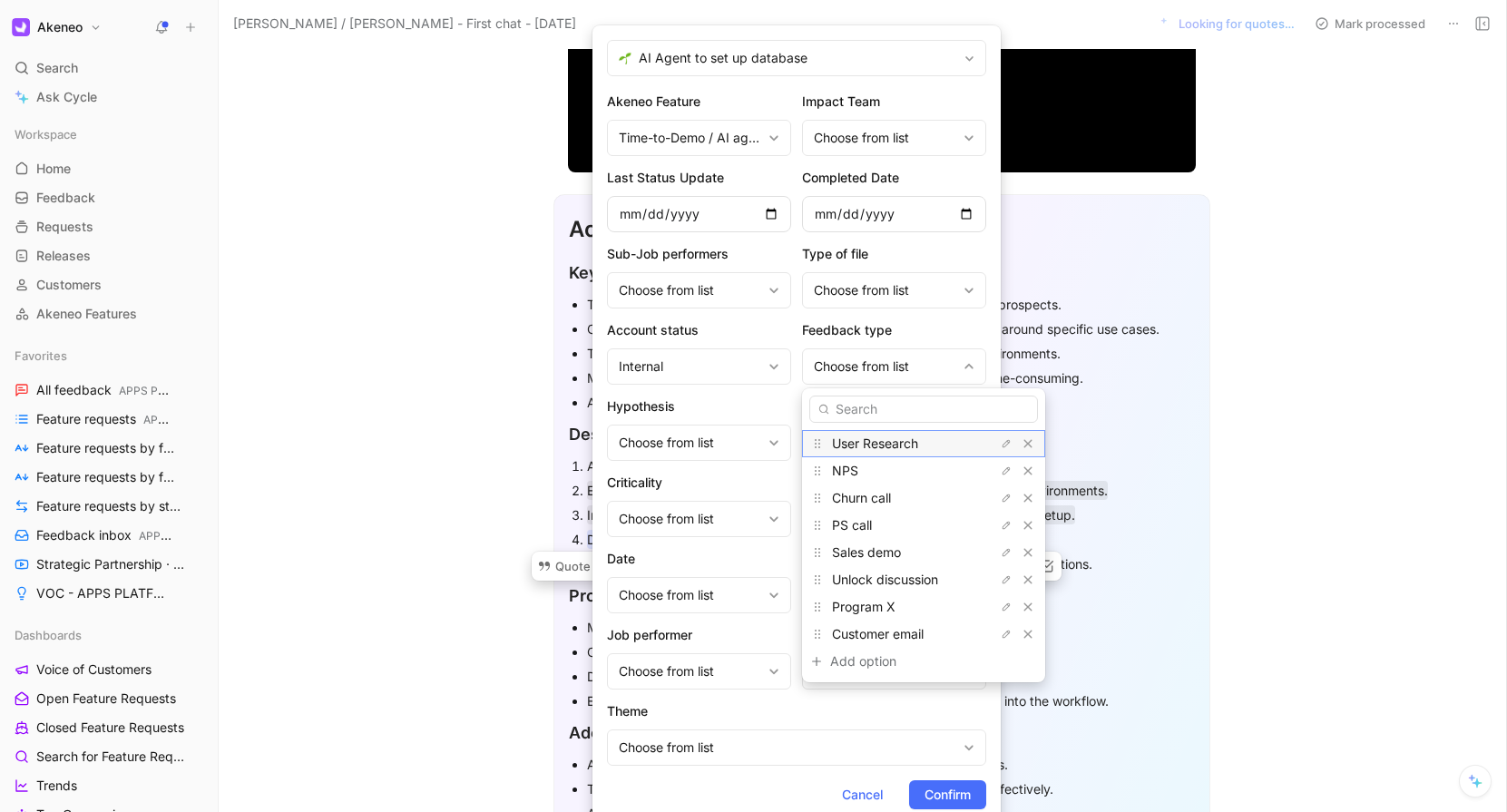
click at [877, 445] on span "User Research" at bounding box center [874, 443] width 86 height 15
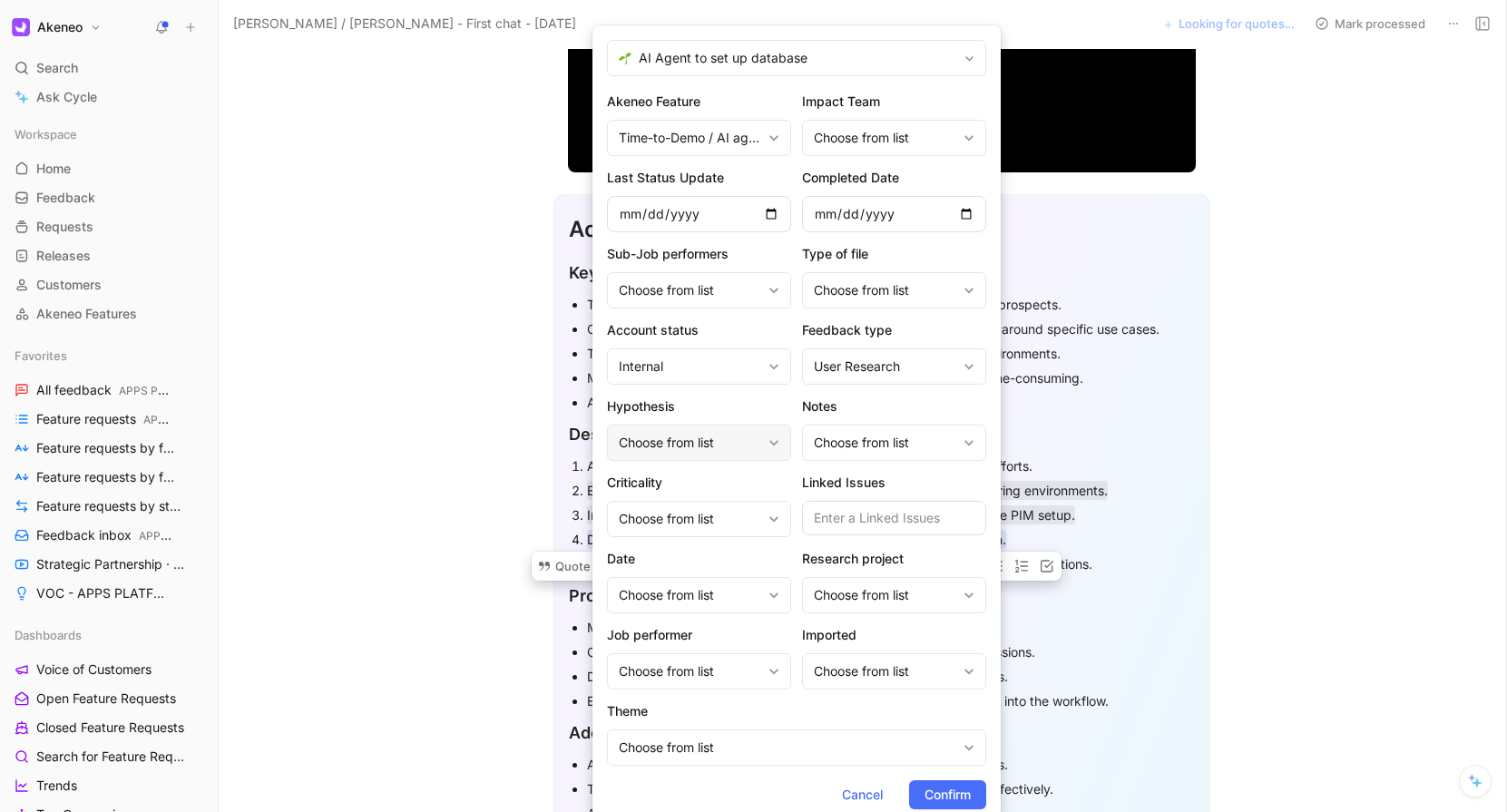
click at [729, 439] on div "Choose from list" at bounding box center [689, 442] width 142 height 21
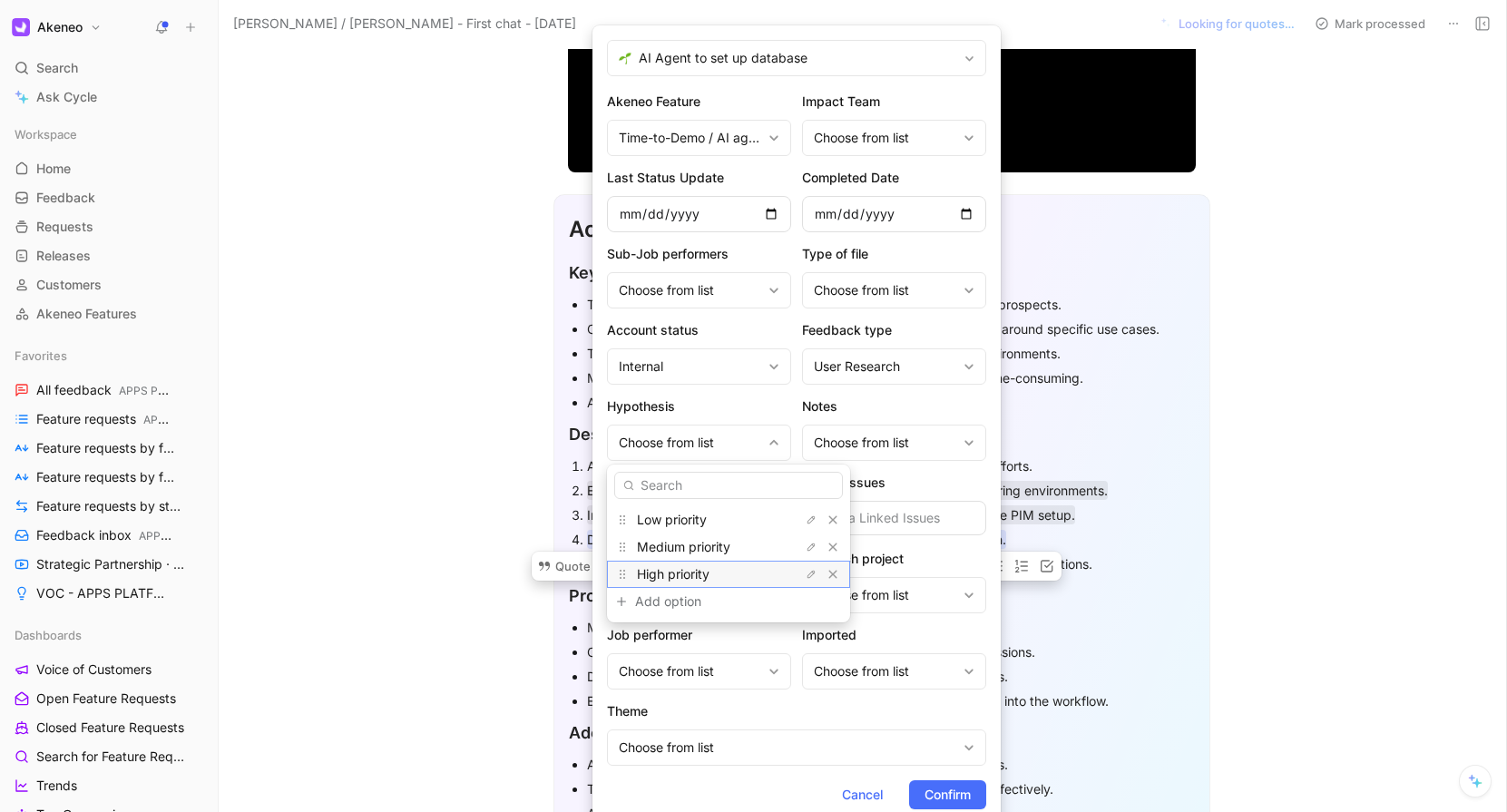
click at [682, 569] on span "High priority" at bounding box center [673, 574] width 73 height 15
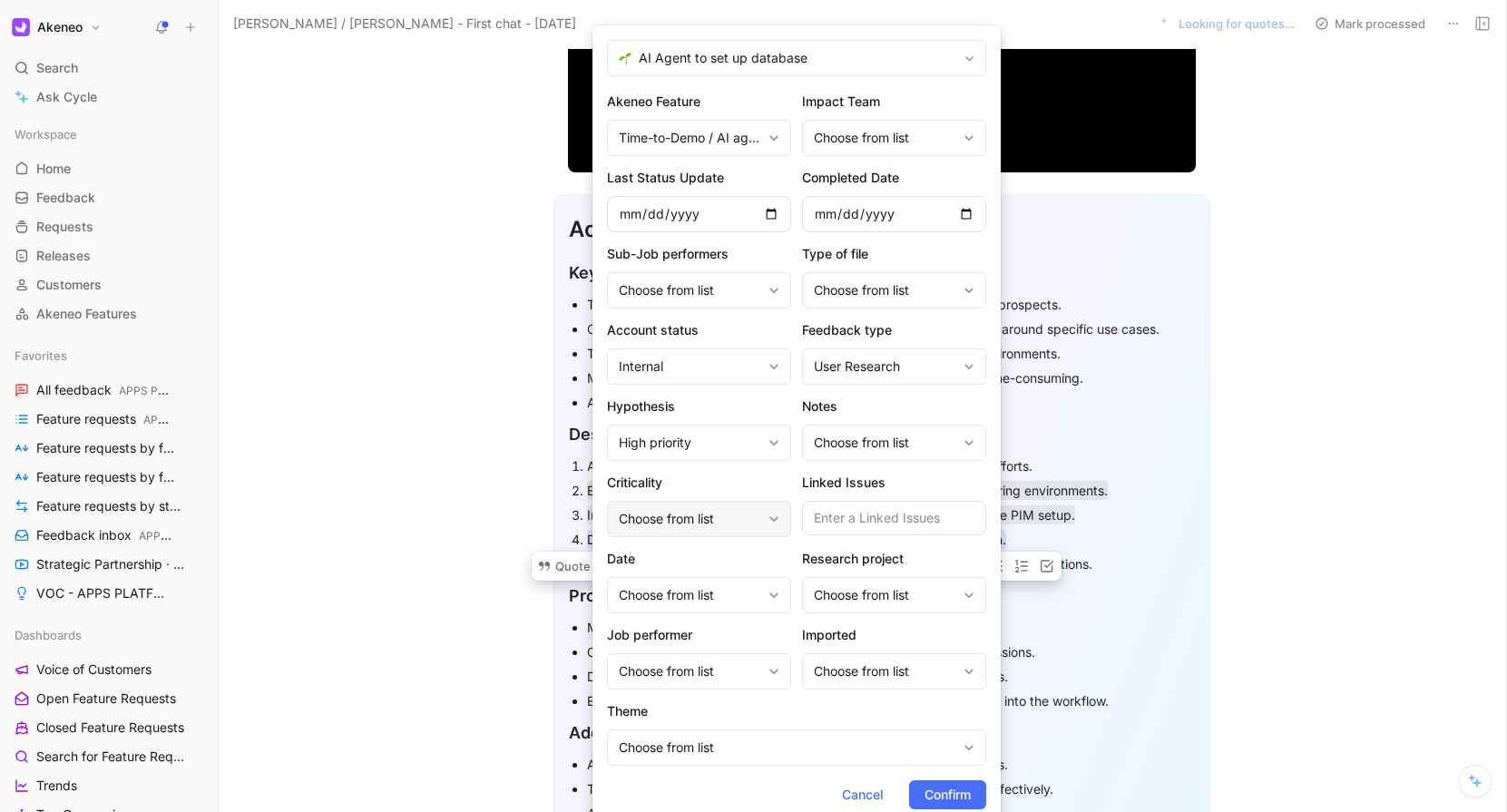
click at [716, 523] on div "Choose from list" at bounding box center [689, 519] width 142 height 21
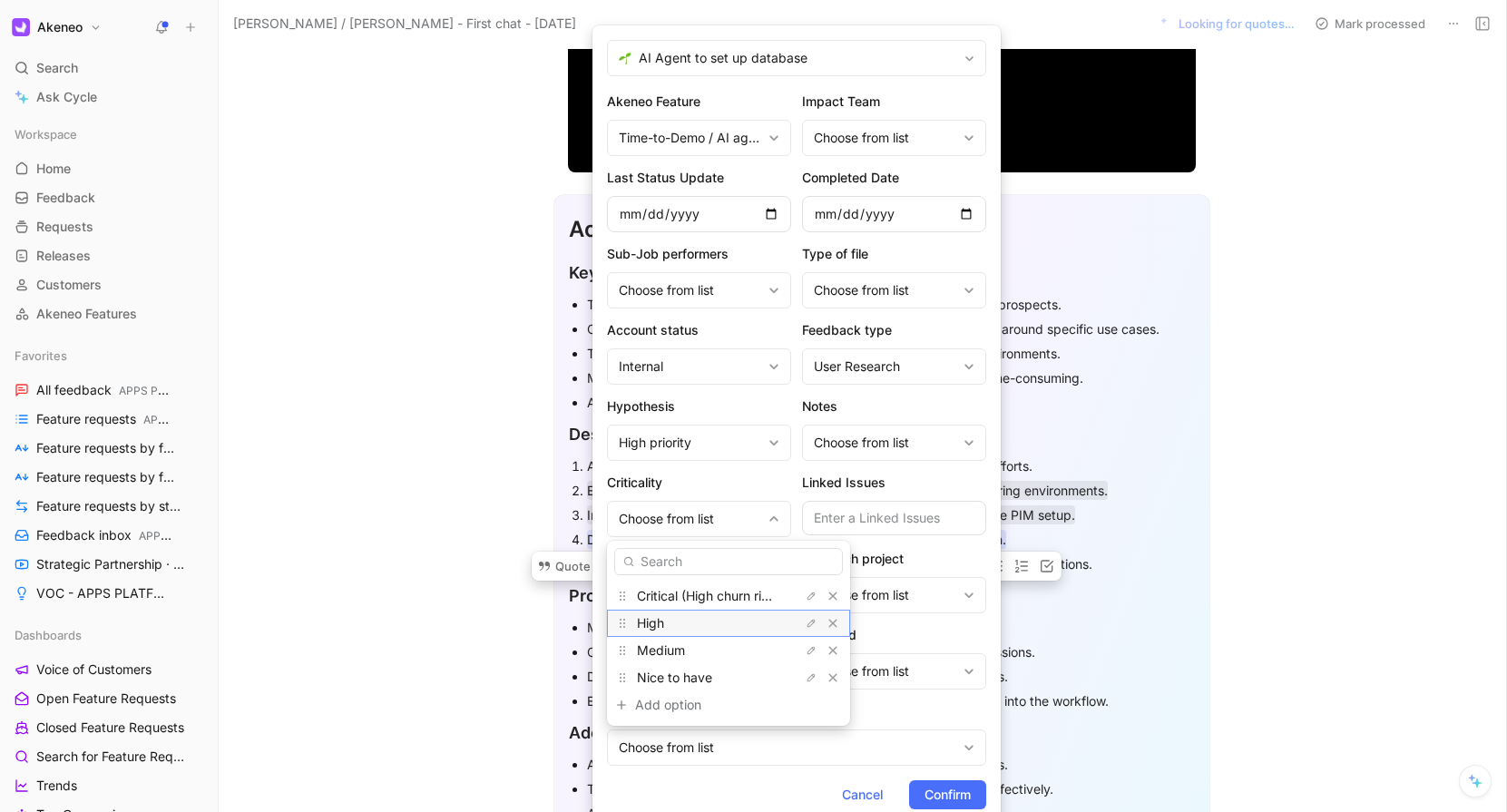
click at [671, 618] on div "High" at bounding box center [705, 623] width 136 height 21
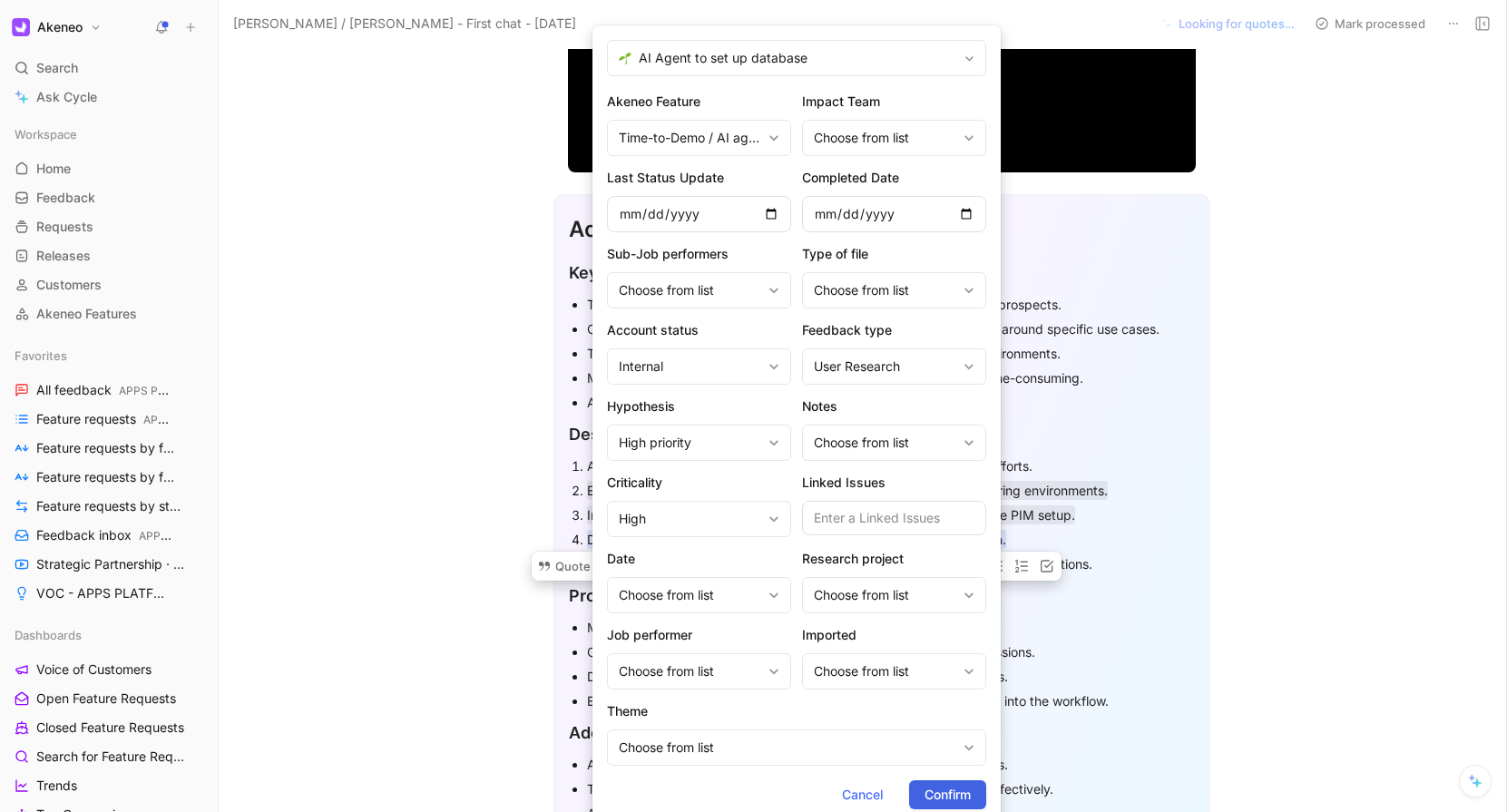
click at [940, 787] on span "Confirm" at bounding box center [948, 795] width 46 height 21
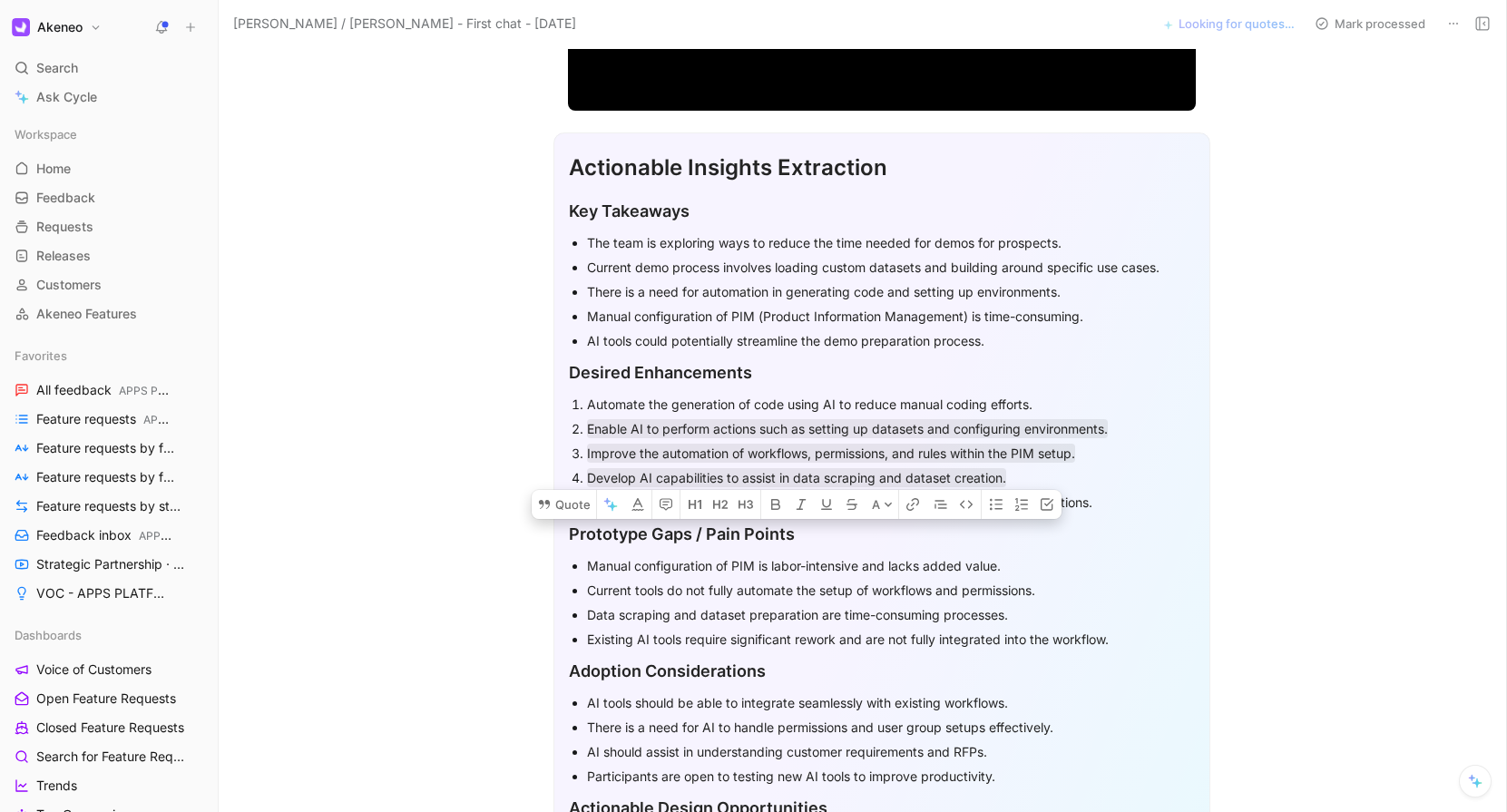
scroll to position [424, 0]
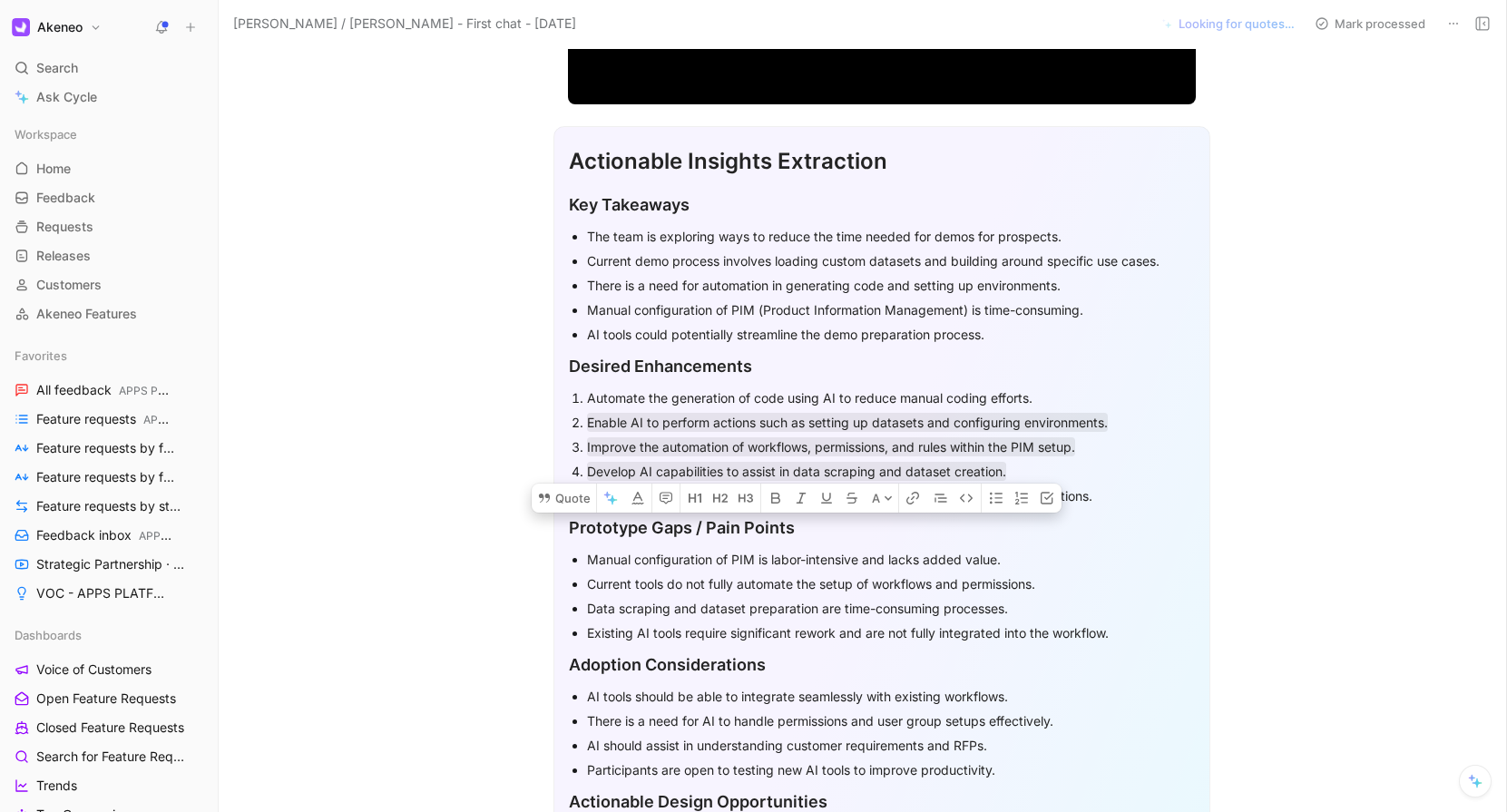
click at [650, 492] on div "Implement AI tools to provide suggestions for complex use cases and configurati…" at bounding box center [890, 496] width 608 height 19
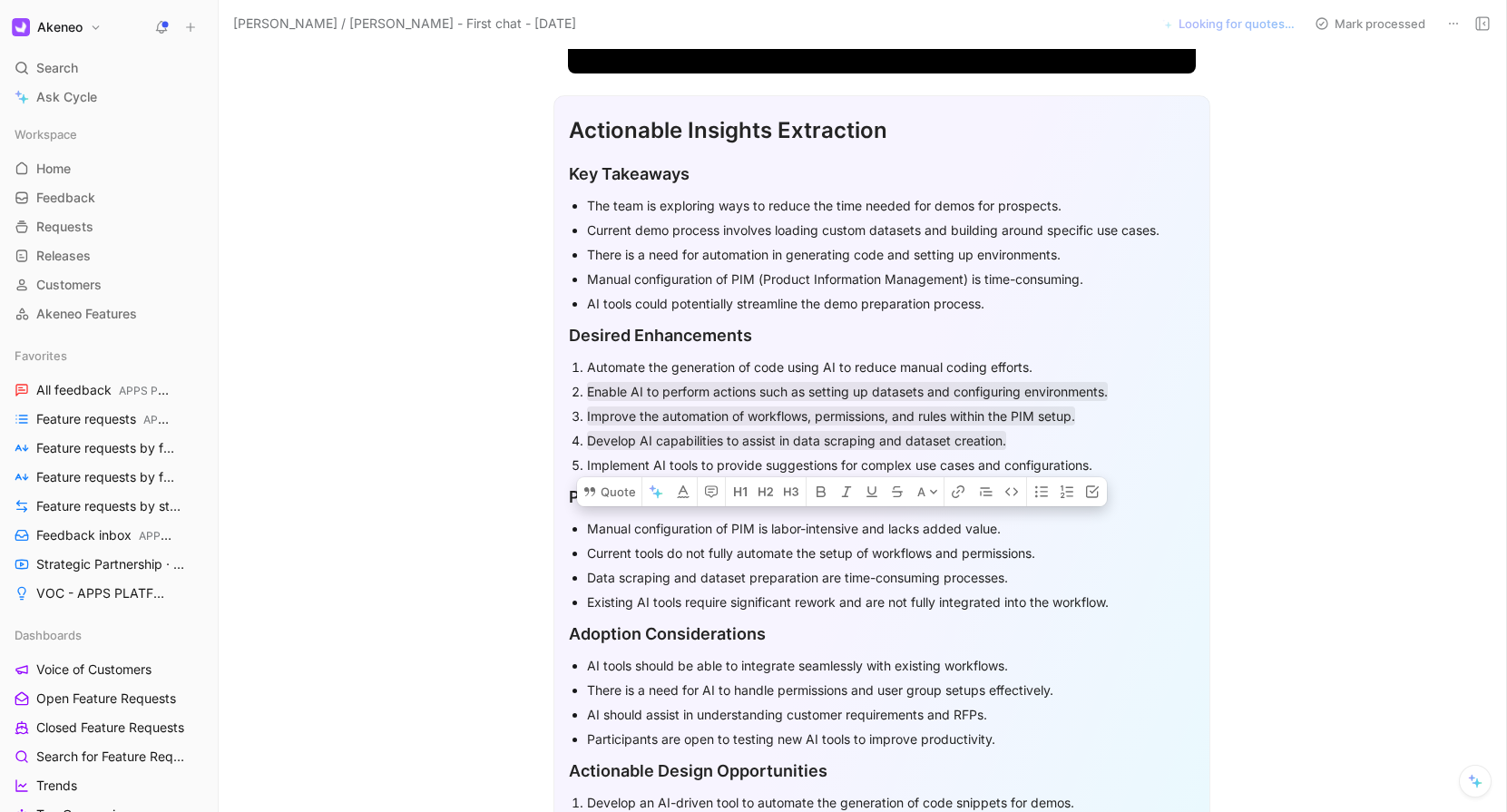
scroll to position [453, 0]
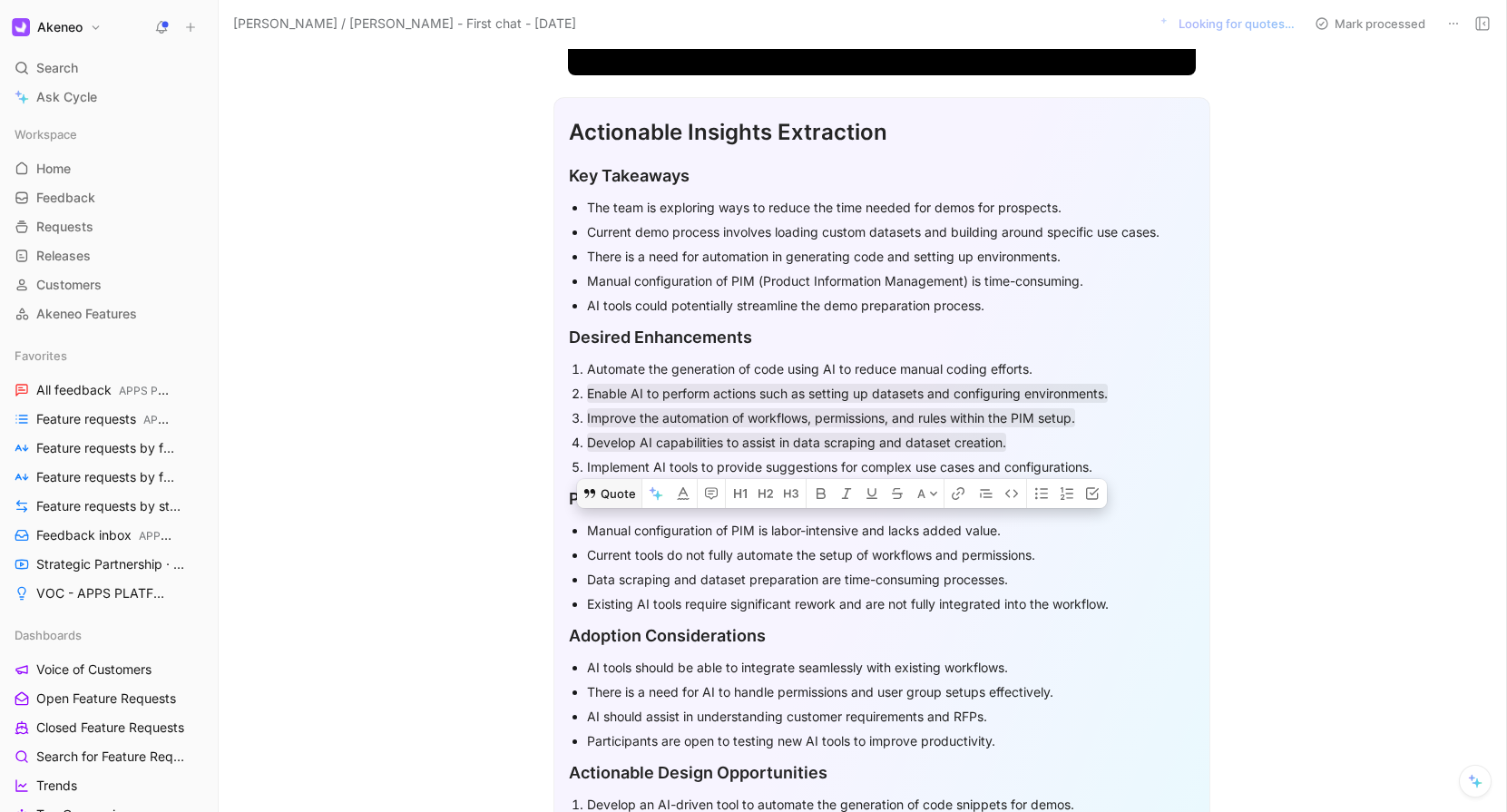
click at [584, 486] on icon at bounding box center [589, 493] width 15 height 15
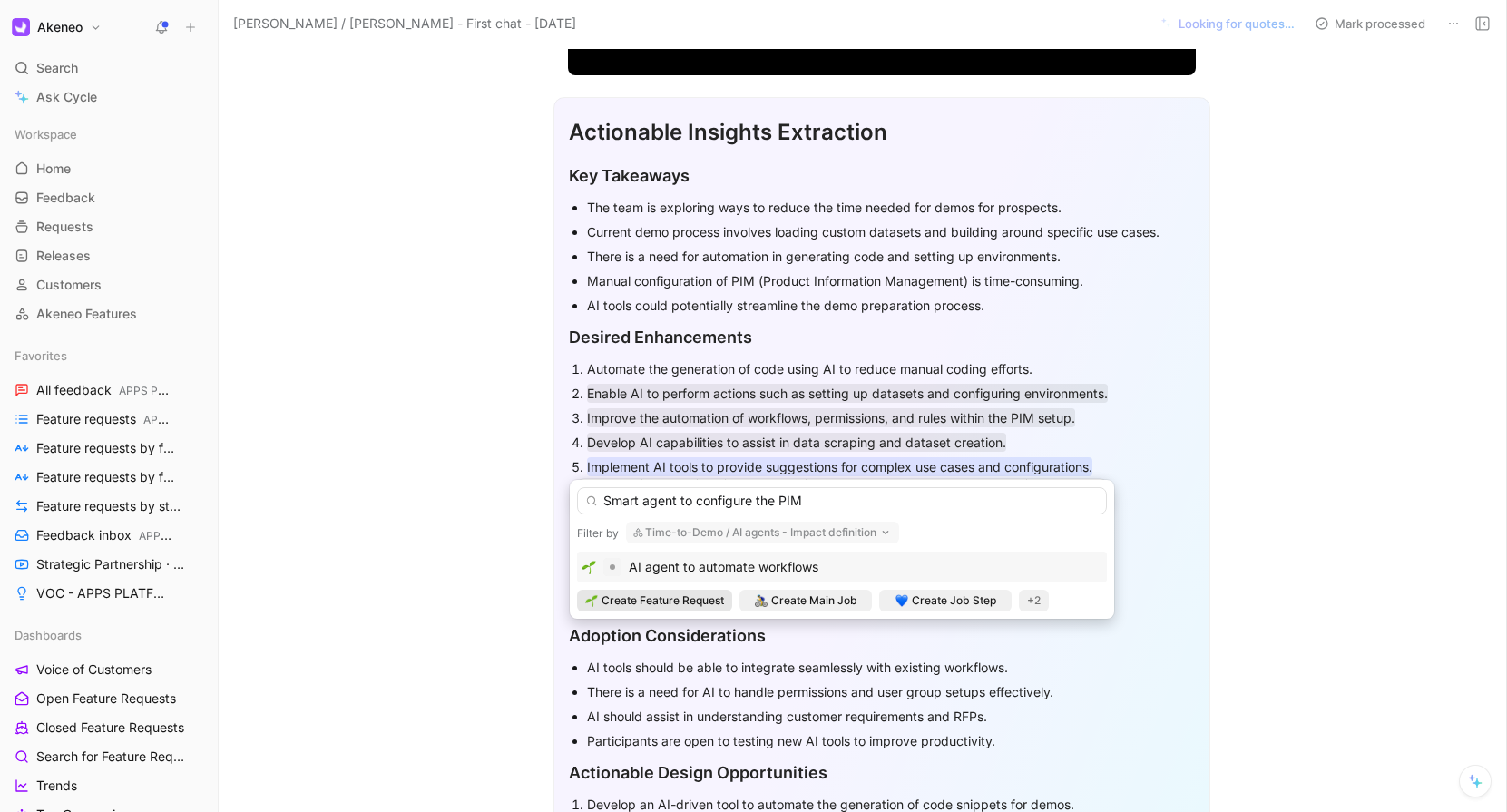
type input "Smart agent to configure the PIM"
click at [633, 599] on span "Create Feature Request" at bounding box center [662, 600] width 123 height 18
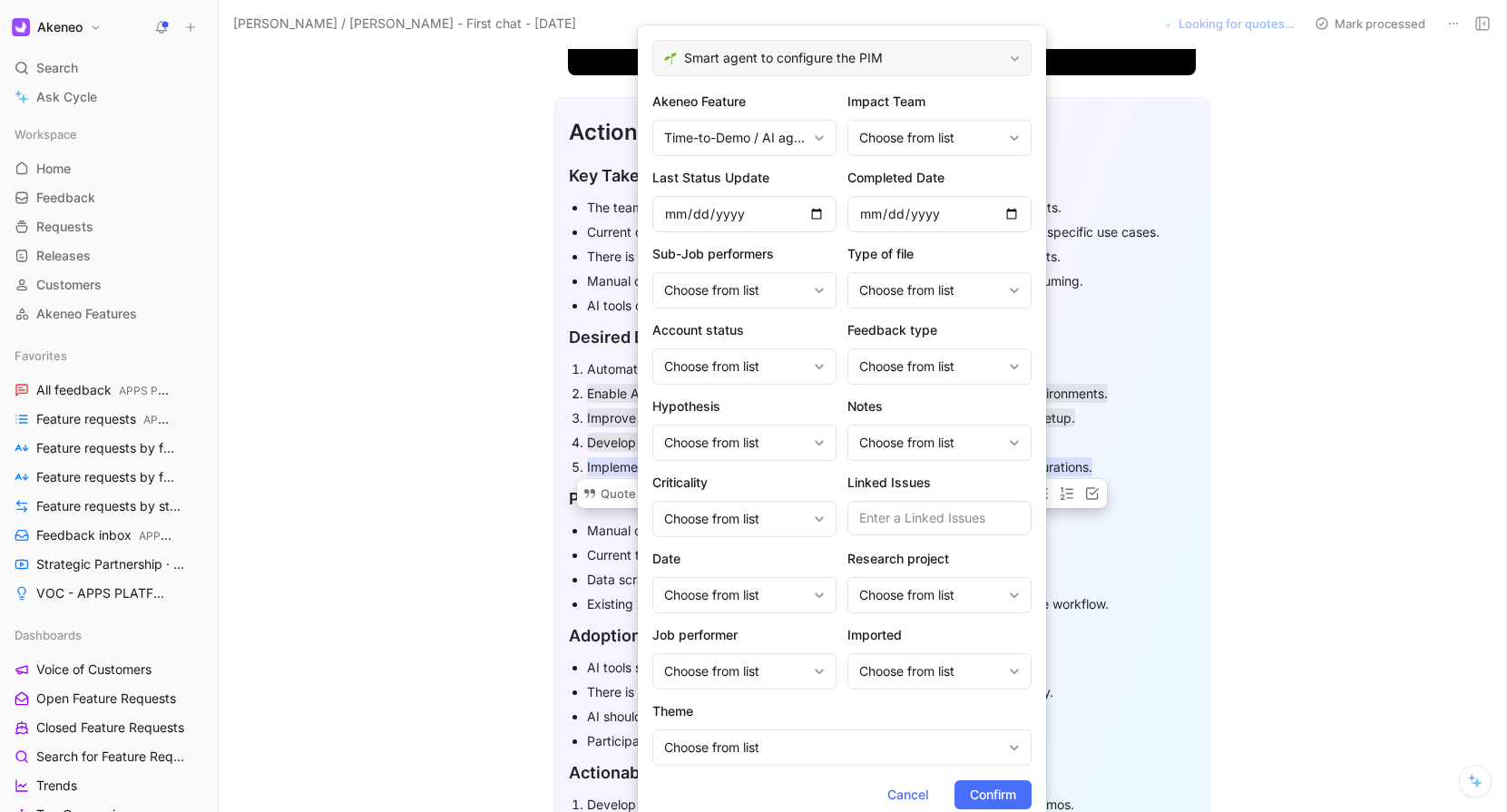
click at [838, 67] on span "Smart agent to configure the PIM" at bounding box center [843, 58] width 318 height 21
click at [773, 449] on div "Choose from list" at bounding box center [735, 442] width 142 height 21
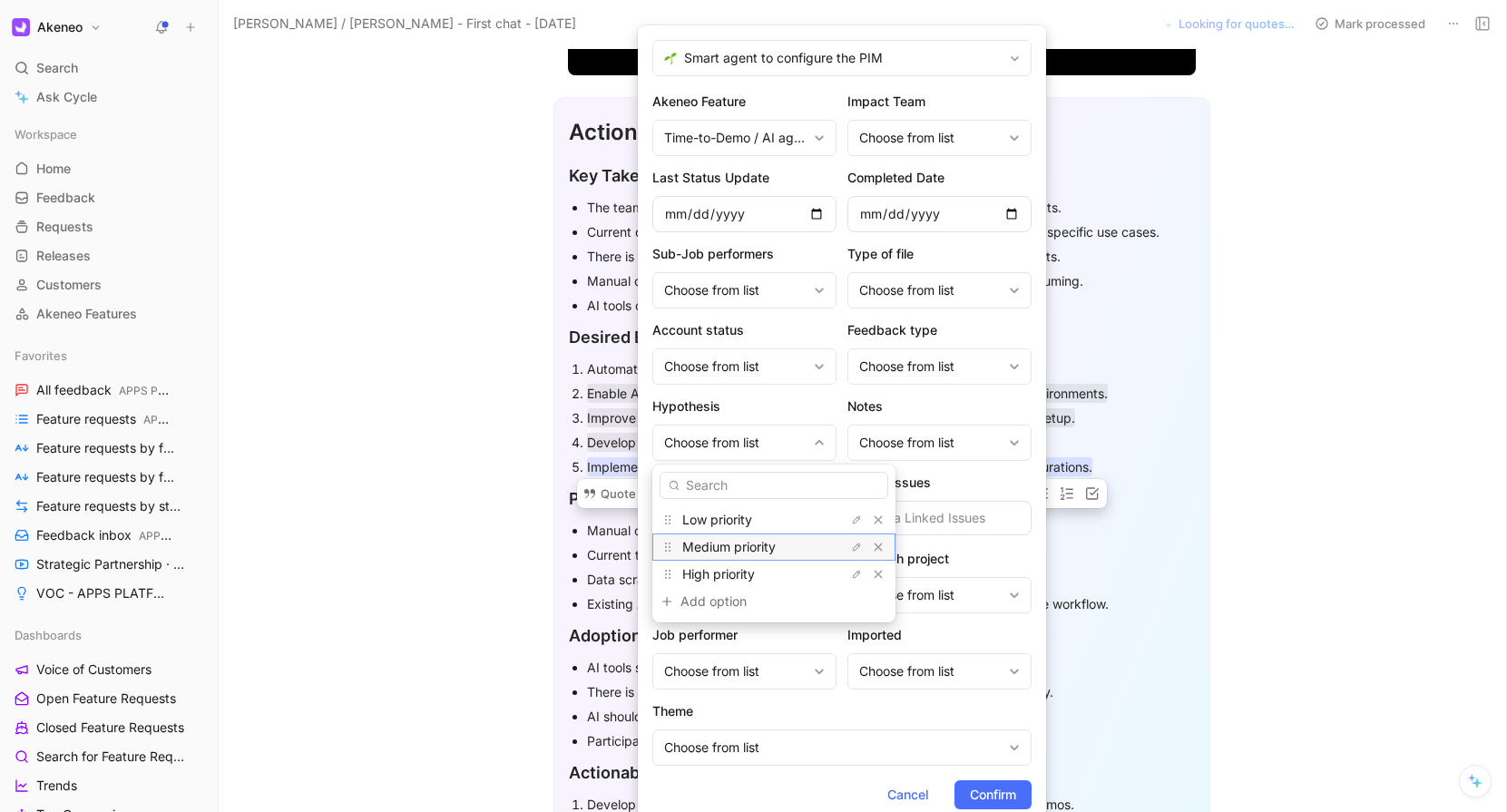
click at [762, 556] on div "Medium priority" at bounding box center [750, 547] width 136 height 21
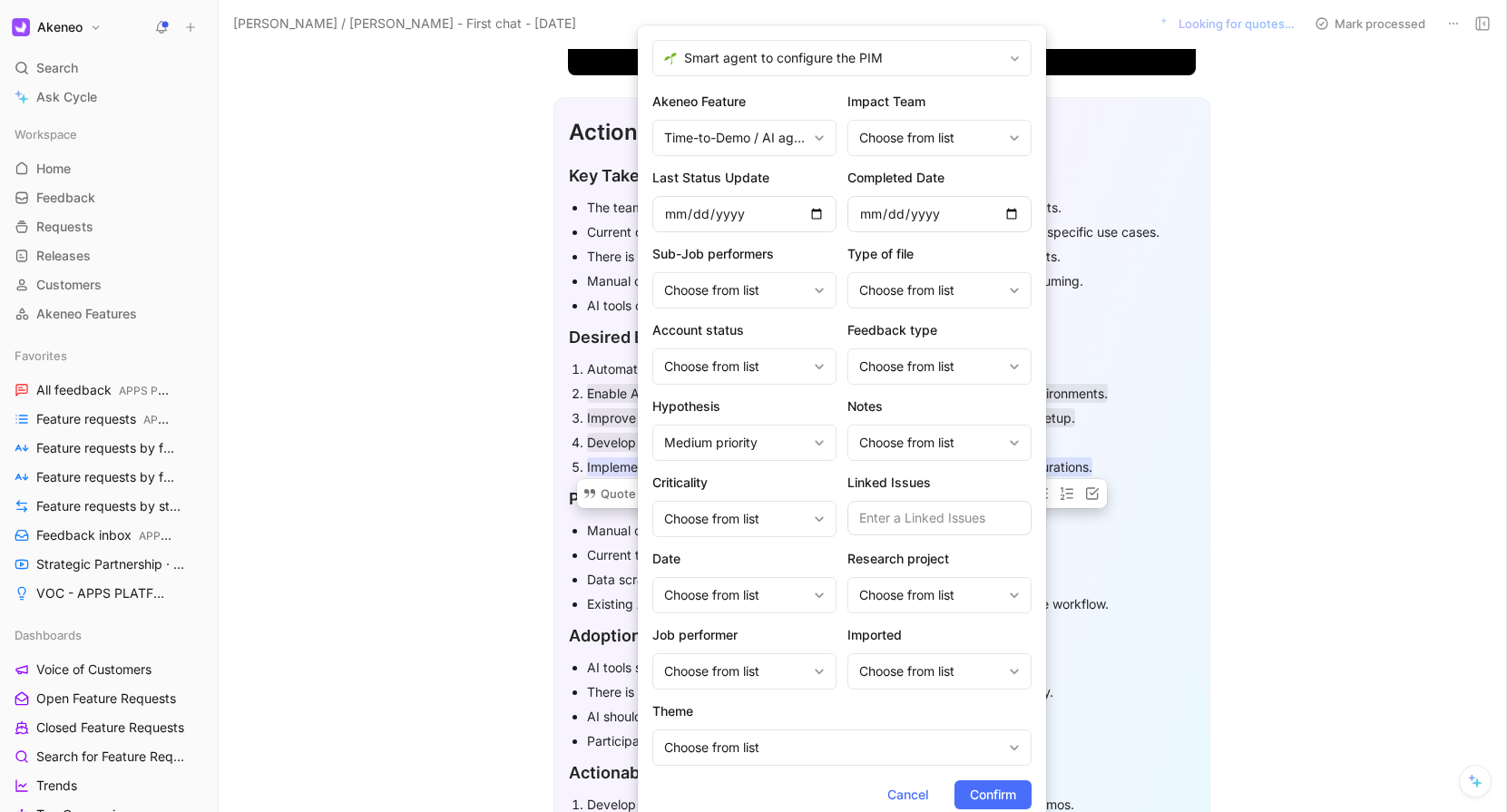
click at [768, 488] on h2 "Criticality" at bounding box center [744, 482] width 184 height 21
click at [763, 508] on div "Choose from list" at bounding box center [735, 519] width 142 height 21
click at [731, 658] on div "Medium" at bounding box center [750, 650] width 136 height 21
click at [793, 505] on div "Medium" at bounding box center [744, 518] width 184 height 36
click at [925, 368] on div "Choose from list" at bounding box center [929, 366] width 142 height 21
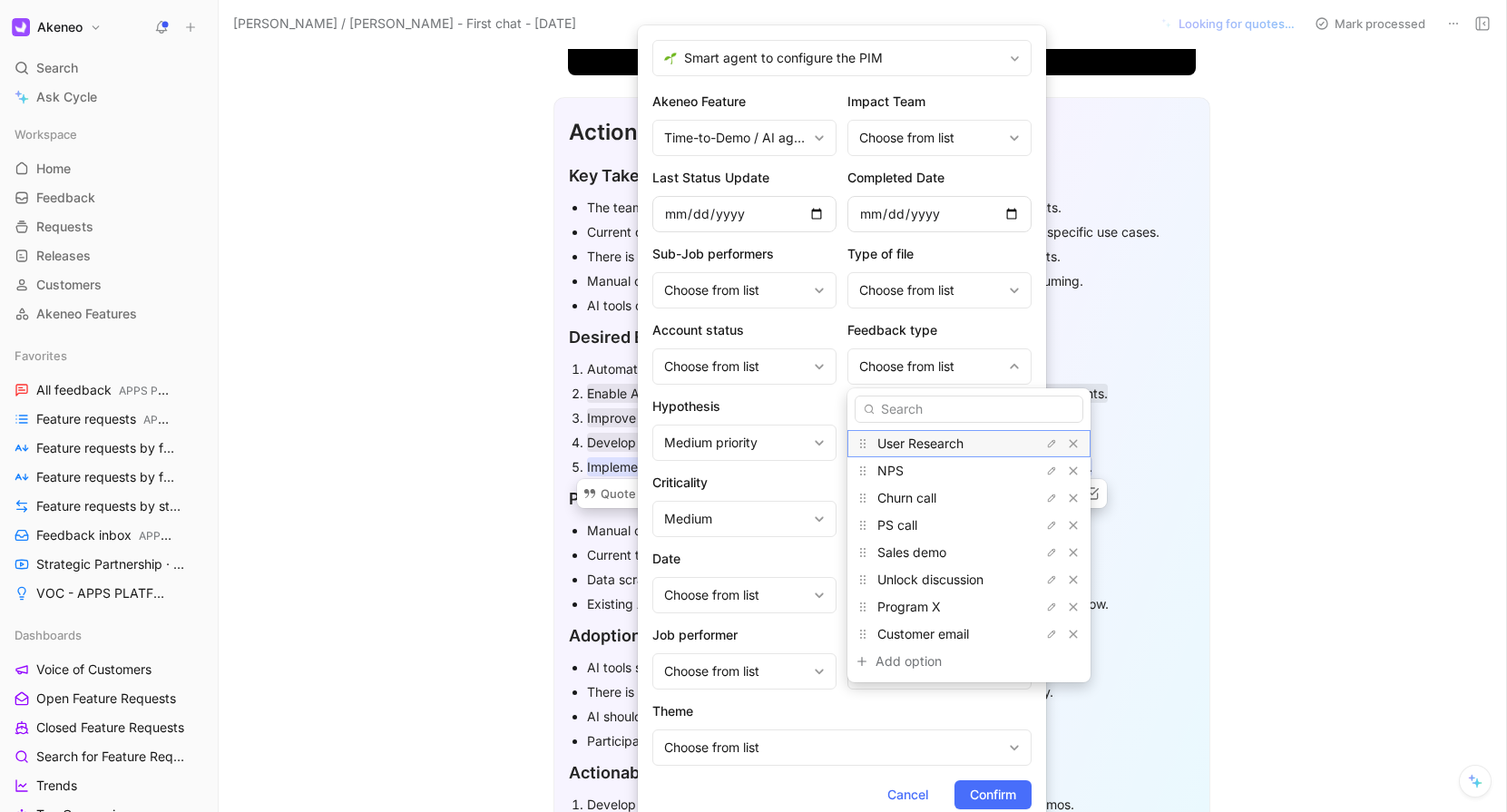
click at [930, 442] on span "User Research" at bounding box center [919, 443] width 86 height 15
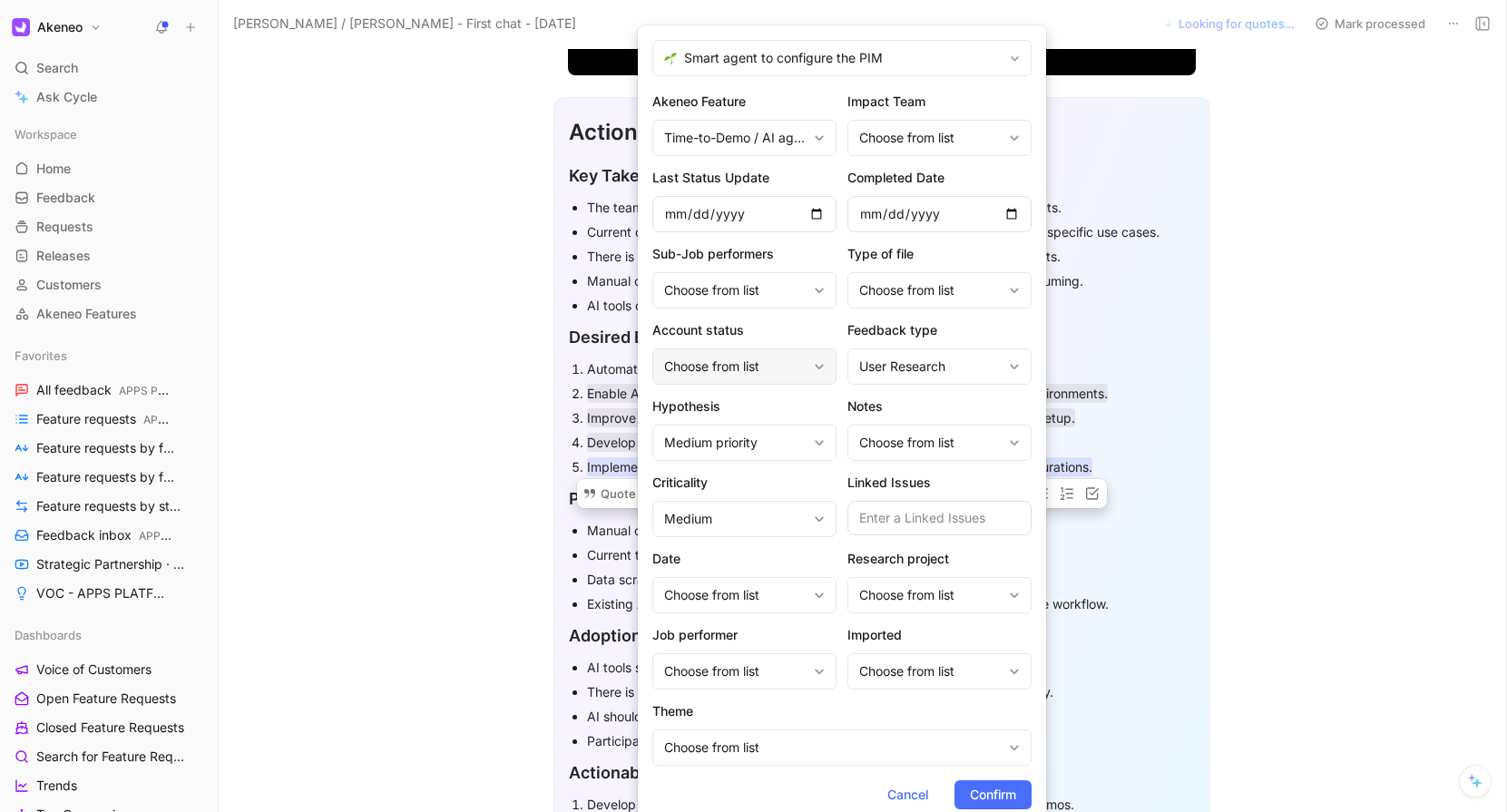
click at [771, 369] on div "Choose from list" at bounding box center [735, 366] width 142 height 21
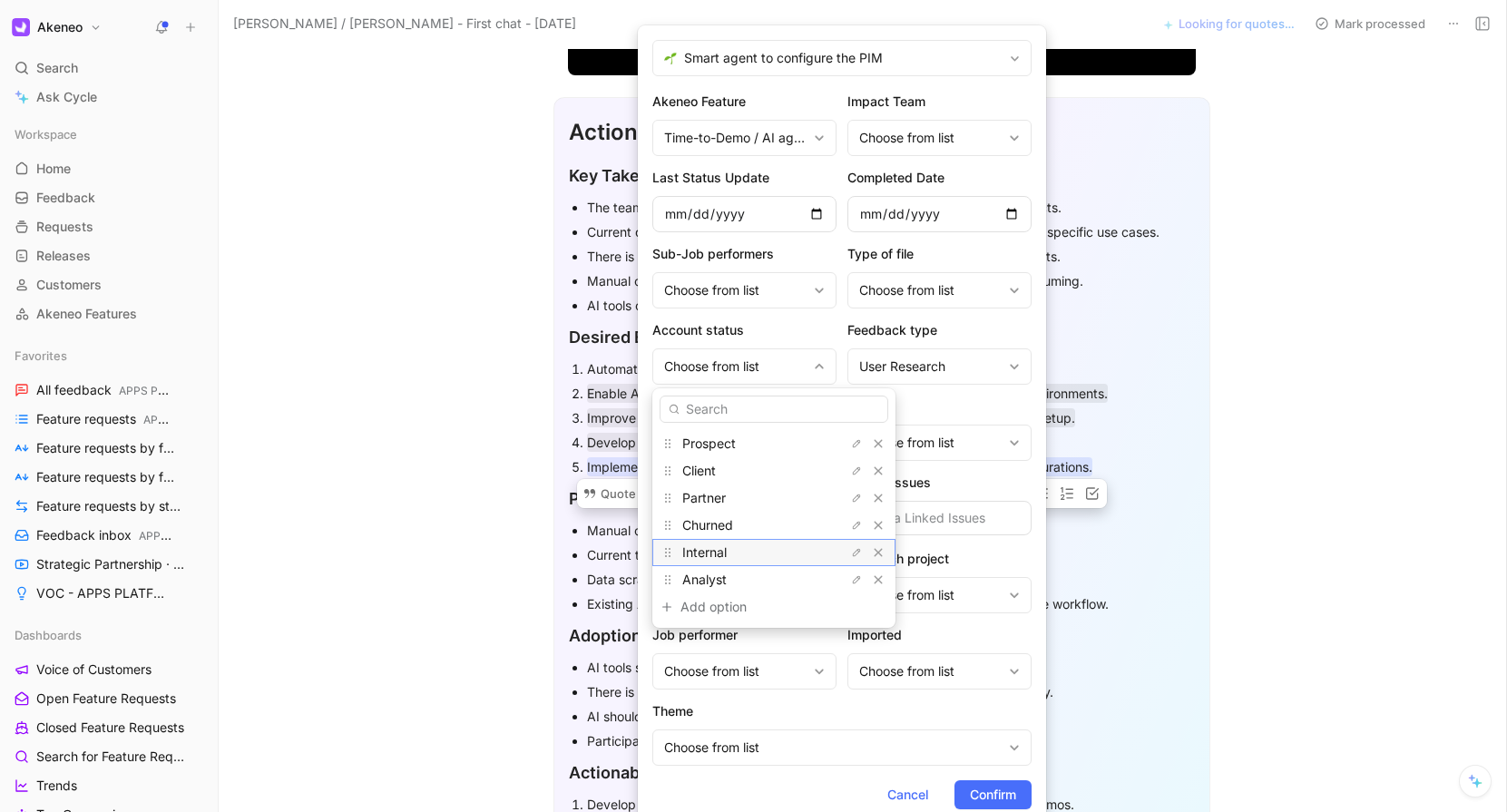
click at [720, 554] on span "Internal" at bounding box center [705, 552] width 45 height 15
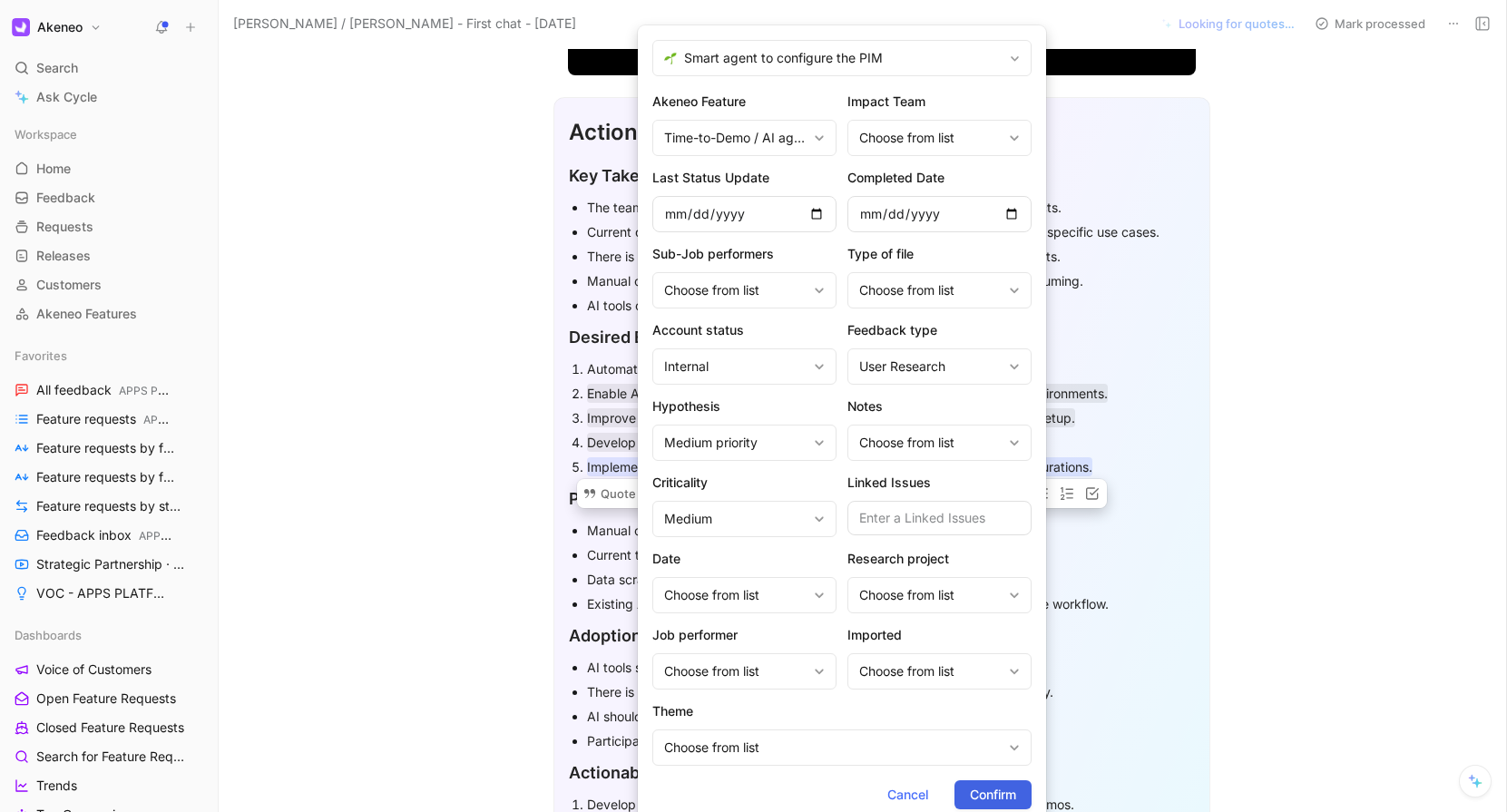
click at [1000, 797] on span "Confirm" at bounding box center [993, 795] width 46 height 21
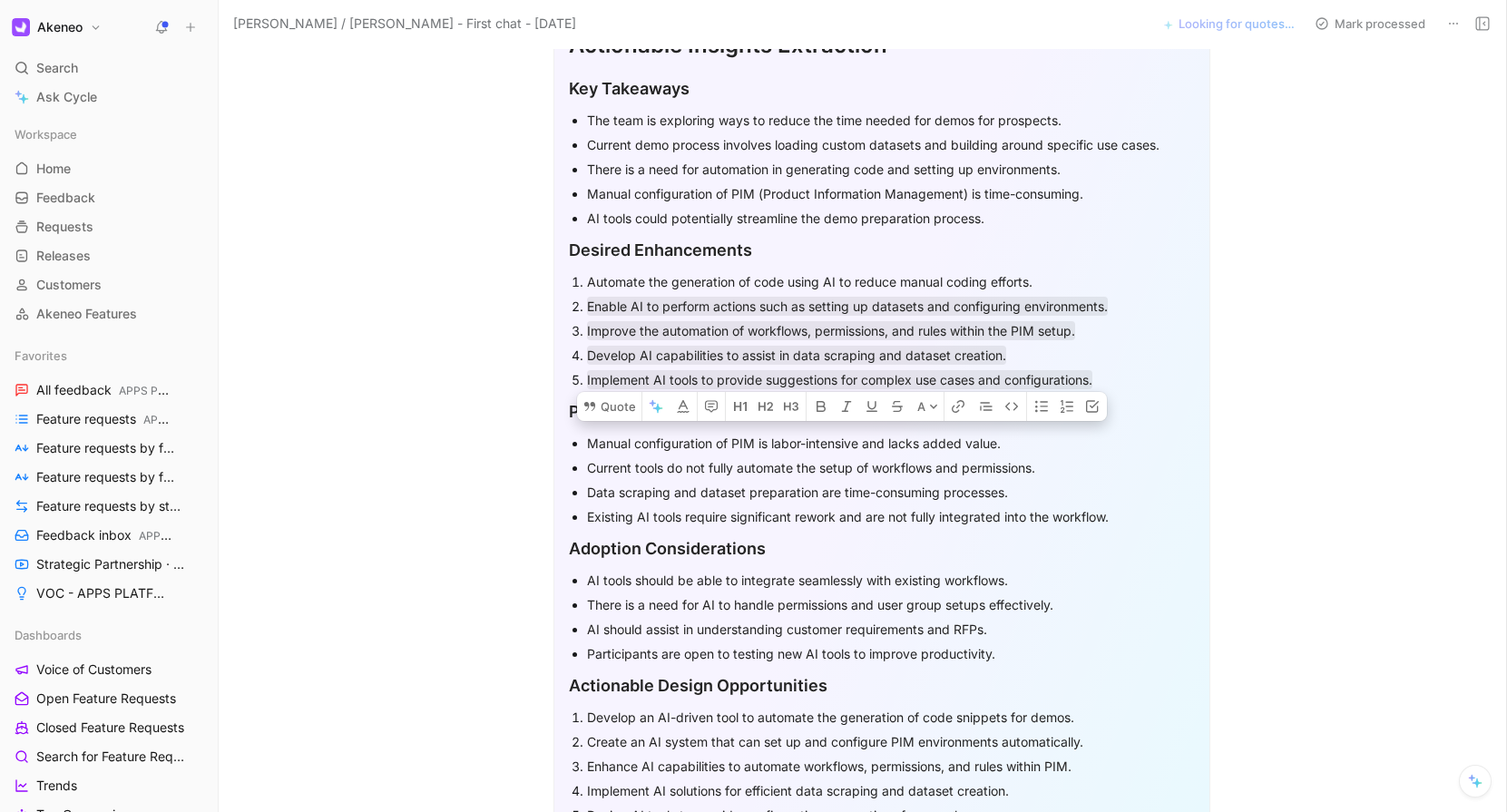
scroll to position [539, 0]
click at [773, 449] on div "Manual configuration of PIM is labor-intensive and lacks added value." at bounding box center [890, 444] width 608 height 19
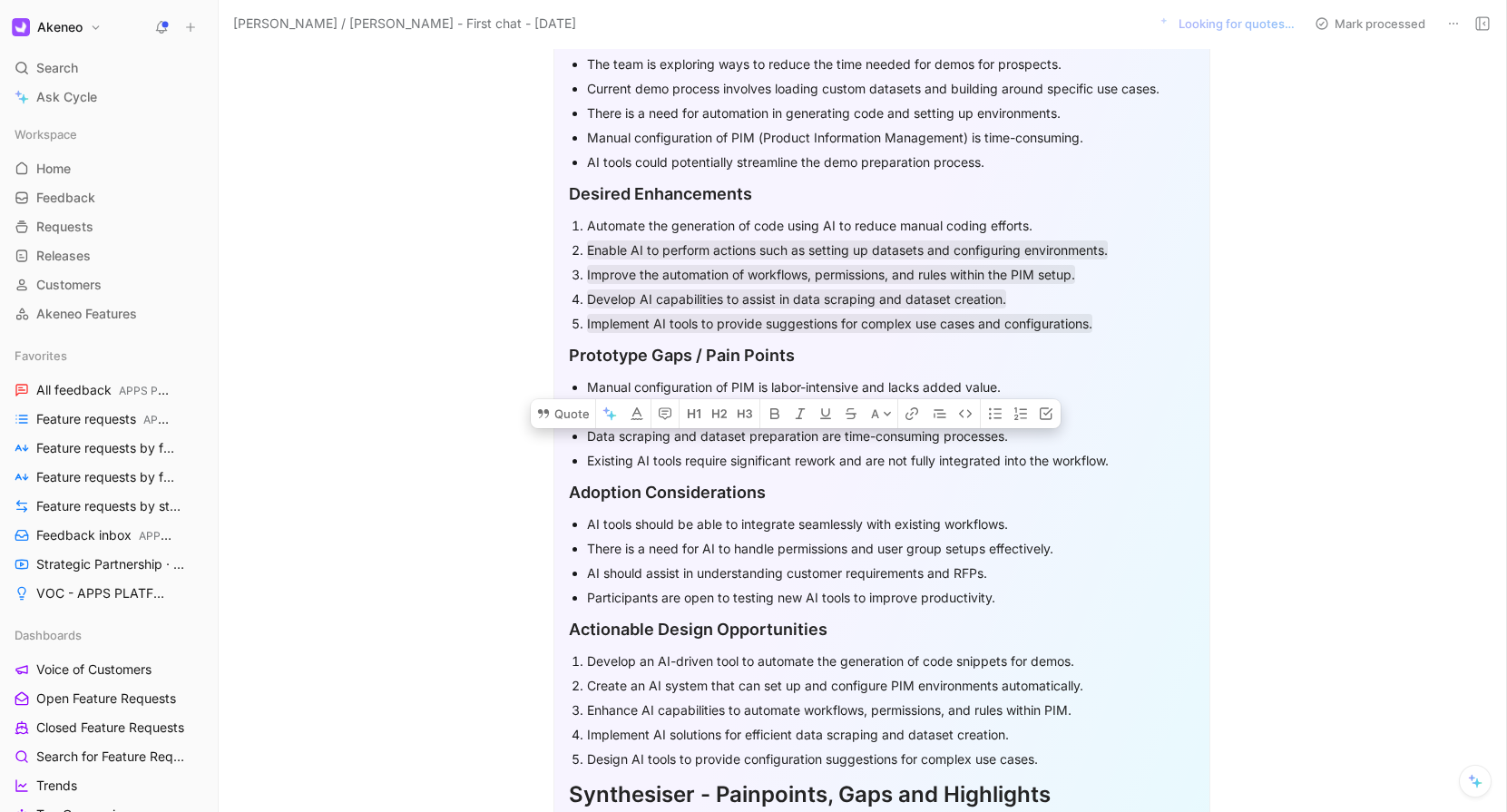
scroll to position [599, 0]
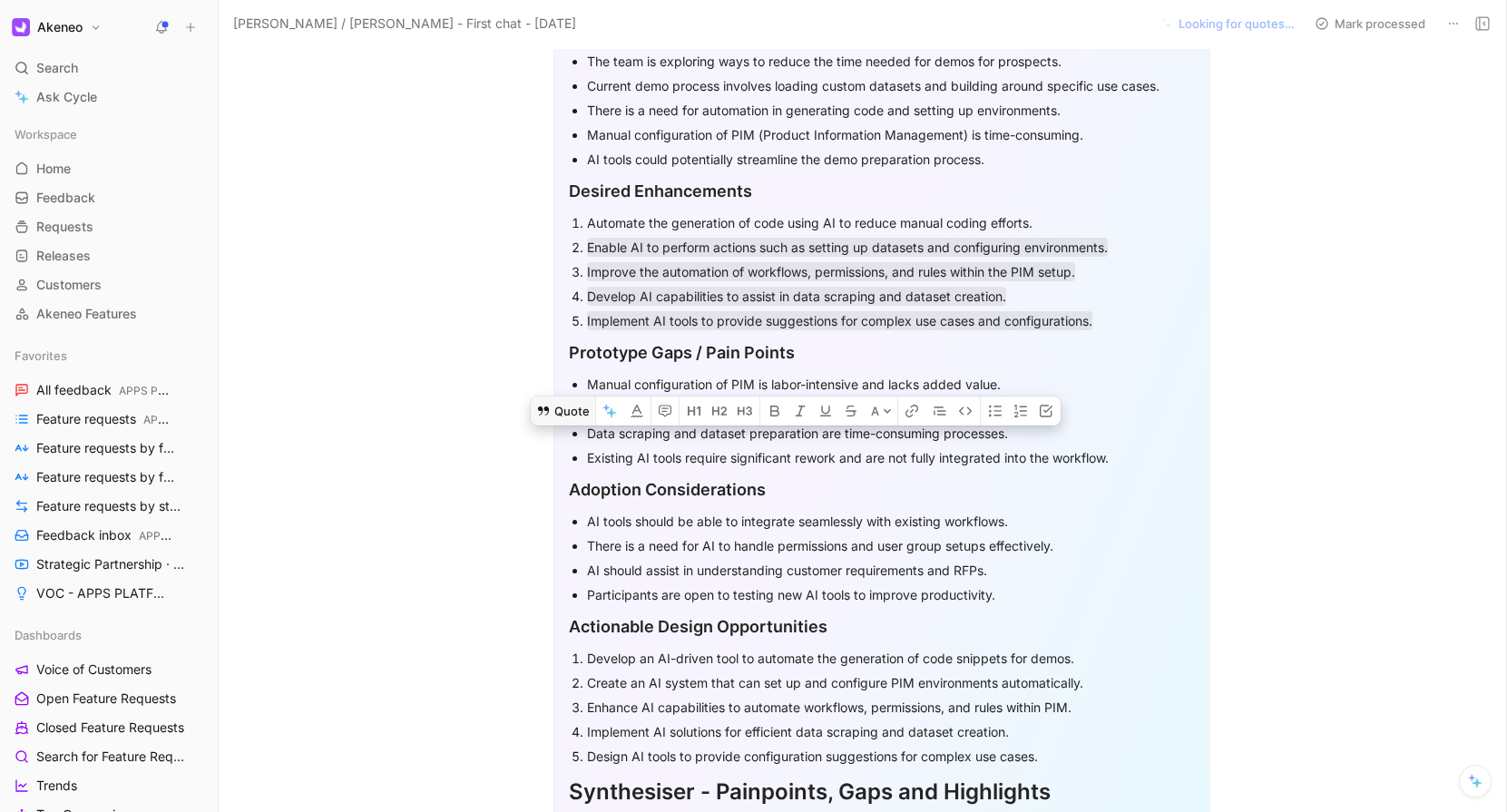
click at [569, 397] on button "Quote" at bounding box center [562, 411] width 65 height 29
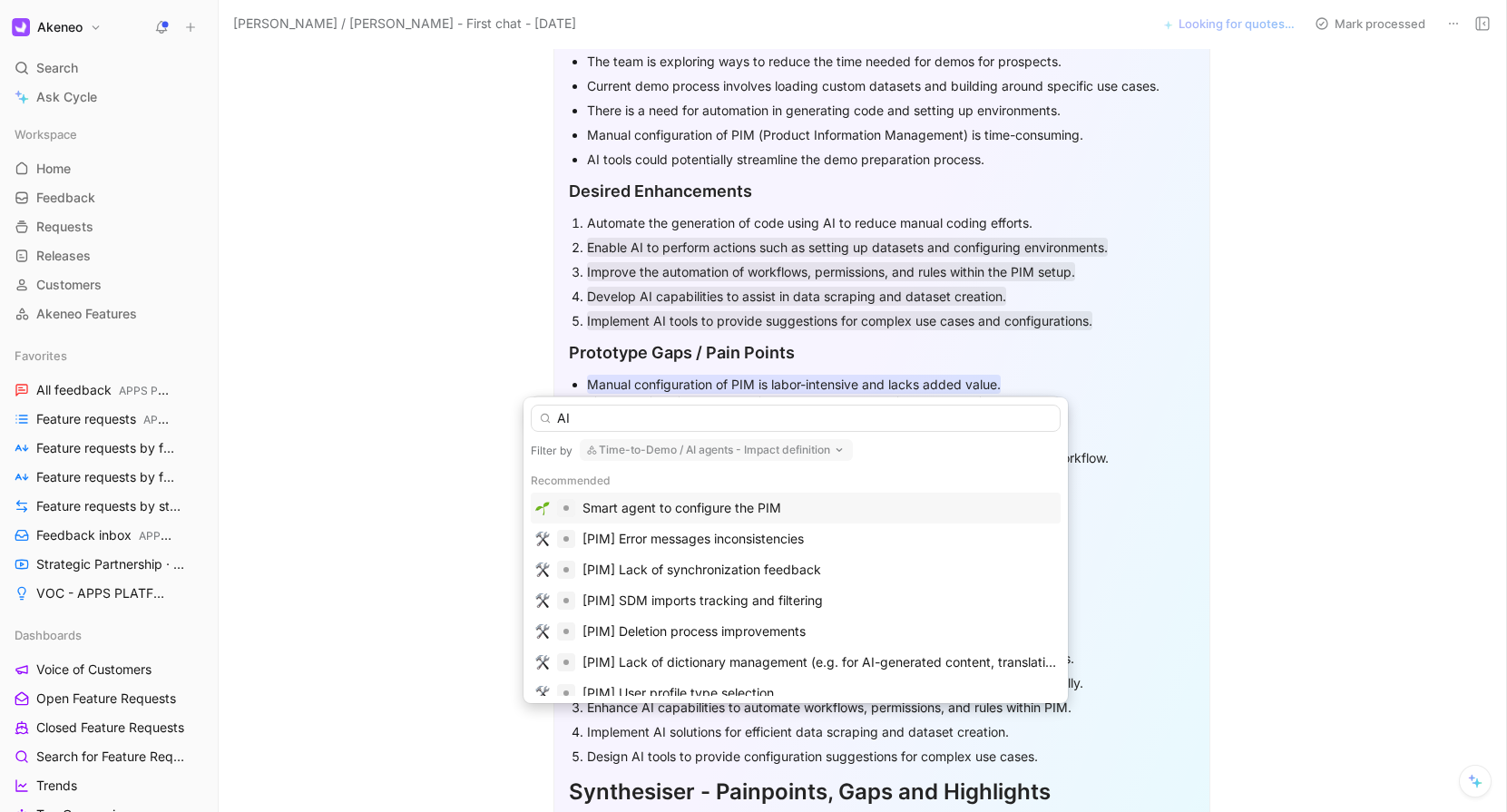
scroll to position [0, 0]
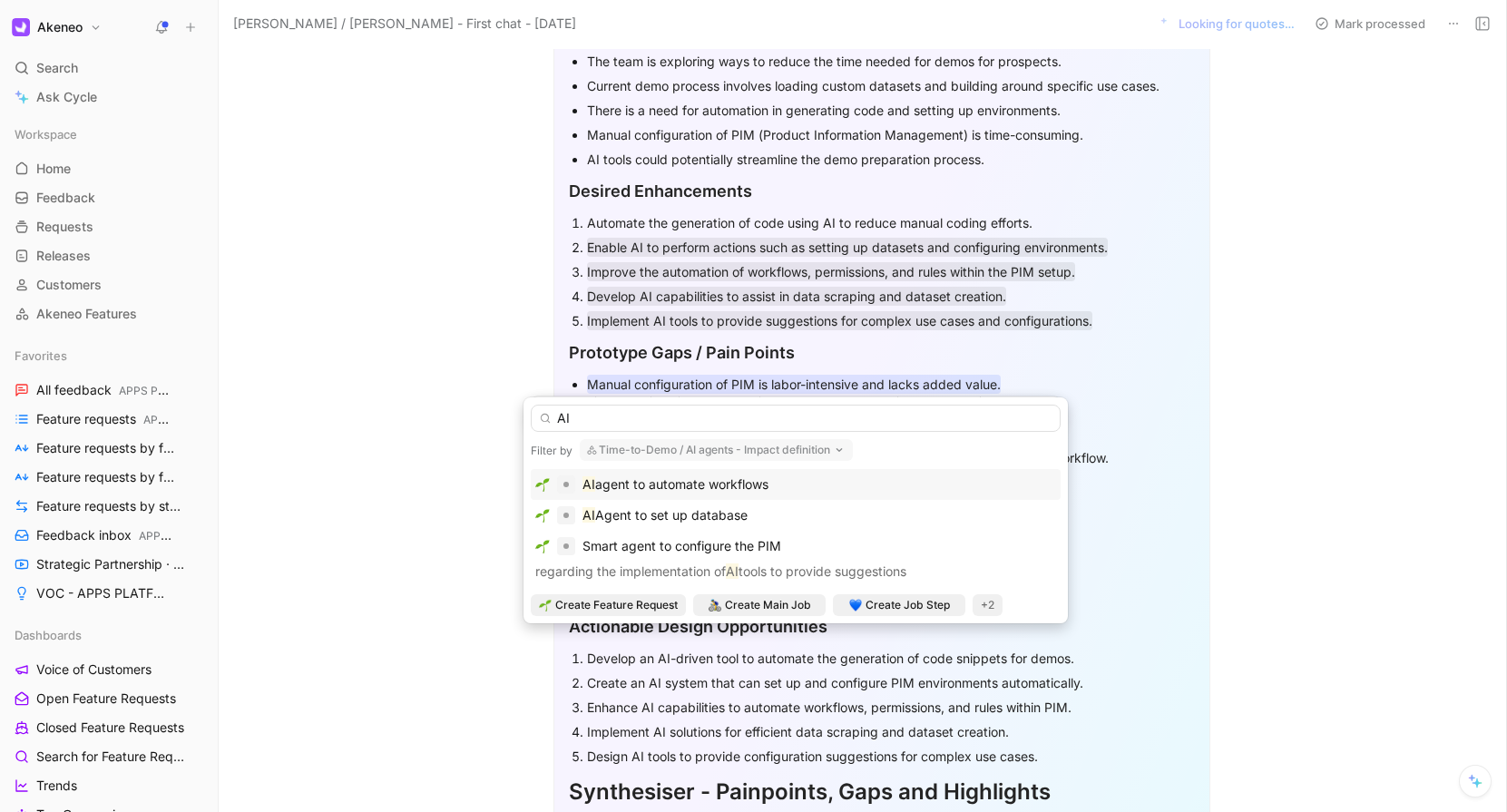
type input "AI"
click at [963, 482] on div "AI agent to automate workflows" at bounding box center [796, 484] width 521 height 21
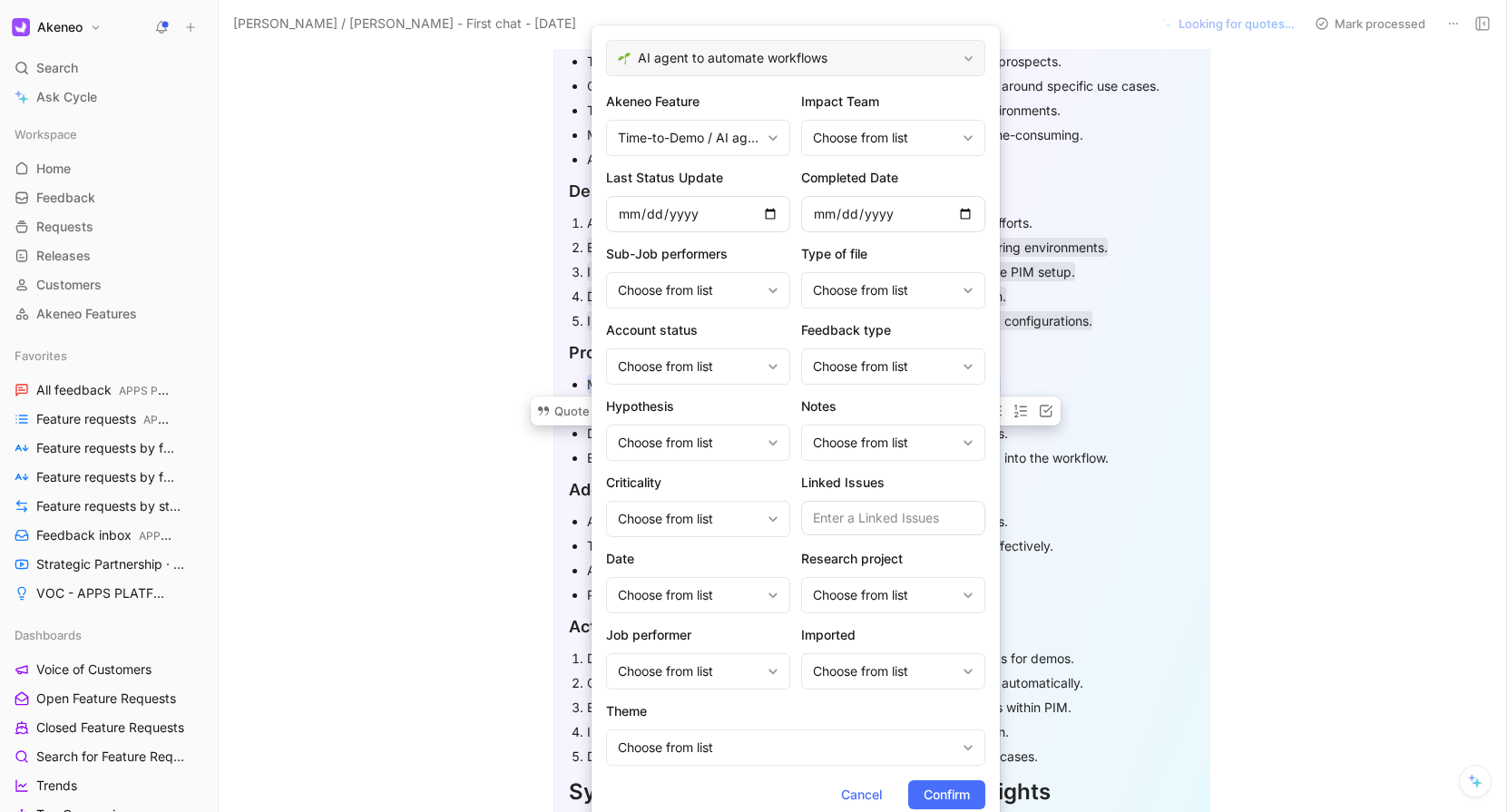
click at [855, 44] on div "AI agent to automate workflows" at bounding box center [796, 57] width 379 height 36
click at [710, 297] on div "Choose from list" at bounding box center [688, 290] width 142 height 21
click at [653, 355] on div "Choose from list" at bounding box center [688, 366] width 142 height 21
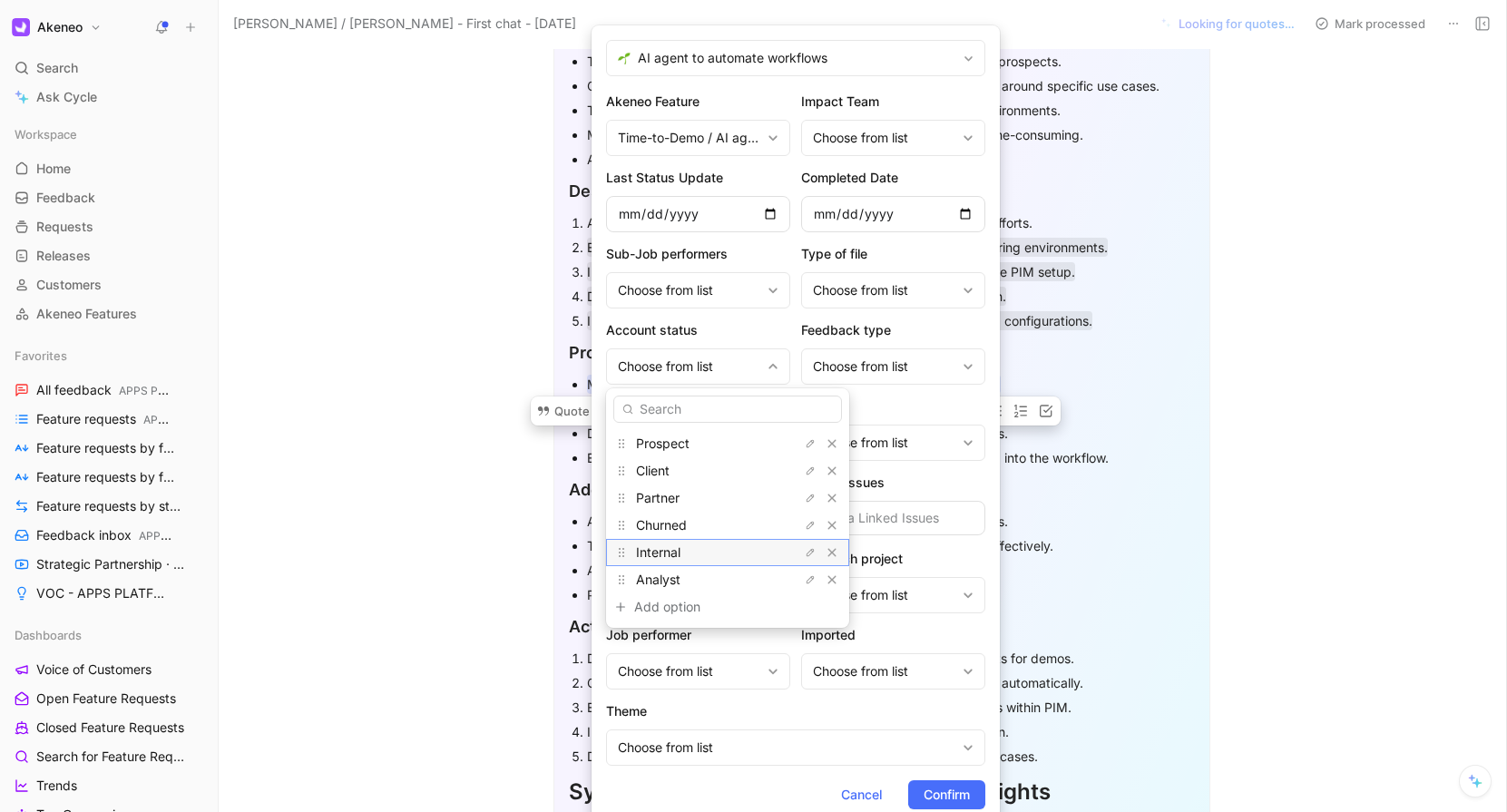
click at [649, 555] on span "Internal" at bounding box center [658, 552] width 45 height 15
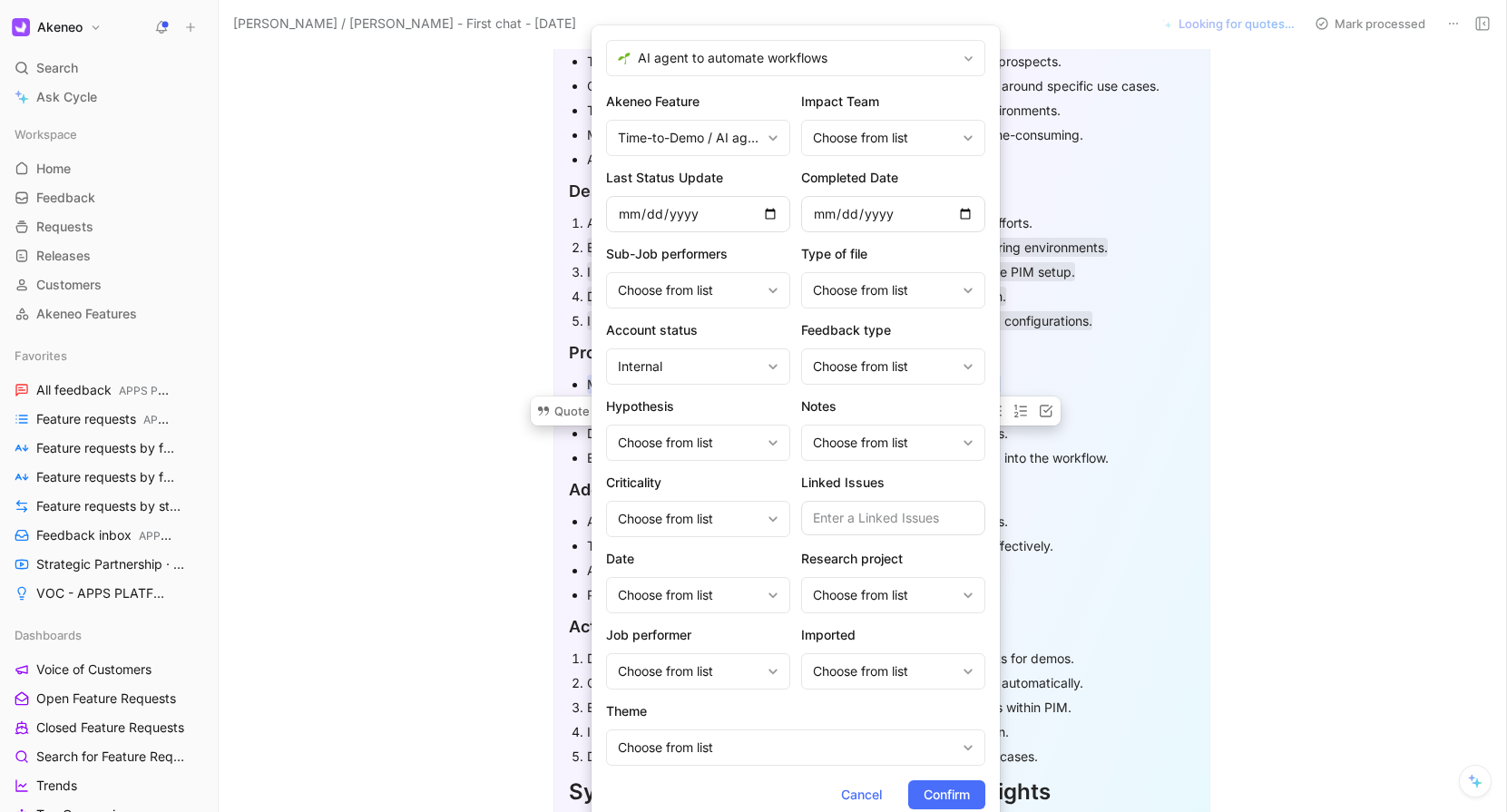
click at [847, 397] on h2 "Notes" at bounding box center [893, 406] width 184 height 21
click at [853, 376] on div "Choose from list" at bounding box center [884, 366] width 142 height 21
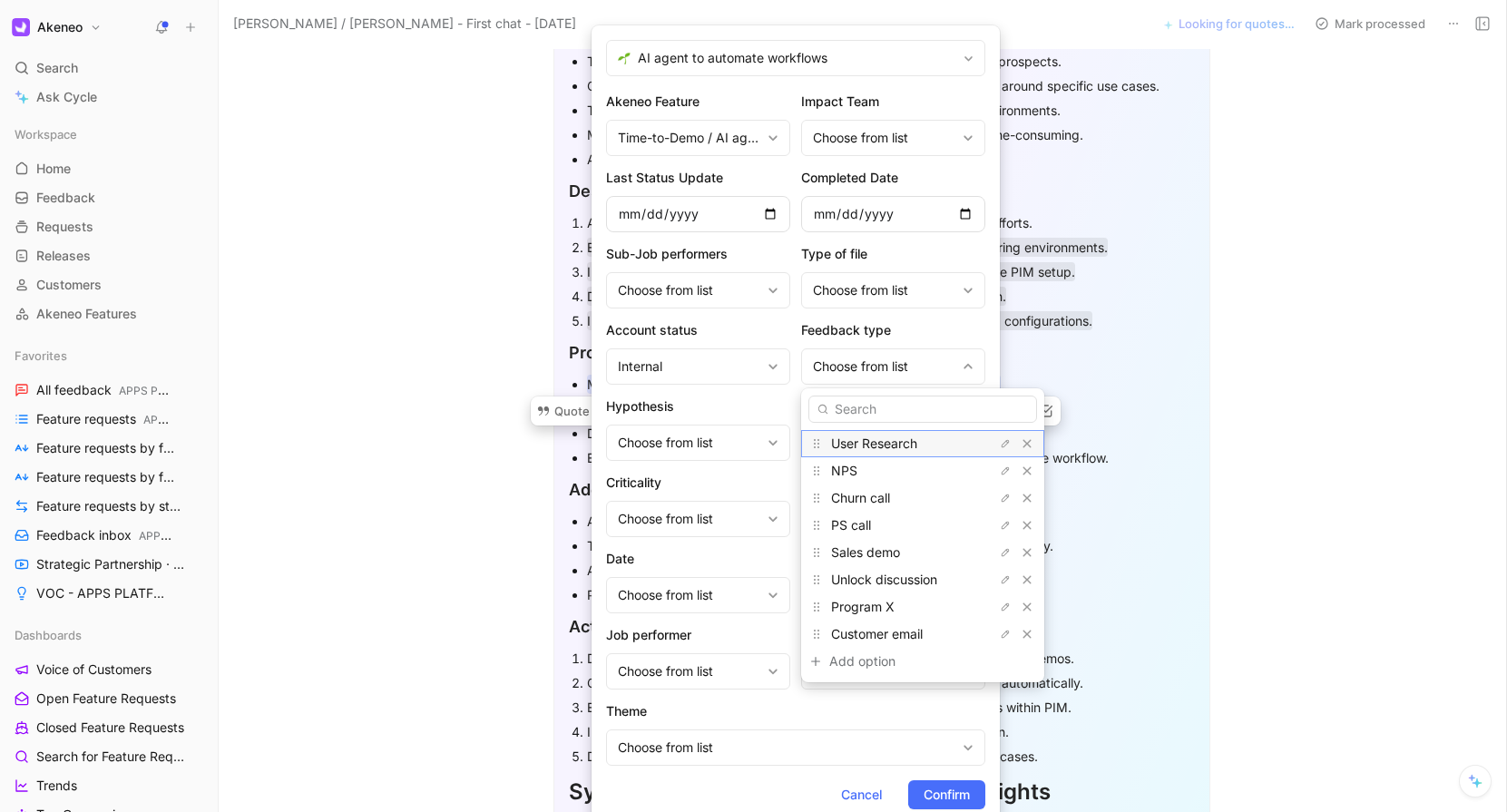
click at [864, 447] on span "User Research" at bounding box center [873, 443] width 86 height 15
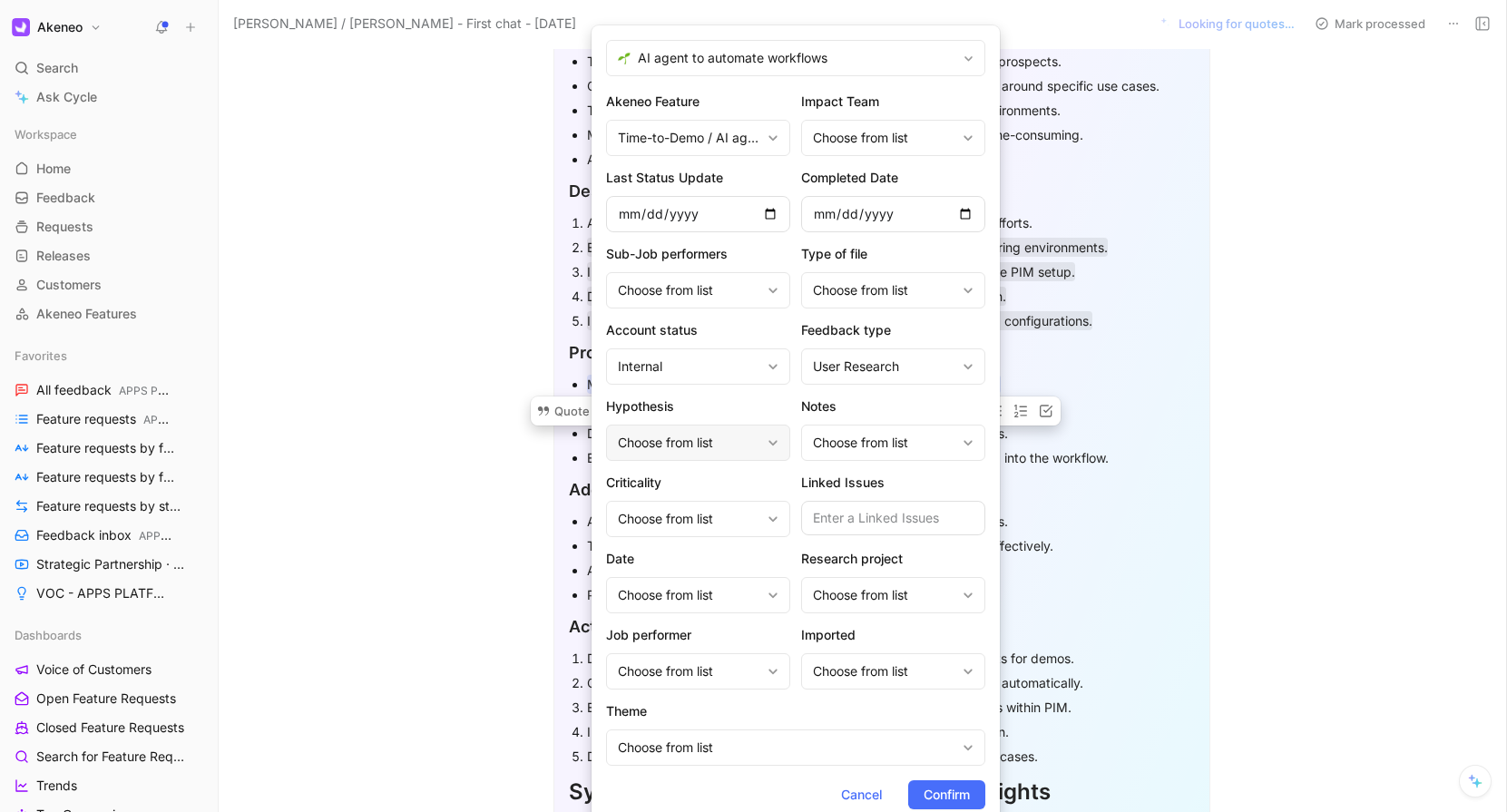
click at [742, 436] on div "Choose from list" at bounding box center [688, 442] width 142 height 21
click at [940, 792] on span "Confirm" at bounding box center [947, 795] width 46 height 21
